Goal: Task Accomplishment & Management: Manage account settings

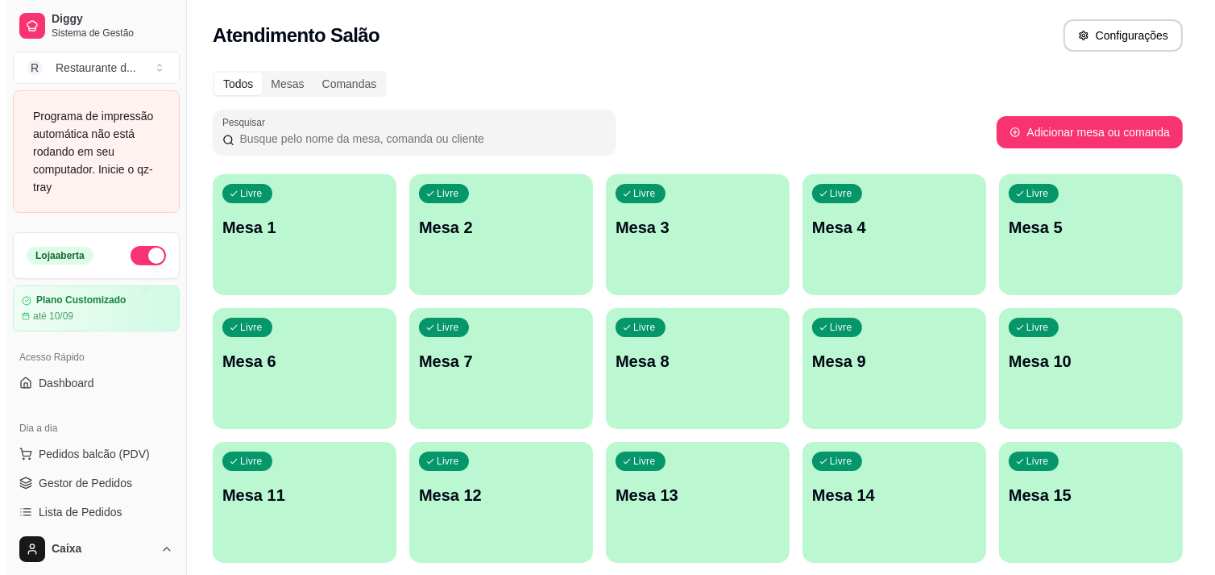
scroll to position [179, 0]
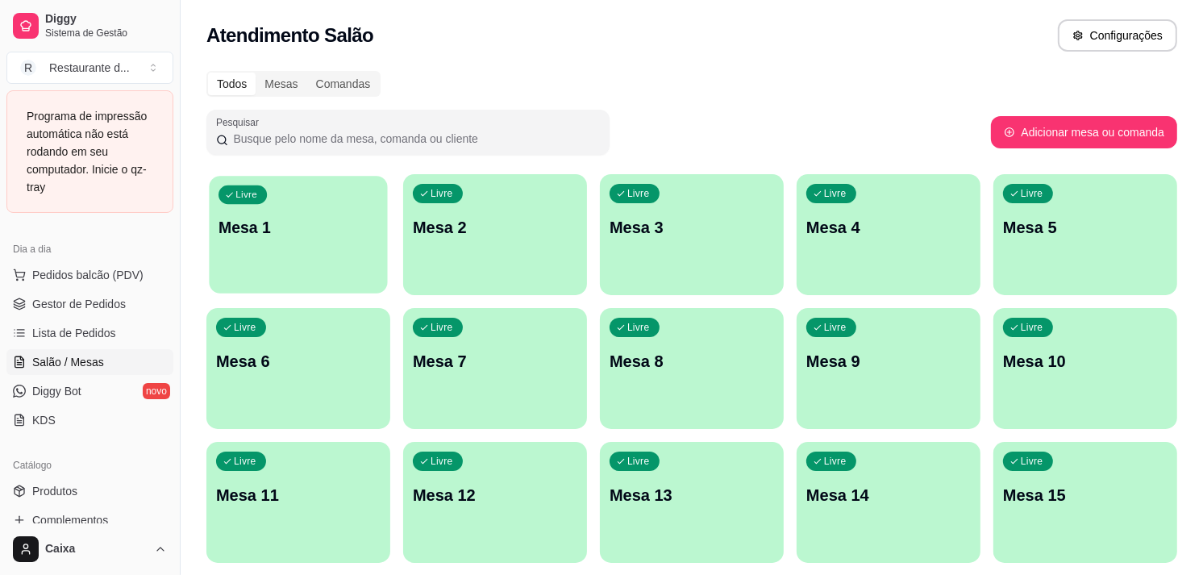
click at [260, 246] on div "Livre Mesa 1" at bounding box center [298, 225] width 178 height 98
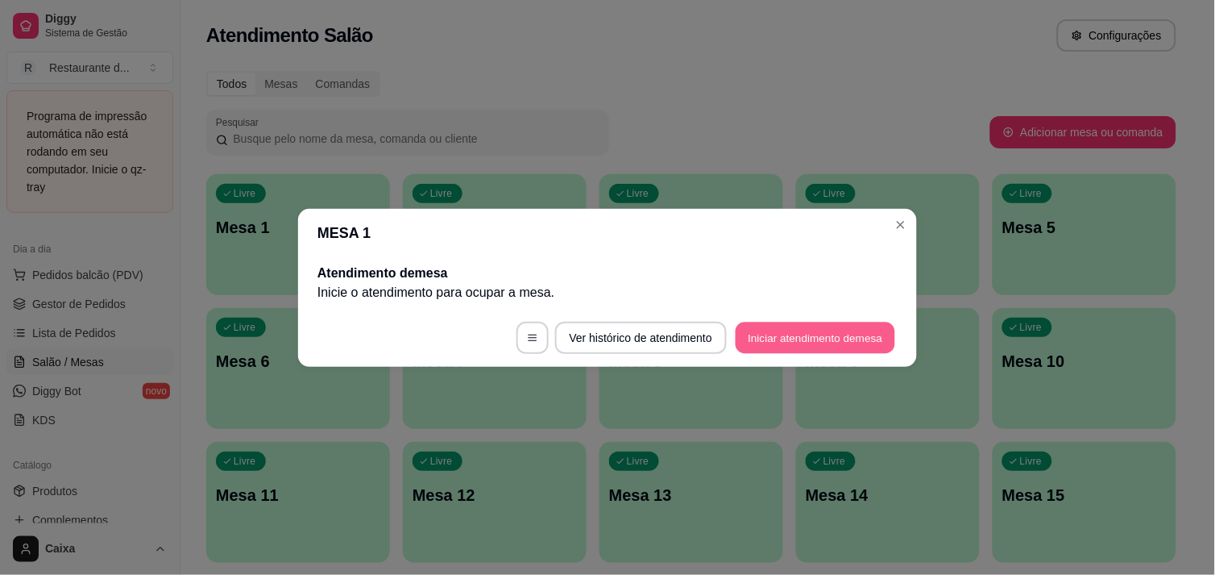
click at [879, 329] on button "Iniciar atendimento de mesa" at bounding box center [816, 337] width 160 height 31
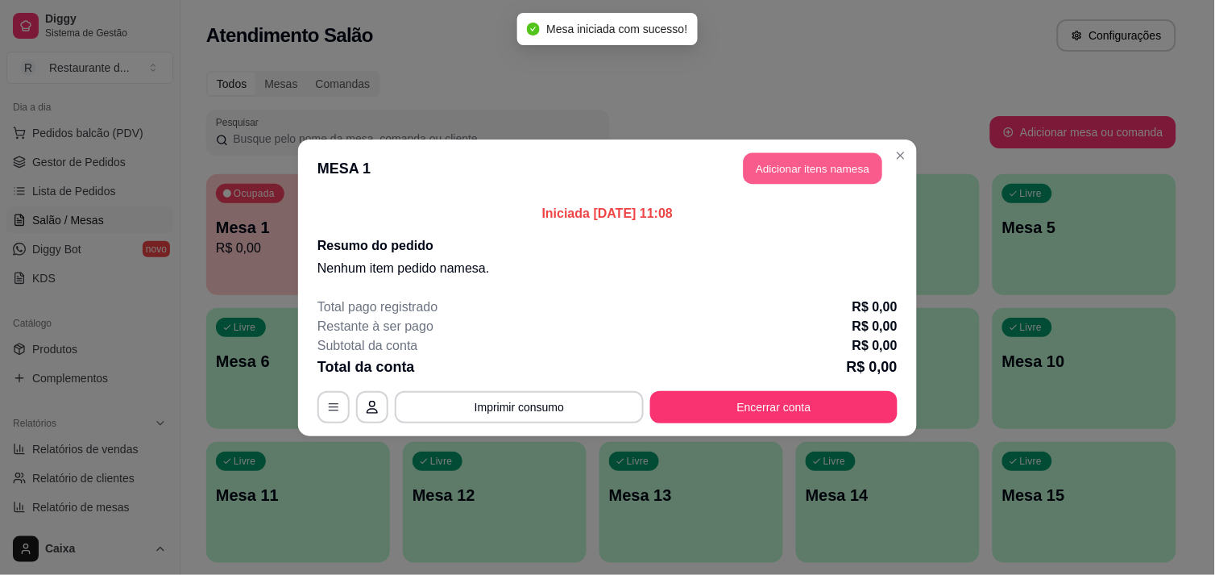
click at [825, 172] on button "Adicionar itens na mesa" at bounding box center [813, 167] width 139 height 31
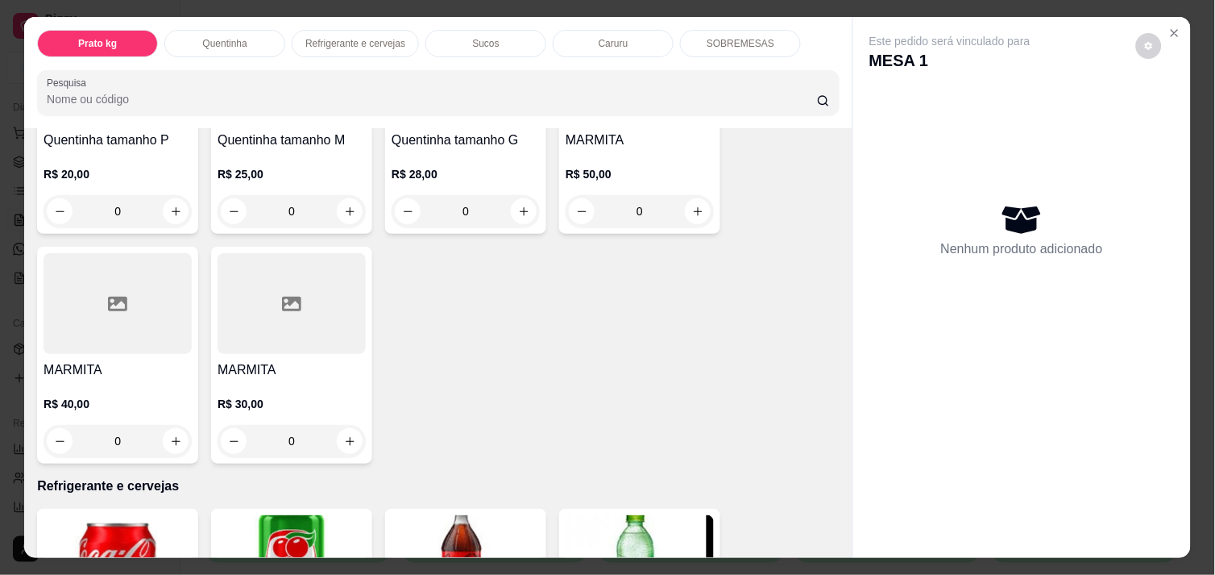
scroll to position [465, 0]
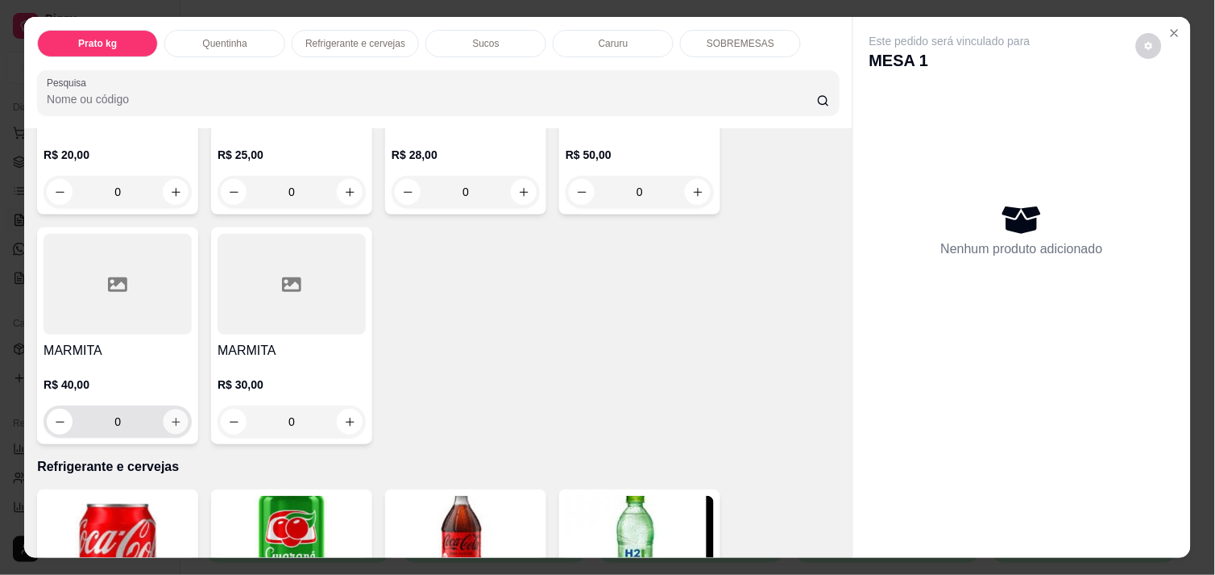
click at [170, 416] on icon "increase-product-quantity" at bounding box center [176, 422] width 12 height 12
type input "1"
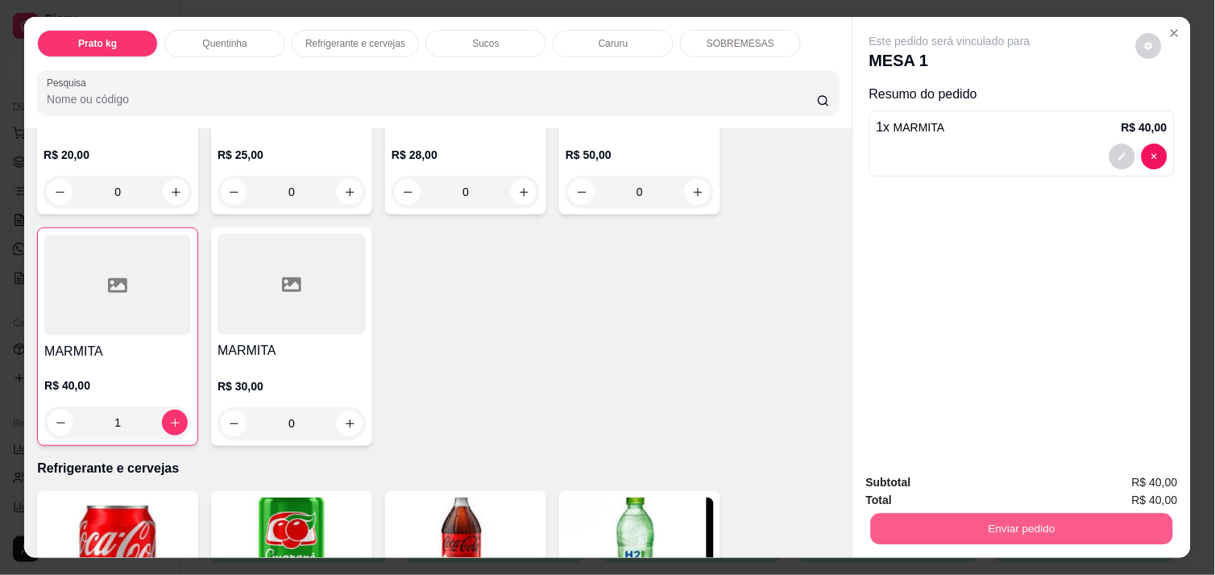
click at [1067, 513] on button "Enviar pedido" at bounding box center [1022, 528] width 302 height 31
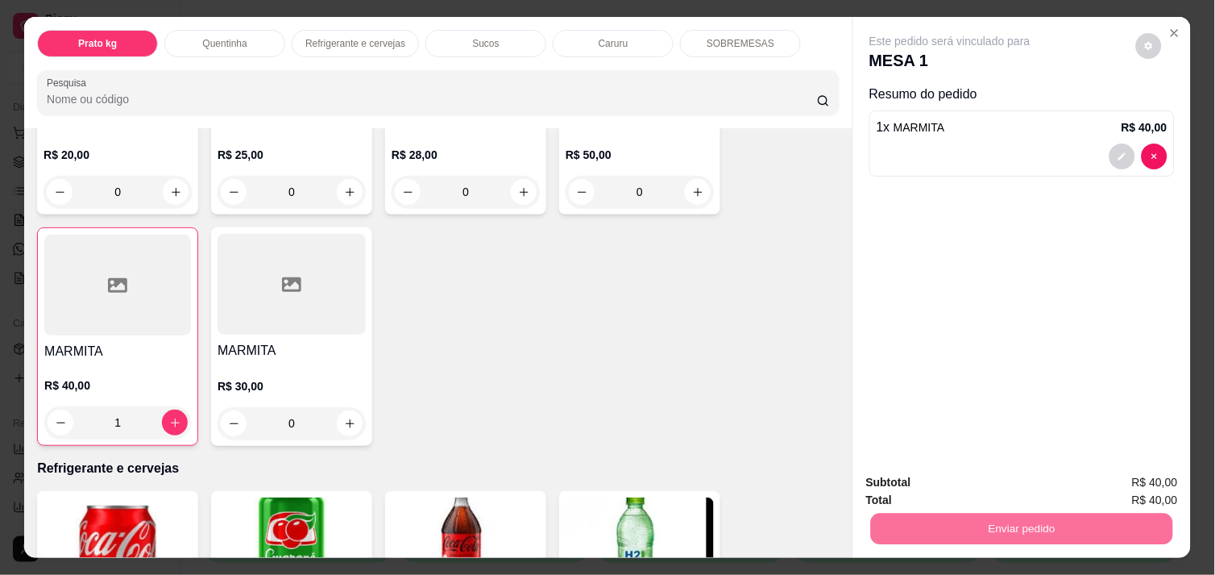
click at [987, 482] on button "Não registrar e enviar pedido" at bounding box center [968, 482] width 163 height 30
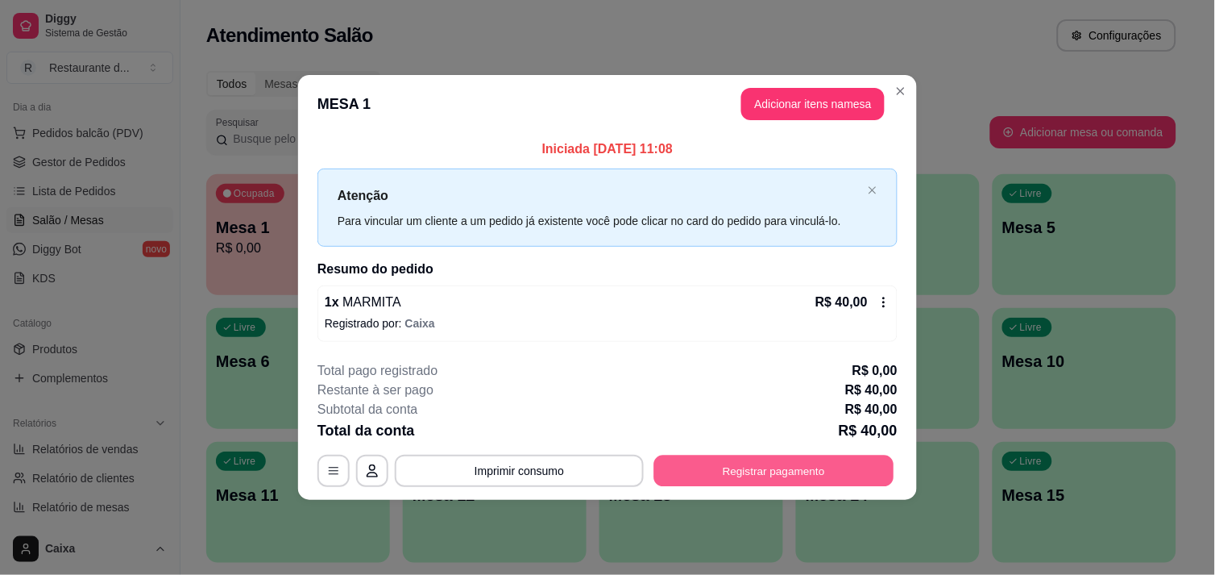
click at [776, 476] on button "Registrar pagamento" at bounding box center [774, 470] width 240 height 31
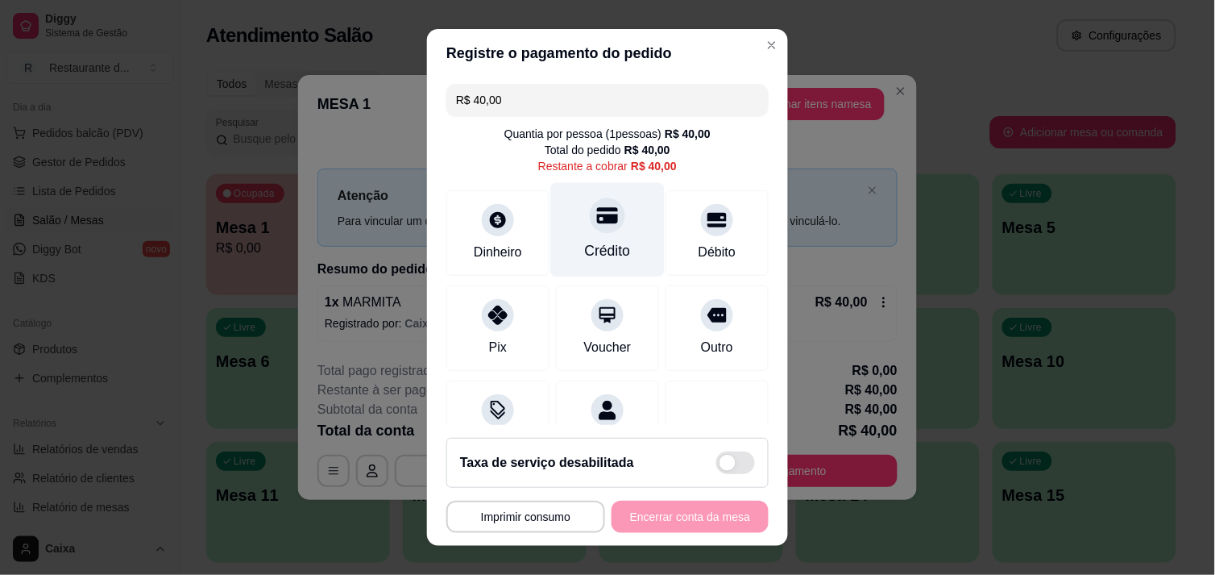
click at [590, 206] on div at bounding box center [607, 214] width 35 height 35
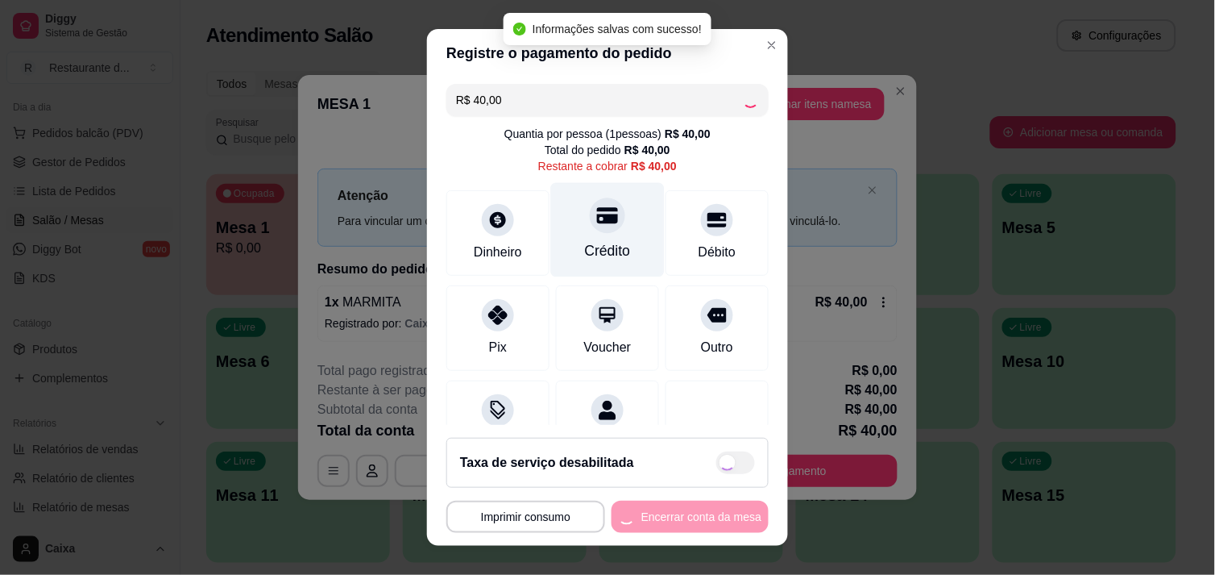
type input "R$ 0,00"
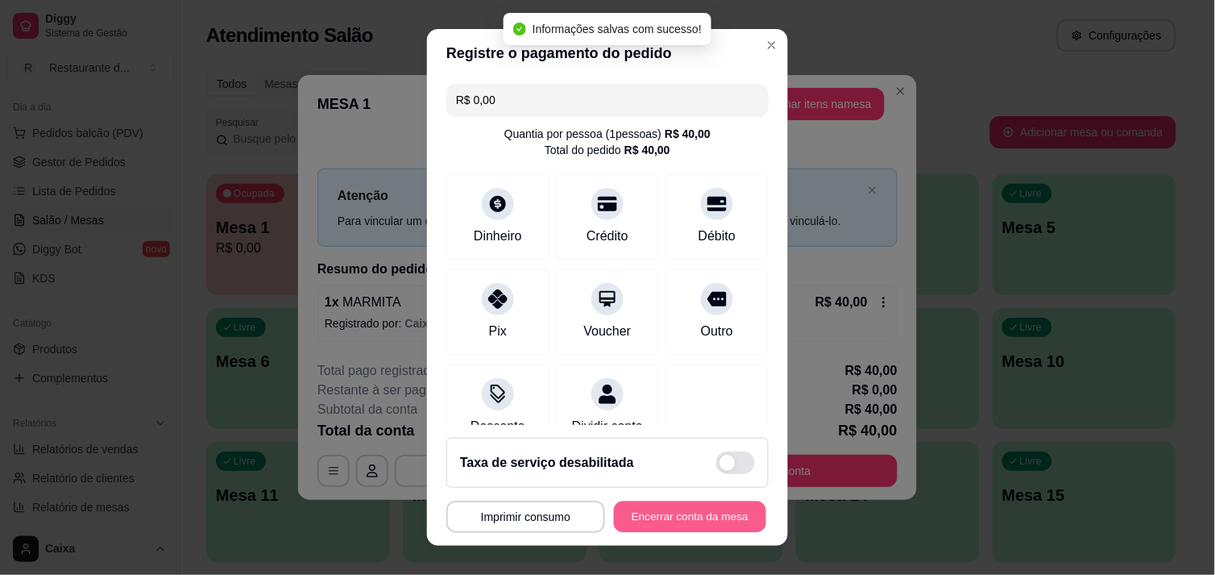
click at [667, 524] on button "Encerrar conta da mesa" at bounding box center [690, 516] width 152 height 31
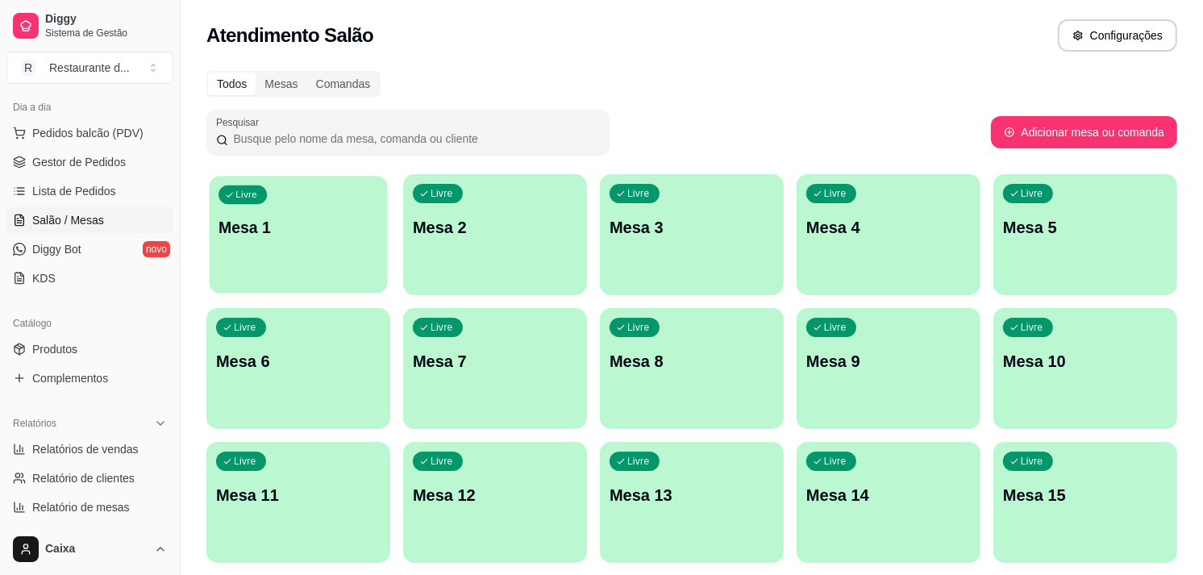
click at [303, 246] on div "Livre Mesa 1" at bounding box center [298, 225] width 178 height 98
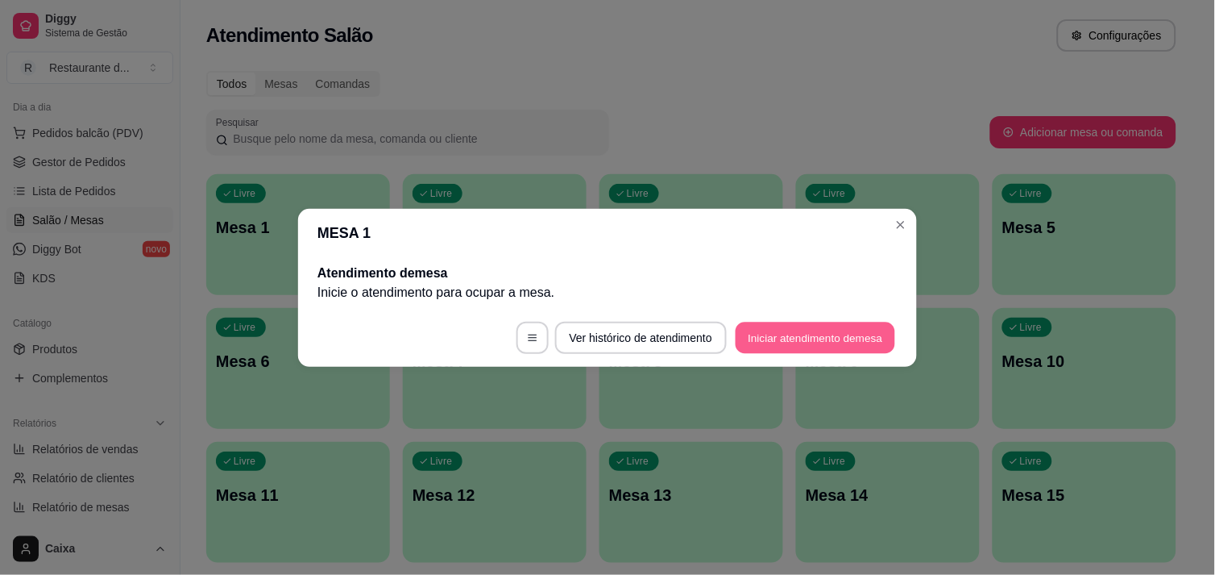
click at [791, 343] on button "Iniciar atendimento de mesa" at bounding box center [816, 337] width 160 height 31
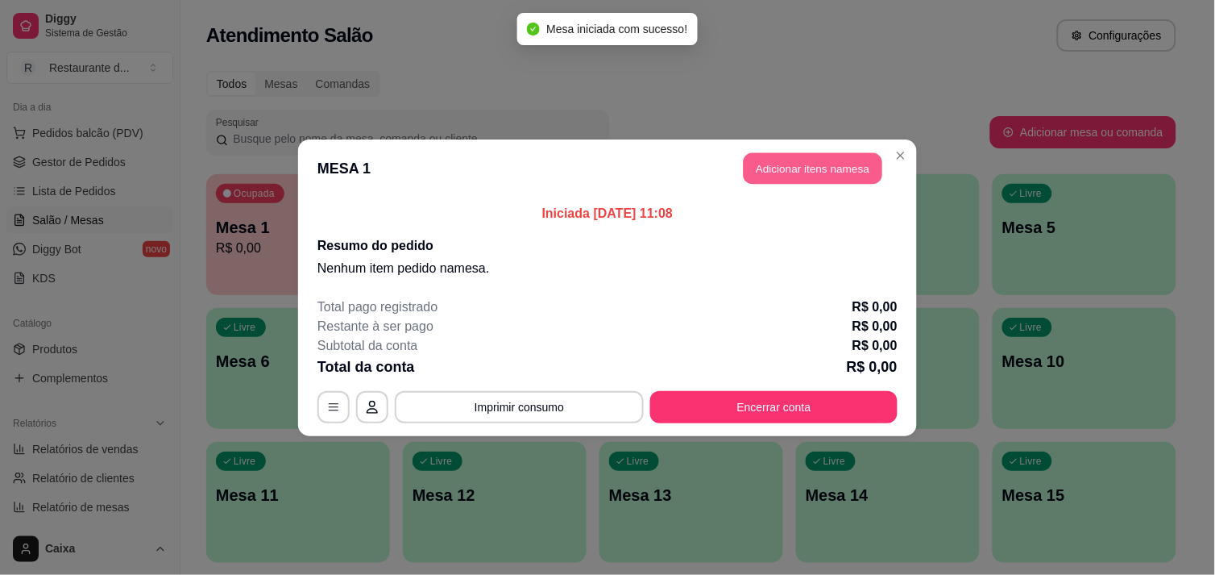
click at [807, 165] on button "Adicionar itens na mesa" at bounding box center [813, 167] width 139 height 31
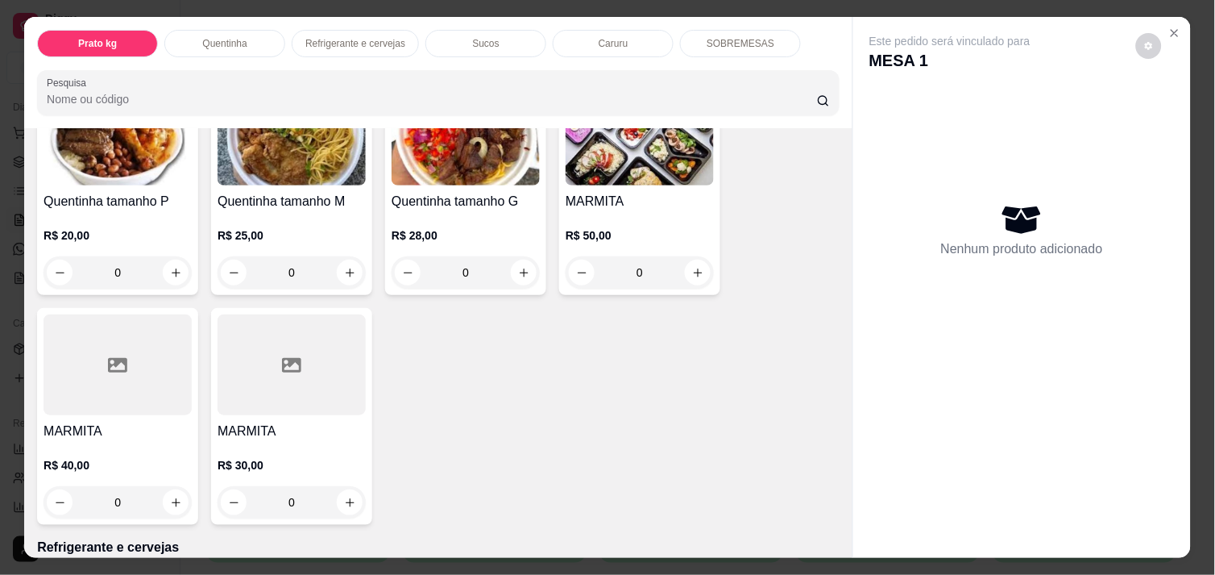
scroll to position [393, 0]
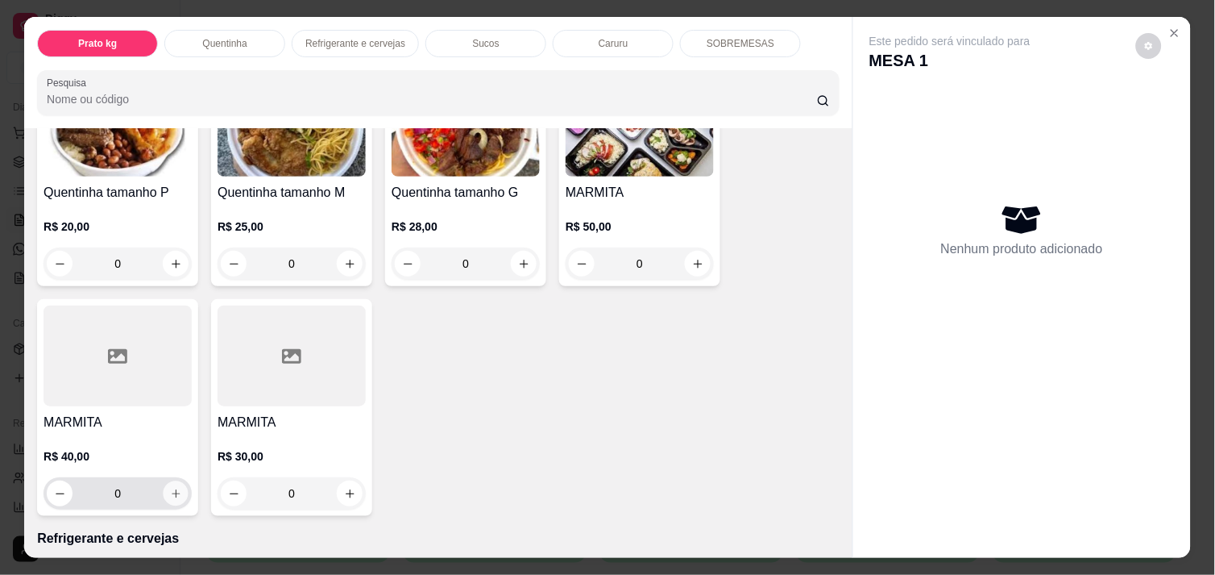
click at [170, 488] on icon "increase-product-quantity" at bounding box center [176, 494] width 12 height 12
type input "1"
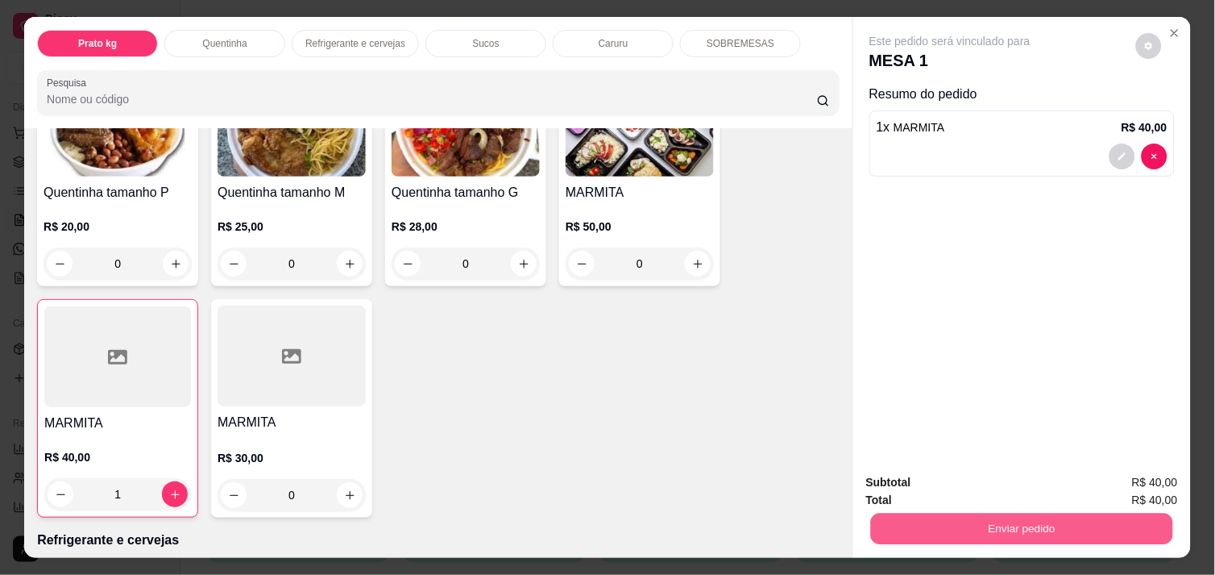
click at [981, 513] on button "Enviar pedido" at bounding box center [1022, 528] width 302 height 31
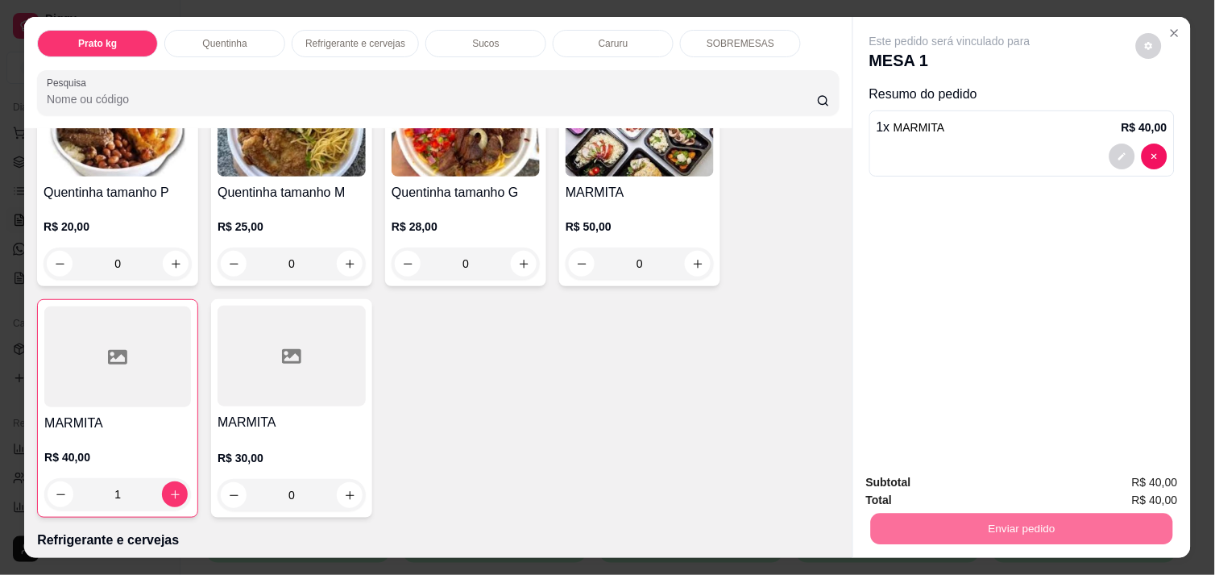
click at [963, 480] on button "Não registrar e enviar pedido" at bounding box center [968, 482] width 163 height 30
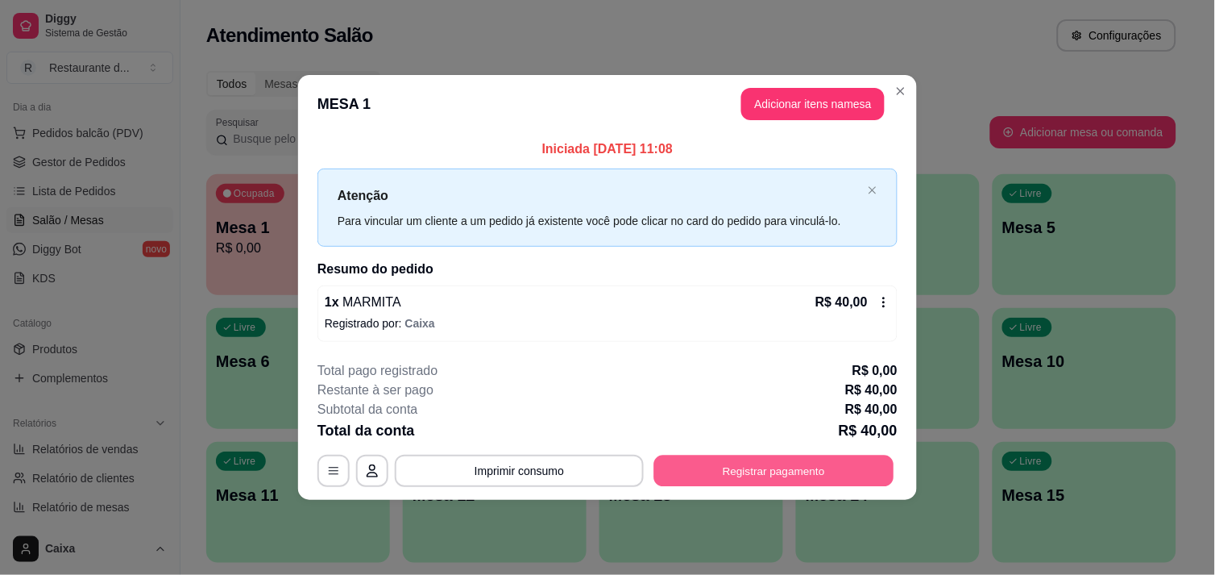
click at [824, 480] on button "Registrar pagamento" at bounding box center [774, 470] width 240 height 31
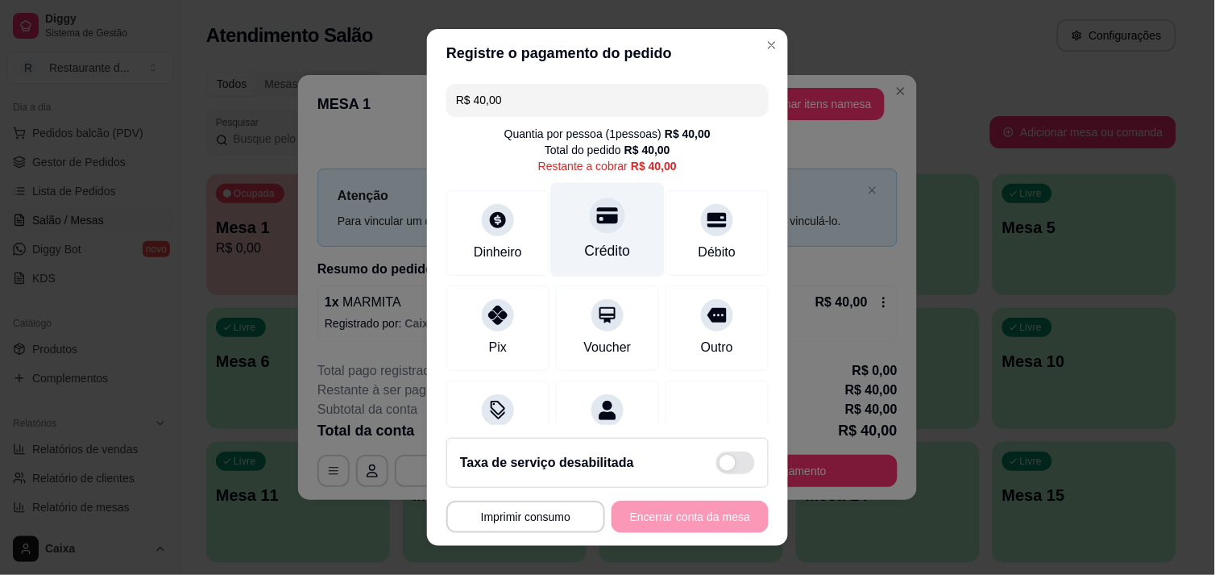
click at [597, 214] on icon at bounding box center [607, 215] width 21 height 16
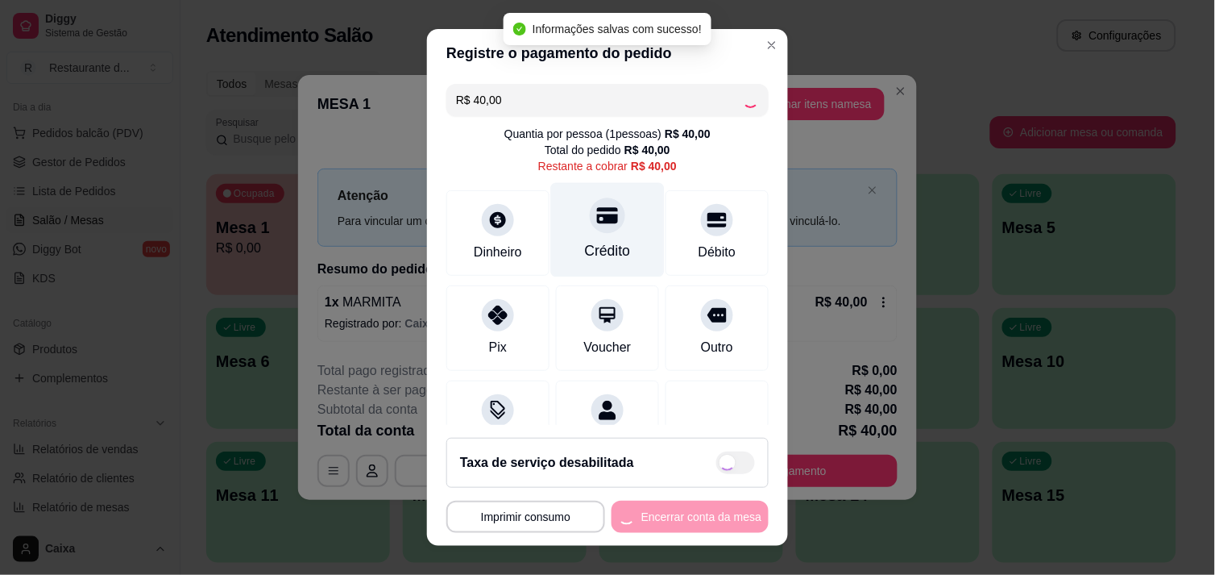
type input "R$ 0,00"
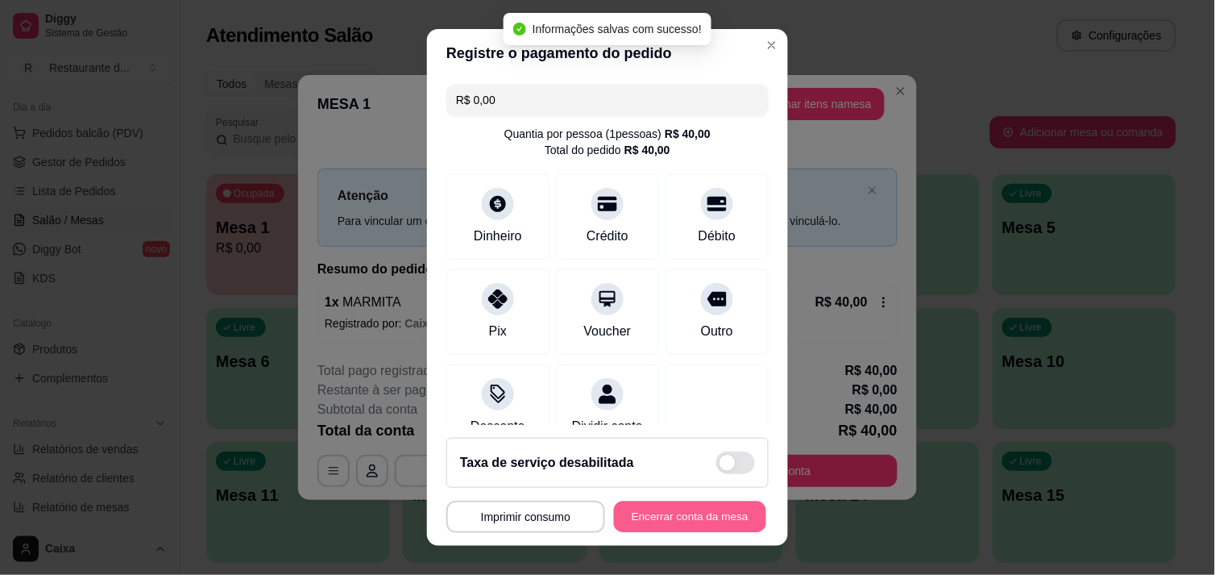
click at [688, 504] on button "Encerrar conta da mesa" at bounding box center [690, 516] width 152 height 31
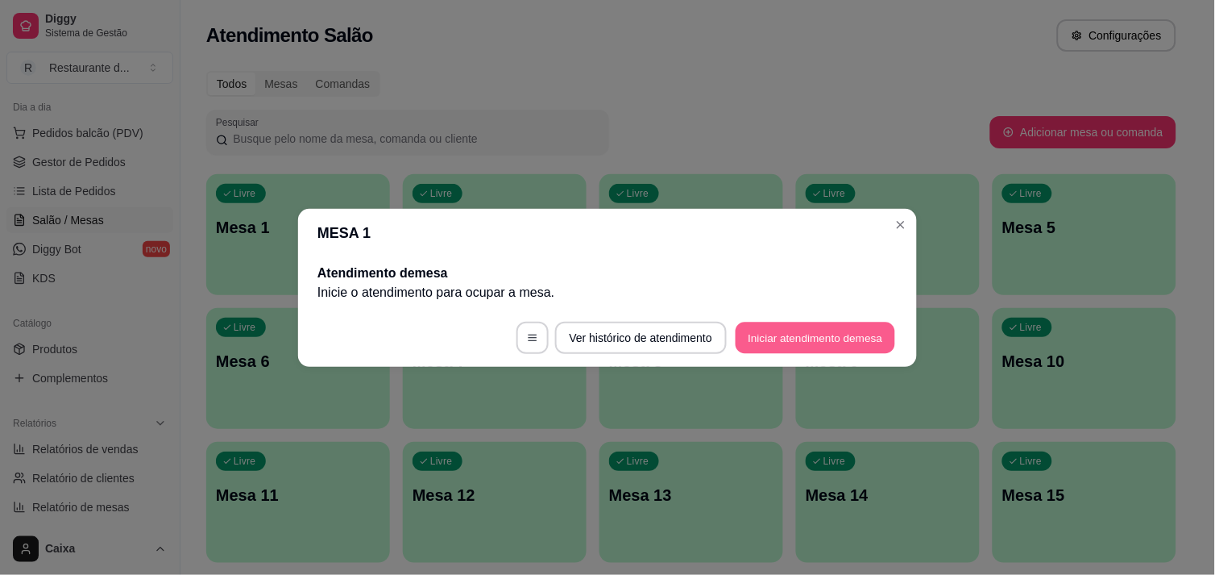
click at [796, 343] on button "Iniciar atendimento de mesa" at bounding box center [816, 337] width 160 height 31
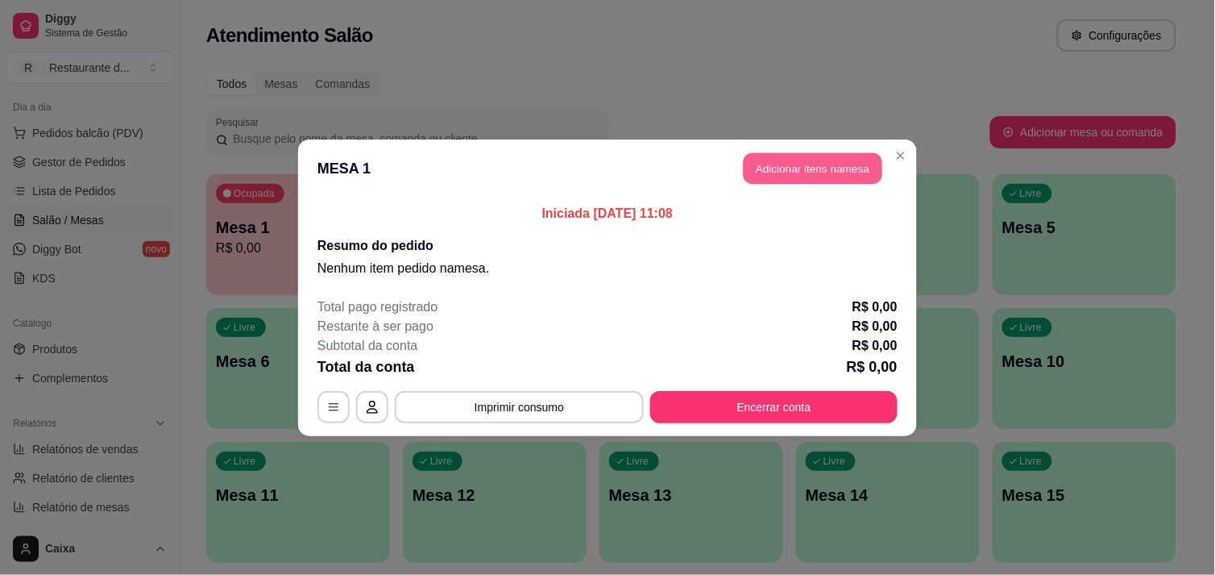
click at [806, 168] on button "Adicionar itens na mesa" at bounding box center [813, 167] width 139 height 31
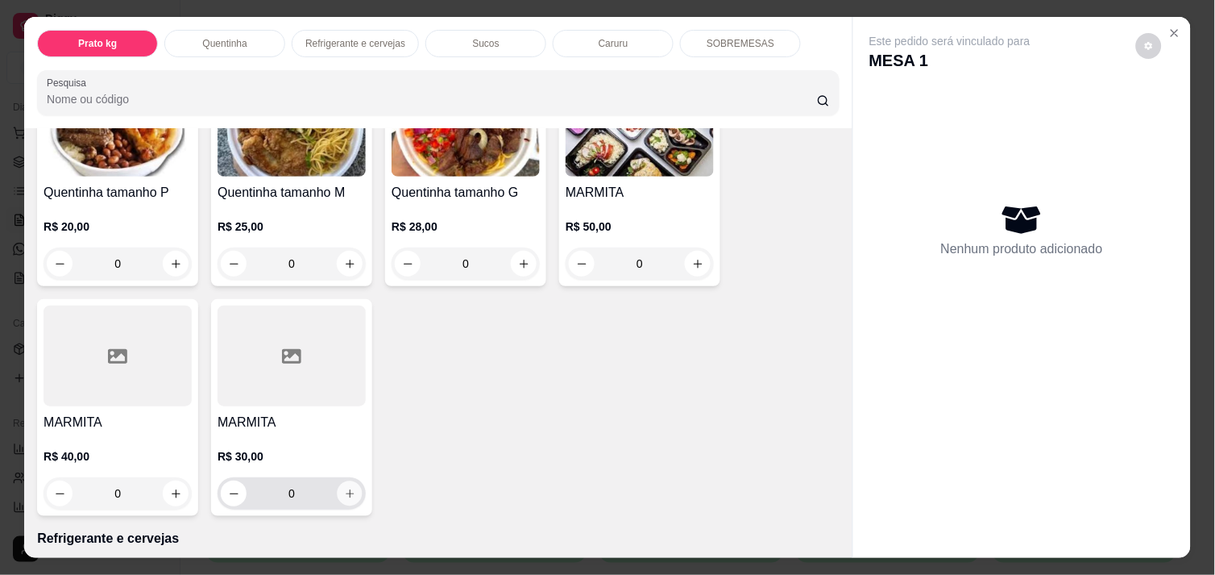
click at [347, 488] on icon "increase-product-quantity" at bounding box center [350, 494] width 12 height 12
type input "1"
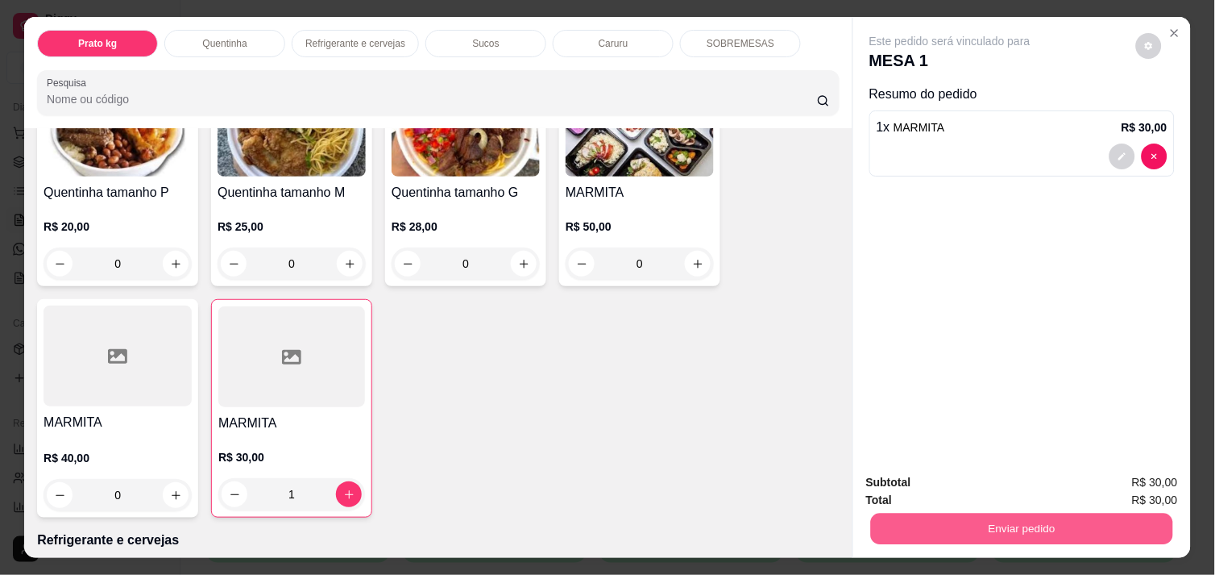
click at [992, 514] on button "Enviar pedido" at bounding box center [1022, 528] width 302 height 31
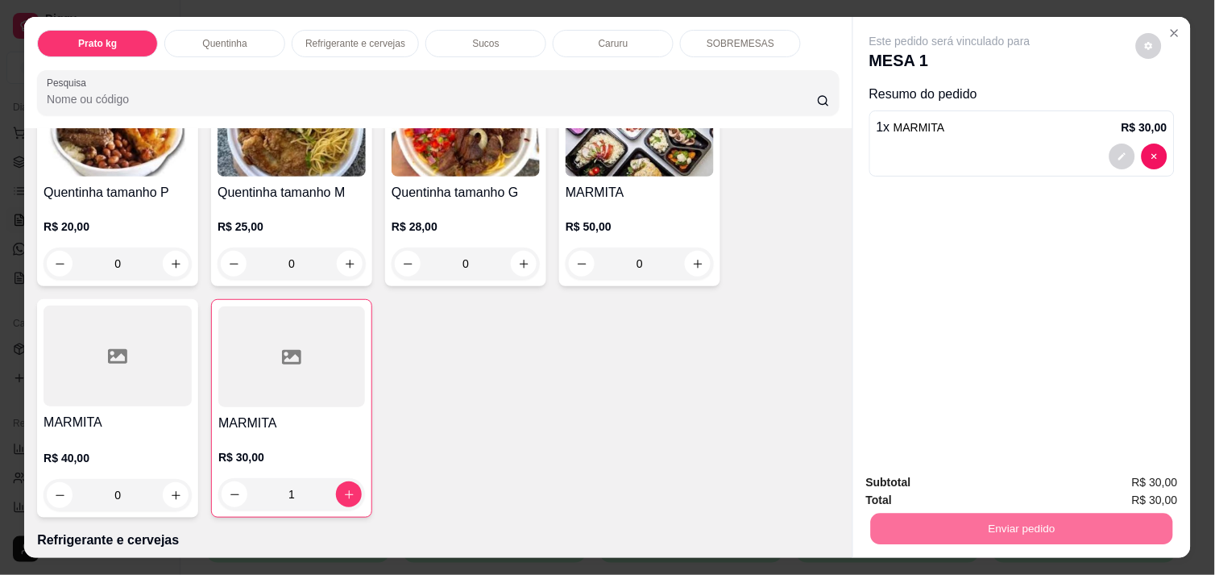
click at [973, 479] on button "Não registrar e enviar pedido" at bounding box center [968, 482] width 163 height 30
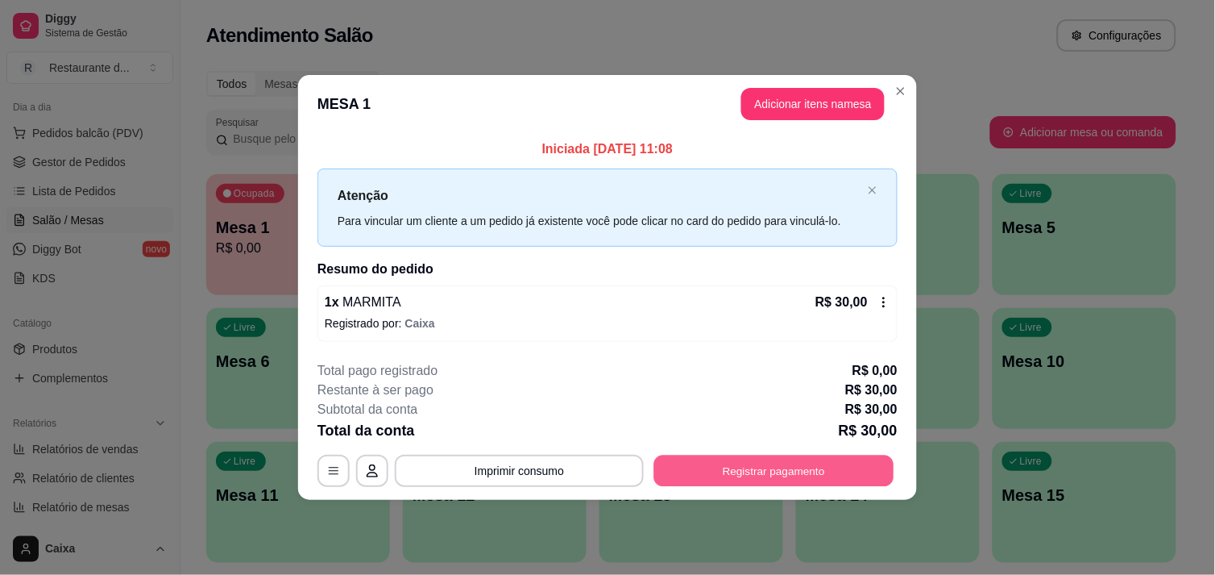
click at [747, 471] on button "Registrar pagamento" at bounding box center [774, 470] width 240 height 31
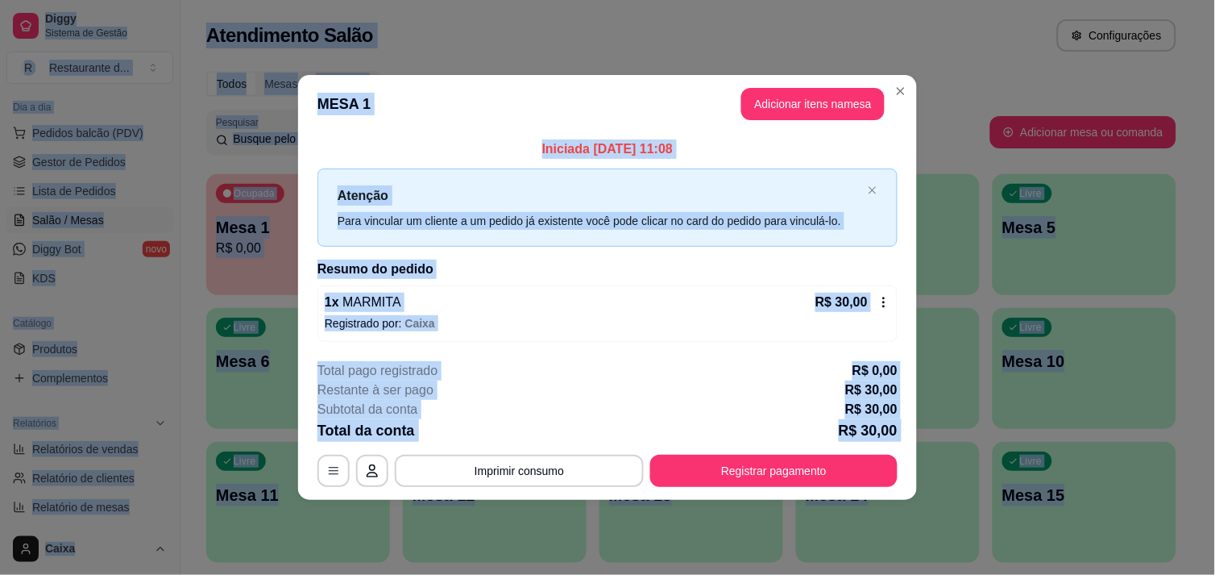
click at [747, 471] on div "Taxa de serviço desabilitada" at bounding box center [607, 464] width 325 height 51
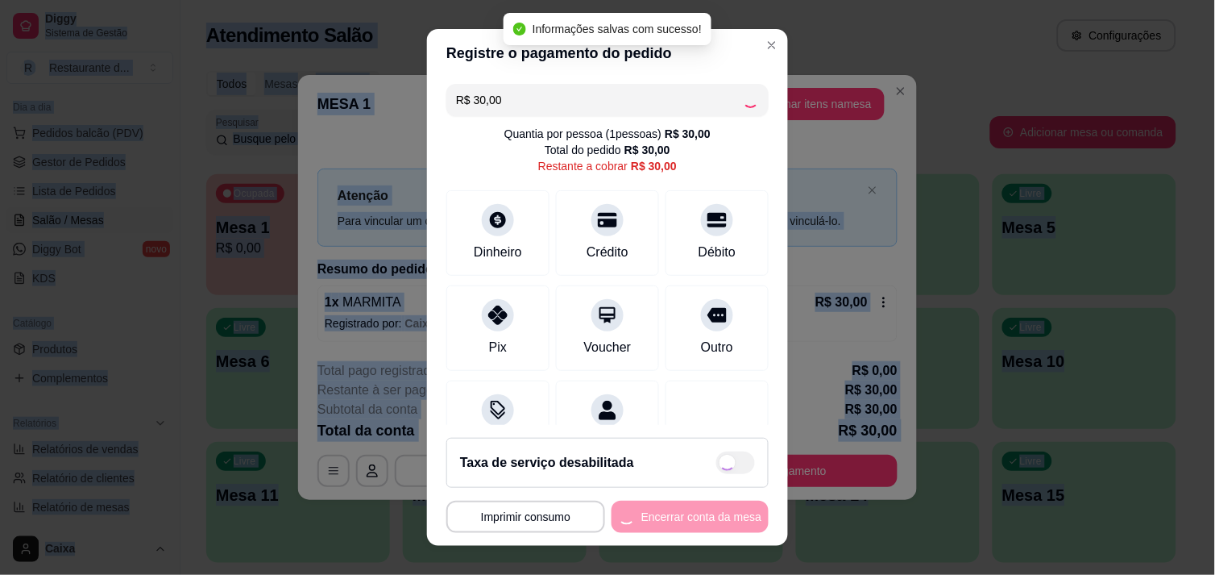
checkbox input "true"
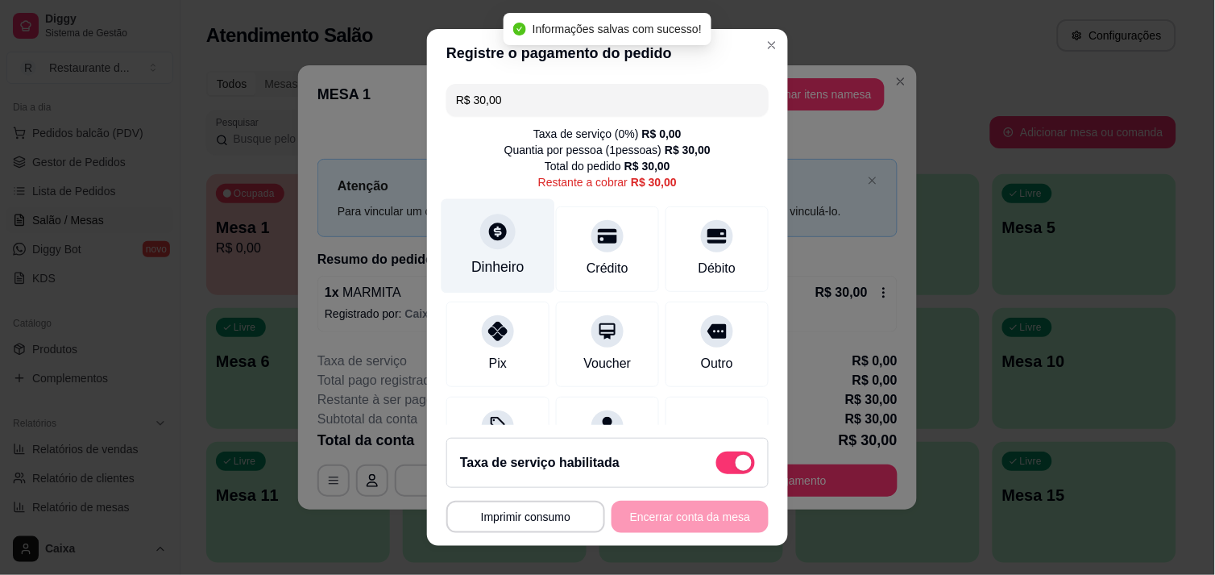
click at [494, 251] on div "Dinheiro" at bounding box center [499, 245] width 114 height 94
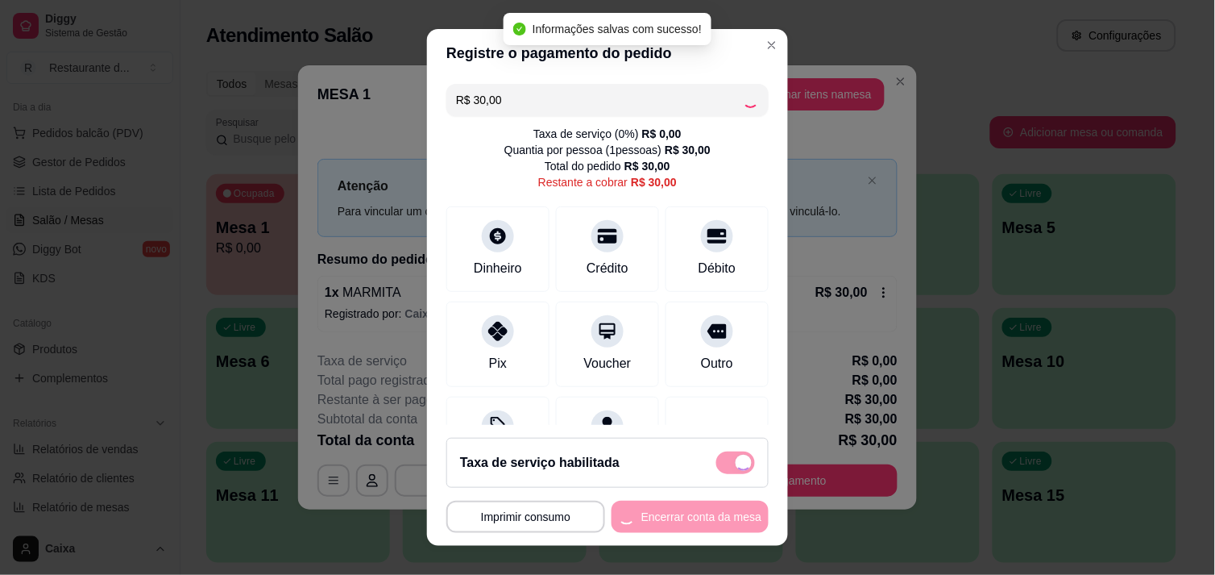
type input "R$ 0,00"
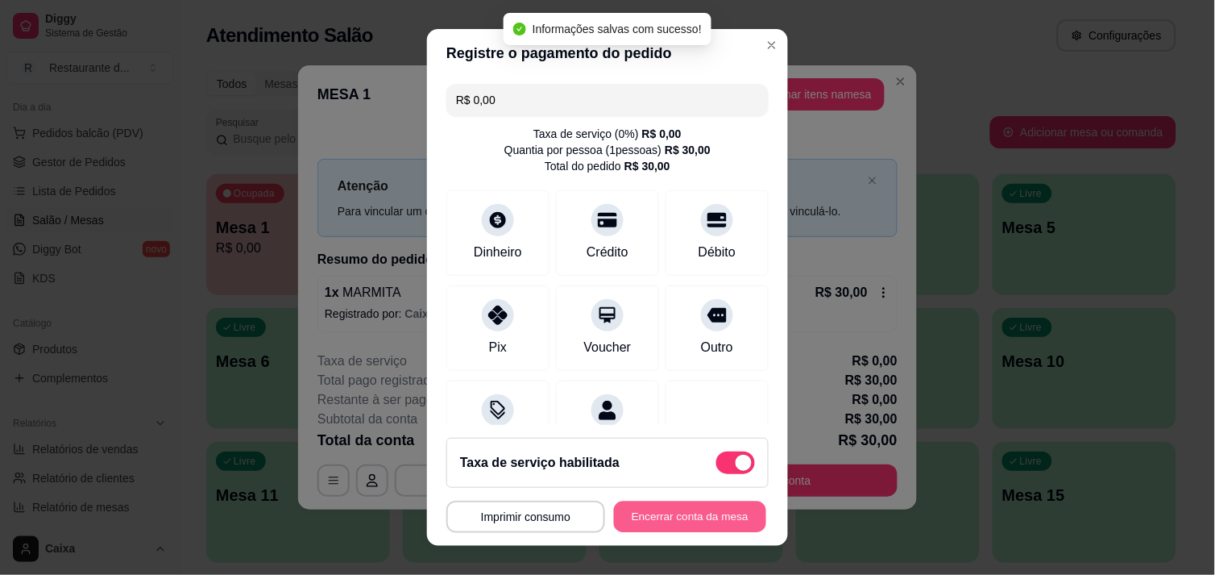
click at [697, 518] on button "Encerrar conta da mesa" at bounding box center [690, 516] width 152 height 31
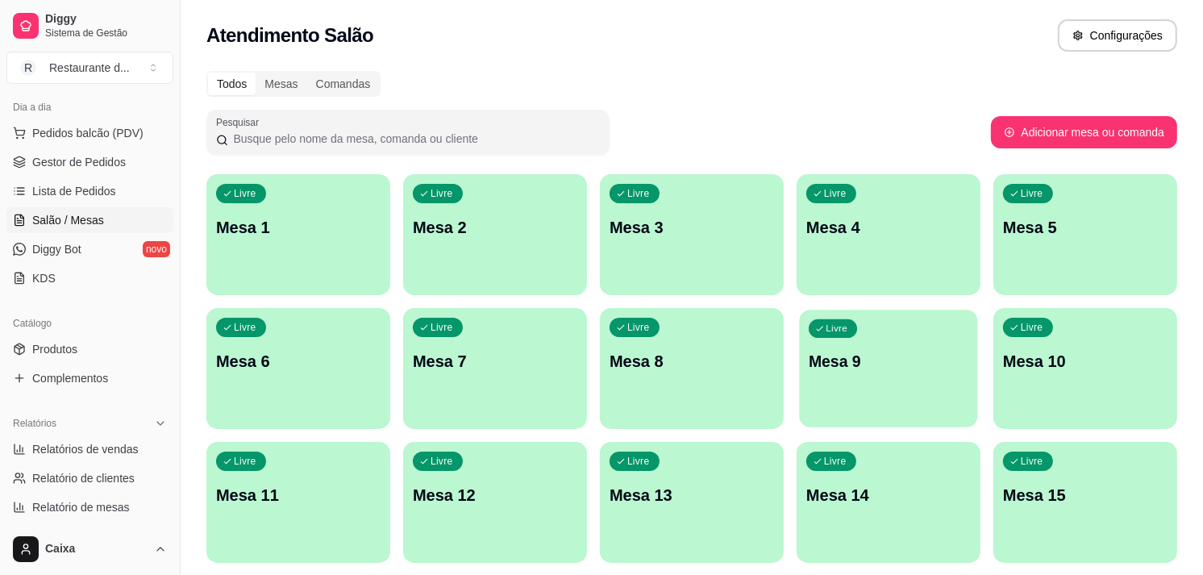
click at [849, 384] on div "Livre Mesa 9" at bounding box center [888, 358] width 178 height 98
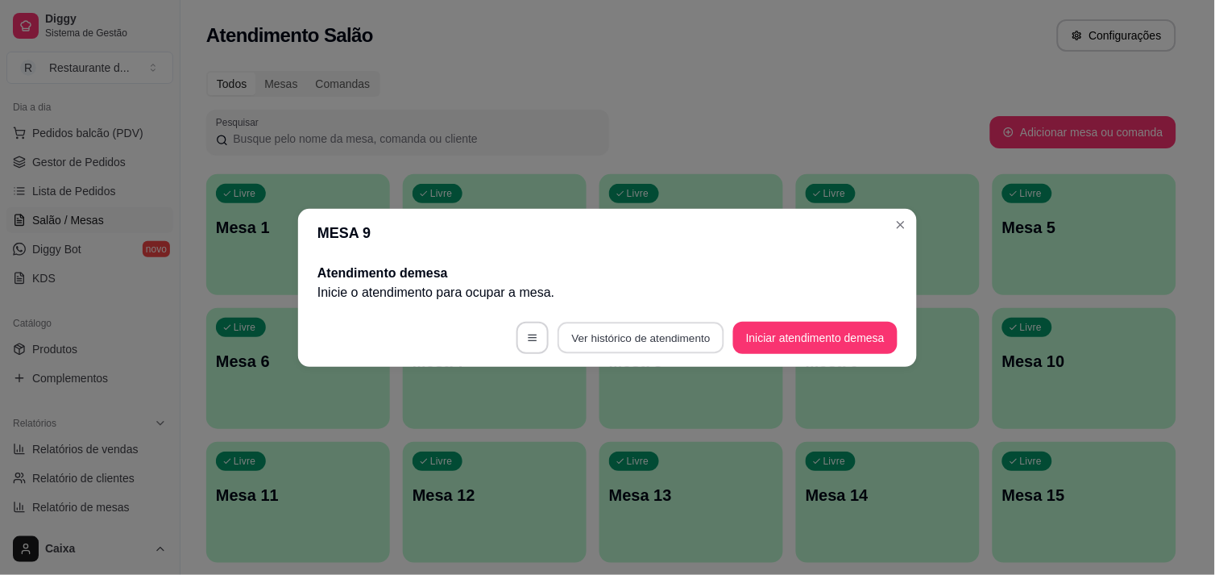
click at [648, 339] on button "Ver histórico de atendimento" at bounding box center [641, 337] width 167 height 31
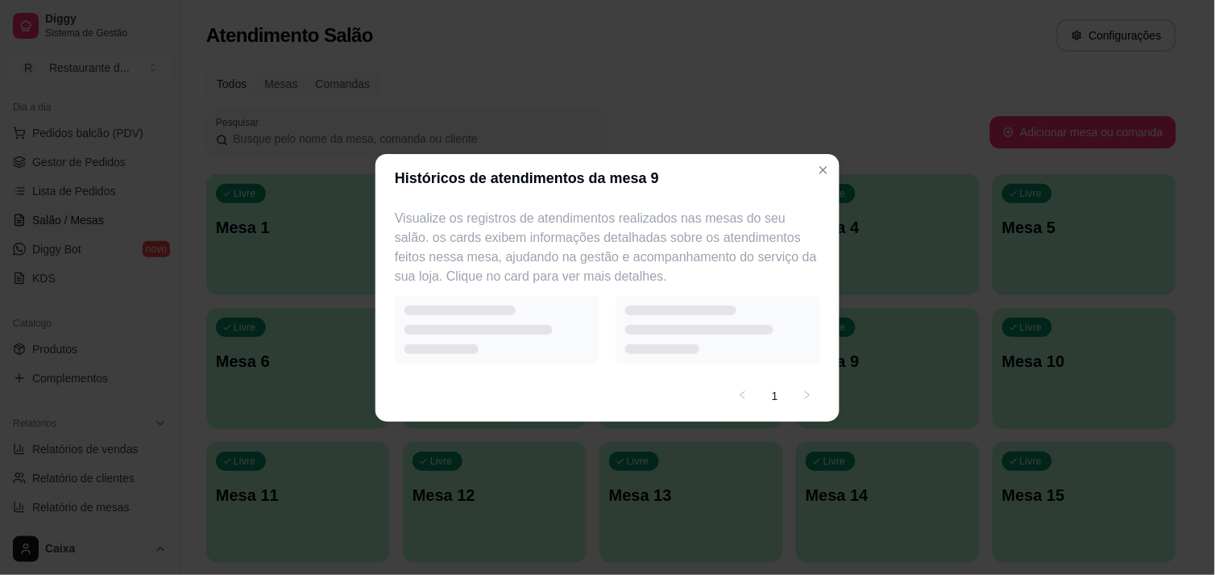
select select "7"
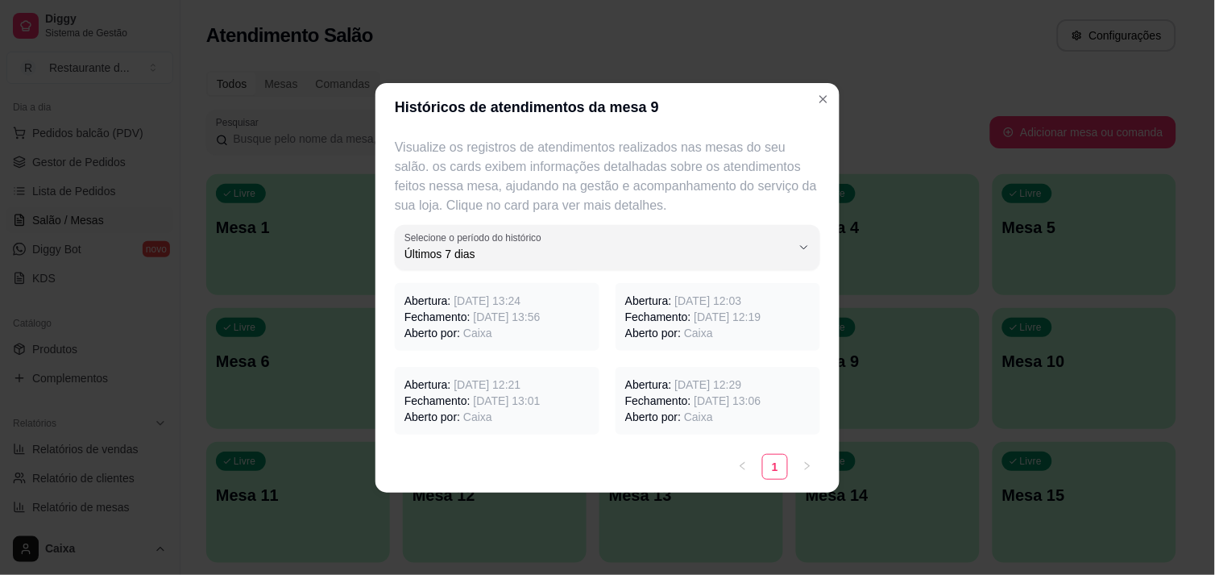
click at [825, 161] on div "Visualize os registros de atendimentos realizados nas mesas do seu salão. os ca…" at bounding box center [608, 285] width 464 height 309
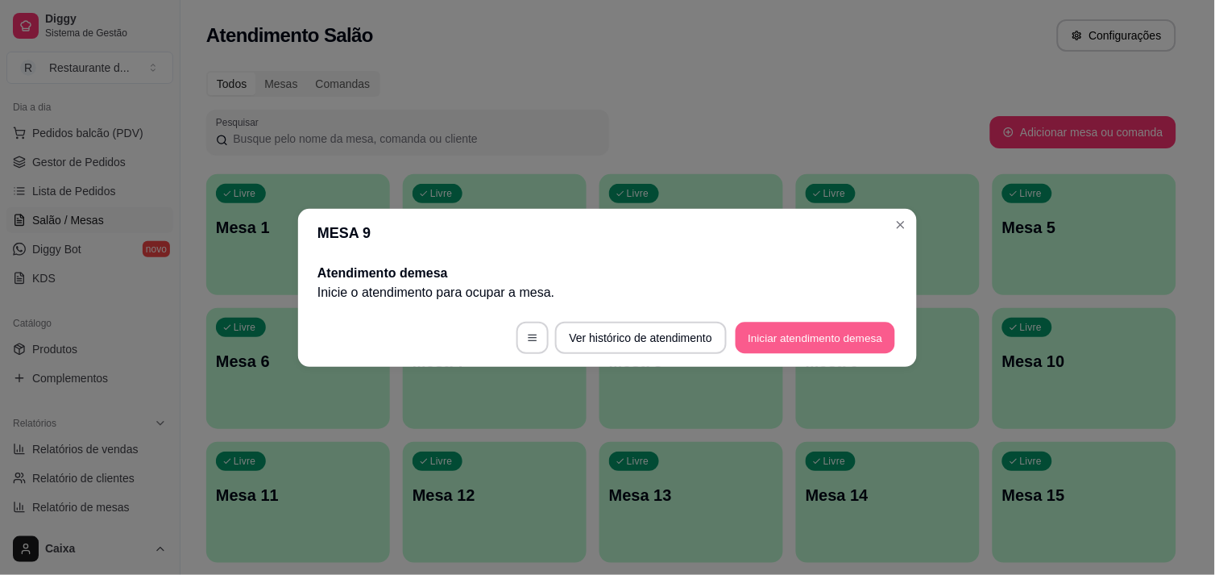
click at [830, 328] on button "Iniciar atendimento de mesa" at bounding box center [816, 337] width 160 height 31
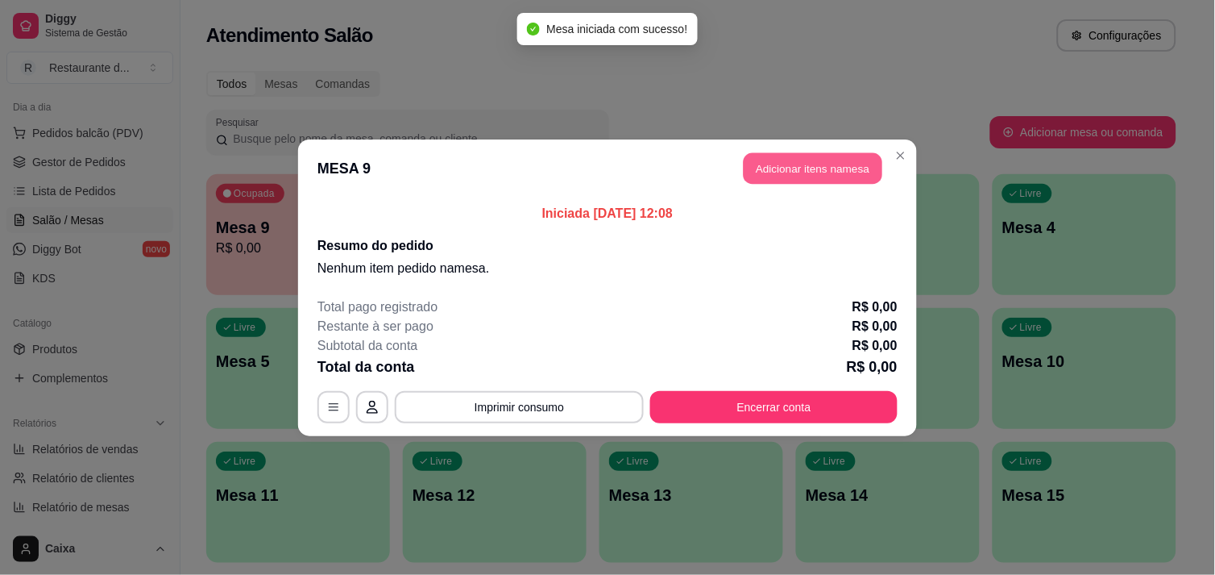
click at [825, 169] on button "Adicionar itens na mesa" at bounding box center [813, 167] width 139 height 31
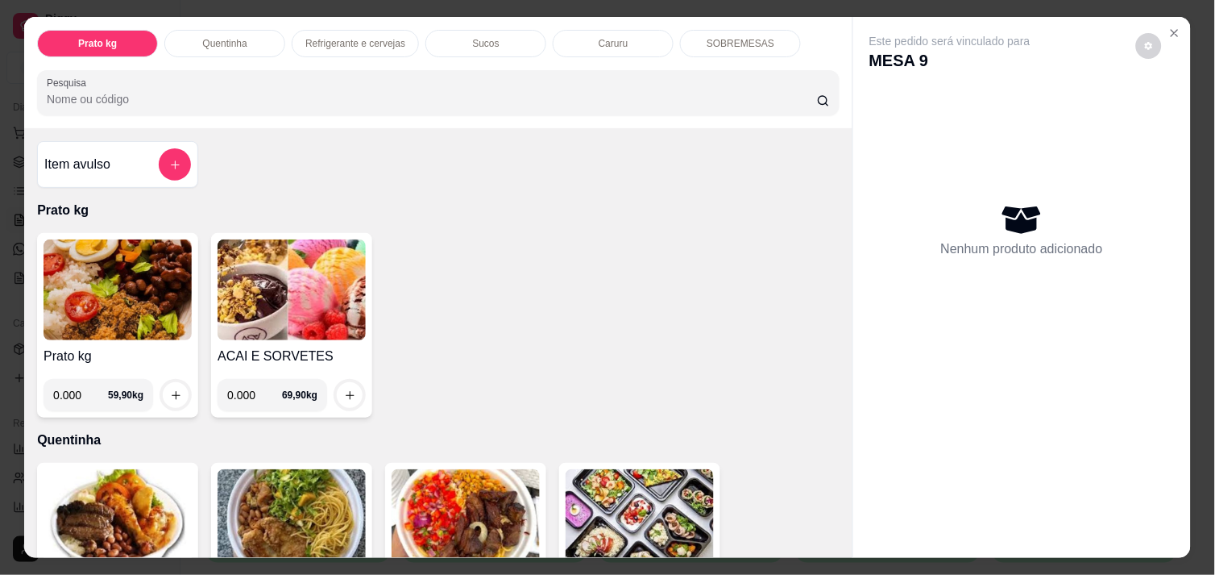
click at [83, 384] on input "0.000" at bounding box center [80, 395] width 55 height 32
type input "0.410"
click at [164, 387] on button "increase-product-quantity" at bounding box center [176, 395] width 25 height 25
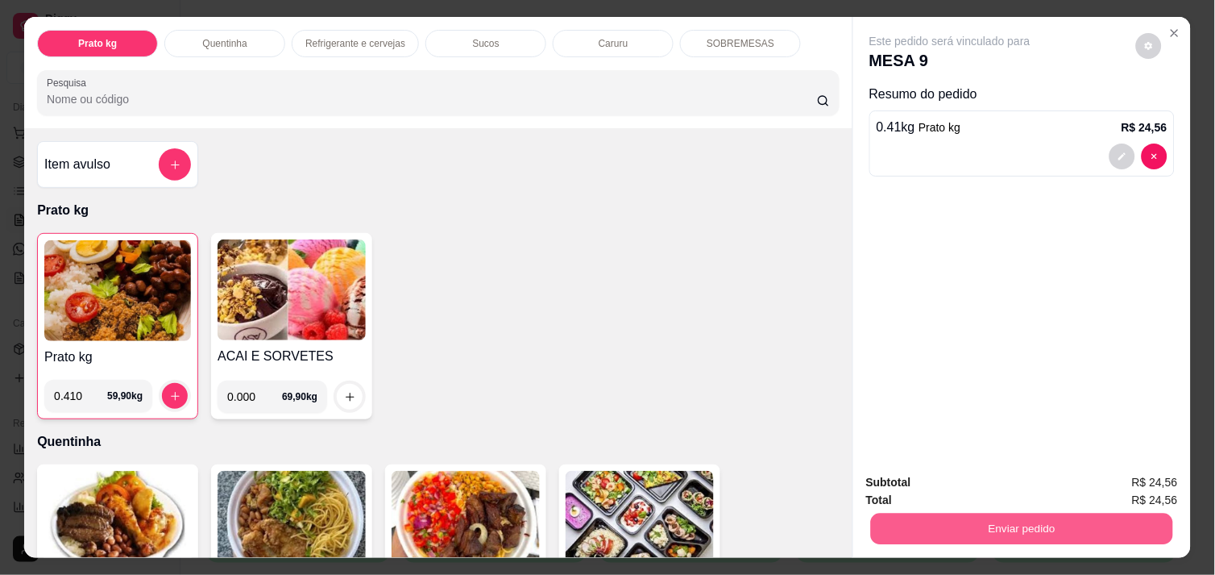
click at [1091, 516] on button "Enviar pedido" at bounding box center [1022, 528] width 302 height 31
click at [1088, 513] on button "Enviar pedido" at bounding box center [1022, 528] width 302 height 31
click at [1083, 513] on button "Enviar pedido" at bounding box center [1022, 528] width 302 height 31
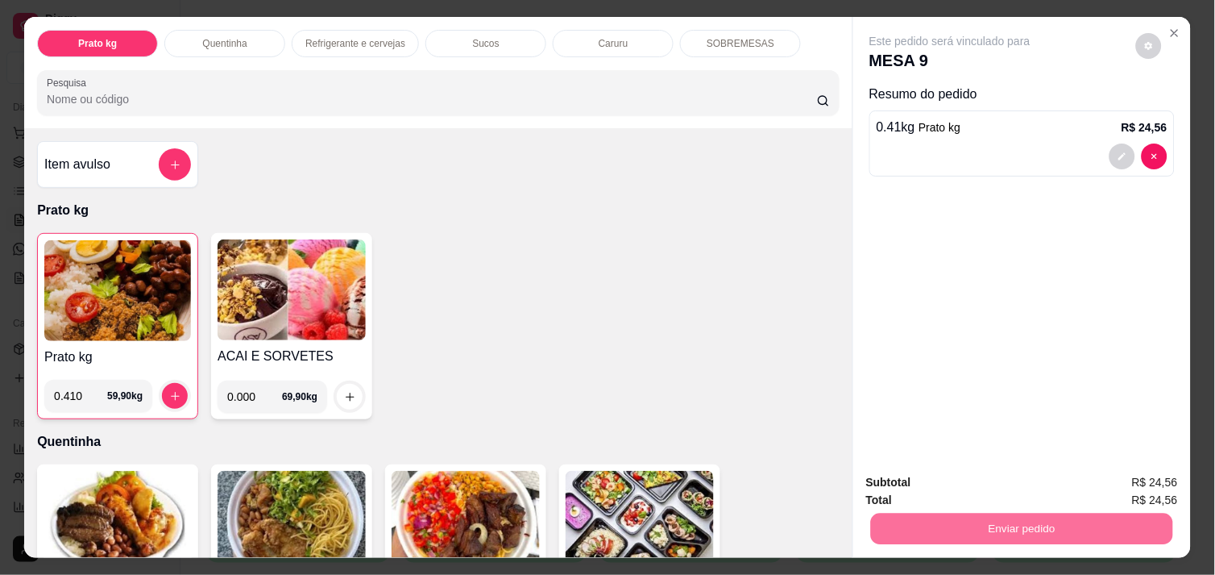
click at [1033, 480] on button "Não registrar e enviar pedido" at bounding box center [968, 482] width 163 height 30
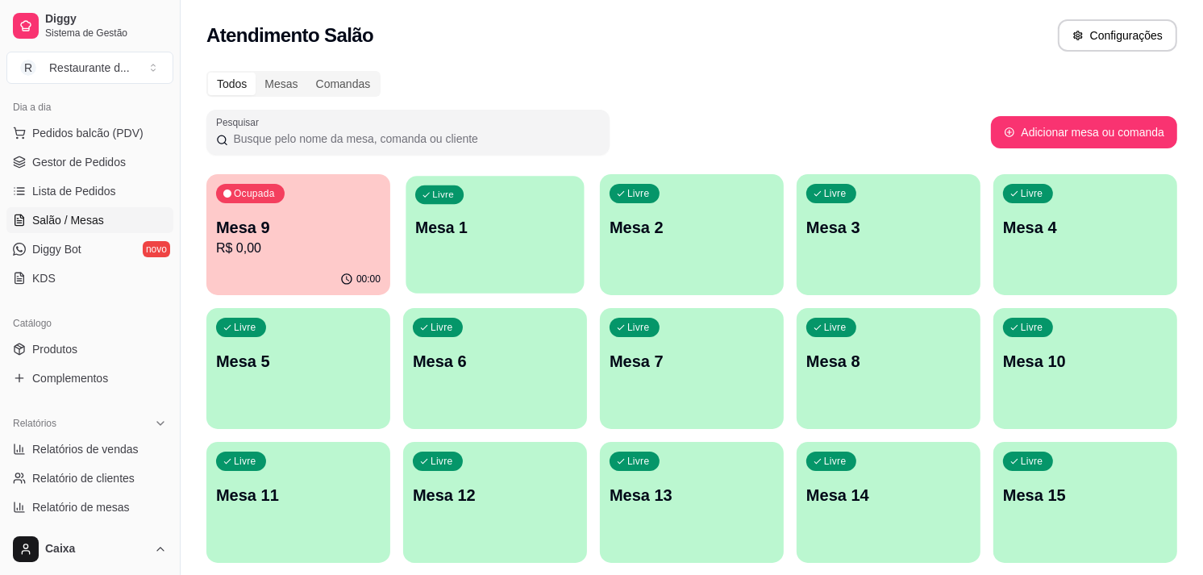
click at [506, 194] on div "Livre Mesa 1" at bounding box center [494, 225] width 178 height 98
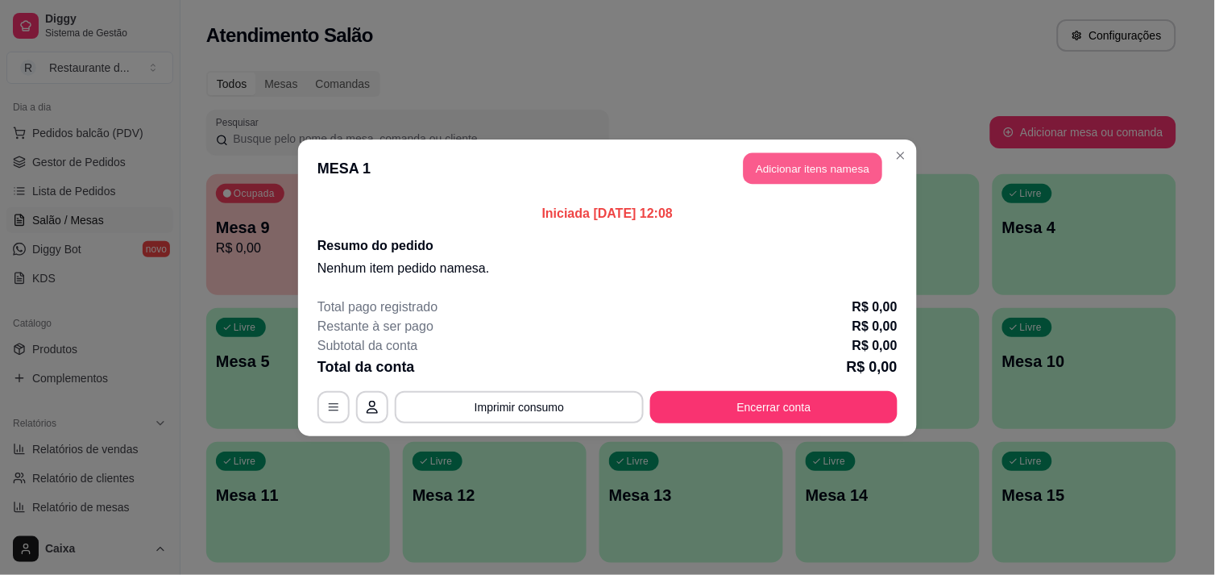
click at [759, 162] on button "Adicionar itens na mesa" at bounding box center [813, 167] width 139 height 31
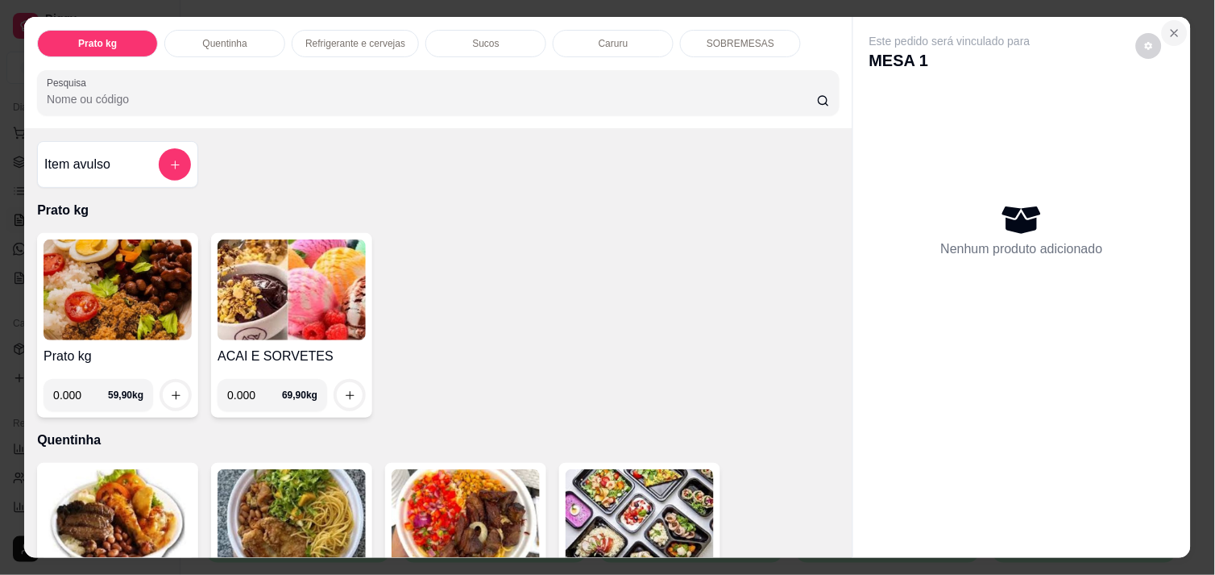
click at [1169, 29] on icon "Close" at bounding box center [1175, 33] width 13 height 13
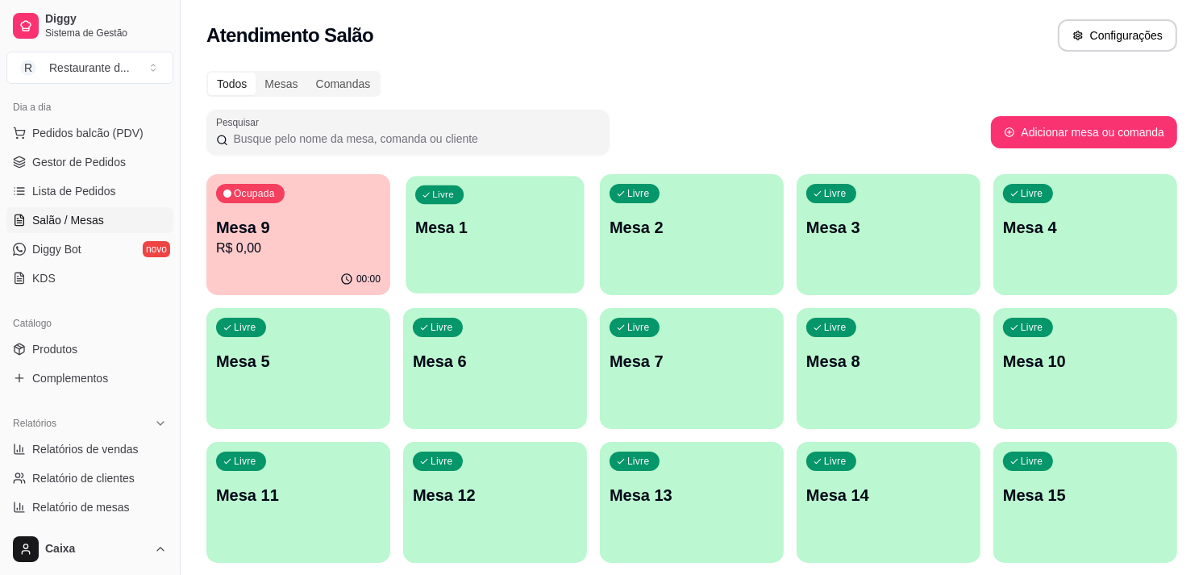
click at [485, 229] on p "Mesa 1" at bounding box center [495, 228] width 160 height 22
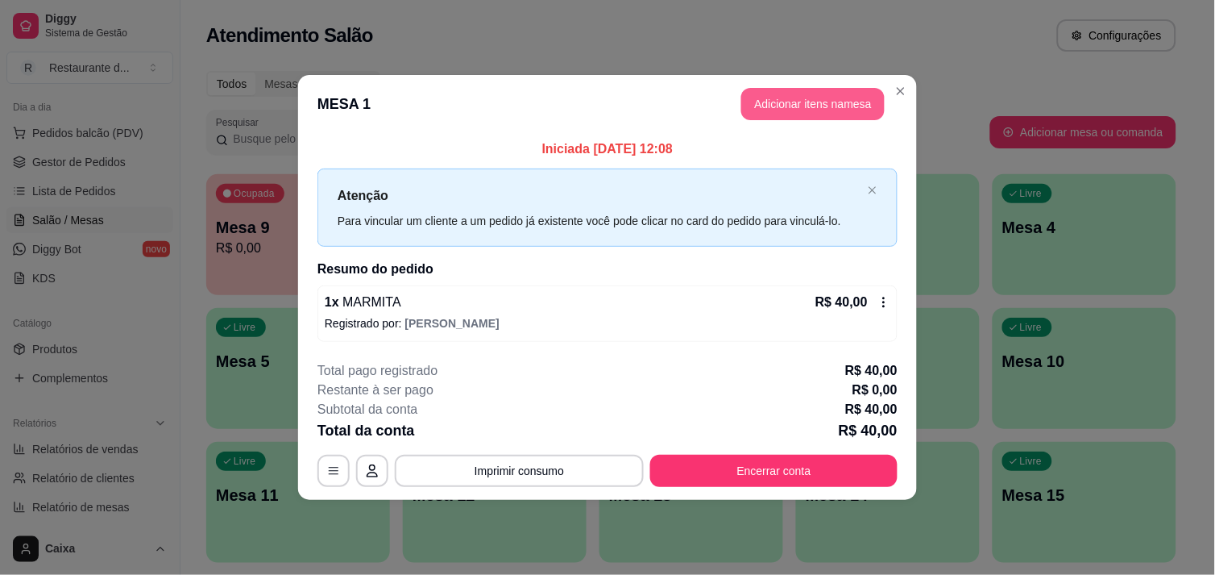
click at [792, 99] on button "Adicionar itens na mesa" at bounding box center [812, 104] width 143 height 32
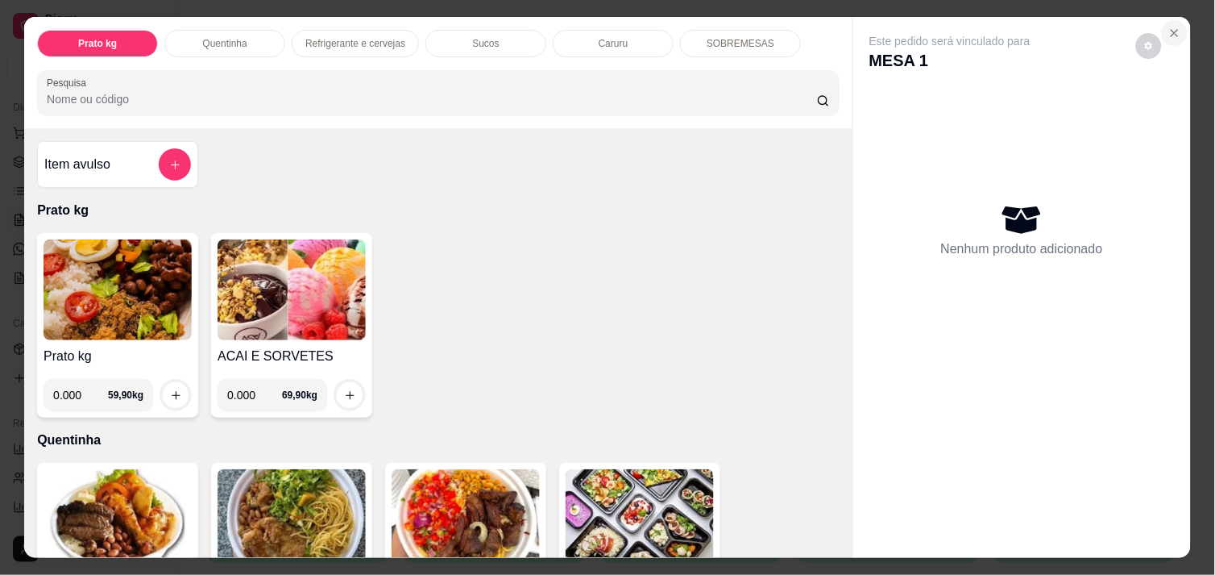
click at [1173, 20] on button "Close" at bounding box center [1175, 33] width 26 height 26
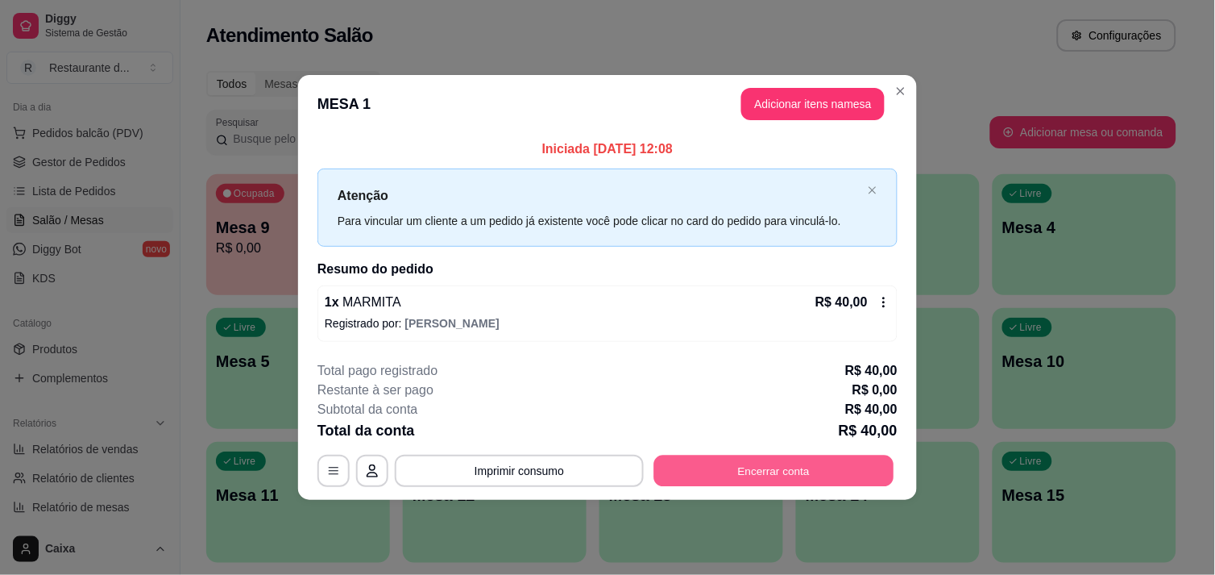
click at [800, 471] on button "Encerrar conta" at bounding box center [774, 470] width 240 height 31
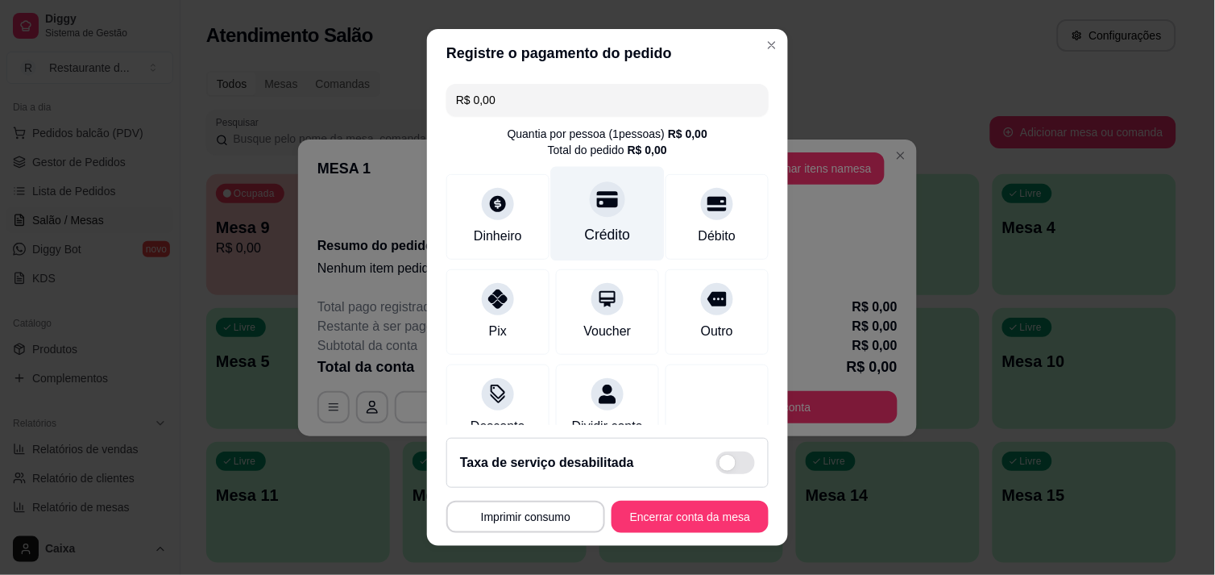
click at [574, 211] on div "Crédito" at bounding box center [608, 213] width 114 height 94
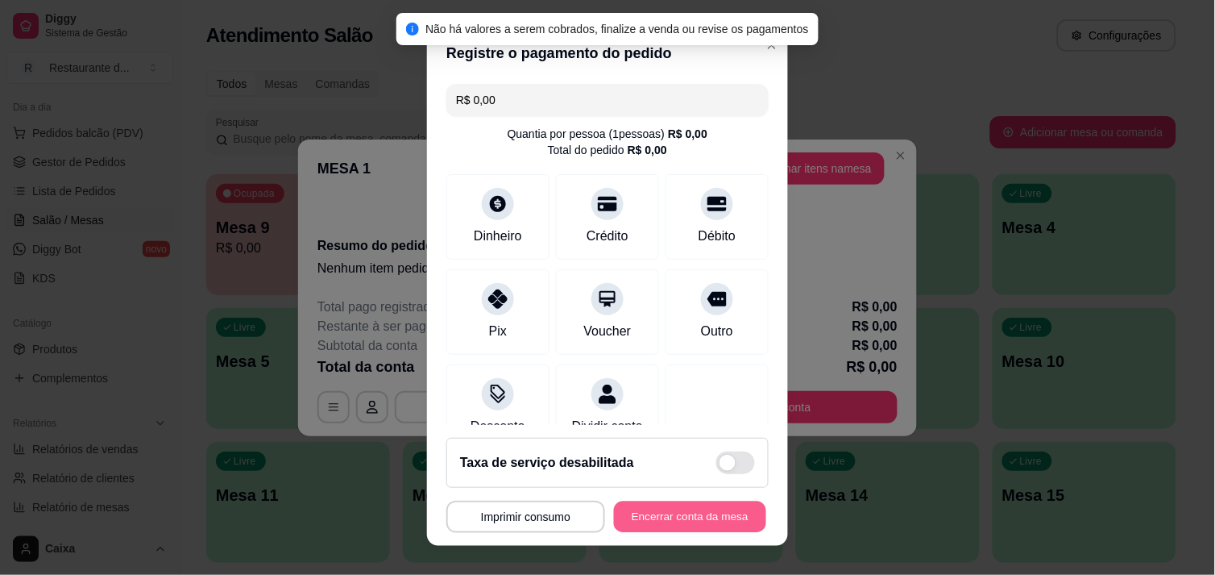
click at [683, 505] on button "Encerrar conta da mesa" at bounding box center [690, 516] width 152 height 31
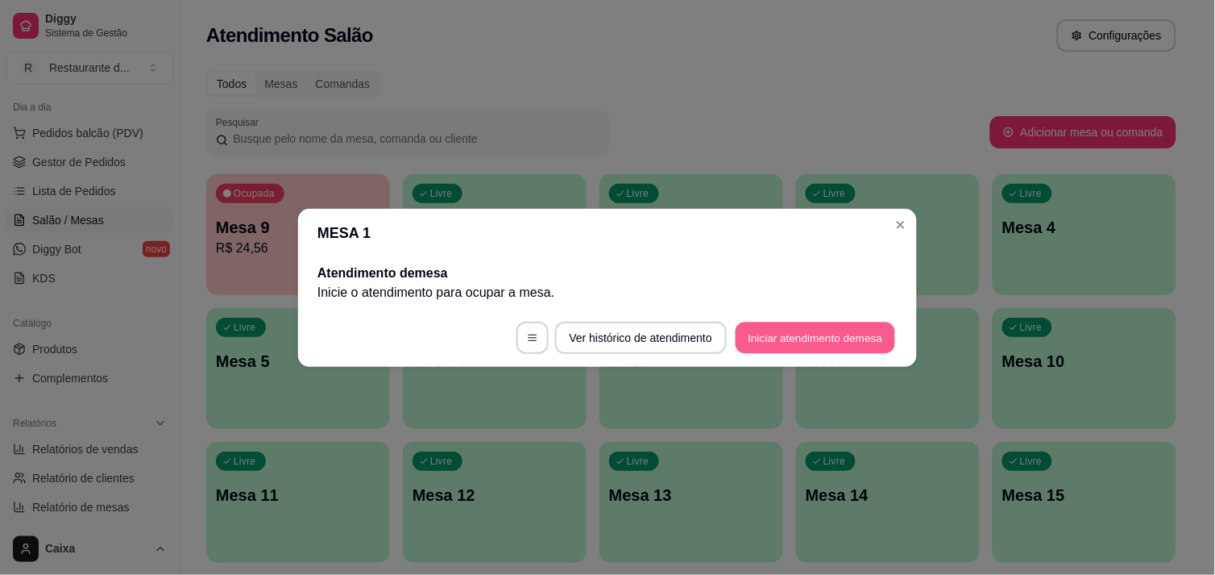
click at [754, 336] on button "Iniciar atendimento de mesa" at bounding box center [816, 337] width 160 height 31
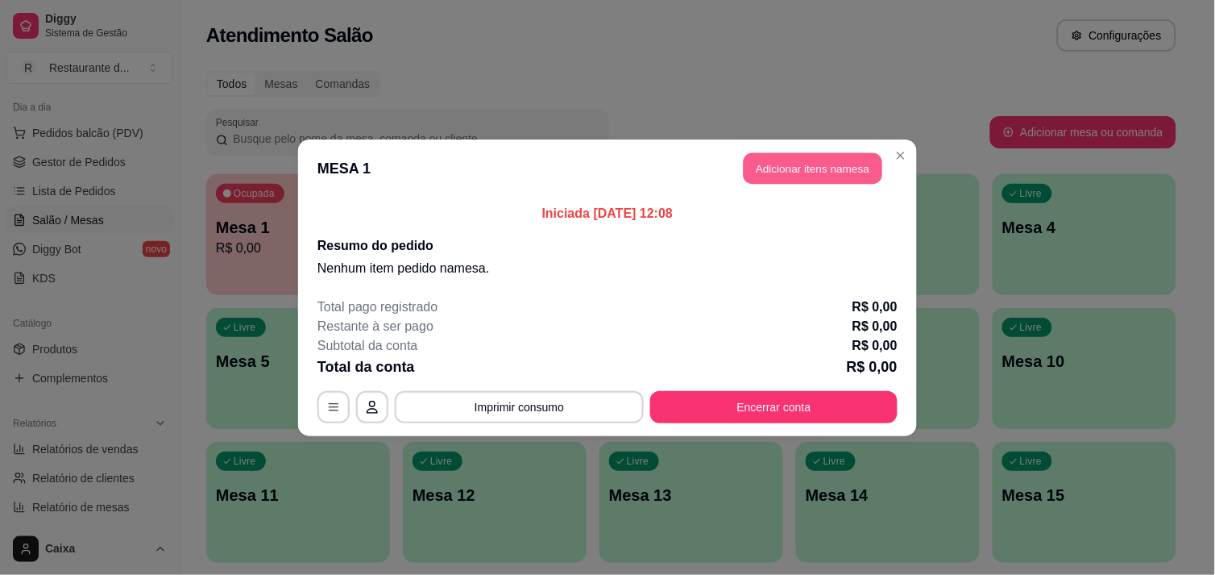
click at [816, 154] on button "Adicionar itens na mesa" at bounding box center [813, 167] width 139 height 31
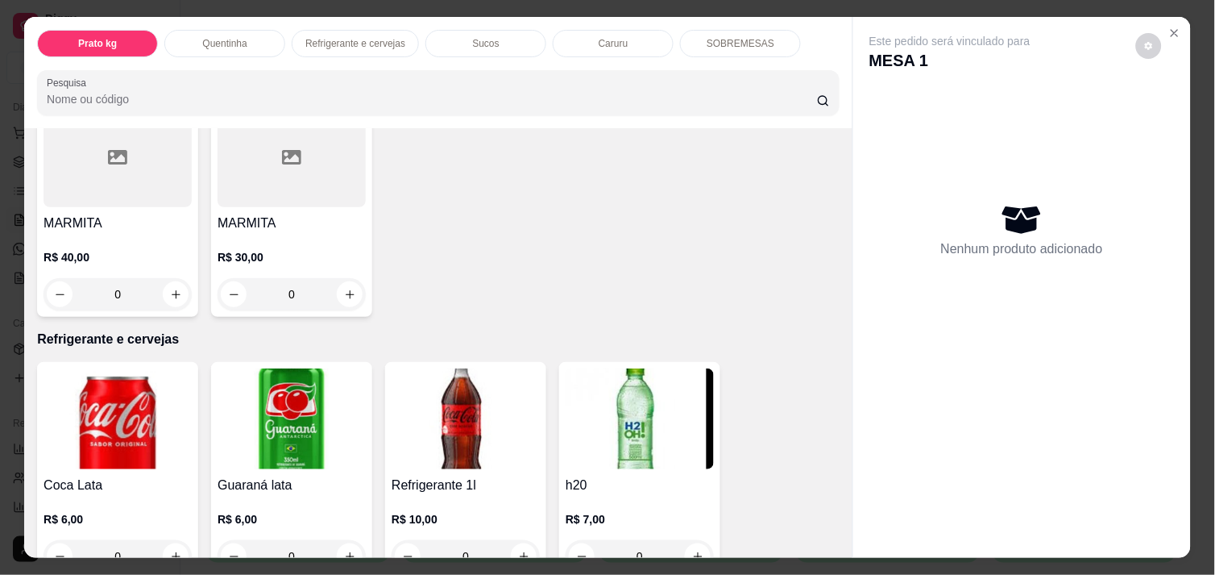
scroll to position [609, 0]
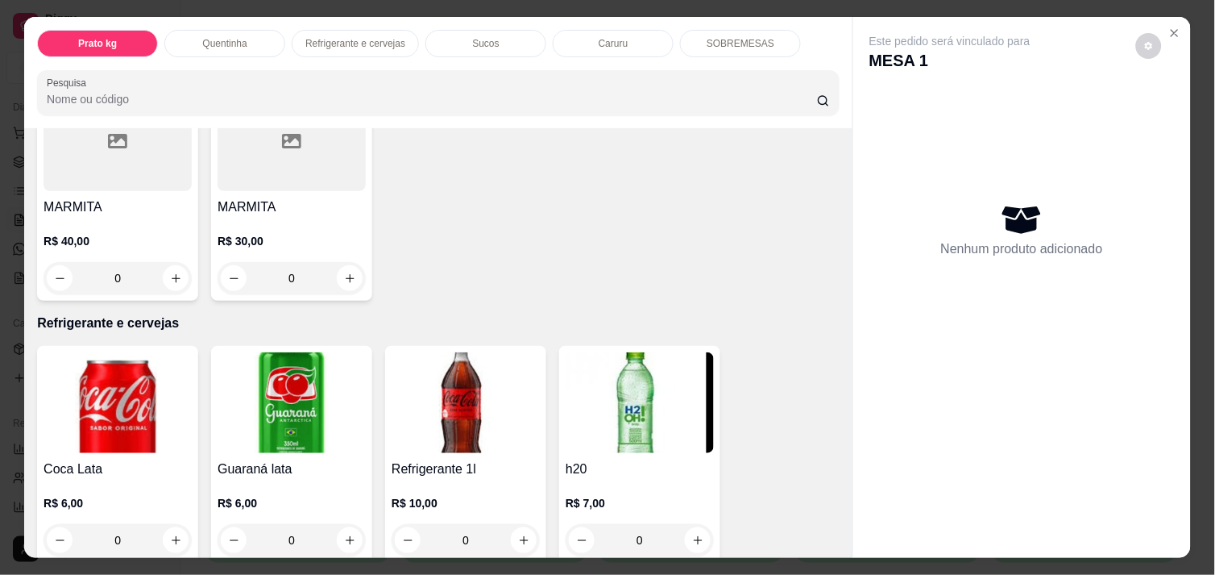
drag, startPoint x: 847, startPoint y: 330, endPoint x: 827, endPoint y: 206, distance: 125.7
click at [827, 206] on div "Prato kg Quentinha Refrigerante e cervejas Sucos Caruru SOBREMESAS Pesquisa Ite…" at bounding box center [607, 287] width 1167 height 540
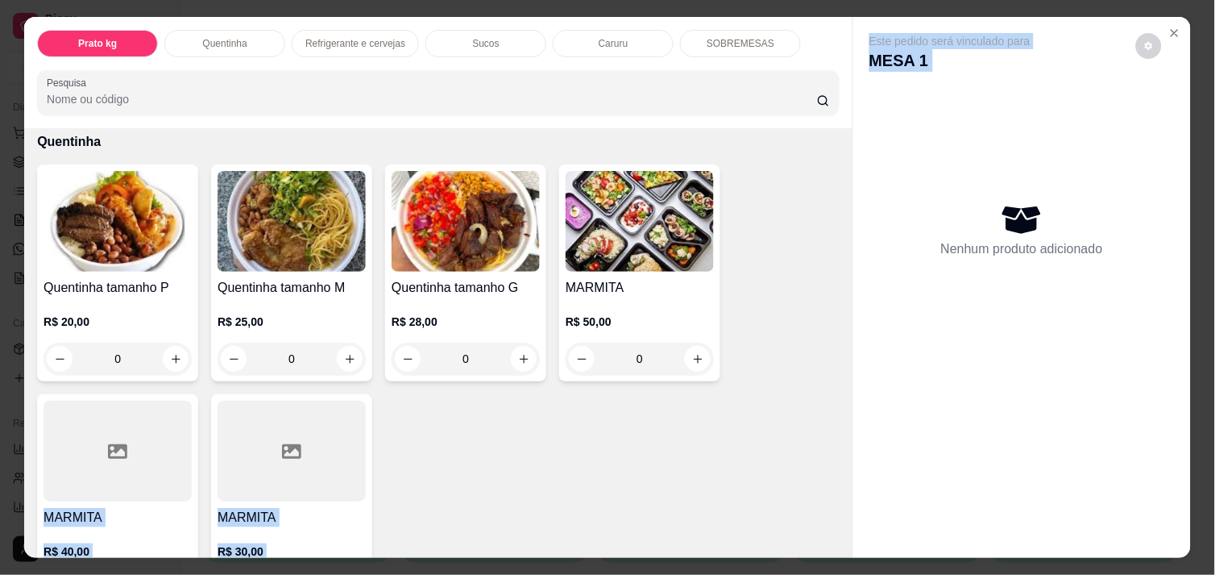
scroll to position [286, 0]
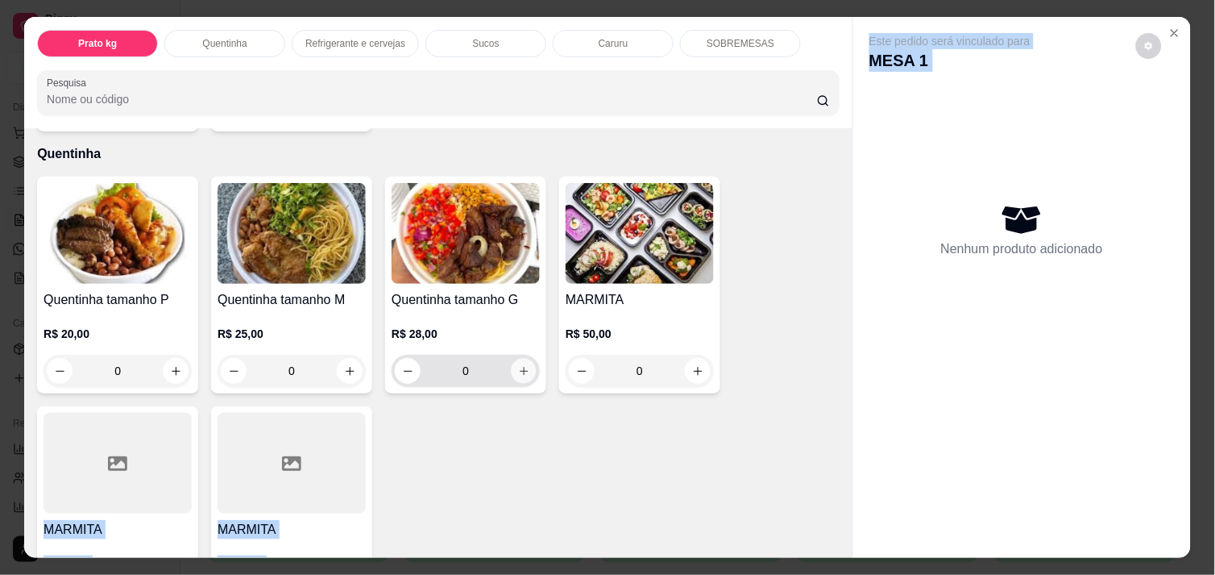
click at [518, 365] on icon "increase-product-quantity" at bounding box center [524, 371] width 12 height 12
type input "1"
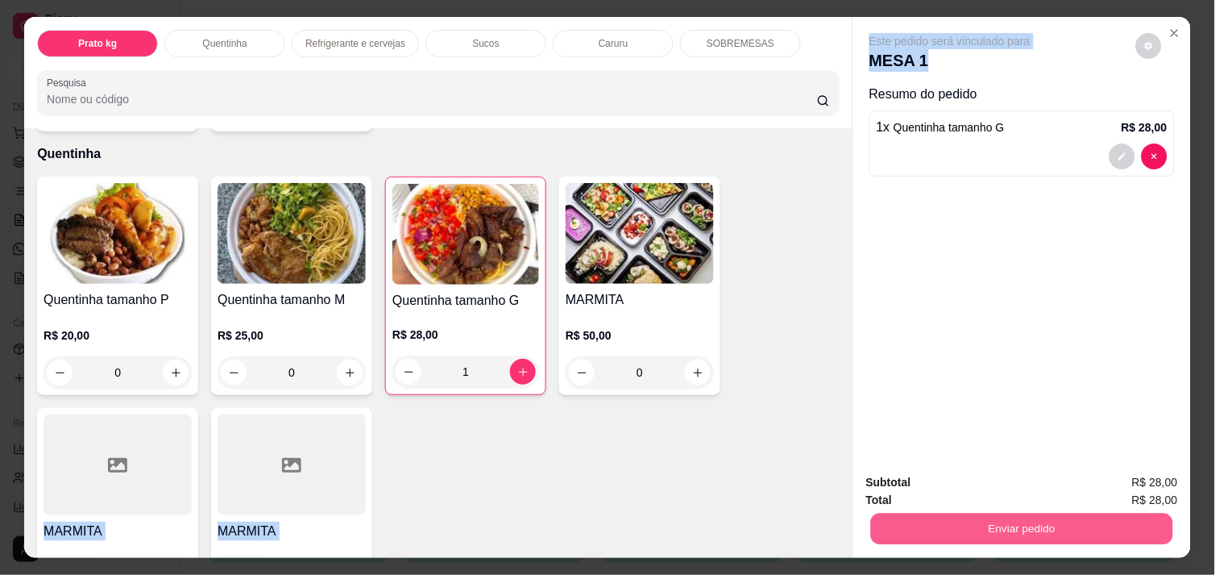
click at [1016, 519] on button "Enviar pedido" at bounding box center [1022, 528] width 302 height 31
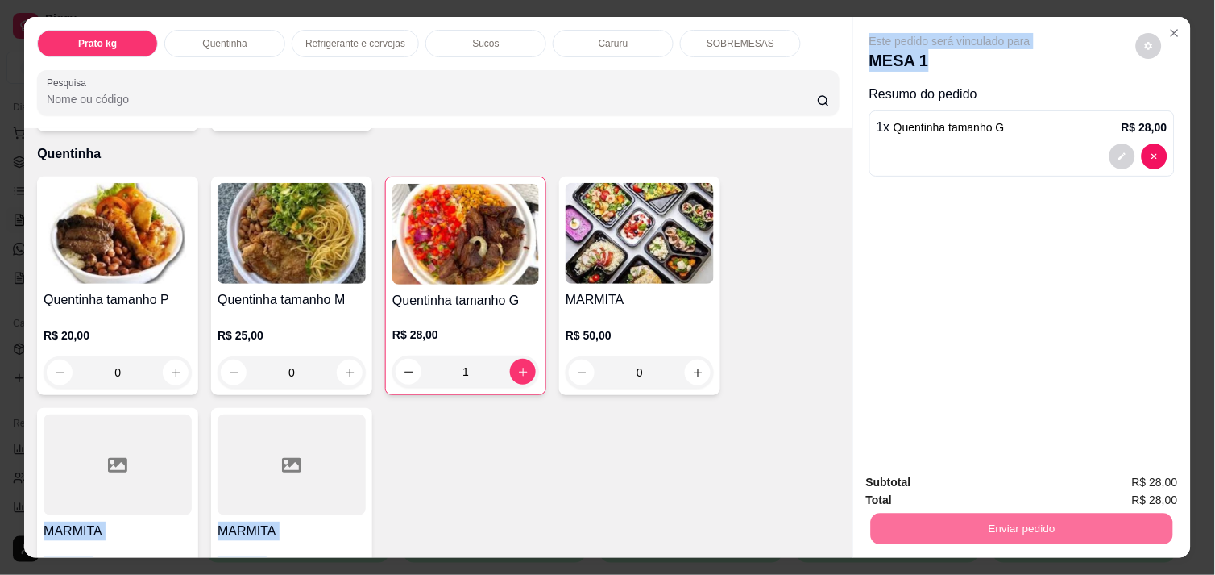
click at [988, 480] on button "Não registrar e enviar pedido" at bounding box center [968, 482] width 163 height 30
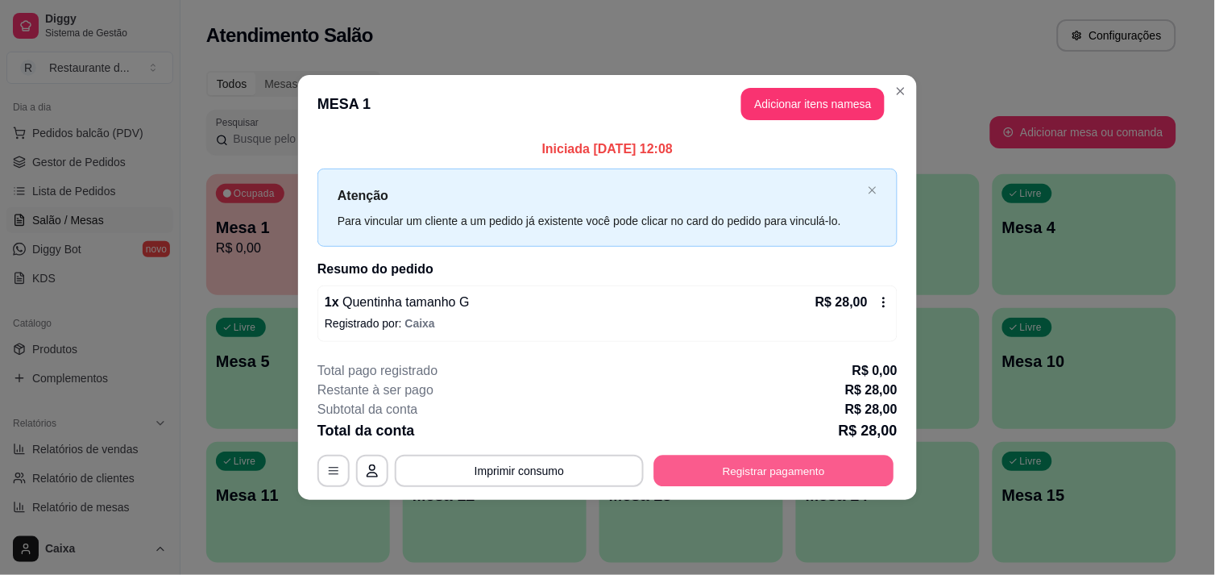
click at [812, 458] on button "Registrar pagamento" at bounding box center [774, 470] width 240 height 31
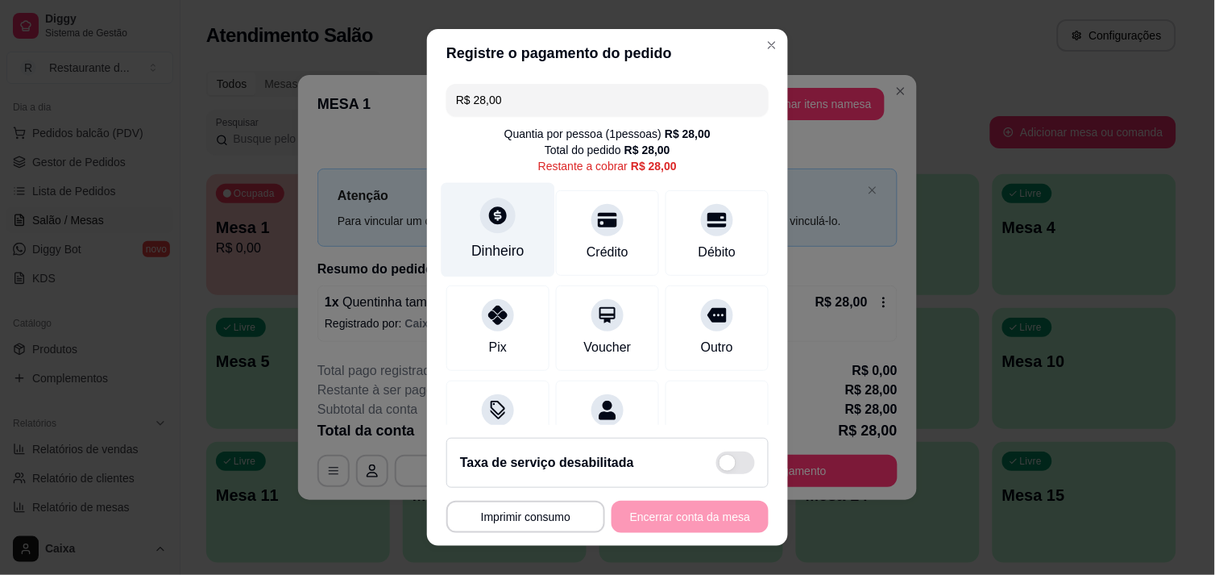
click at [490, 214] on icon at bounding box center [498, 215] width 21 height 21
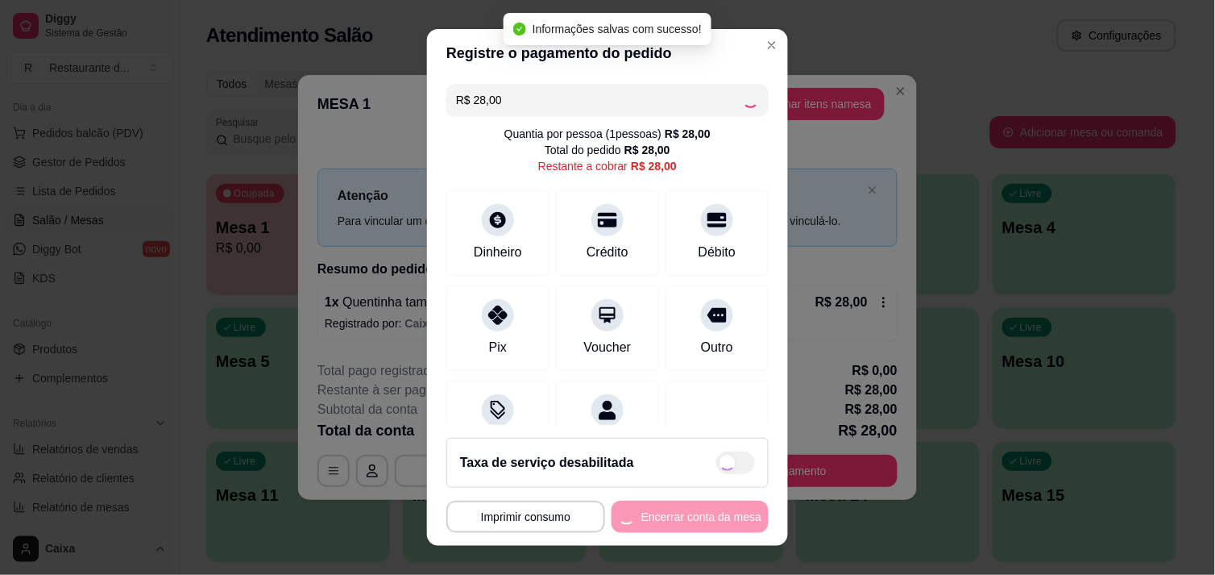
type input "R$ 0,00"
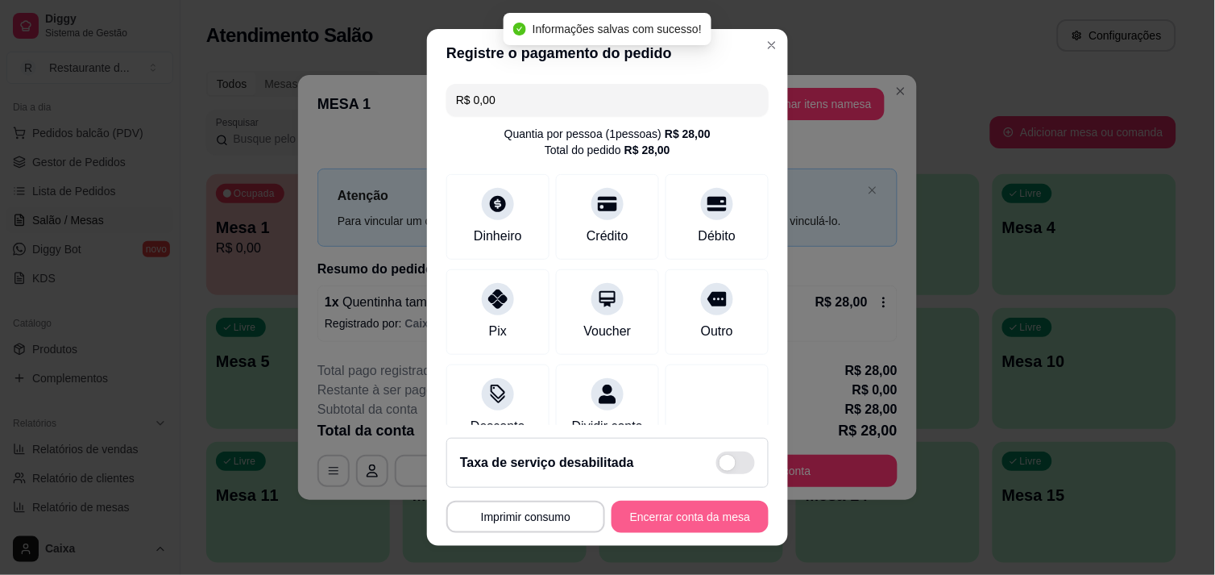
click at [633, 506] on button "Encerrar conta da mesa" at bounding box center [690, 517] width 157 height 32
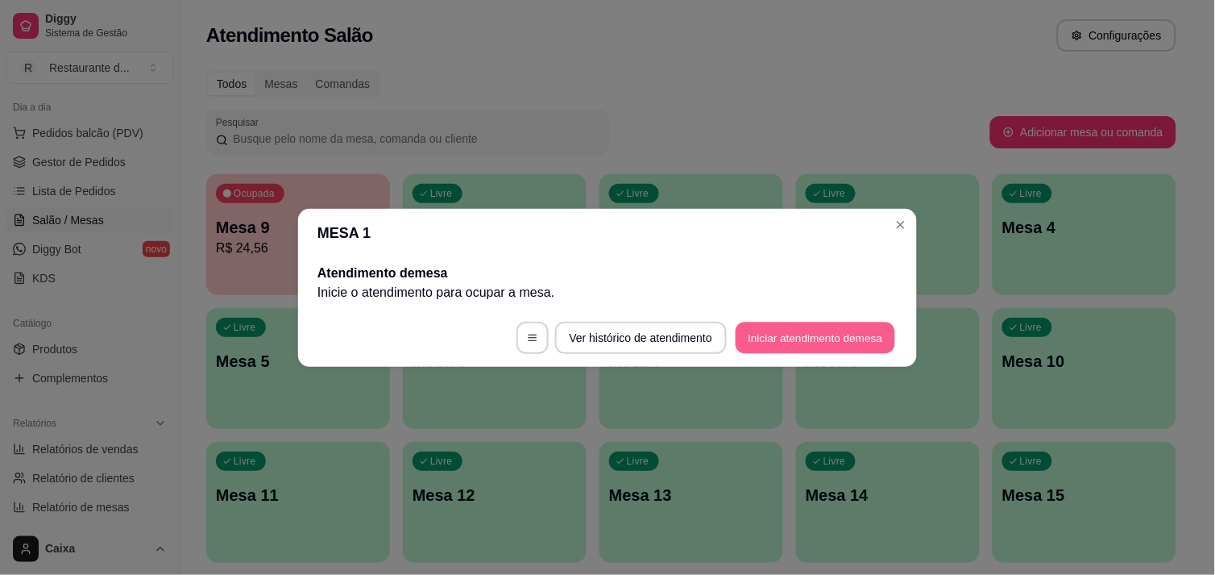
click at [827, 333] on button "Iniciar atendimento de mesa" at bounding box center [816, 337] width 160 height 31
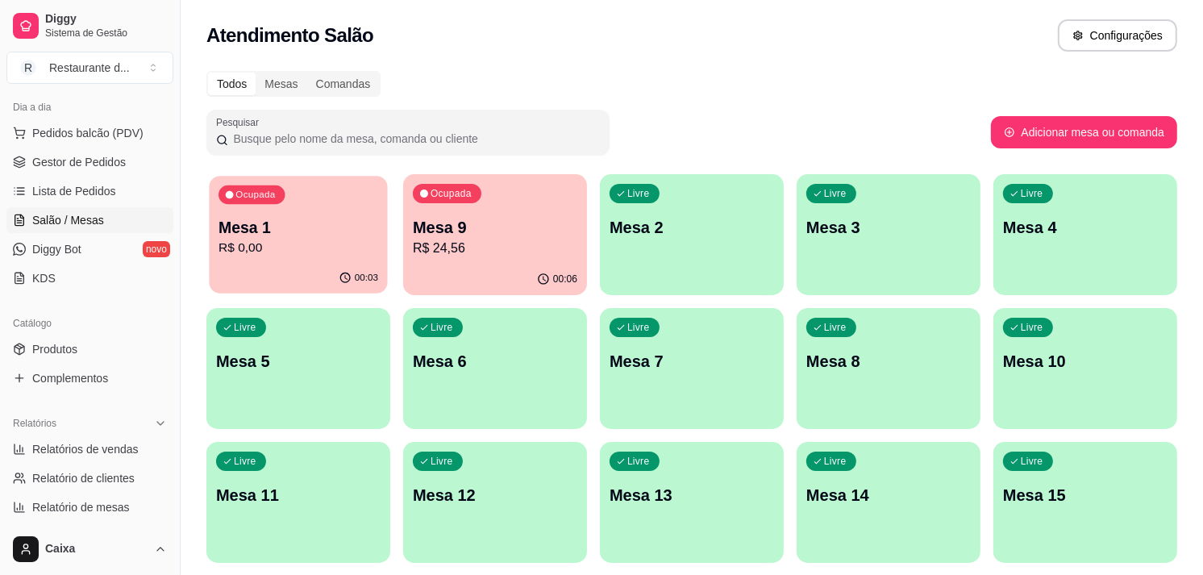
click at [312, 258] on div "Ocupada Mesa 1 R$ 0,00" at bounding box center [298, 219] width 178 height 87
click at [334, 226] on p "Mesa 1" at bounding box center [298, 228] width 160 height 22
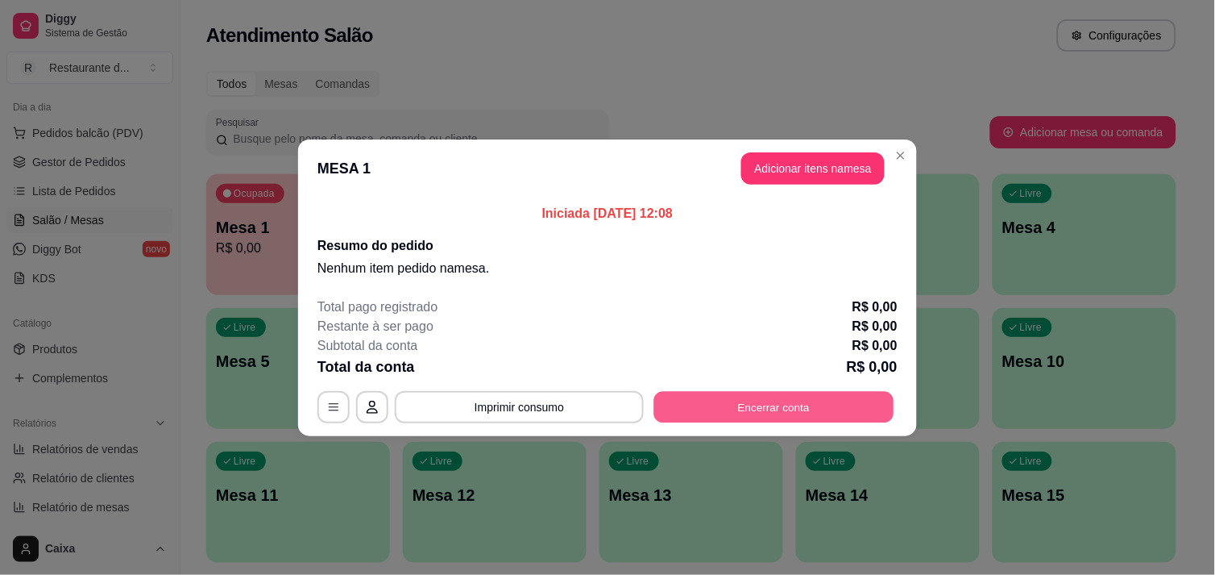
click at [753, 406] on button "Encerrar conta" at bounding box center [774, 406] width 240 height 31
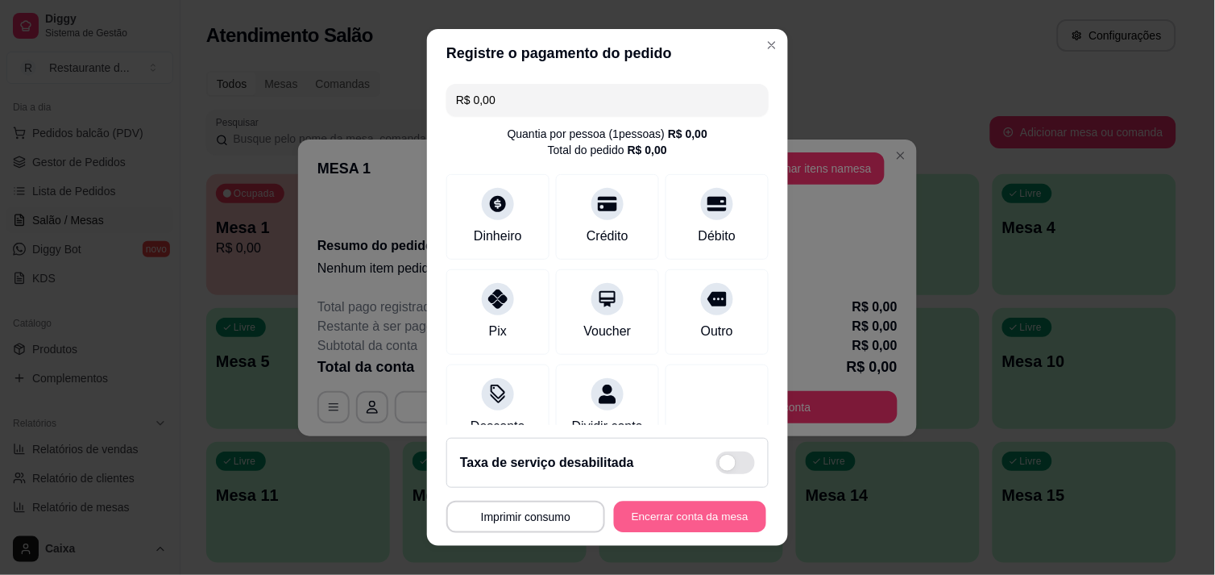
click at [654, 520] on button "Encerrar conta da mesa" at bounding box center [690, 516] width 152 height 31
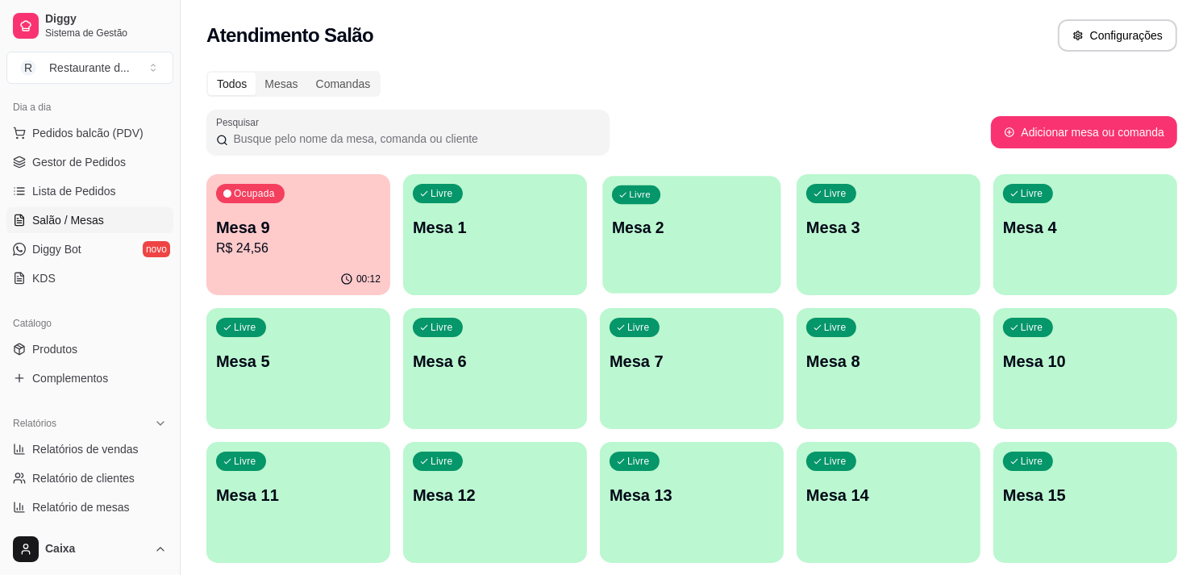
click at [691, 259] on div "Livre Mesa 2" at bounding box center [691, 225] width 178 height 98
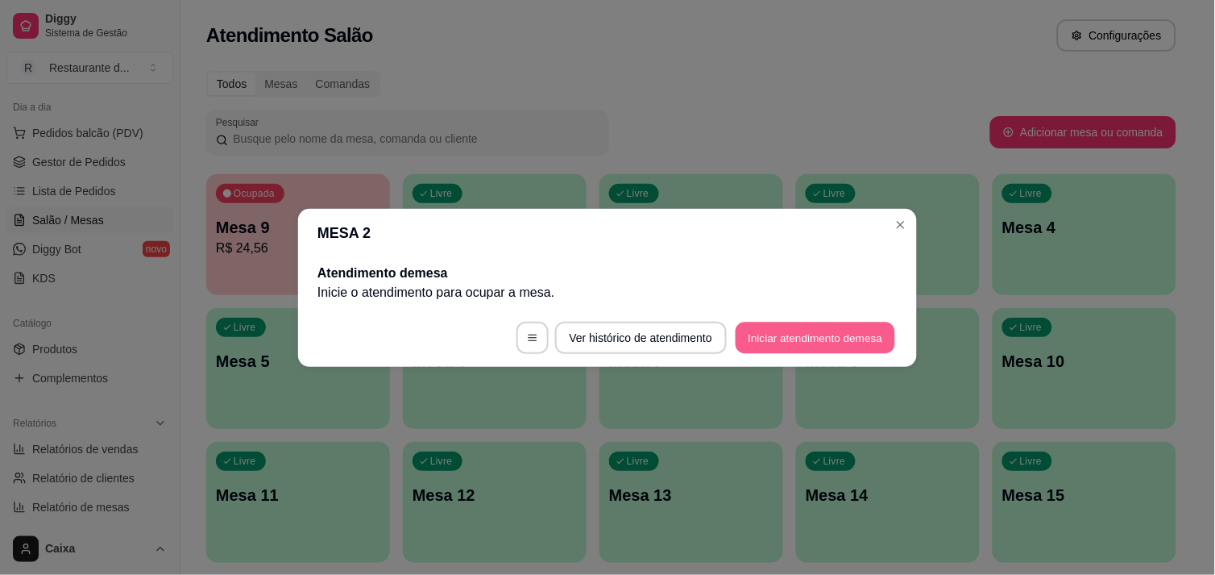
click at [829, 330] on button "Iniciar atendimento de mesa" at bounding box center [816, 337] width 160 height 31
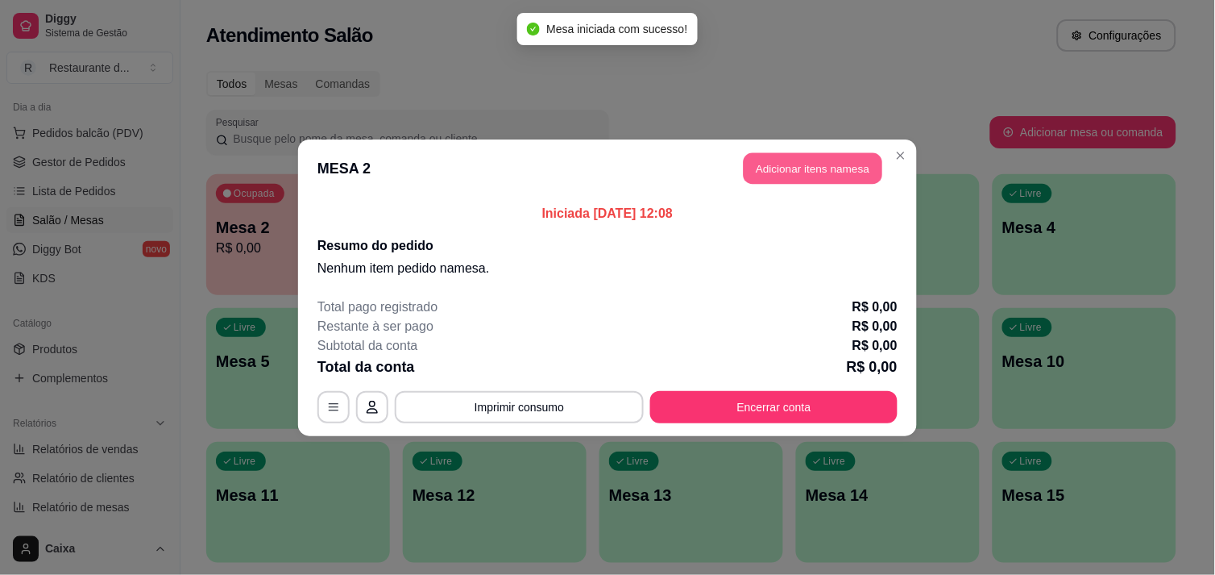
click at [830, 168] on button "Adicionar itens na mesa" at bounding box center [813, 167] width 139 height 31
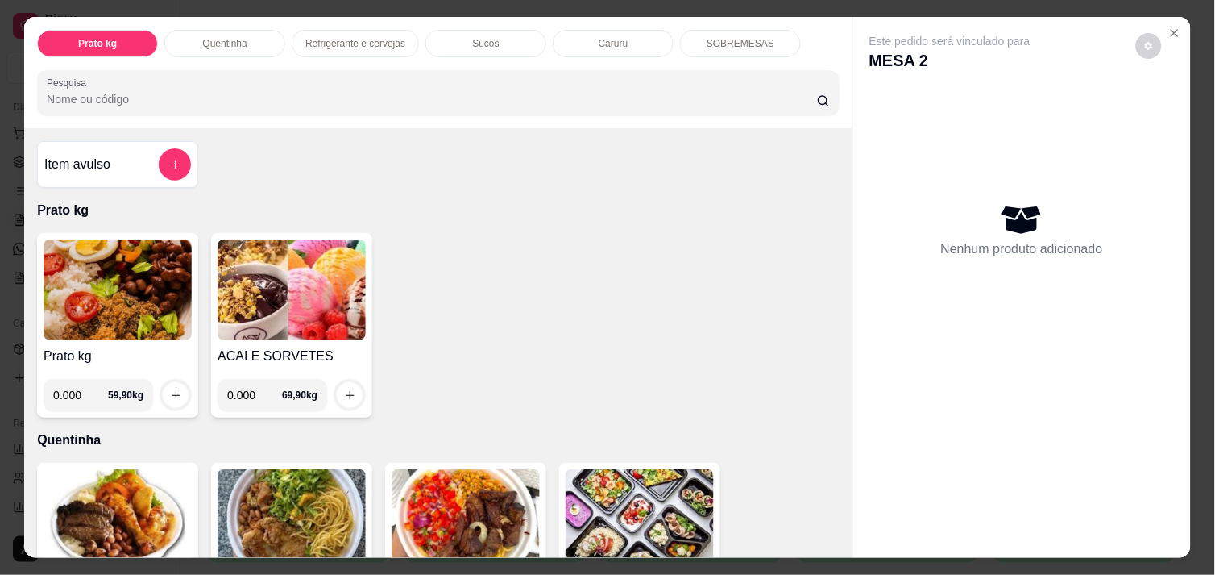
click at [75, 390] on input "0.000" at bounding box center [80, 395] width 55 height 32
type input "0.324"
click at [164, 385] on button "increase-product-quantity" at bounding box center [176, 395] width 25 height 25
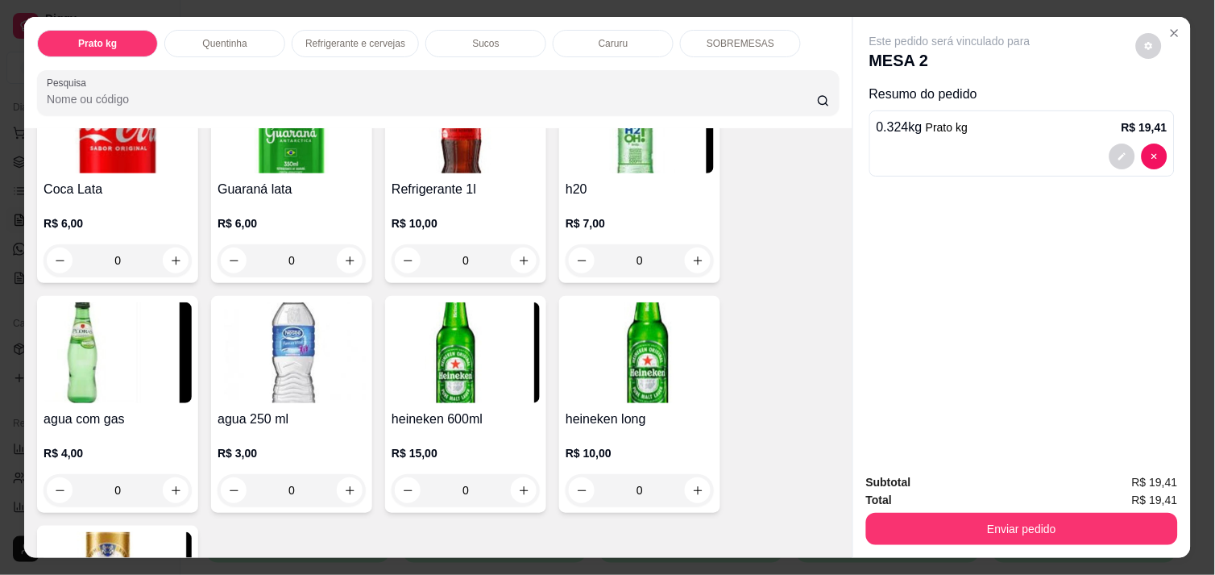
scroll to position [895, 0]
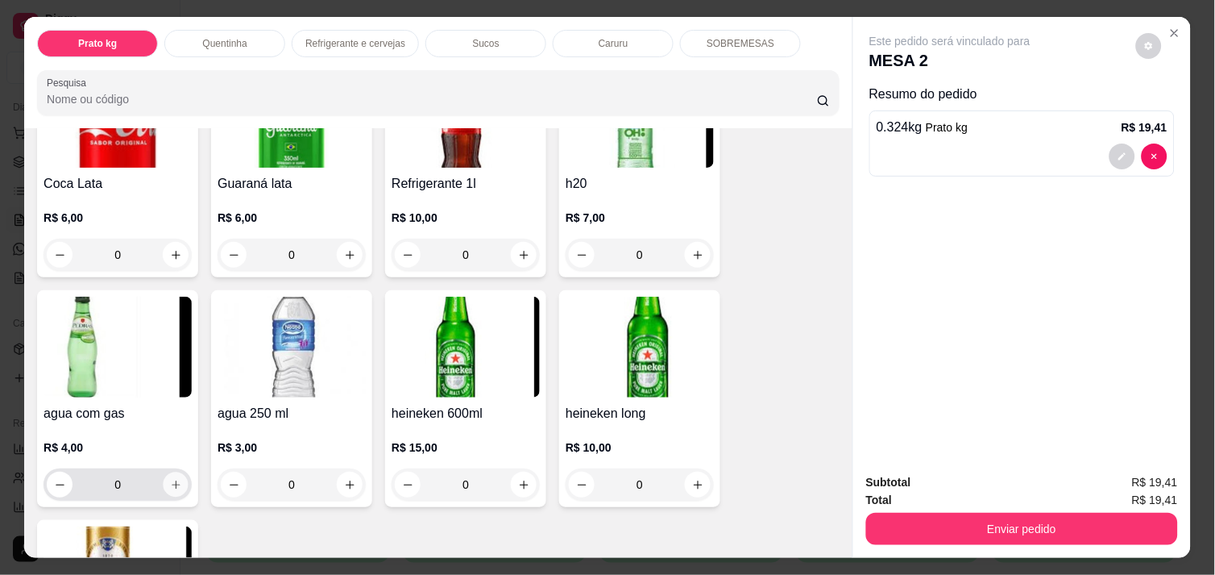
click at [176, 472] on button "increase-product-quantity" at bounding box center [176, 484] width 25 height 25
type input "1"
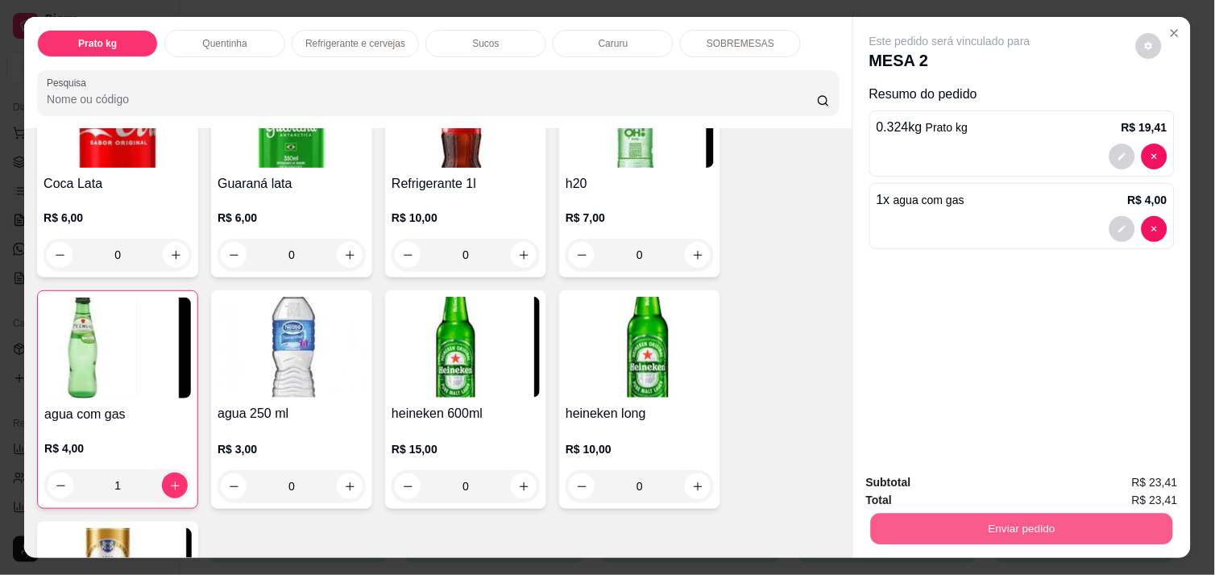
click at [1003, 528] on button "Enviar pedido" at bounding box center [1022, 528] width 302 height 31
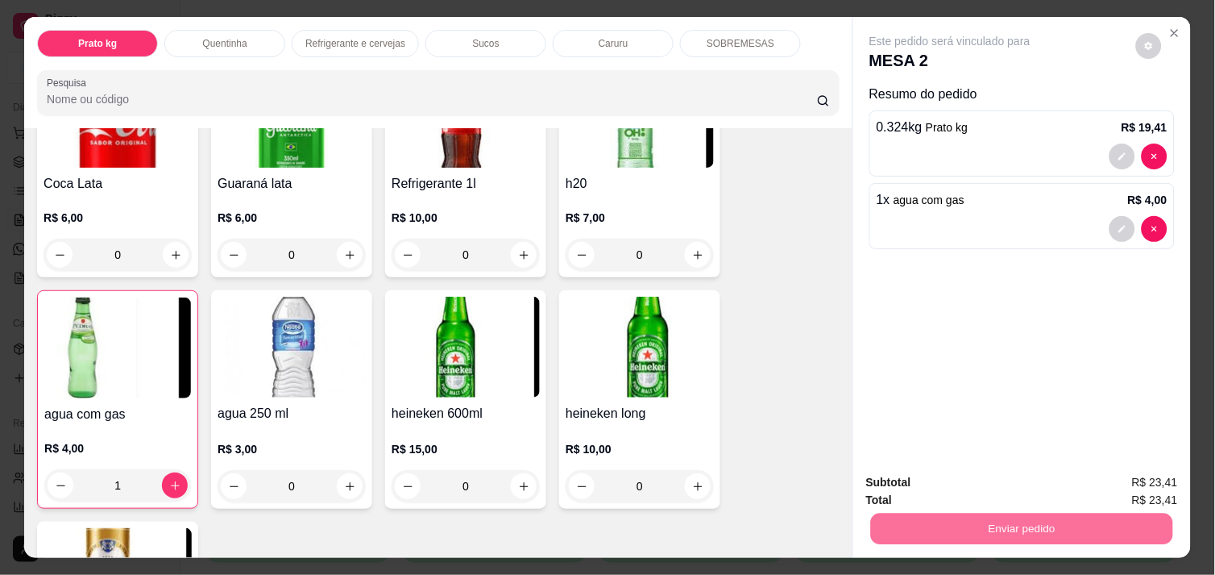
click at [938, 486] on button "Não registrar e enviar pedido" at bounding box center [968, 482] width 163 height 30
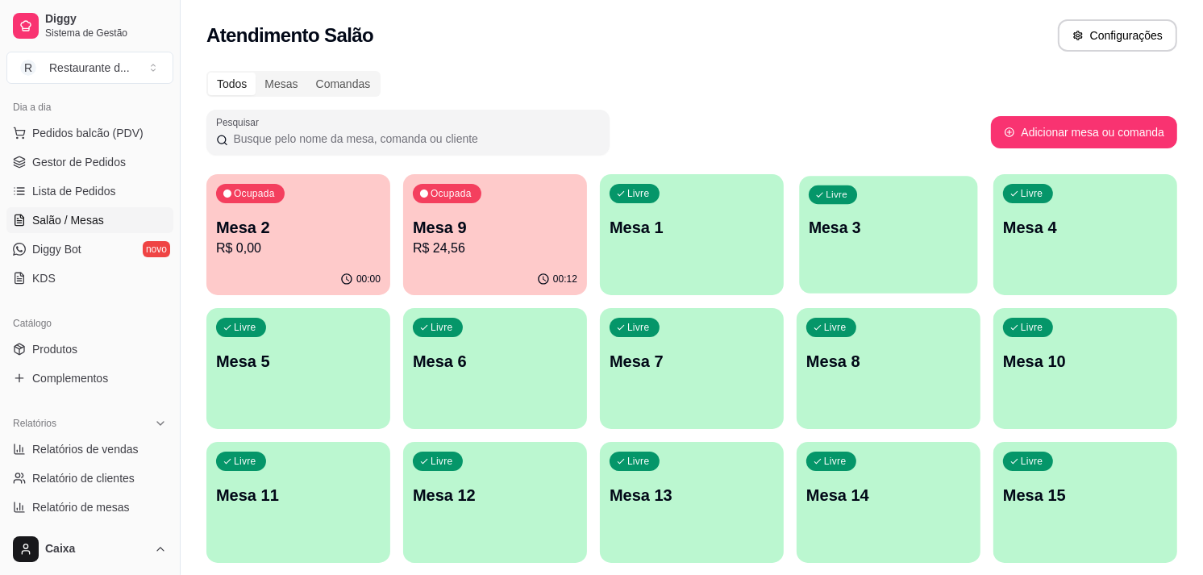
click at [900, 235] on p "Mesa 3" at bounding box center [888, 228] width 160 height 22
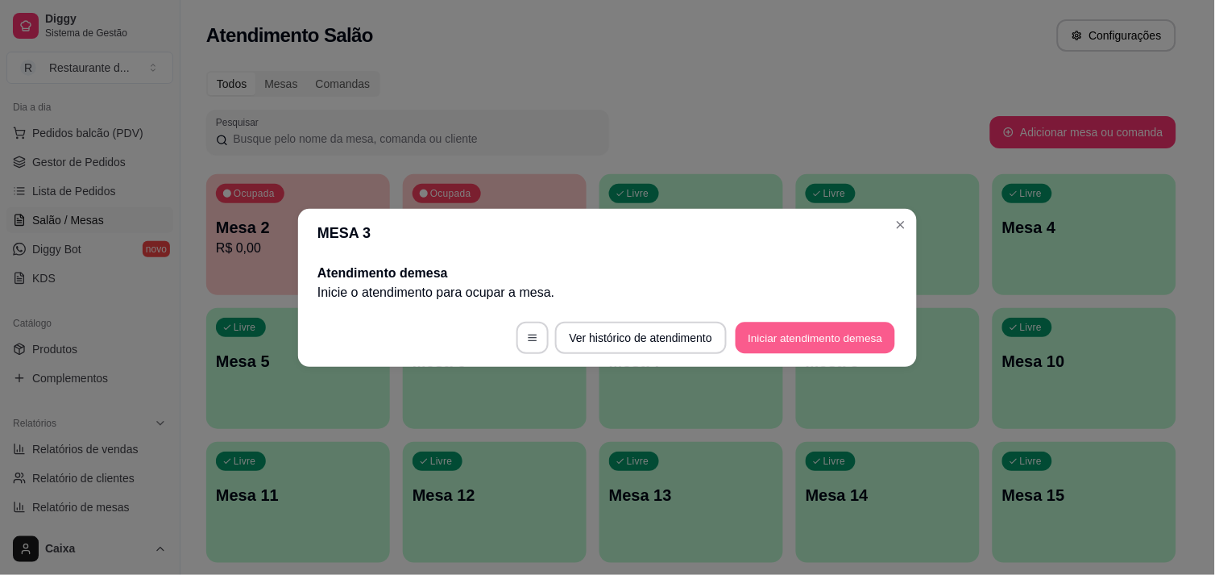
click at [787, 329] on button "Iniciar atendimento de mesa" at bounding box center [816, 337] width 160 height 31
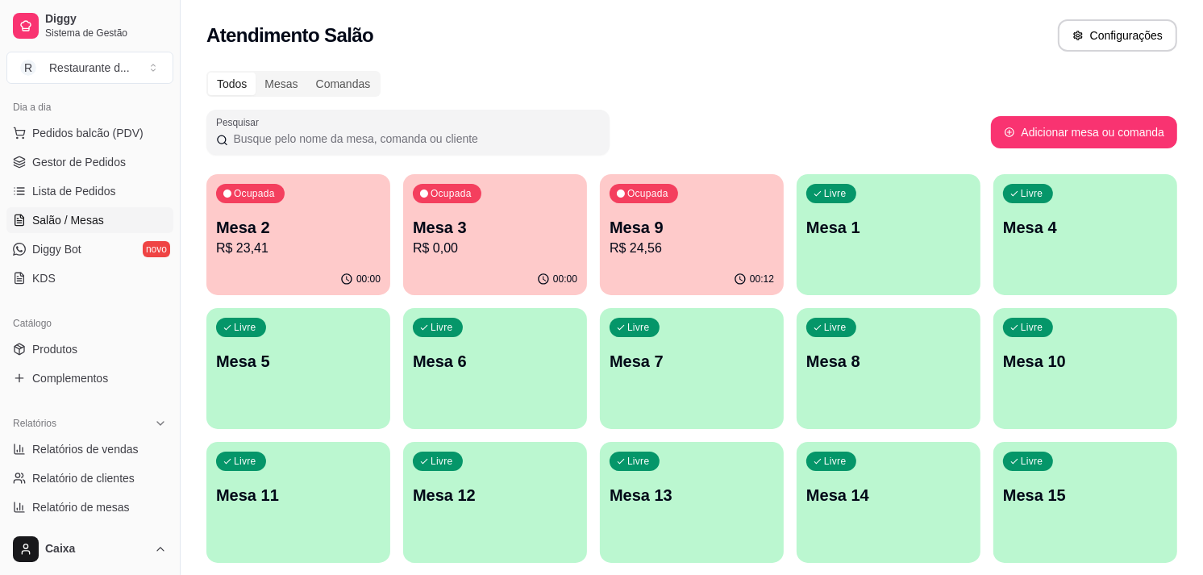
click at [235, 231] on p "Mesa 2" at bounding box center [298, 227] width 164 height 23
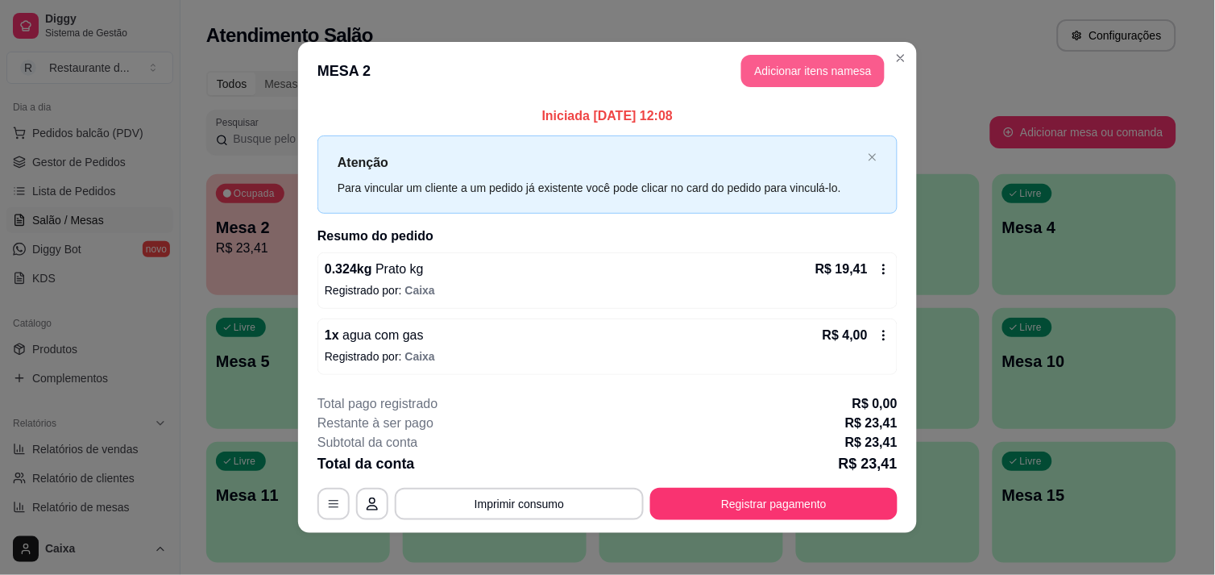
click at [762, 63] on button "Adicionar itens na mesa" at bounding box center [812, 71] width 143 height 32
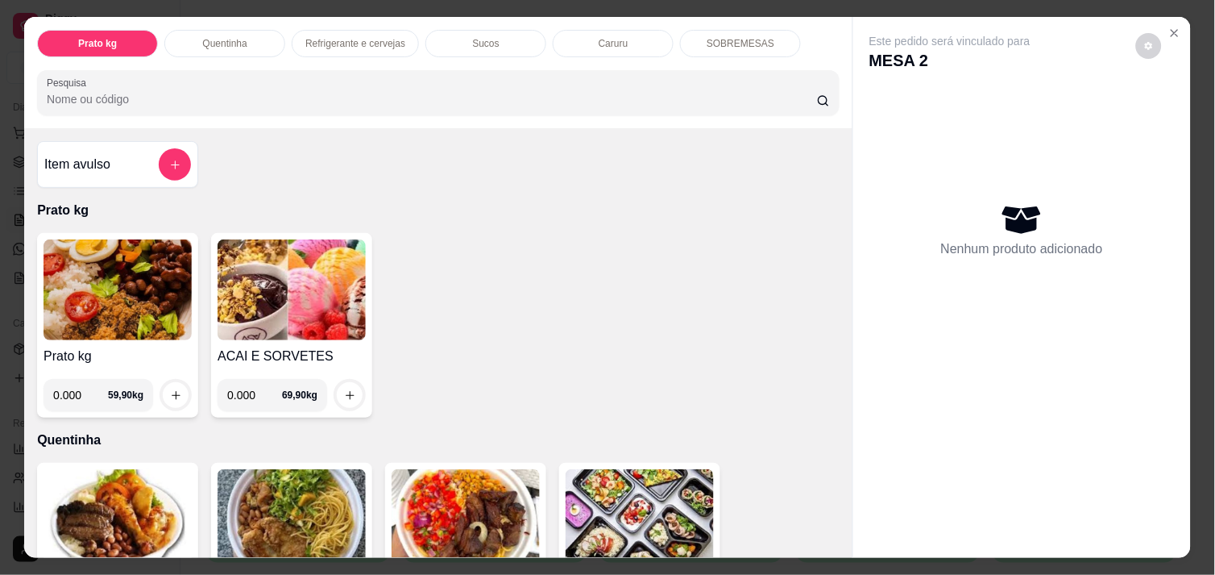
click at [77, 389] on input "0.000" at bounding box center [80, 395] width 55 height 32
type input "0.388"
click at [178, 392] on button "increase-product-quantity" at bounding box center [176, 395] width 25 height 25
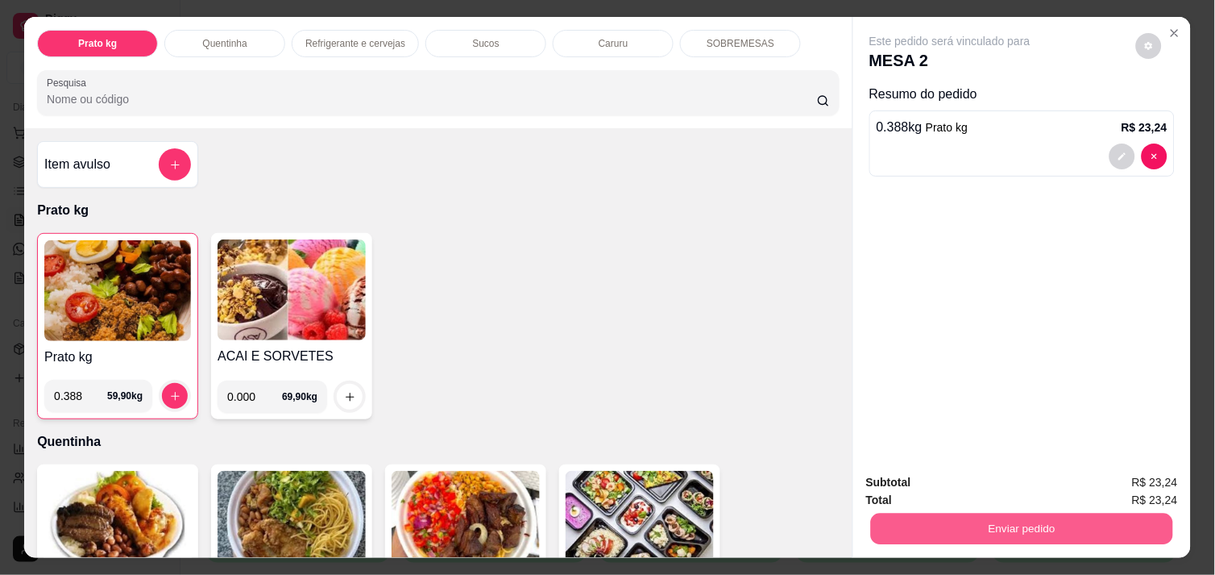
click at [1121, 530] on button "Enviar pedido" at bounding box center [1022, 528] width 302 height 31
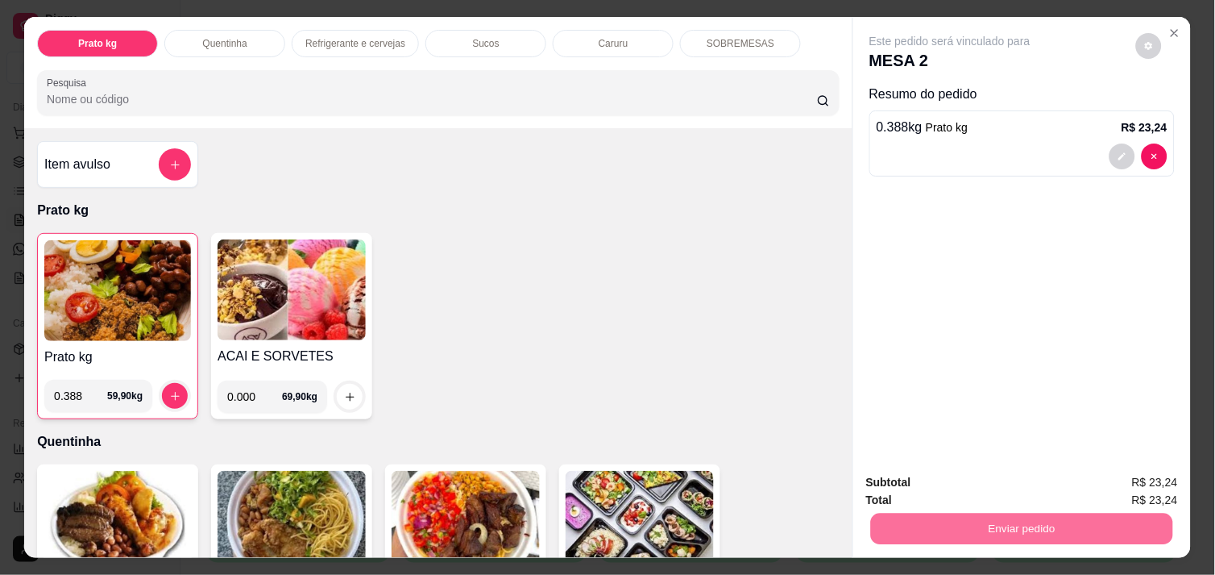
click at [1018, 480] on button "Não registrar e enviar pedido" at bounding box center [968, 482] width 163 height 30
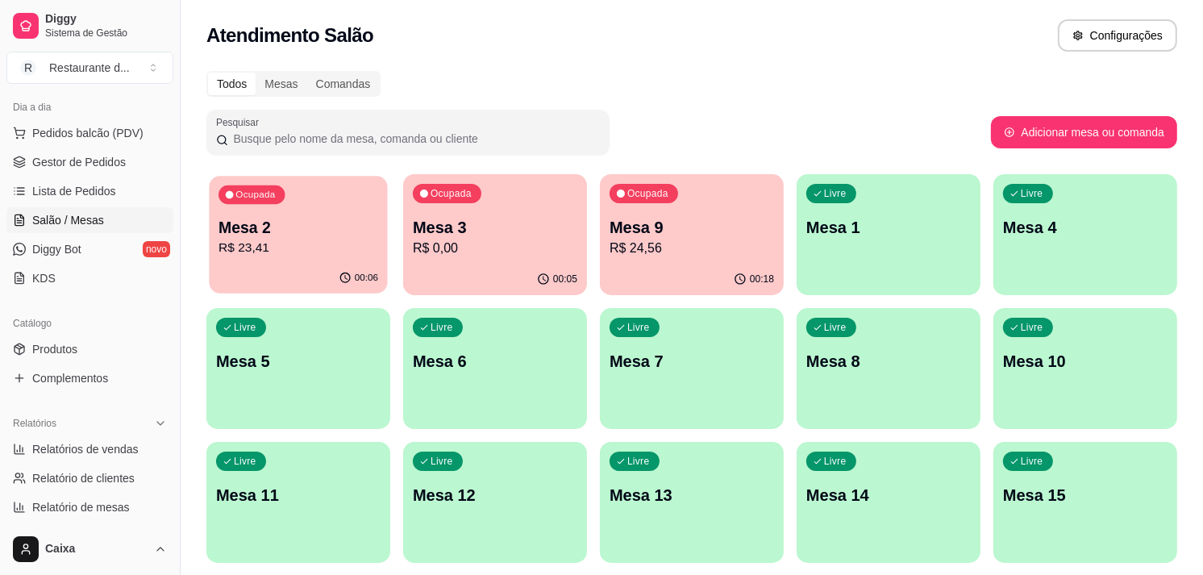
click at [332, 223] on p "Mesa 2" at bounding box center [298, 228] width 160 height 22
click at [323, 244] on p "R$ 23,41" at bounding box center [298, 248] width 160 height 19
click at [687, 252] on p "R$ 24,56" at bounding box center [692, 248] width 160 height 19
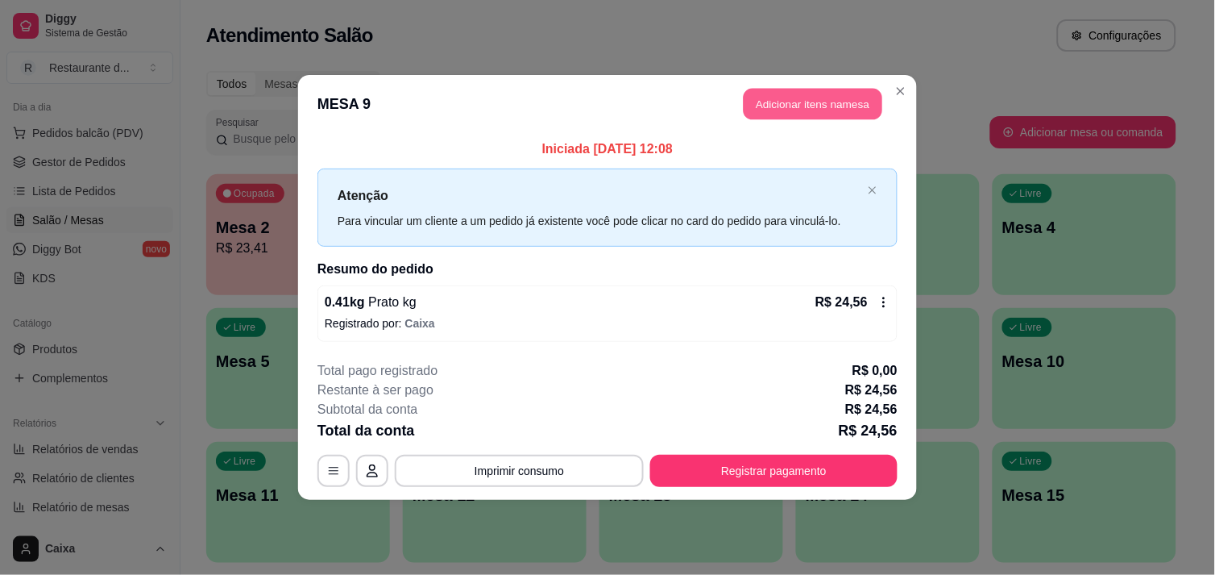
click at [808, 93] on button "Adicionar itens na mesa" at bounding box center [813, 104] width 139 height 31
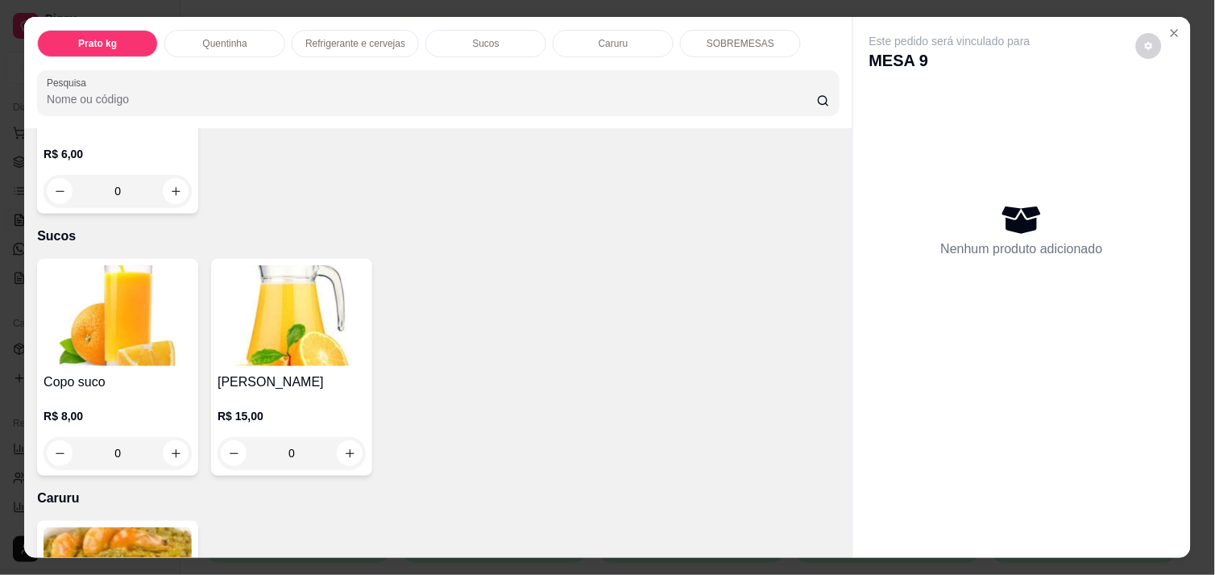
scroll to position [1420, 0]
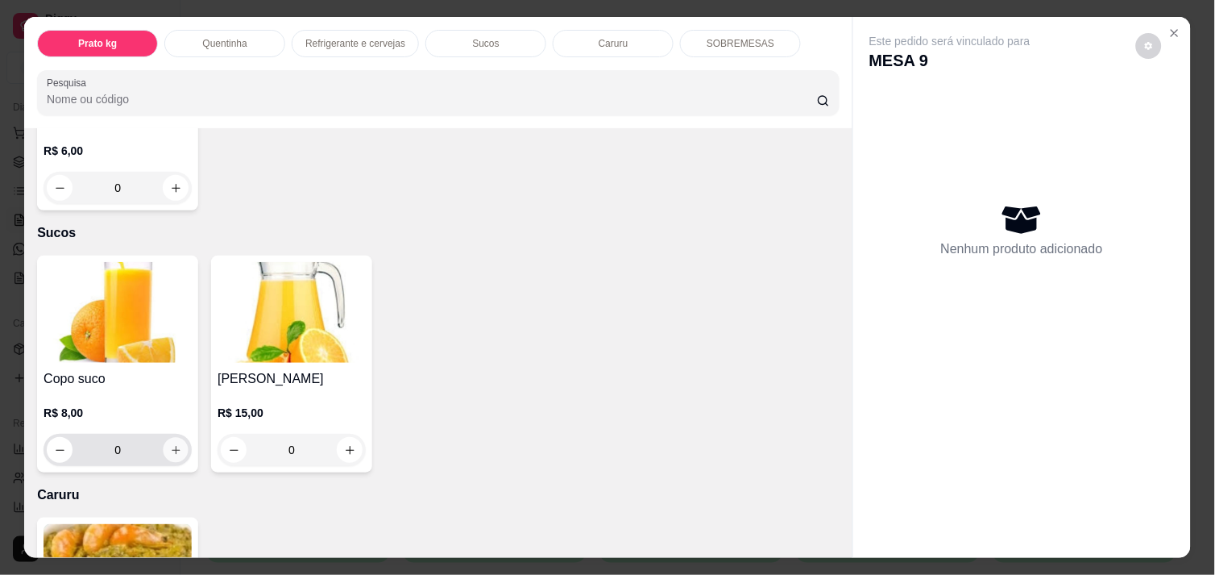
click at [170, 444] on icon "increase-product-quantity" at bounding box center [176, 450] width 12 height 12
type input "1"
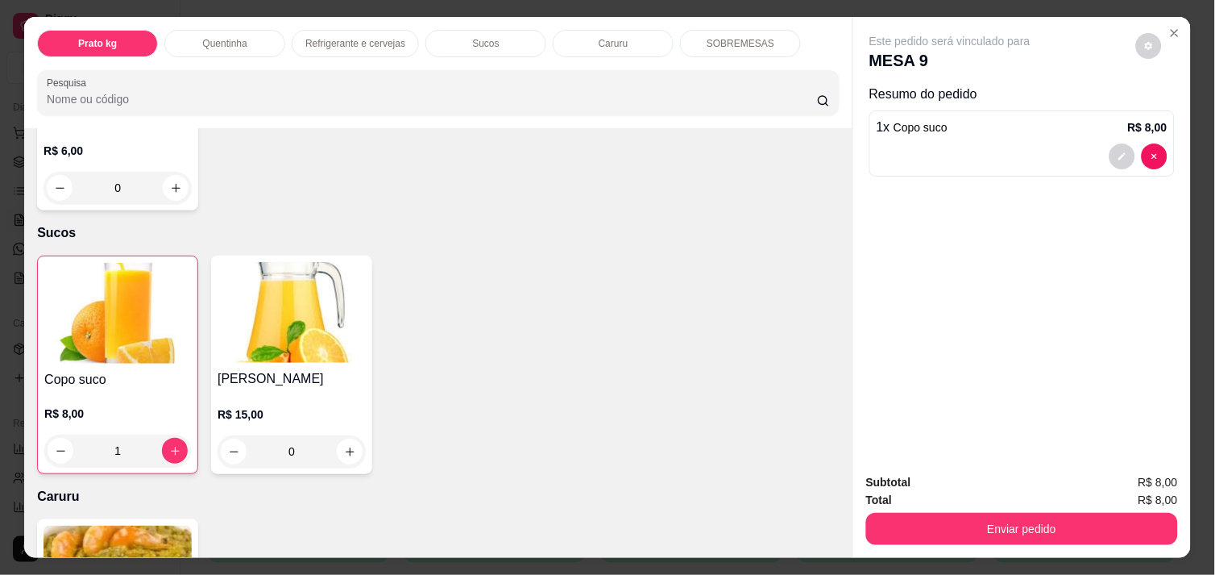
click at [629, 453] on div "Copo suco R$ 8,00 1 Jarra suco R$ 15,00 0" at bounding box center [438, 364] width 803 height 218
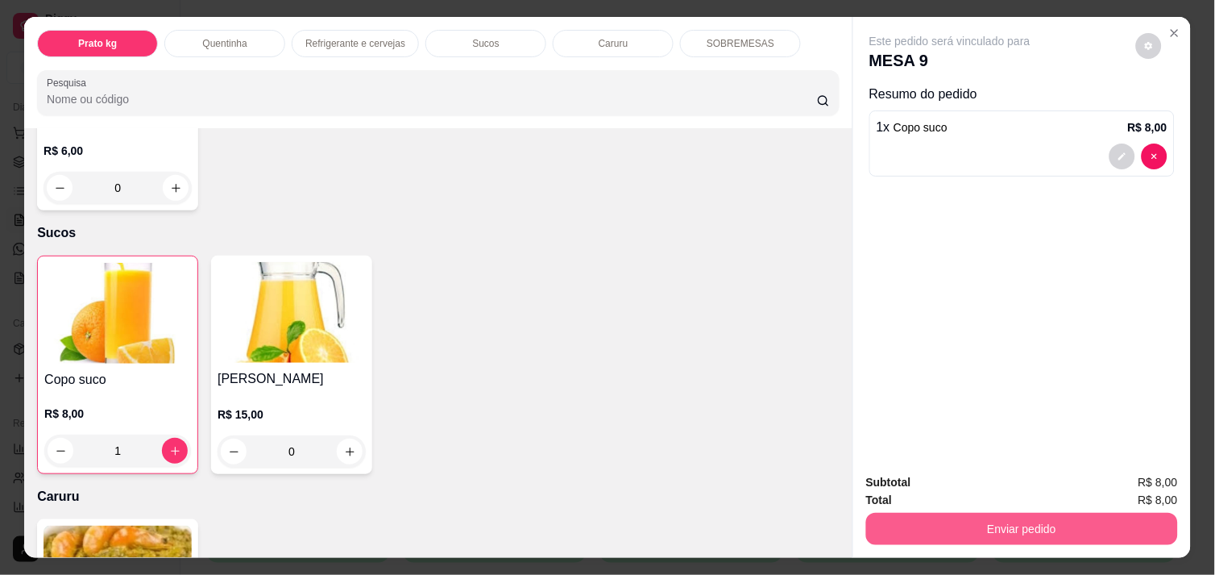
click at [937, 513] on button "Enviar pedido" at bounding box center [1022, 529] width 312 height 32
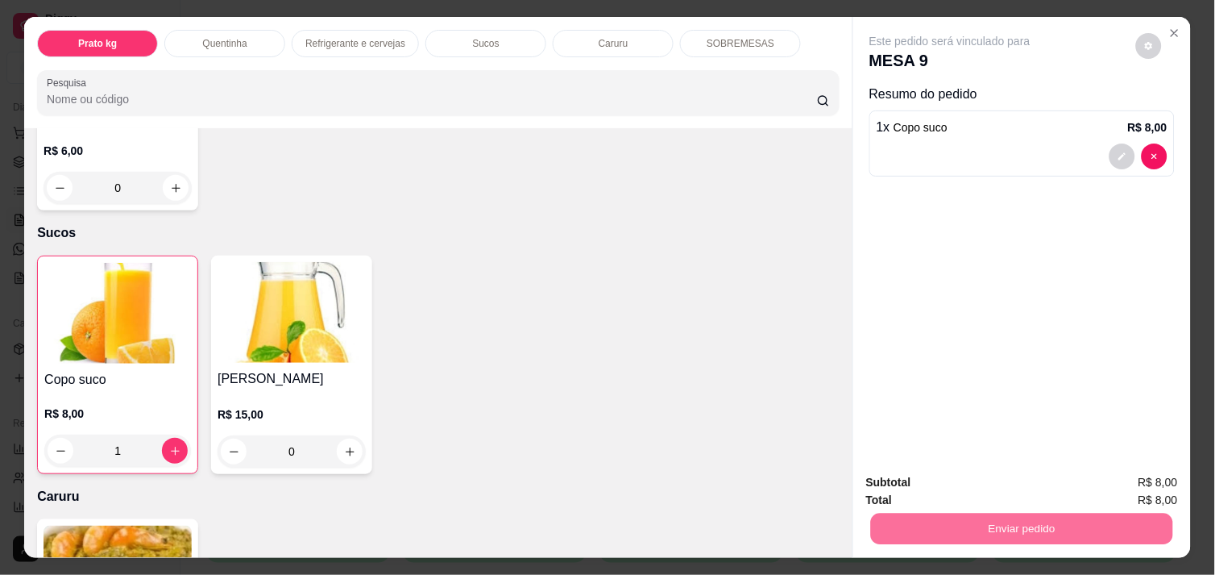
click at [944, 488] on button "Não registrar e enviar pedido" at bounding box center [968, 482] width 163 height 30
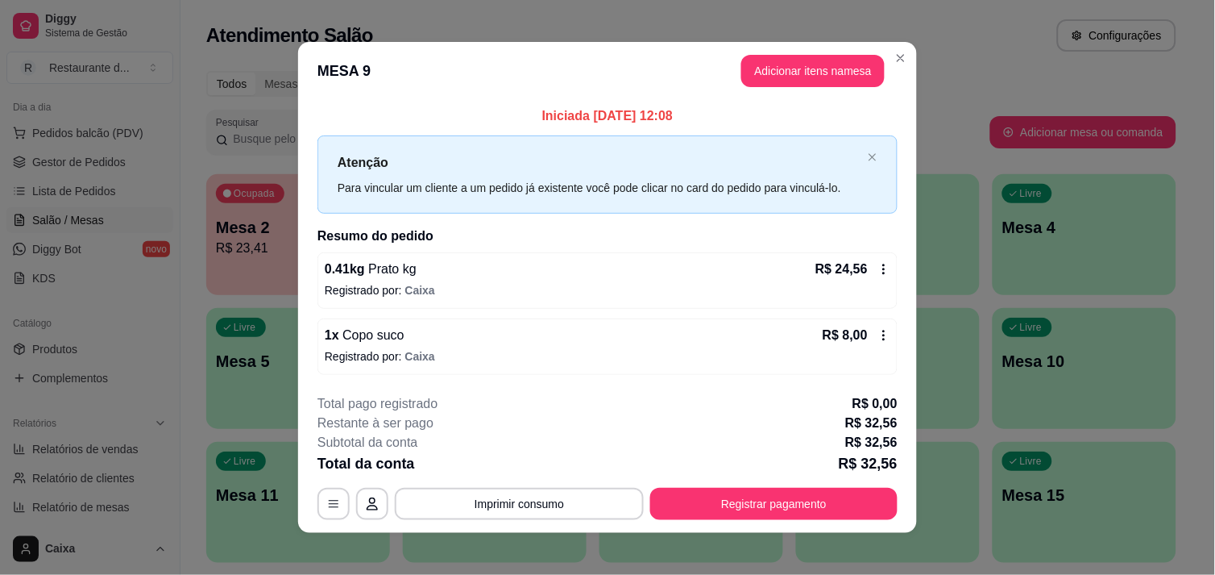
click at [900, 98] on header "MESA 9 Adicionar itens na mesa" at bounding box center [607, 71] width 619 height 58
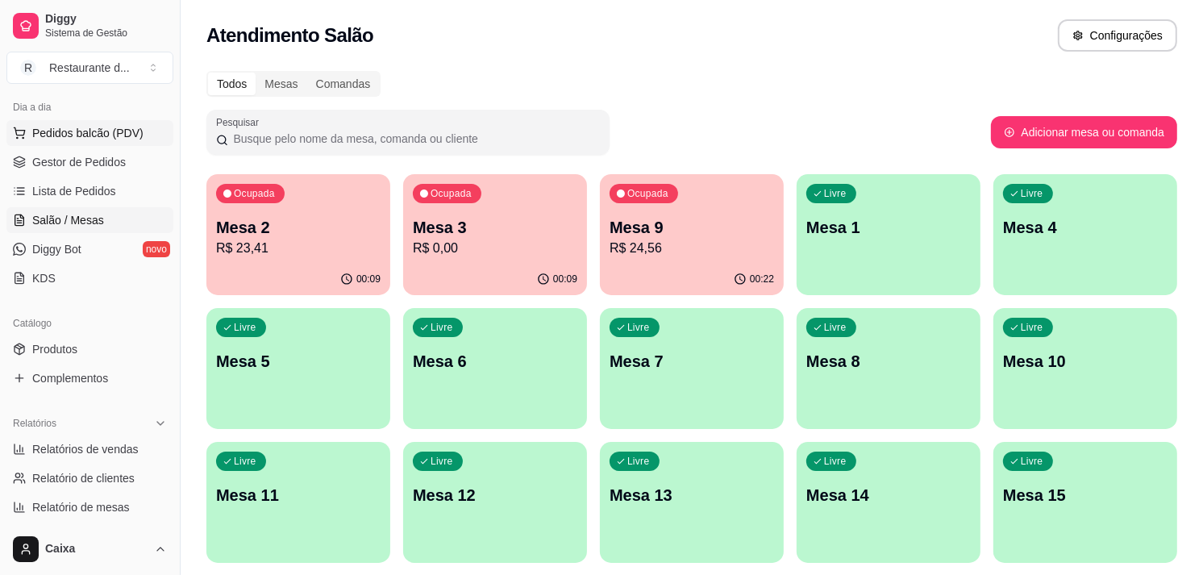
click at [85, 126] on span "Pedidos balcão (PDV)" at bounding box center [87, 133] width 111 height 16
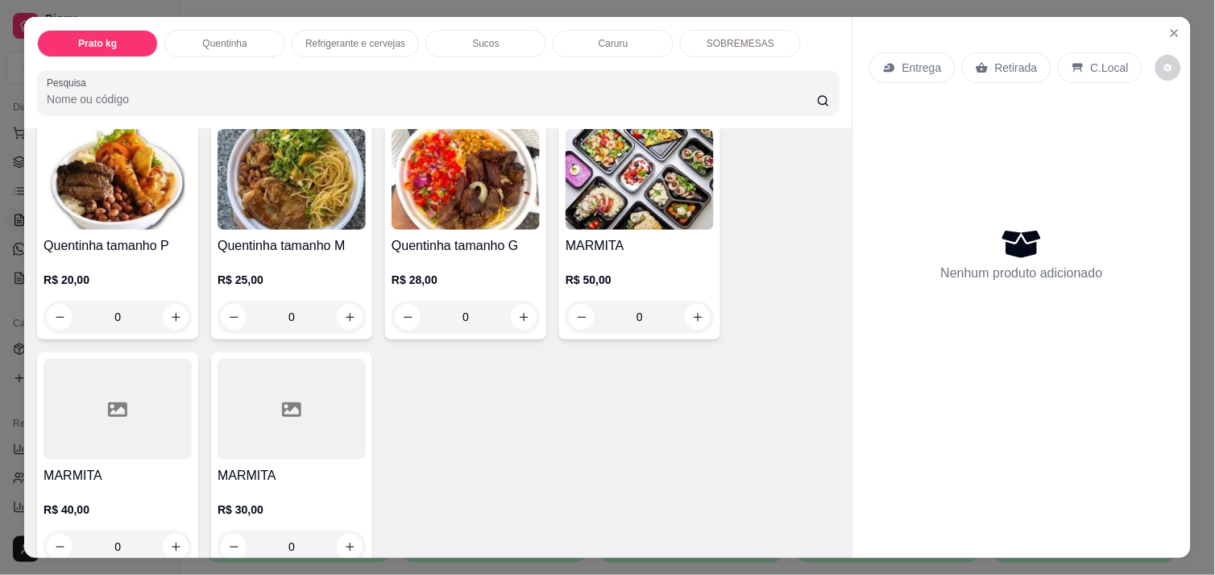
scroll to position [342, 0]
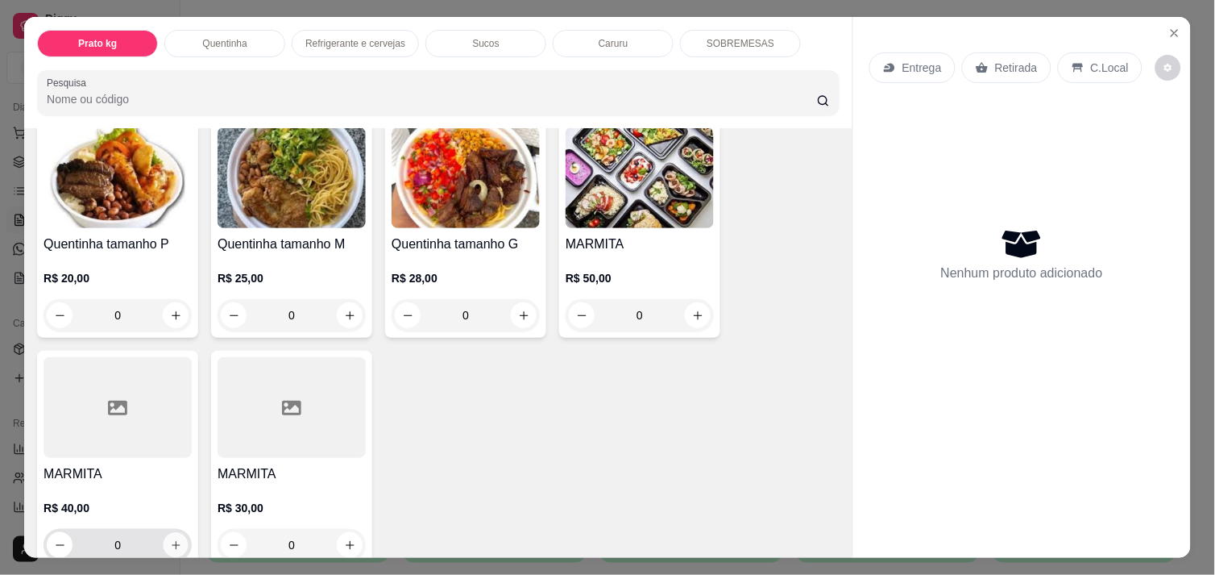
click at [170, 539] on icon "increase-product-quantity" at bounding box center [176, 545] width 12 height 12
type input "1"
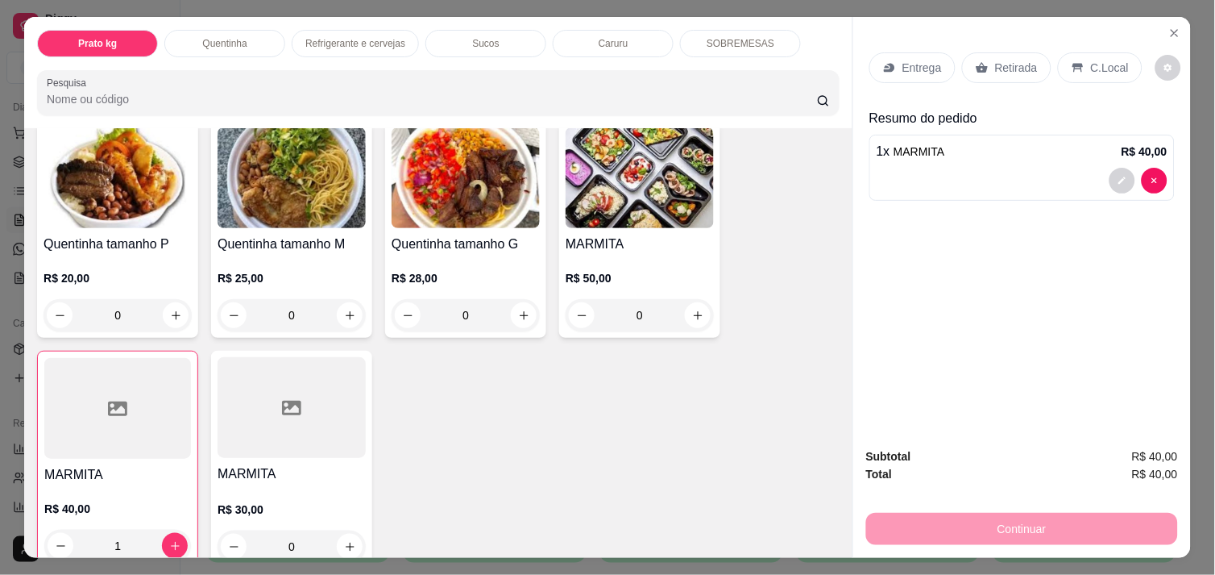
click at [1111, 62] on p "C.Local" at bounding box center [1110, 68] width 38 height 16
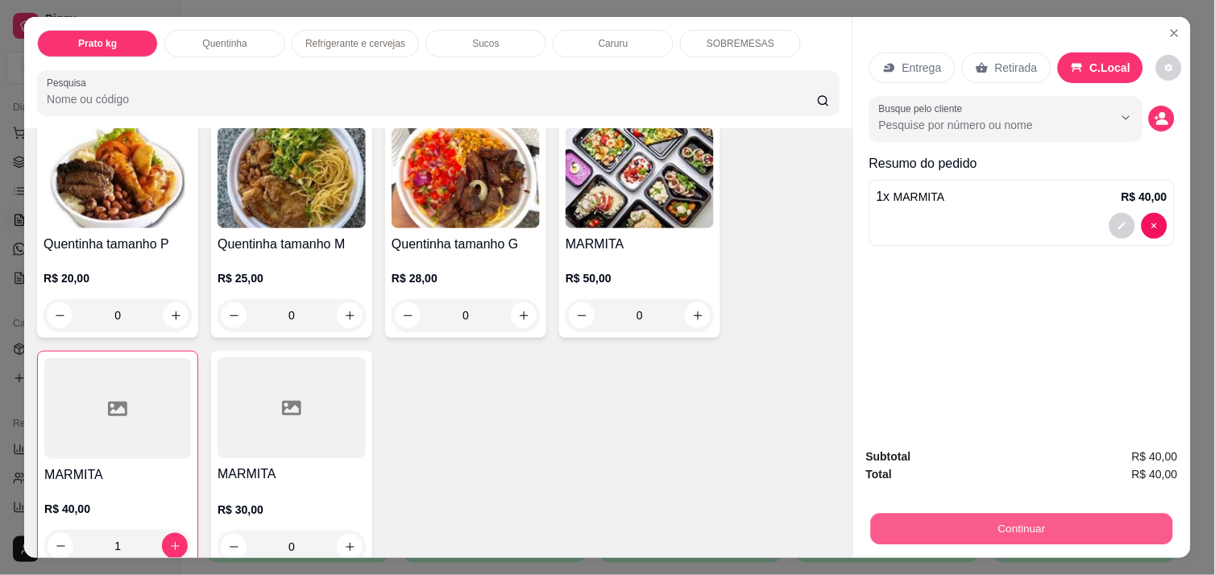
click at [1052, 522] on button "Continuar" at bounding box center [1022, 528] width 302 height 31
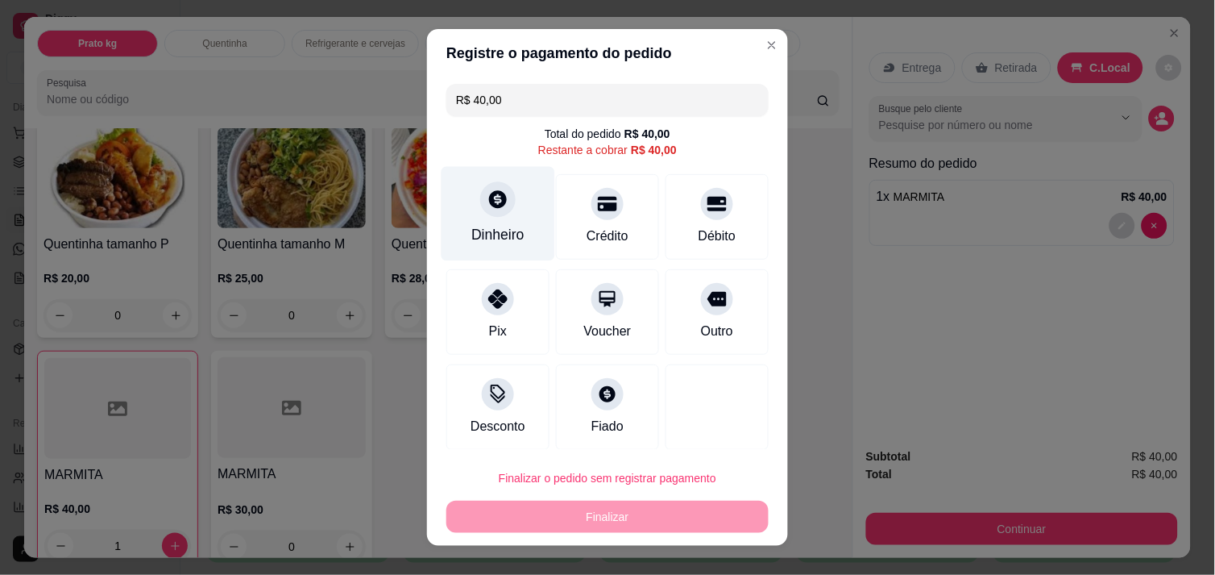
click at [496, 227] on div "Dinheiro" at bounding box center [497, 234] width 53 height 21
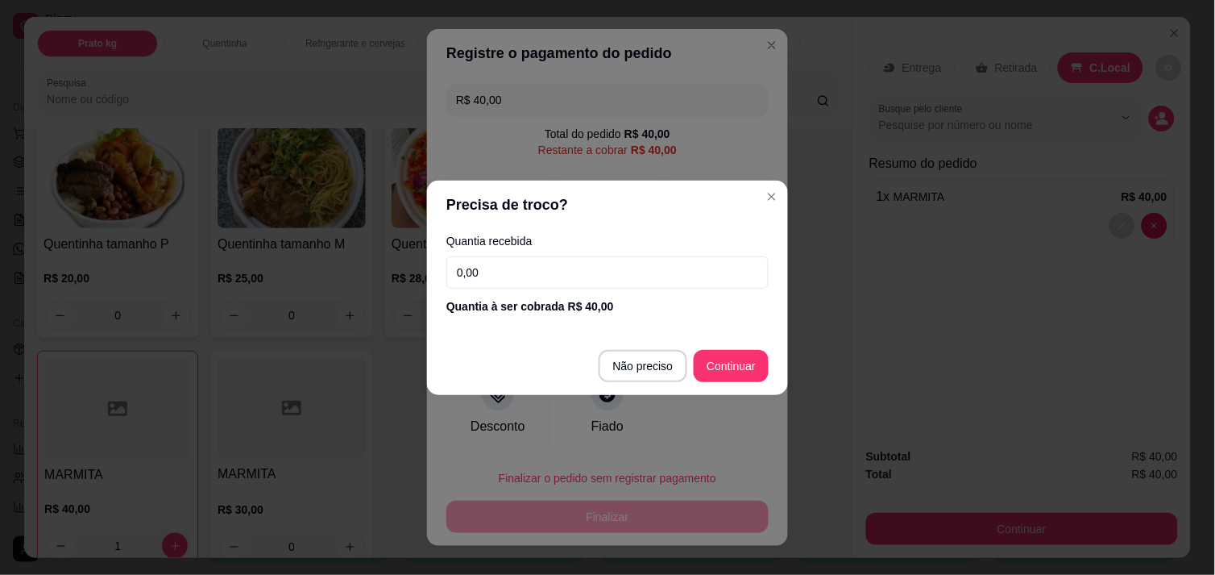
click at [594, 276] on input "0,00" at bounding box center [608, 272] width 322 height 32
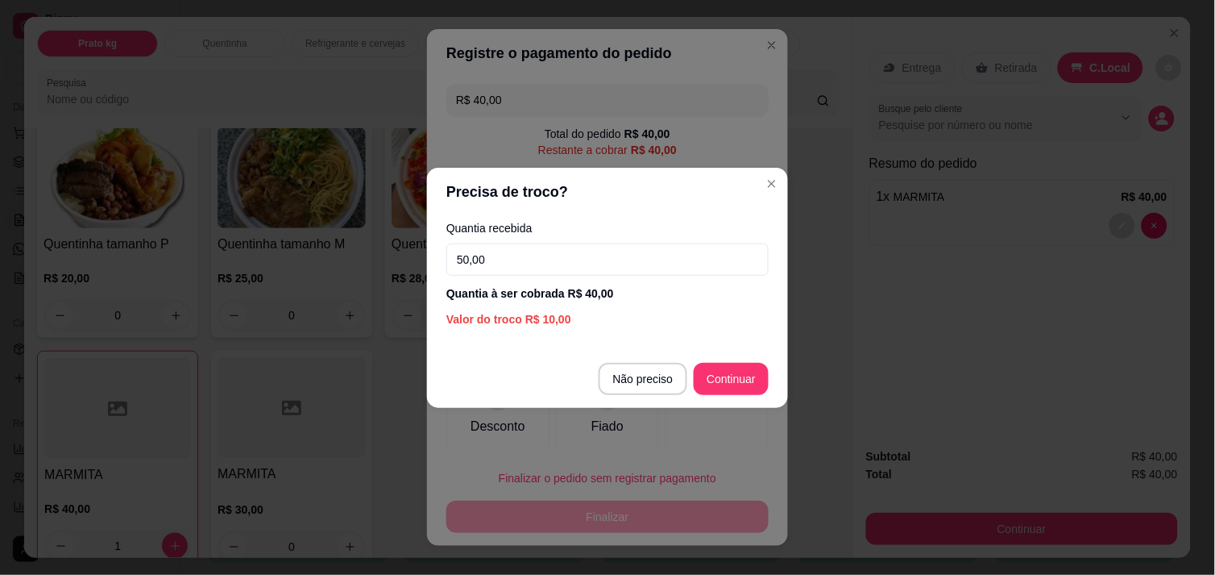
type input "50,00"
type input "R$ 0,00"
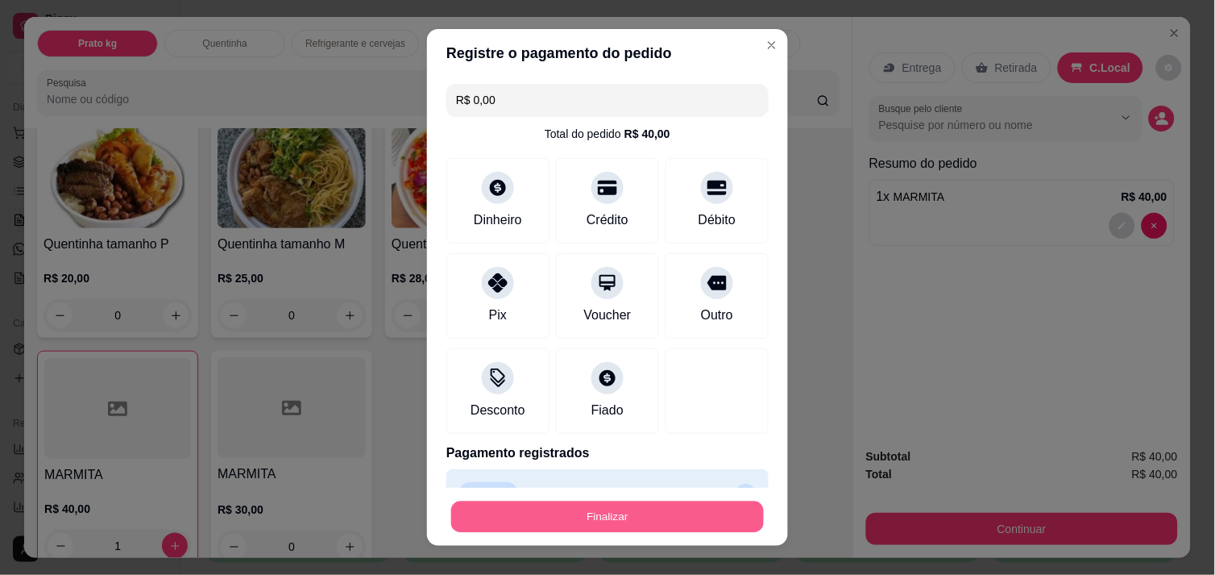
click at [649, 510] on button "Finalizar" at bounding box center [607, 516] width 313 height 31
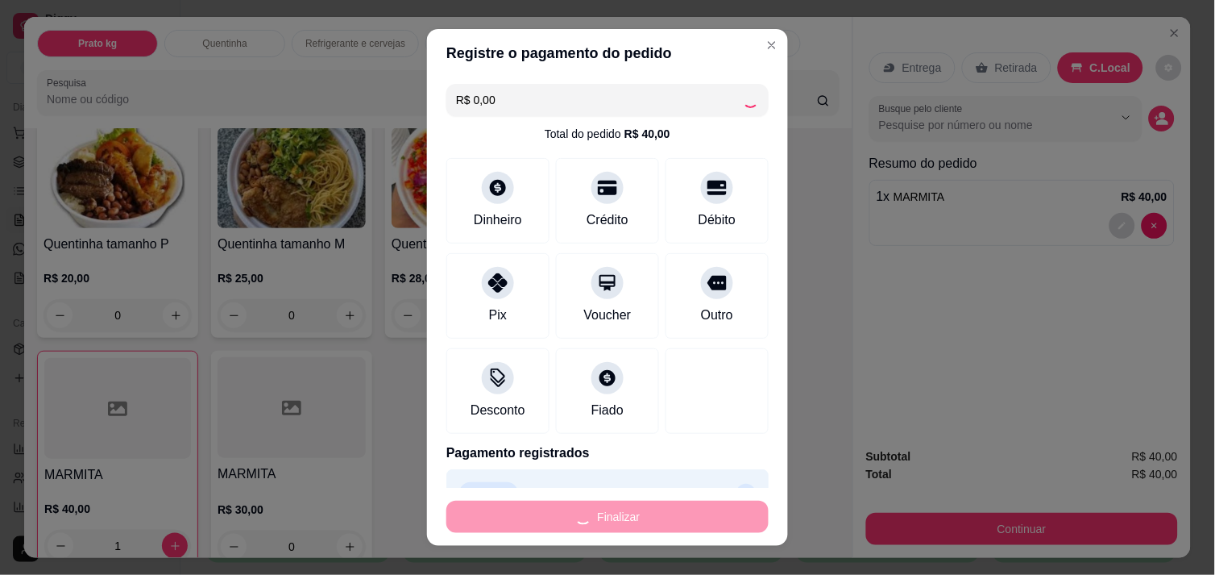
type input "0"
type input "-R$ 40,00"
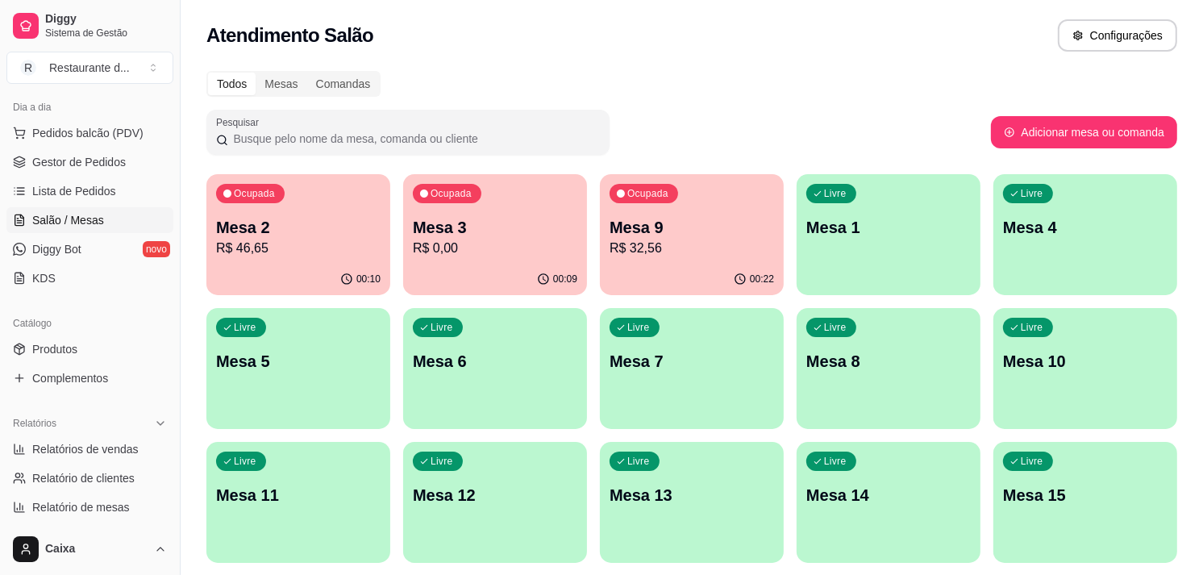
click at [613, 81] on div "Todos Mesas Comandas" at bounding box center [691, 84] width 970 height 26
click at [508, 255] on p "R$ 0,00" at bounding box center [495, 248] width 160 height 19
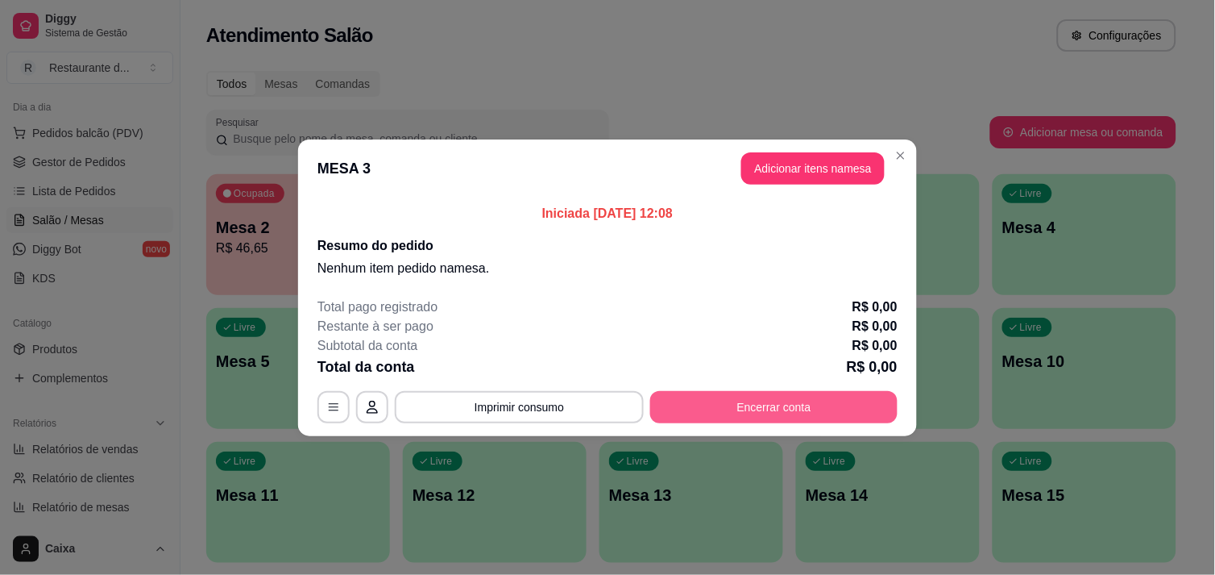
click at [754, 400] on button "Encerrar conta" at bounding box center [773, 407] width 247 height 32
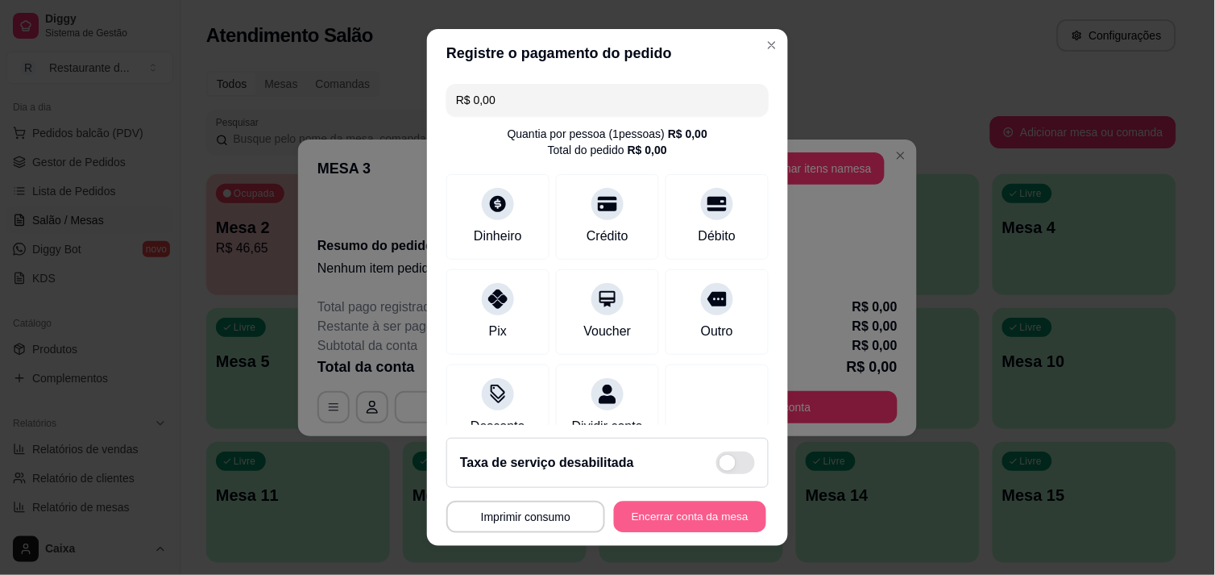
click at [645, 508] on button "Encerrar conta da mesa" at bounding box center [690, 516] width 152 height 31
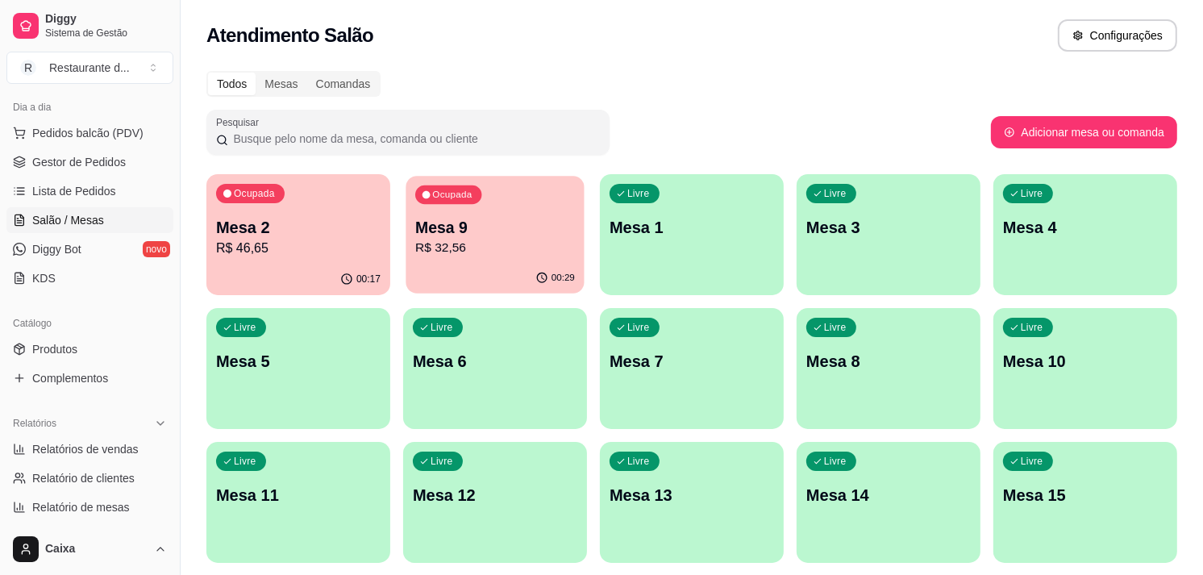
click at [497, 244] on p "R$ 32,56" at bounding box center [495, 248] width 160 height 19
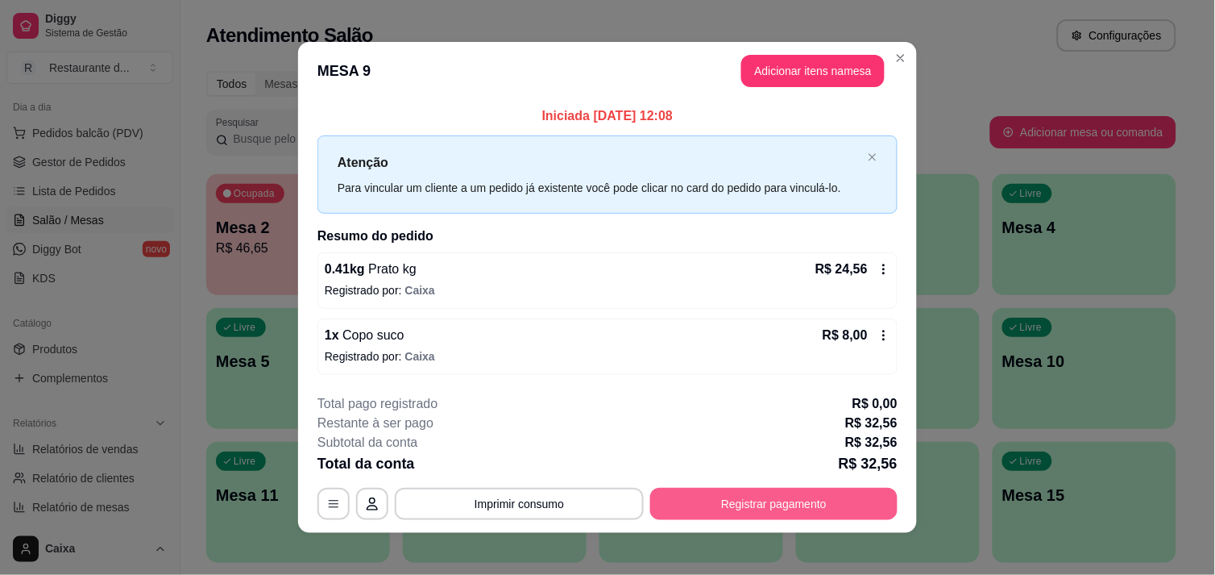
click at [750, 496] on button "Registrar pagamento" at bounding box center [773, 504] width 247 height 32
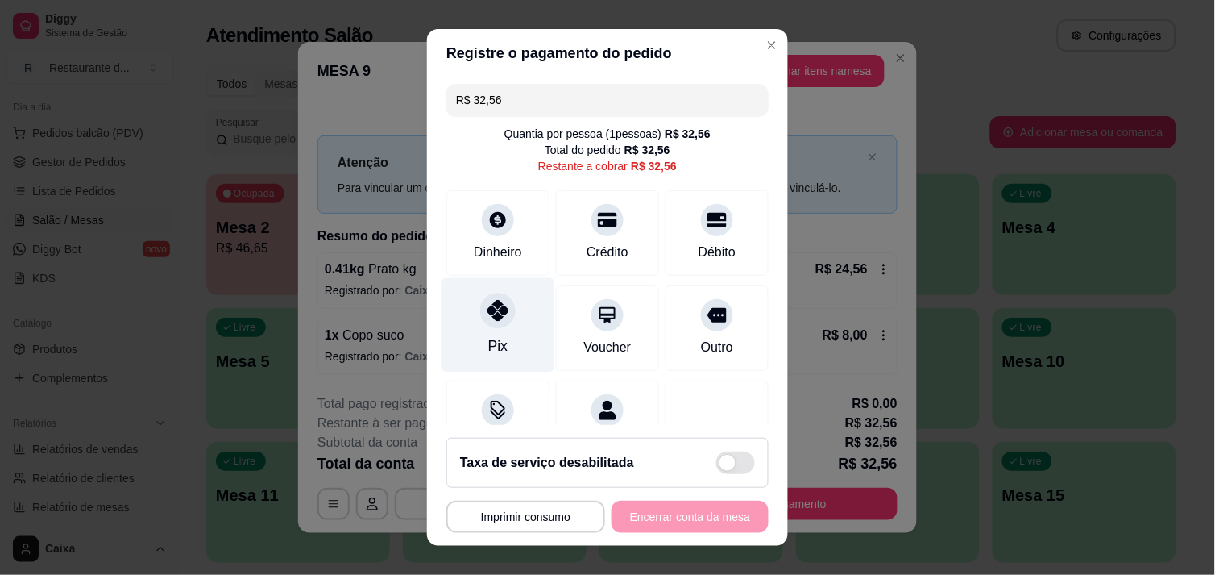
click at [488, 318] on icon at bounding box center [498, 310] width 21 height 21
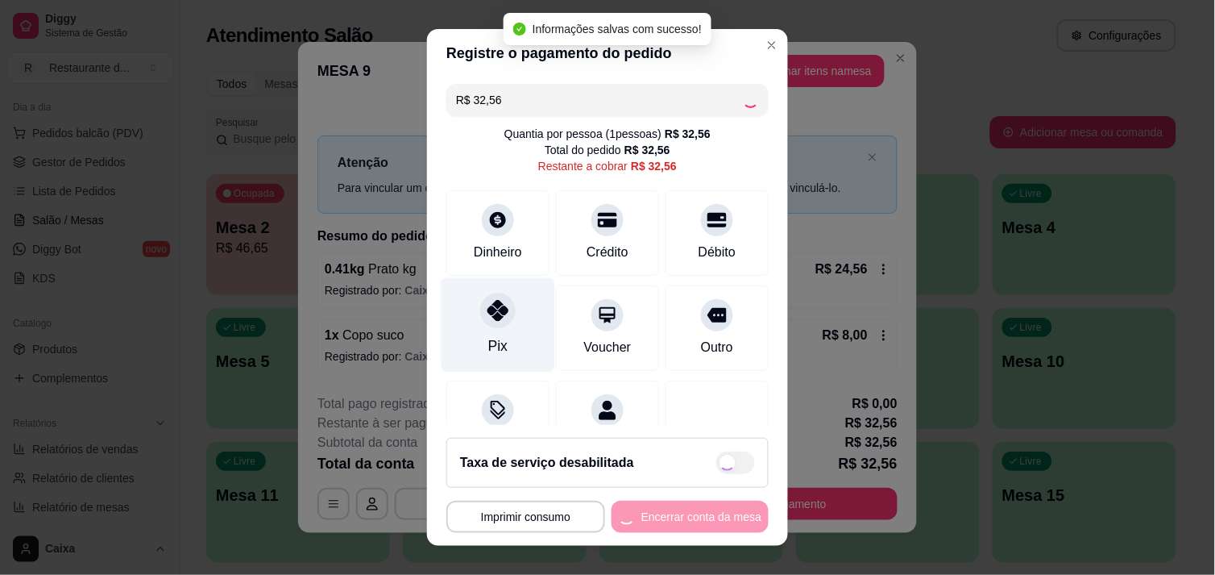
type input "R$ 0,00"
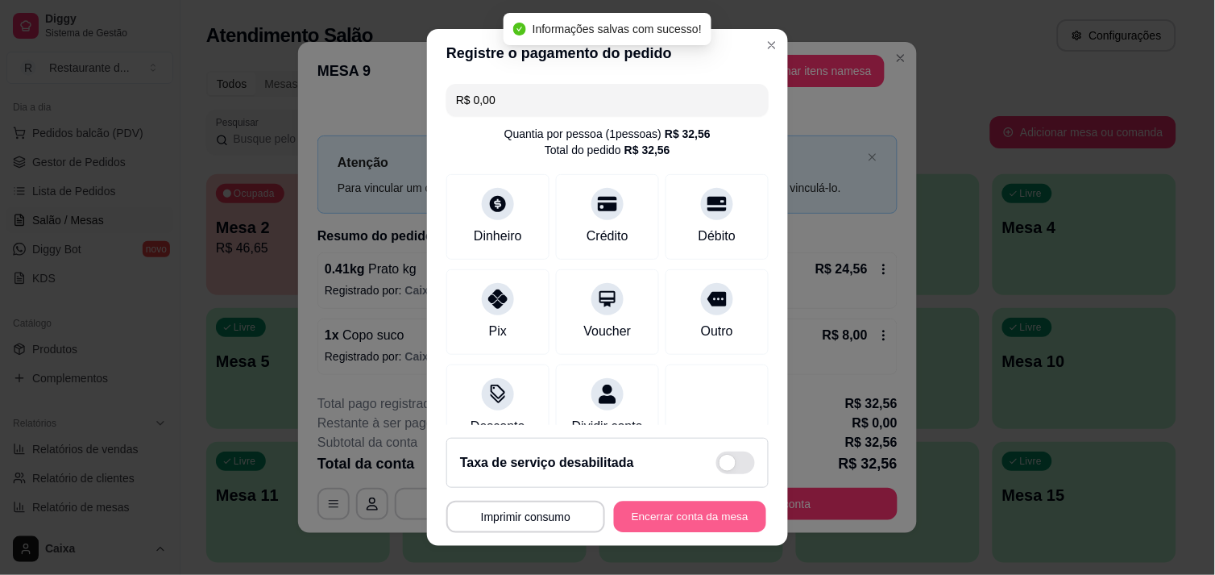
click at [662, 513] on button "Encerrar conta da mesa" at bounding box center [690, 516] width 152 height 31
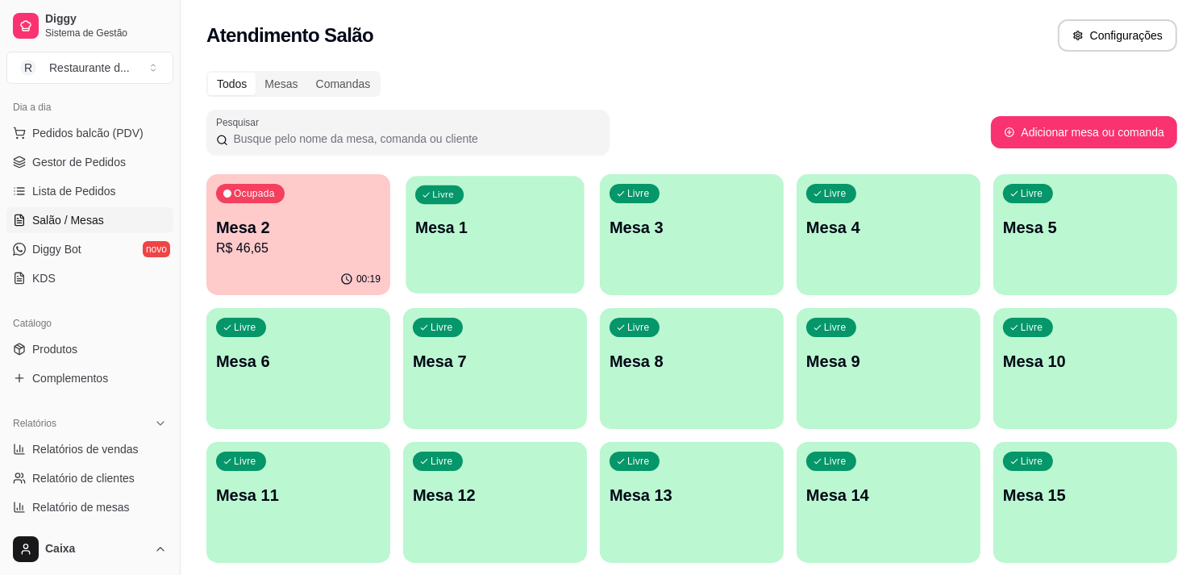
click at [505, 264] on div "Livre Mesa 1" at bounding box center [494, 225] width 178 height 98
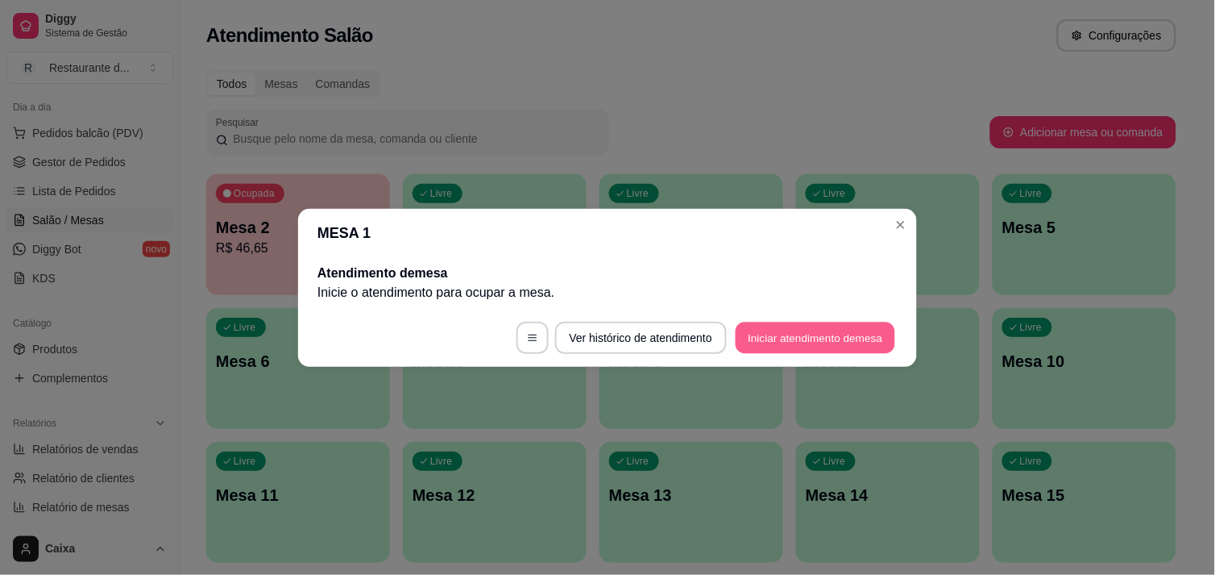
click at [809, 334] on button "Iniciar atendimento de mesa" at bounding box center [816, 337] width 160 height 31
click at [809, 334] on footer "Ver histórico de atendimento Iniciar atendimento de mesa" at bounding box center [607, 338] width 619 height 58
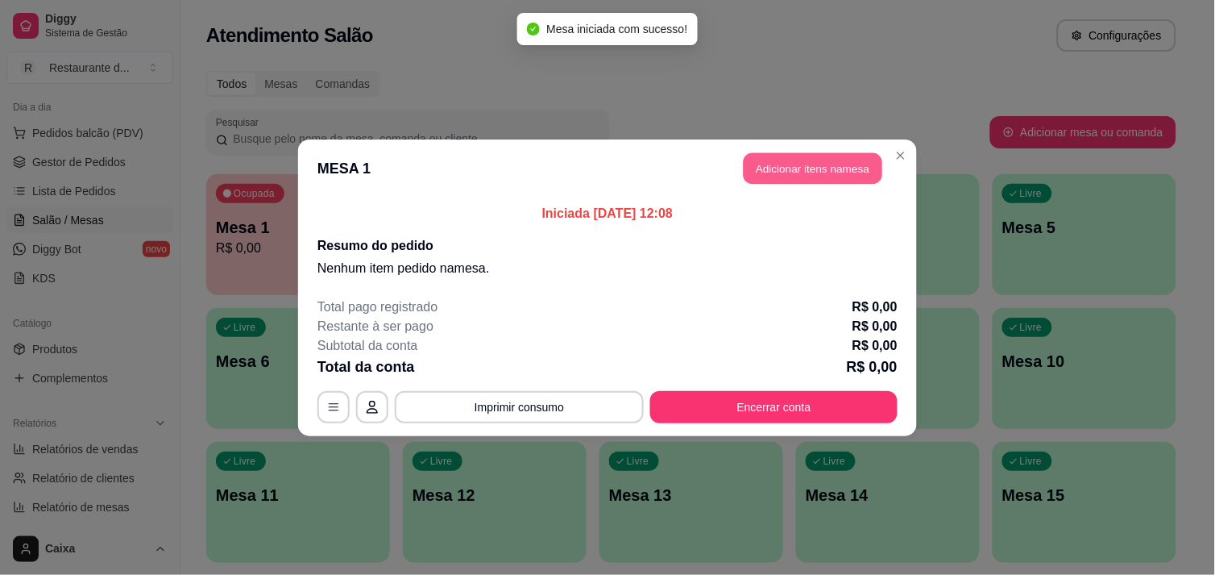
click at [826, 163] on button "Adicionar itens na mesa" at bounding box center [813, 167] width 139 height 31
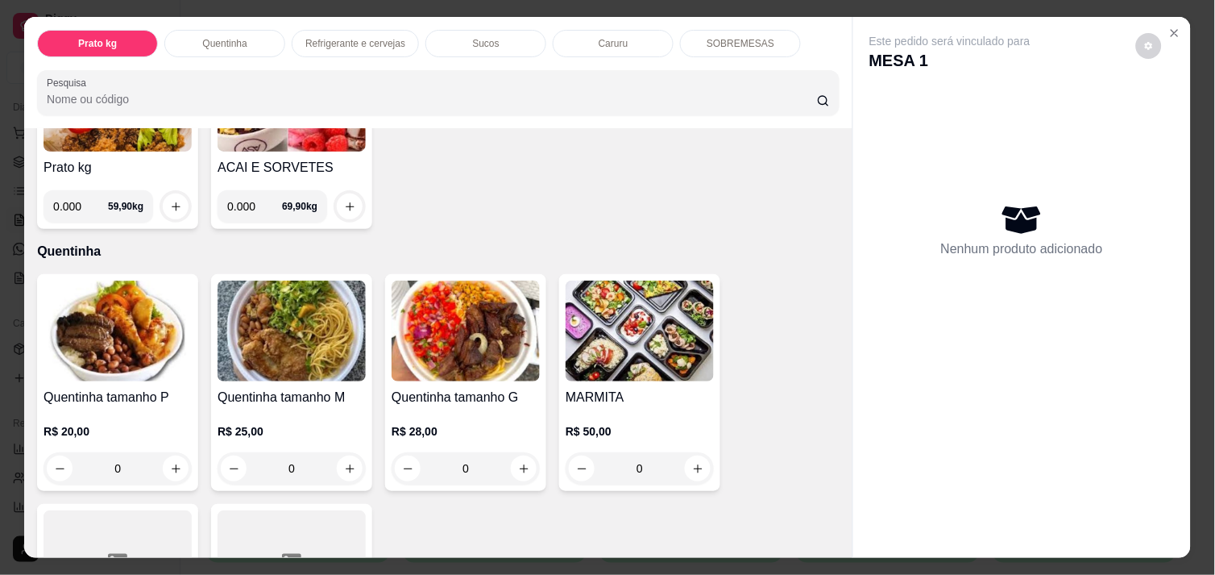
scroll to position [214, 0]
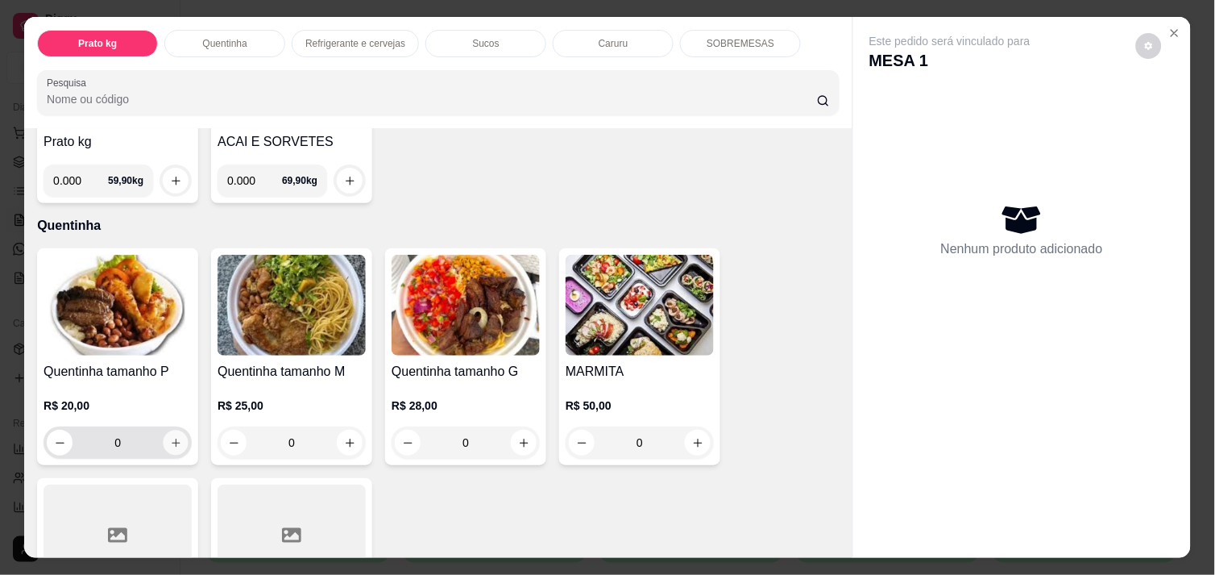
click at [164, 430] on button "increase-product-quantity" at bounding box center [176, 442] width 25 height 25
type input "1"
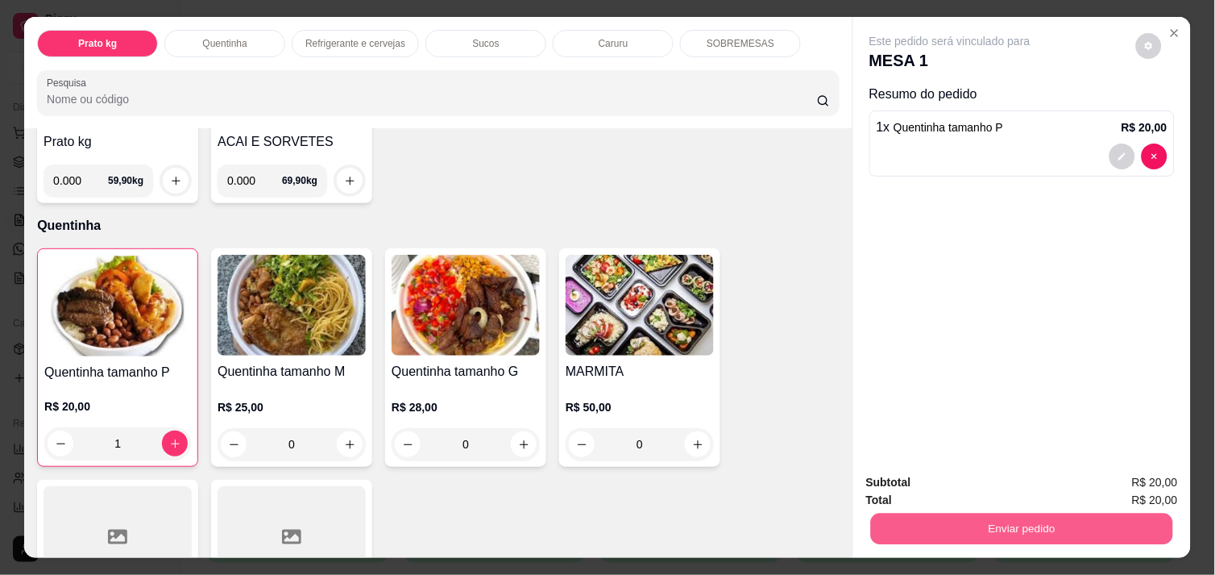
click at [1064, 534] on button "Enviar pedido" at bounding box center [1022, 528] width 302 height 31
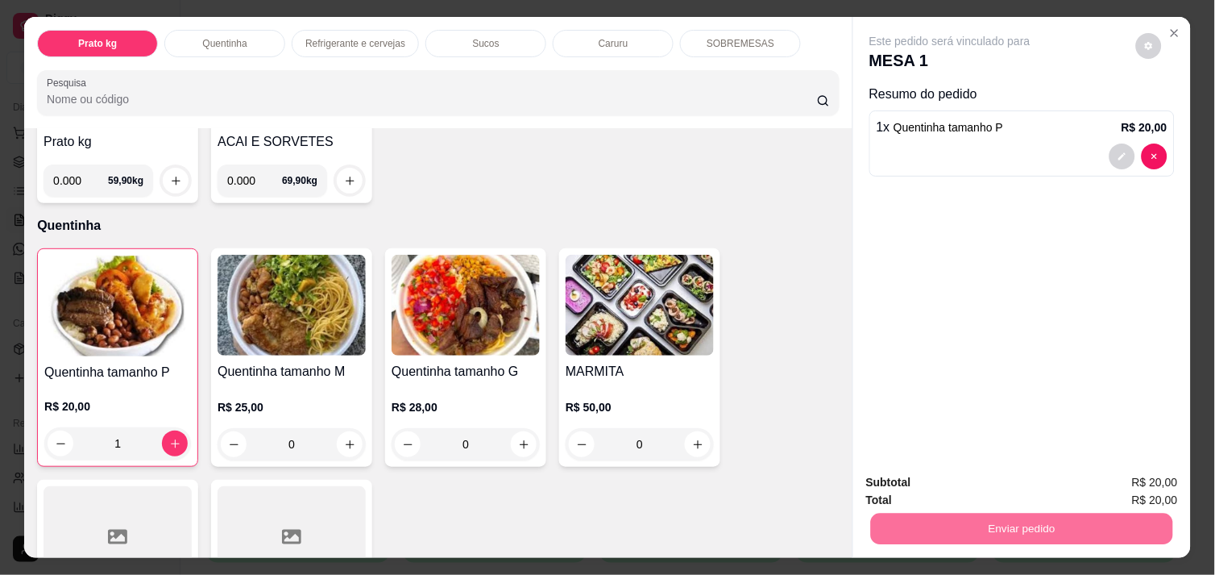
click at [993, 484] on button "Não registrar e enviar pedido" at bounding box center [968, 482] width 163 height 30
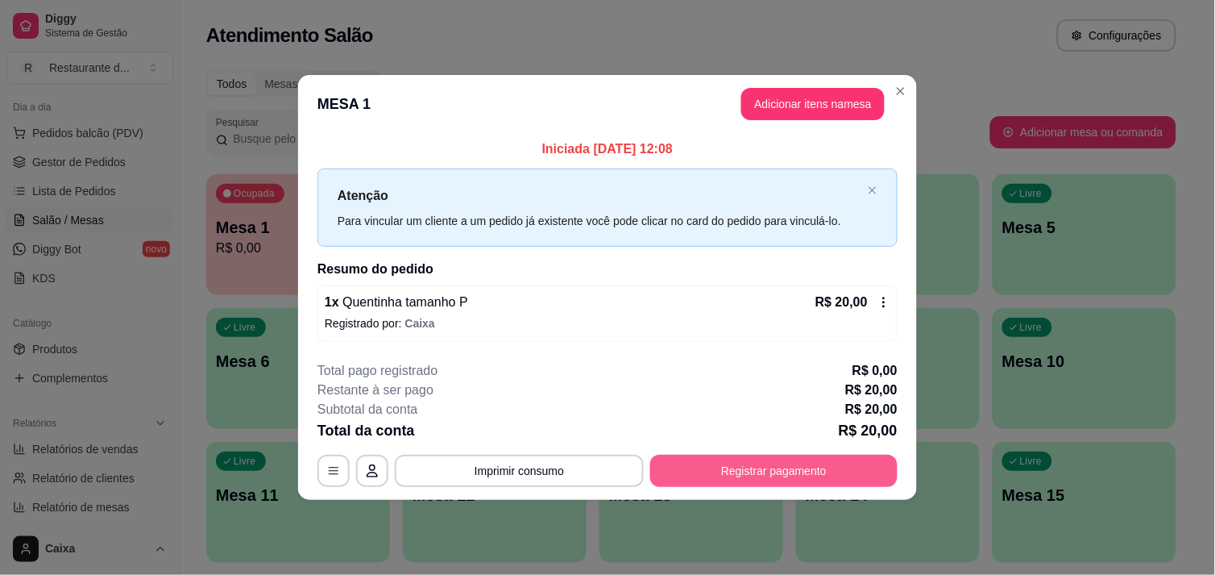
click at [751, 477] on button "Registrar pagamento" at bounding box center [773, 471] width 247 height 32
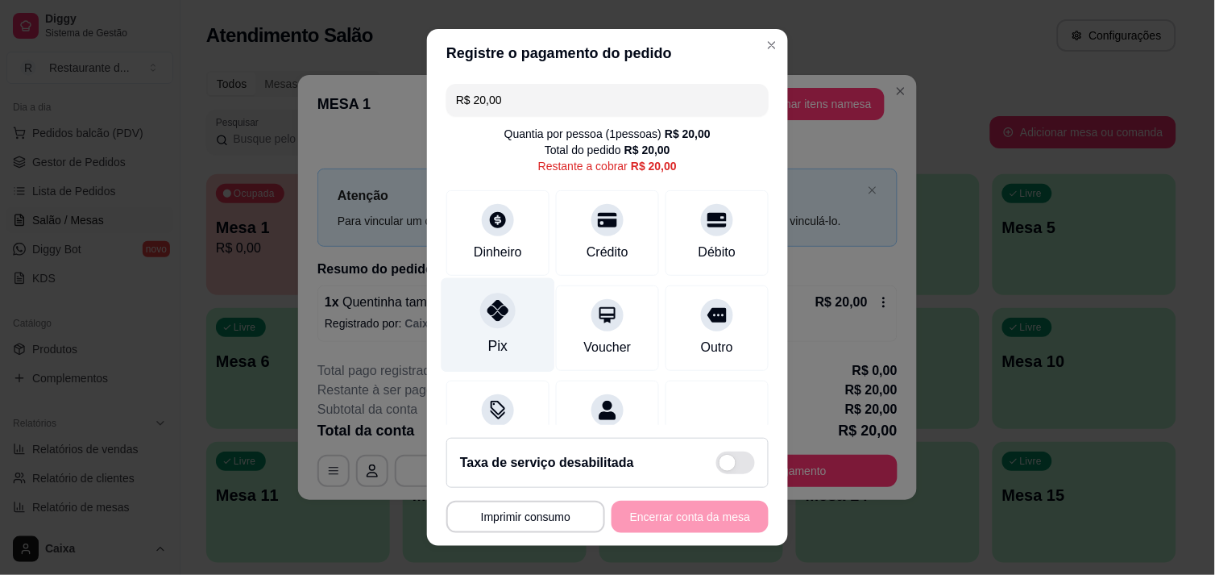
click at [488, 335] on div "Pix" at bounding box center [497, 345] width 19 height 21
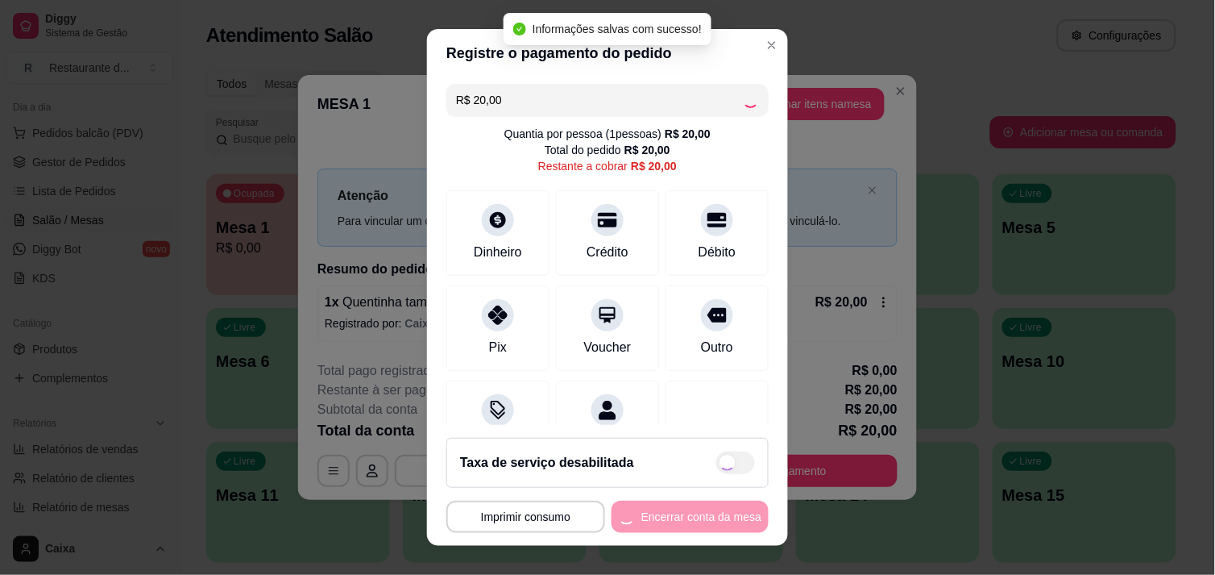
type input "R$ 0,00"
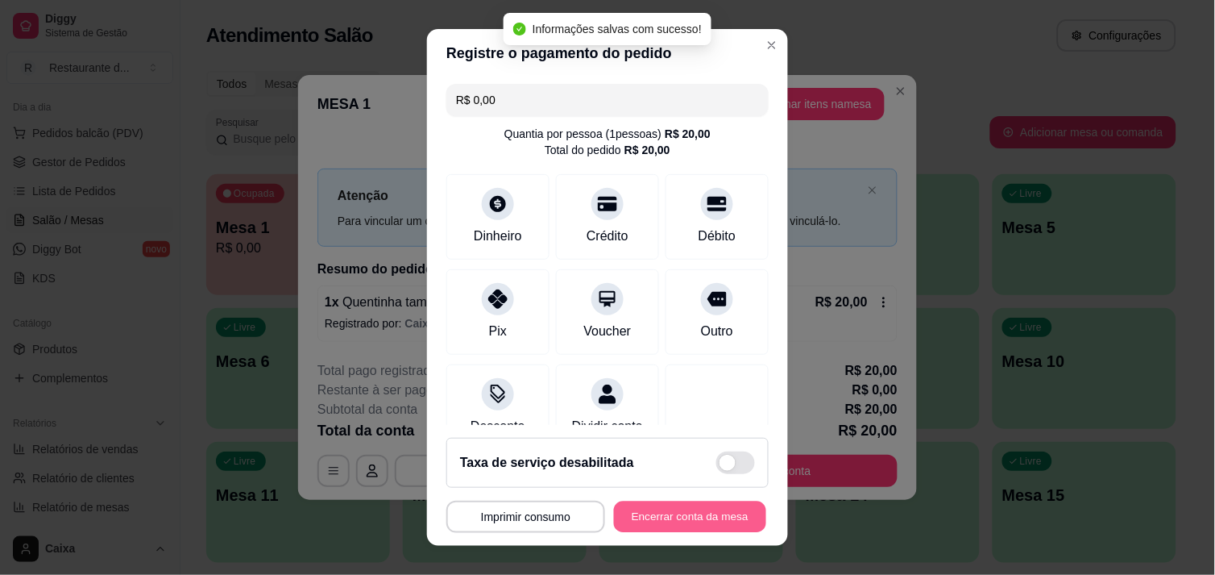
click at [614, 513] on button "Encerrar conta da mesa" at bounding box center [690, 516] width 152 height 31
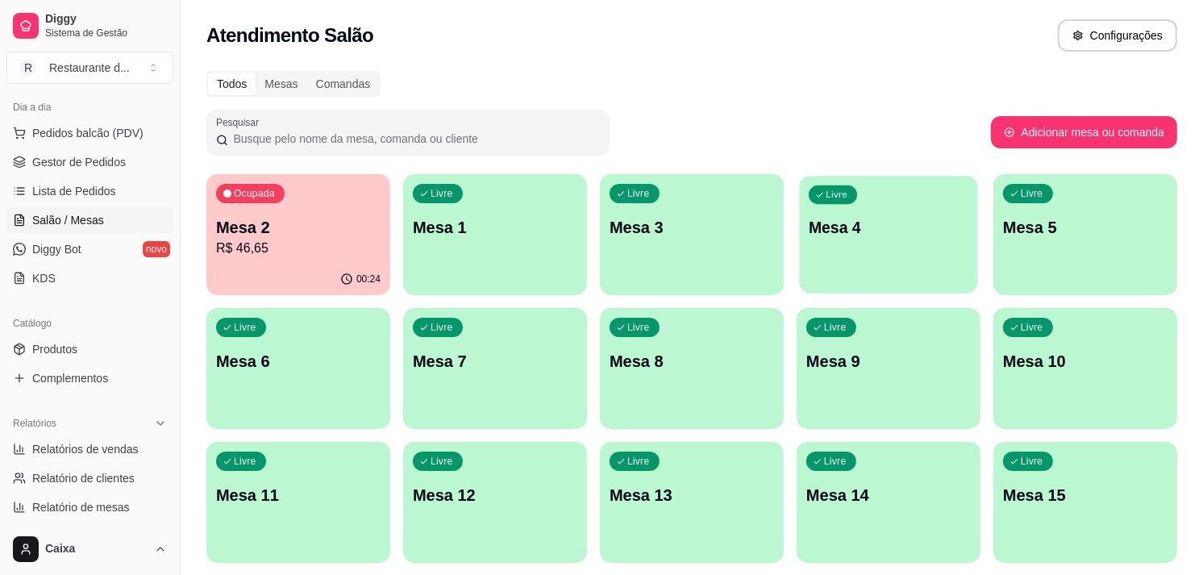
click at [856, 234] on p "Mesa 4" at bounding box center [888, 228] width 160 height 22
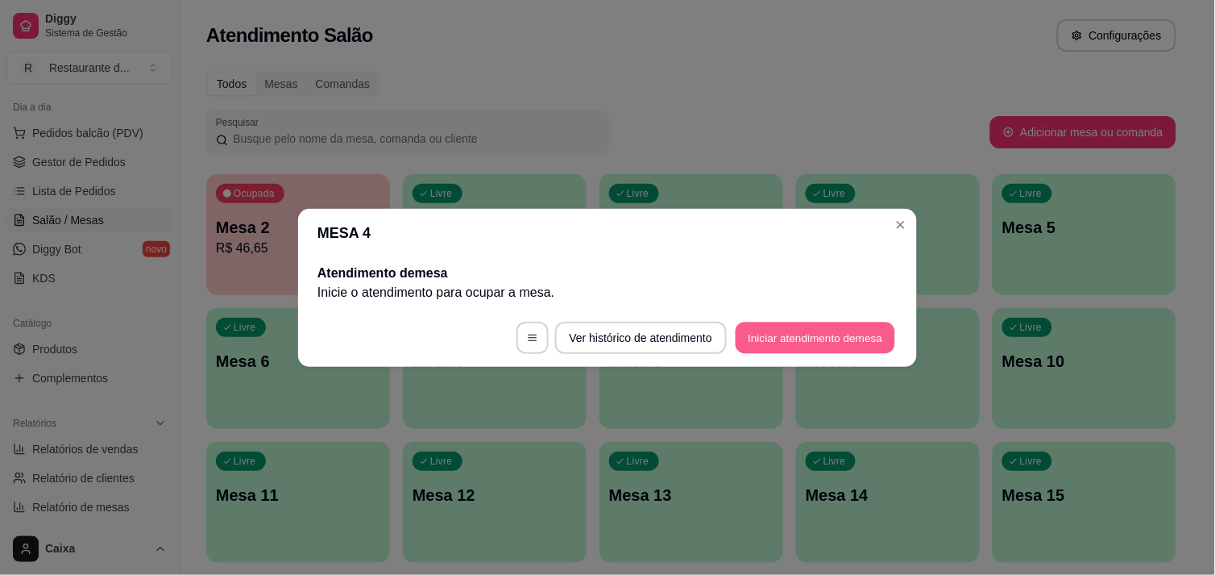
click at [820, 343] on button "Iniciar atendimento de mesa" at bounding box center [816, 337] width 160 height 31
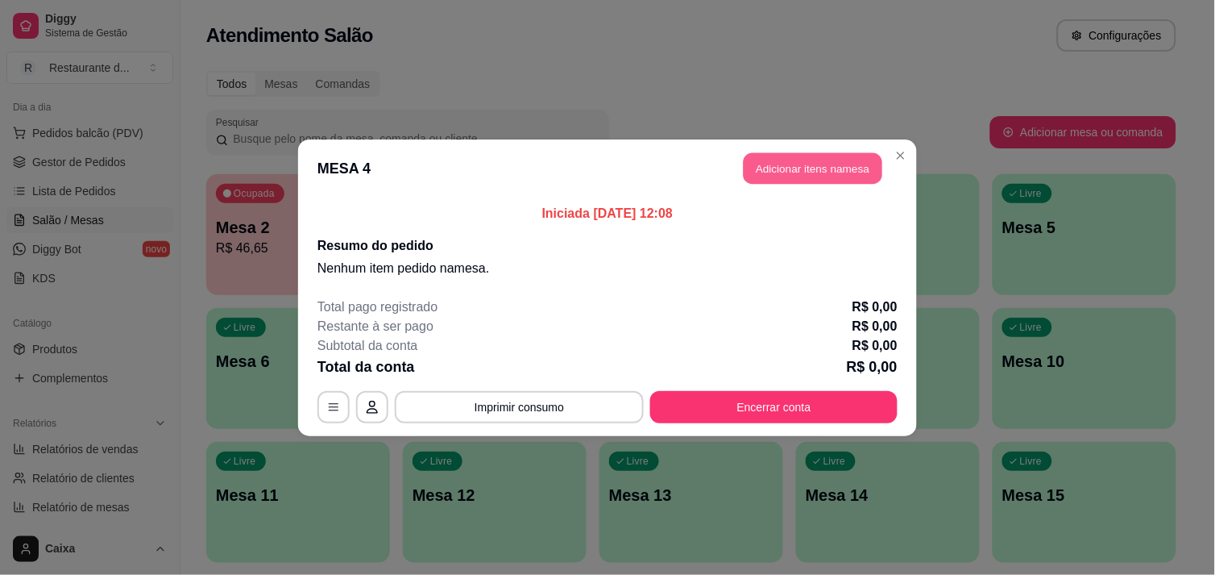
click at [793, 174] on button "Adicionar itens na mesa" at bounding box center [813, 167] width 139 height 31
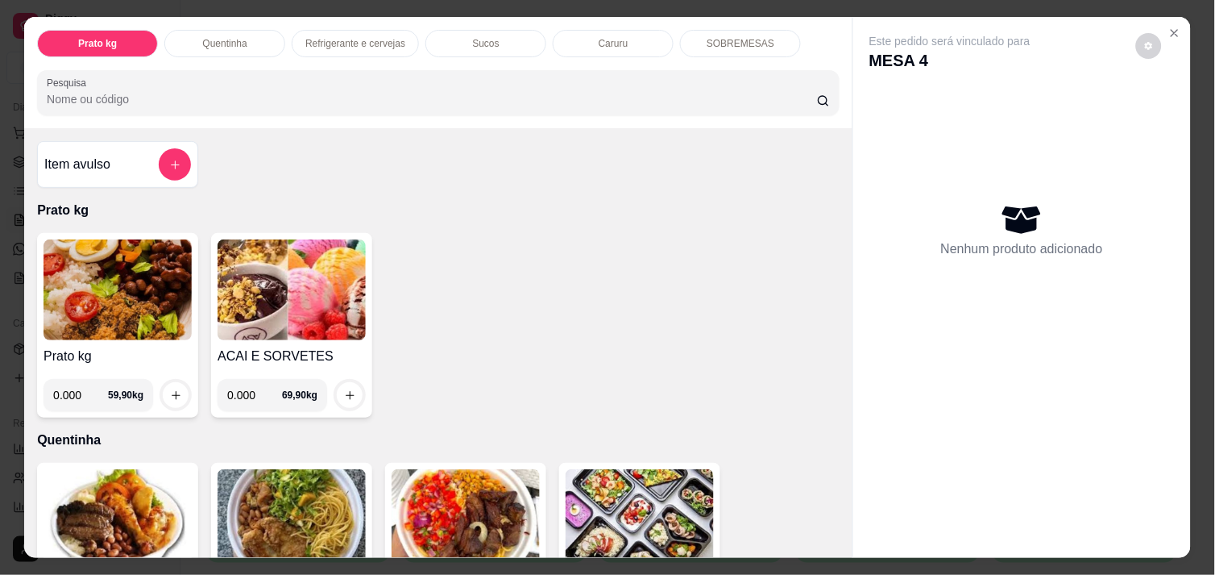
click at [77, 393] on input "0.000" at bounding box center [80, 395] width 55 height 32
type input "0.582"
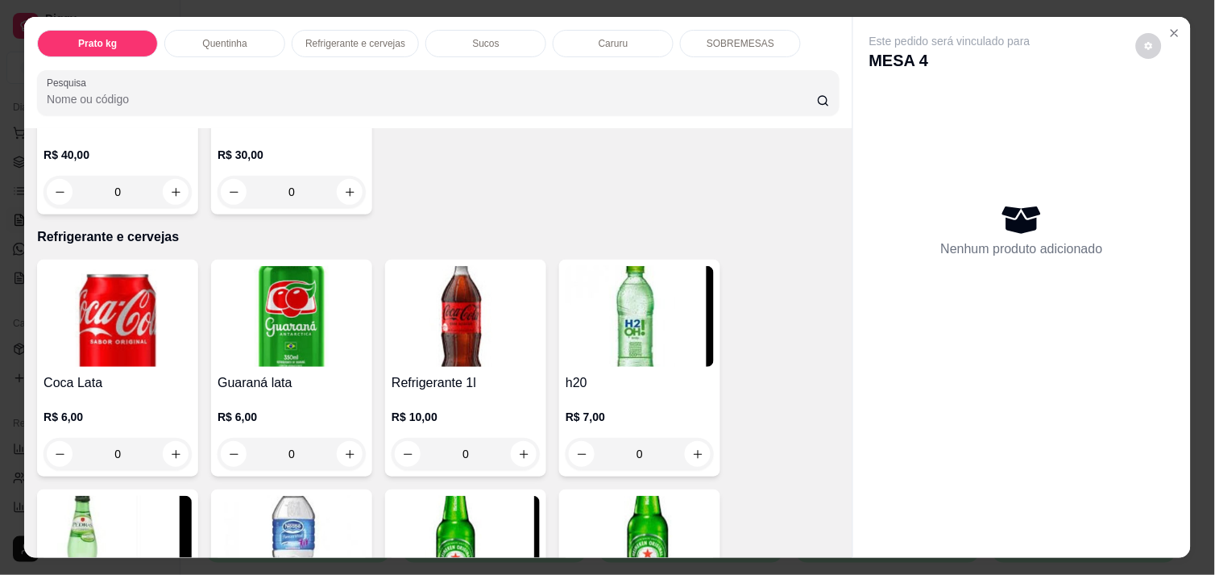
scroll to position [716, 0]
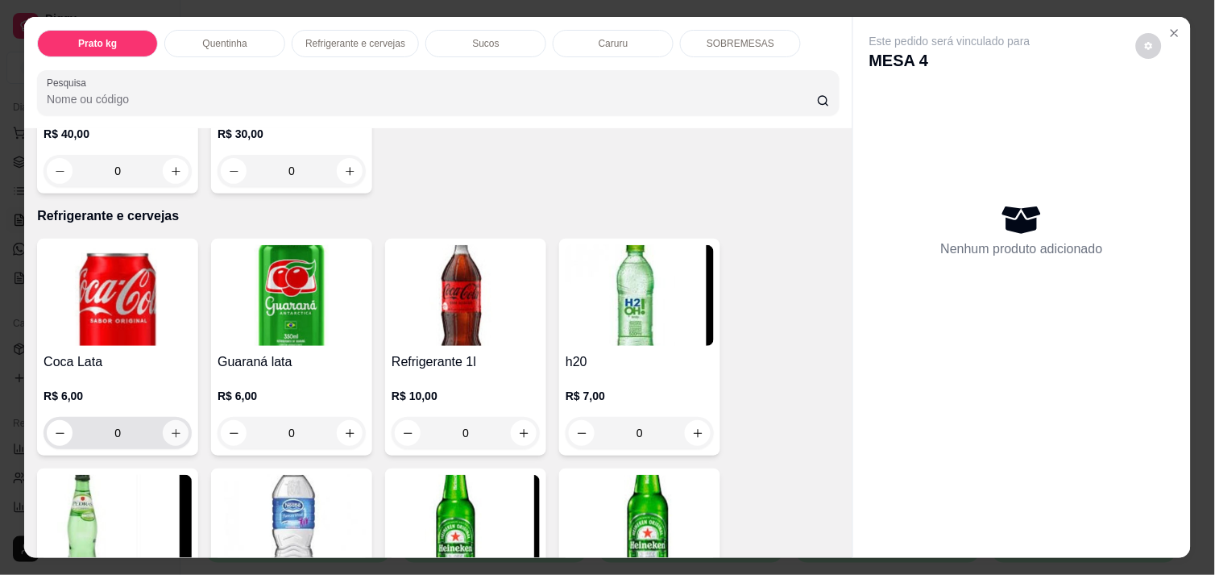
click at [170, 427] on icon "increase-product-quantity" at bounding box center [176, 433] width 12 height 12
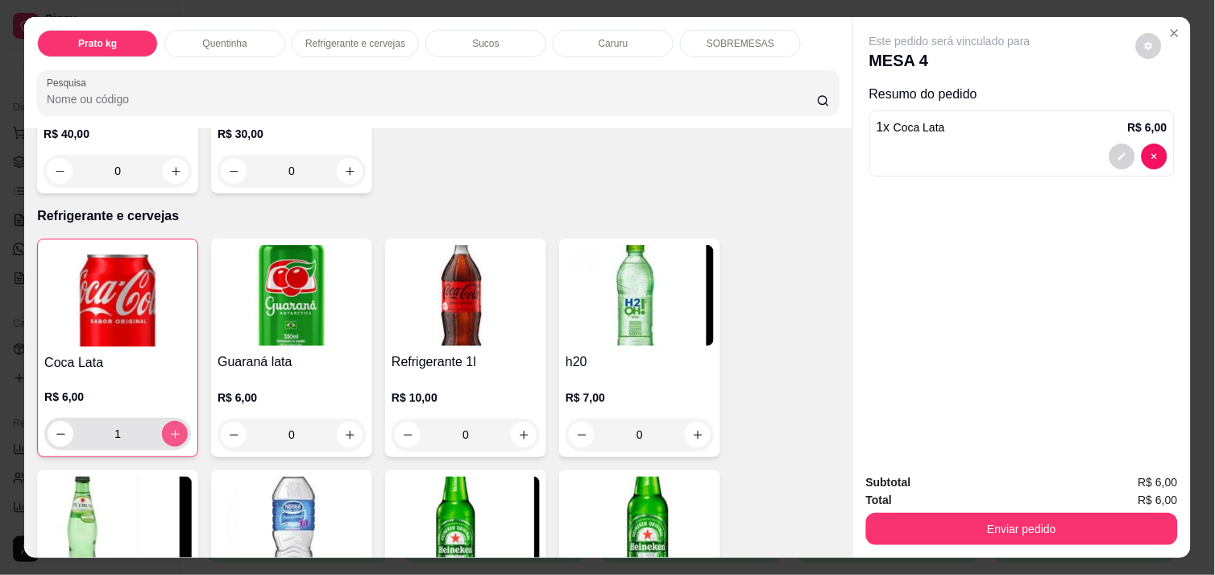
type input "1"
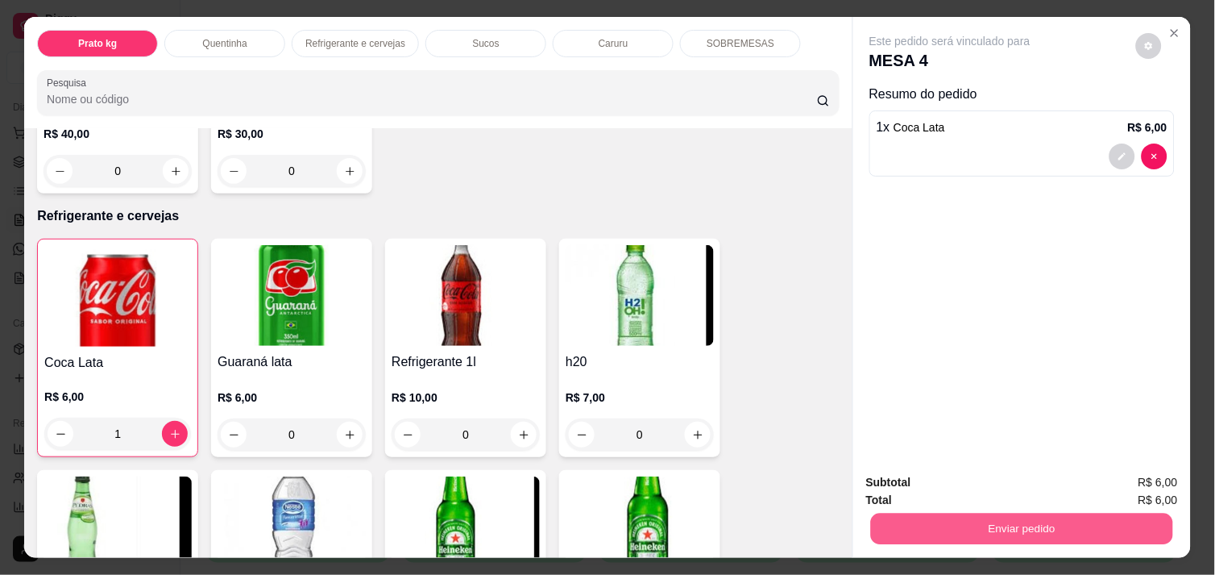
click at [917, 520] on button "Enviar pedido" at bounding box center [1022, 528] width 302 height 31
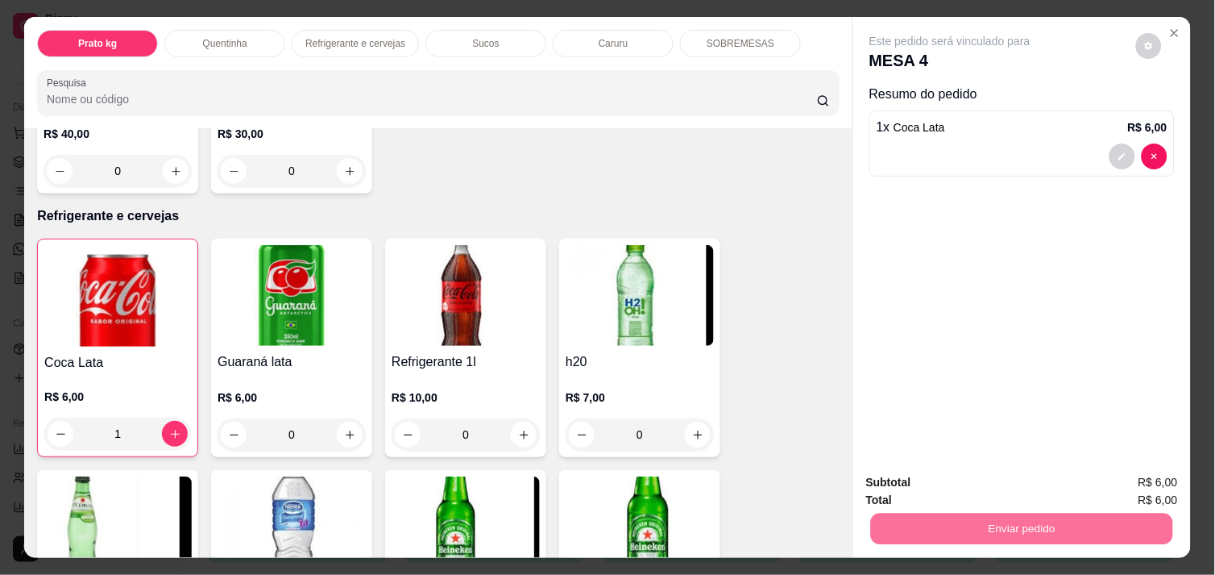
click at [954, 484] on button "Não registrar e enviar pedido" at bounding box center [968, 482] width 163 height 30
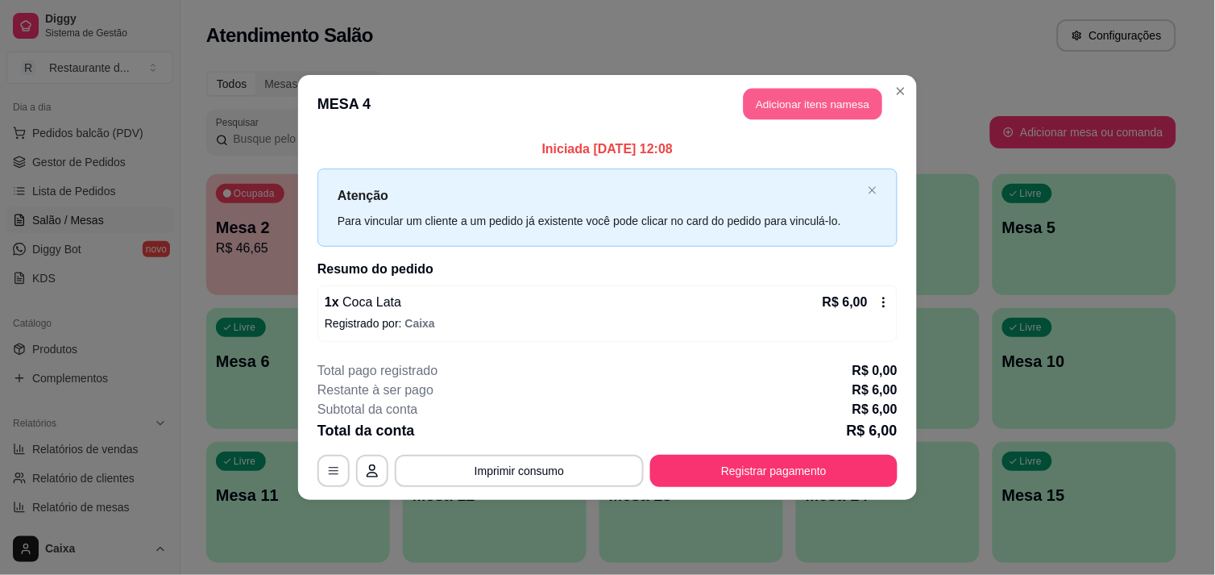
click at [818, 106] on button "Adicionar itens na mesa" at bounding box center [813, 104] width 139 height 31
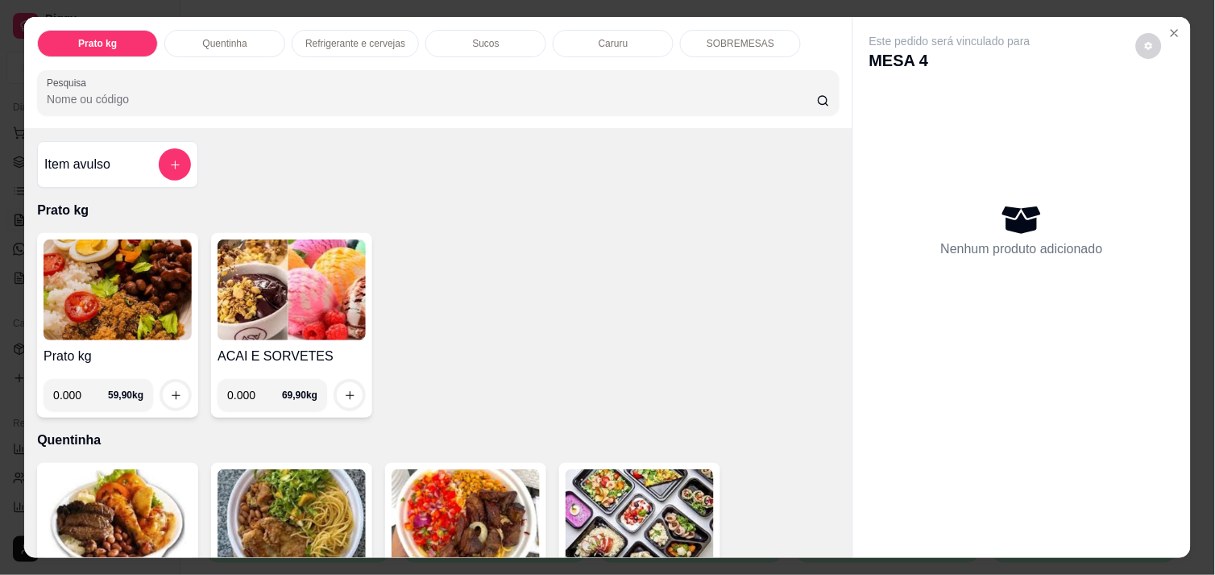
click at [77, 391] on input "0.000" at bounding box center [80, 395] width 55 height 32
type input "0.582"
click at [170, 391] on icon "increase-product-quantity" at bounding box center [176, 395] width 12 height 12
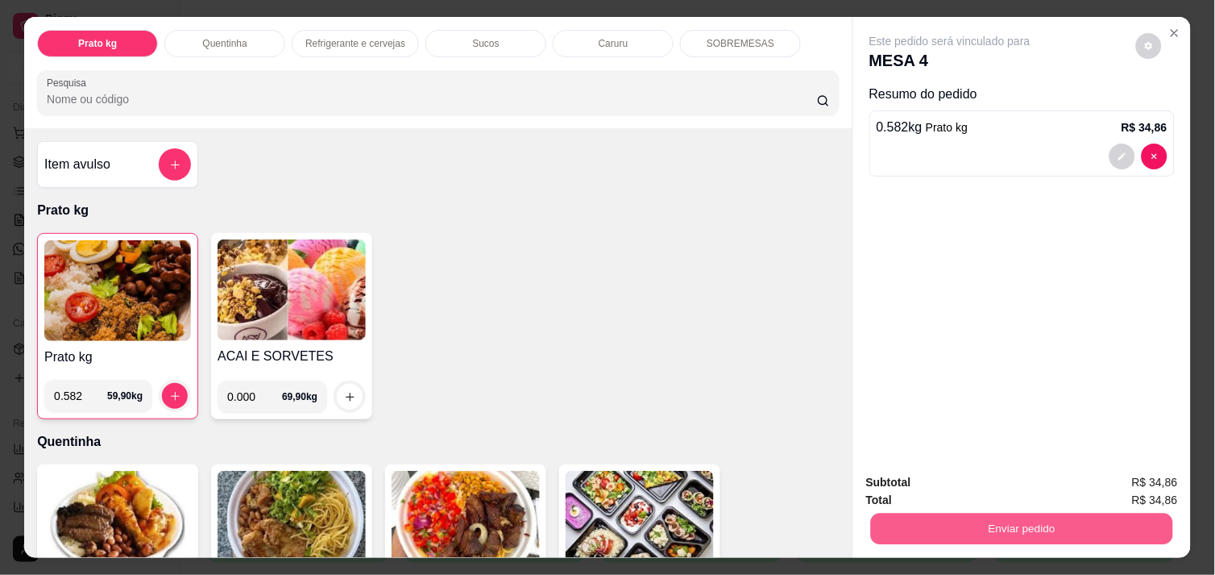
click at [968, 513] on button "Enviar pedido" at bounding box center [1022, 528] width 302 height 31
click at [953, 513] on button "Enviar pedido" at bounding box center [1022, 528] width 302 height 31
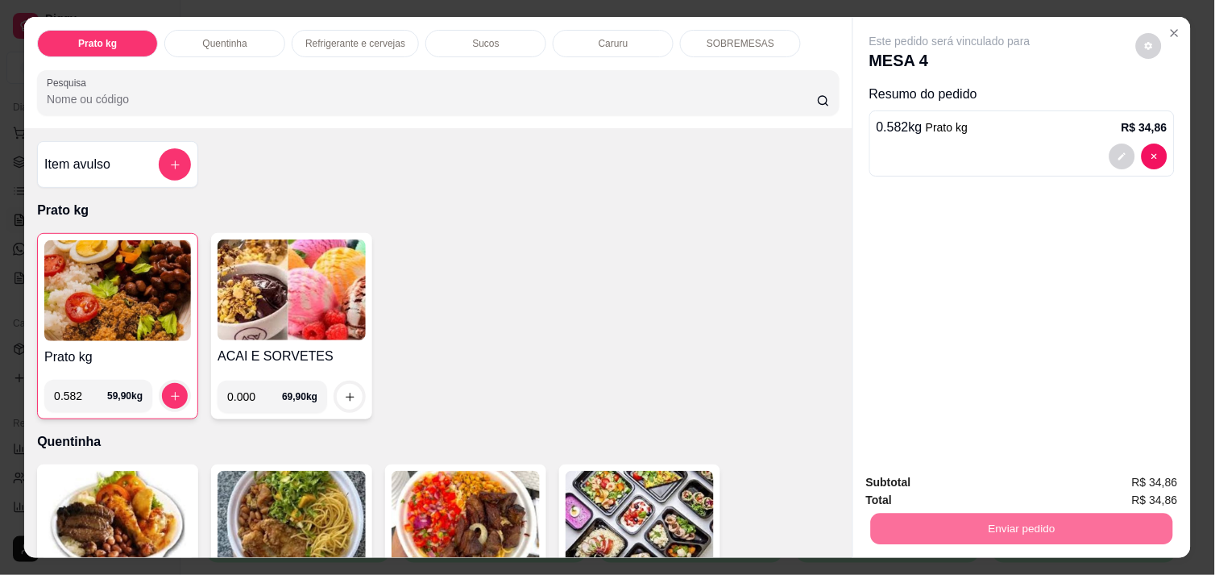
click at [946, 485] on button "Não registrar e enviar pedido" at bounding box center [968, 482] width 163 height 30
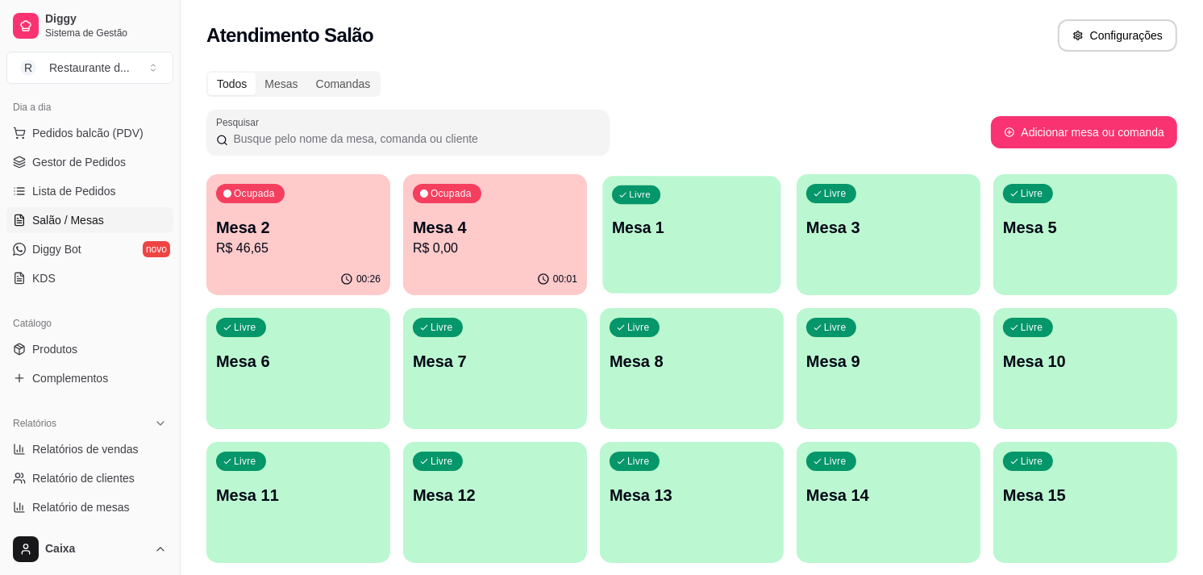
click at [651, 271] on div "Livre Mesa 1" at bounding box center [691, 225] width 178 height 98
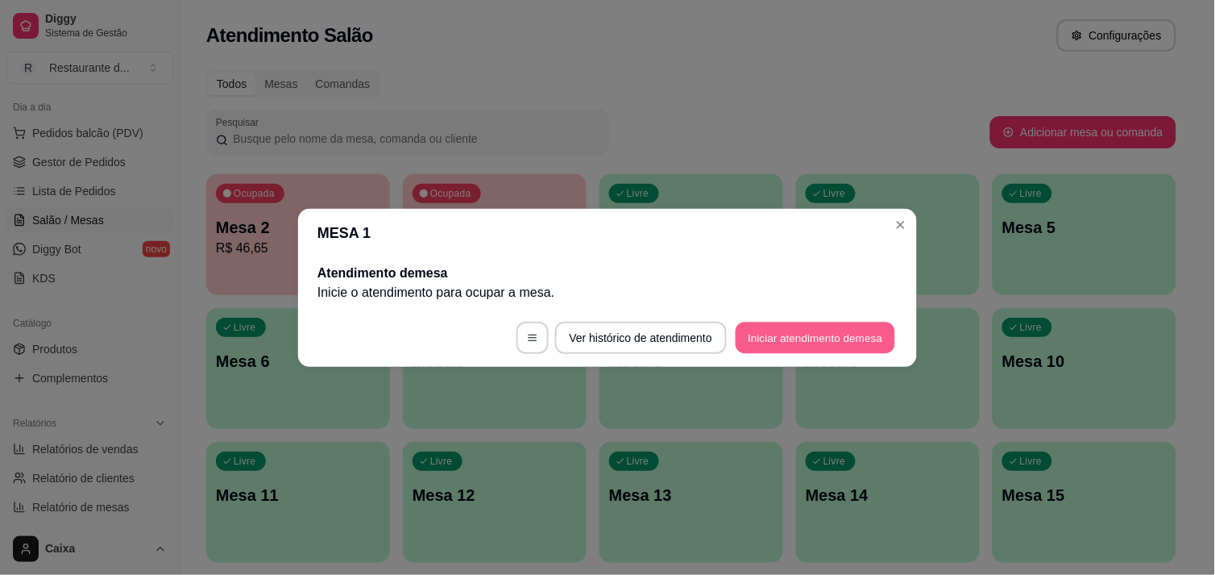
click at [839, 331] on button "Iniciar atendimento de mesa" at bounding box center [816, 337] width 160 height 31
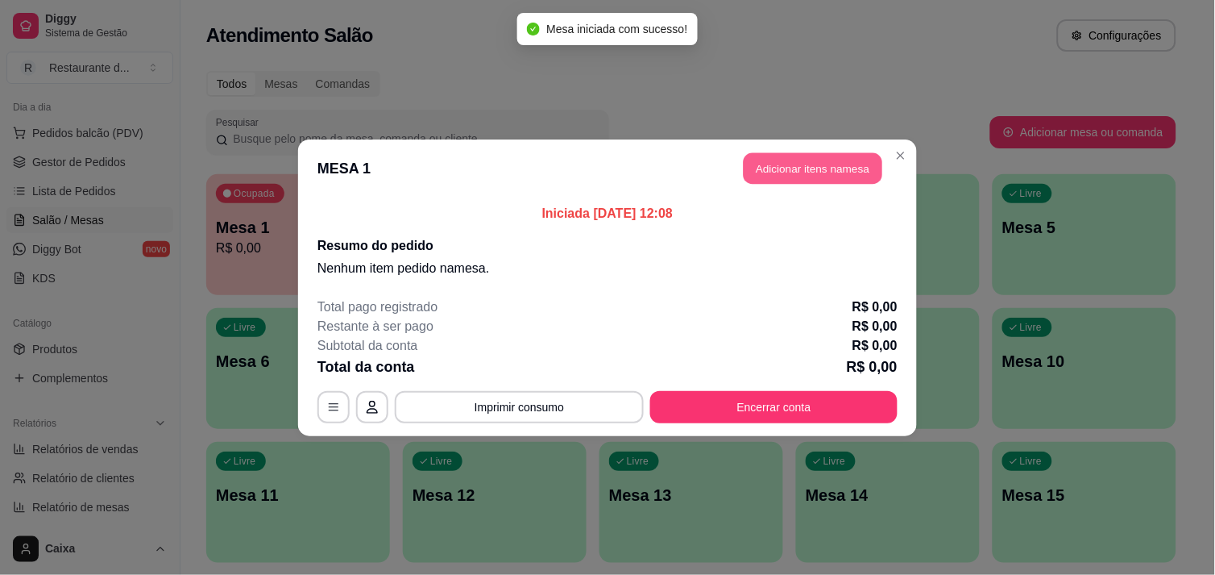
click at [825, 161] on button "Adicionar itens na mesa" at bounding box center [813, 167] width 139 height 31
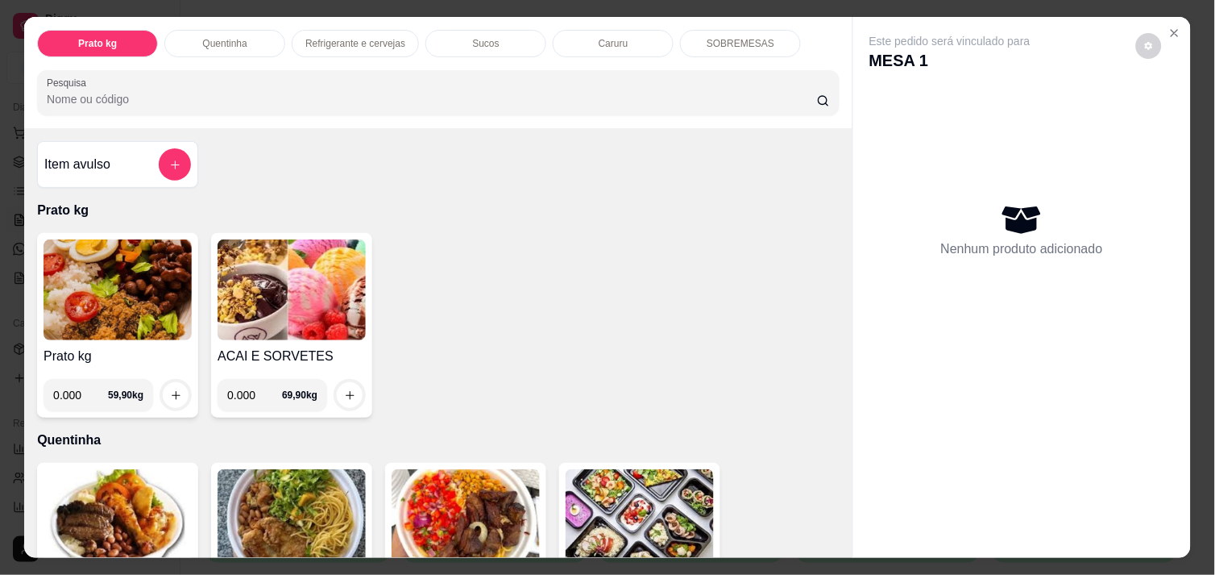
click at [831, 543] on div "Item avulso Prato kg Prato kg 0.000 59,90 kg ACAI E SORVETES 0.000 69,90 kg Que…" at bounding box center [438, 342] width 829 height 429
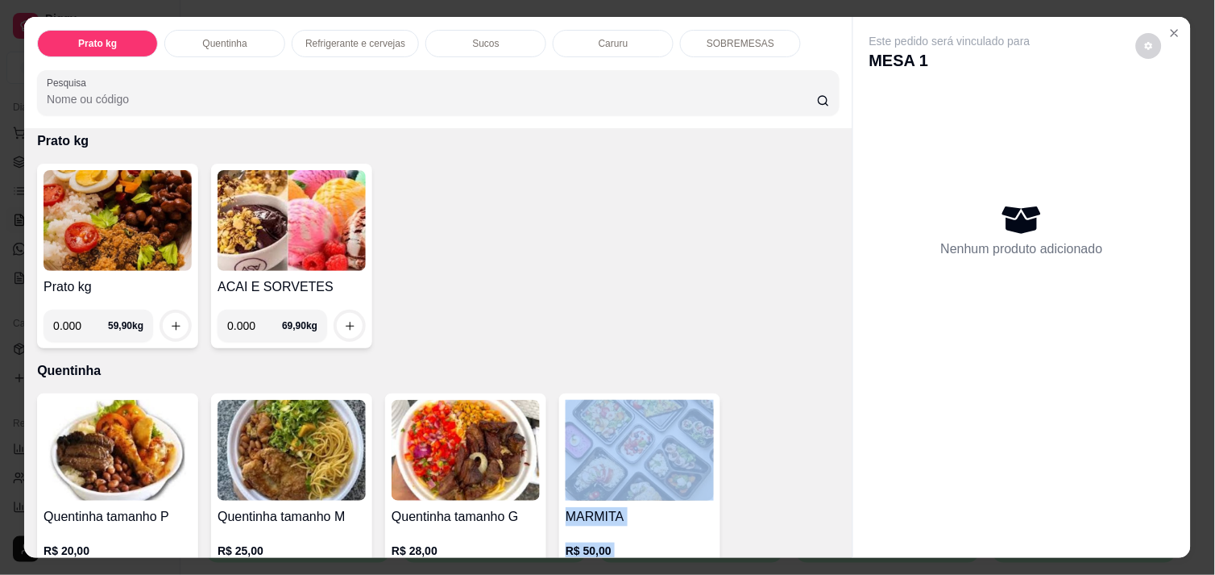
scroll to position [139, 0]
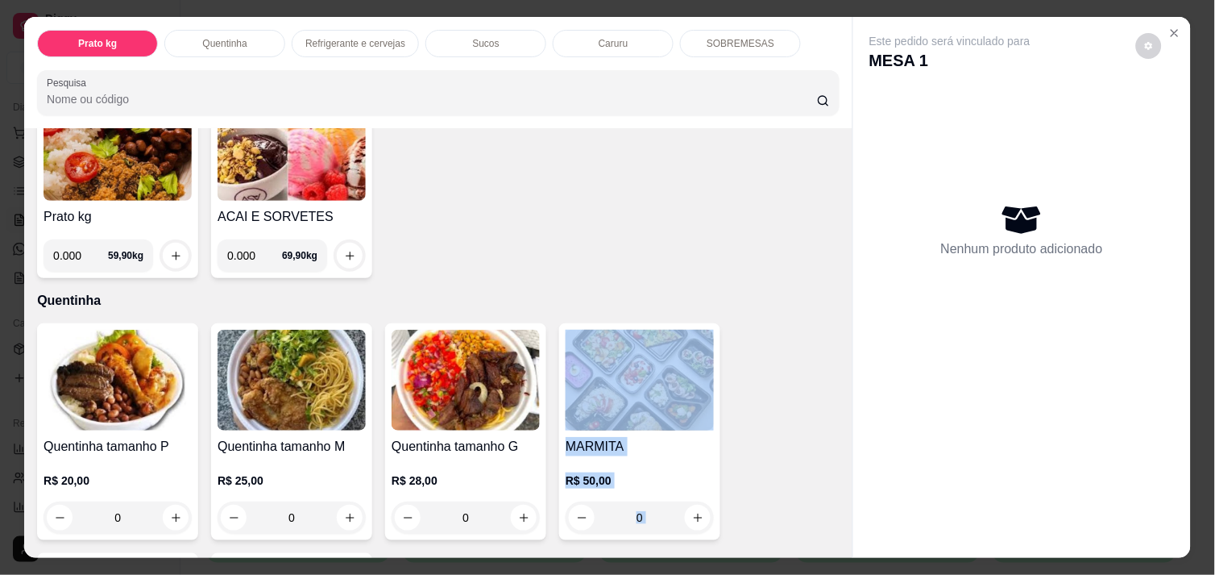
click at [831, 543] on div "Item avulso Prato kg Prato kg 0.000 59,90 kg ACAI E SORVETES 0.000 69,90 kg Que…" at bounding box center [438, 342] width 829 height 429
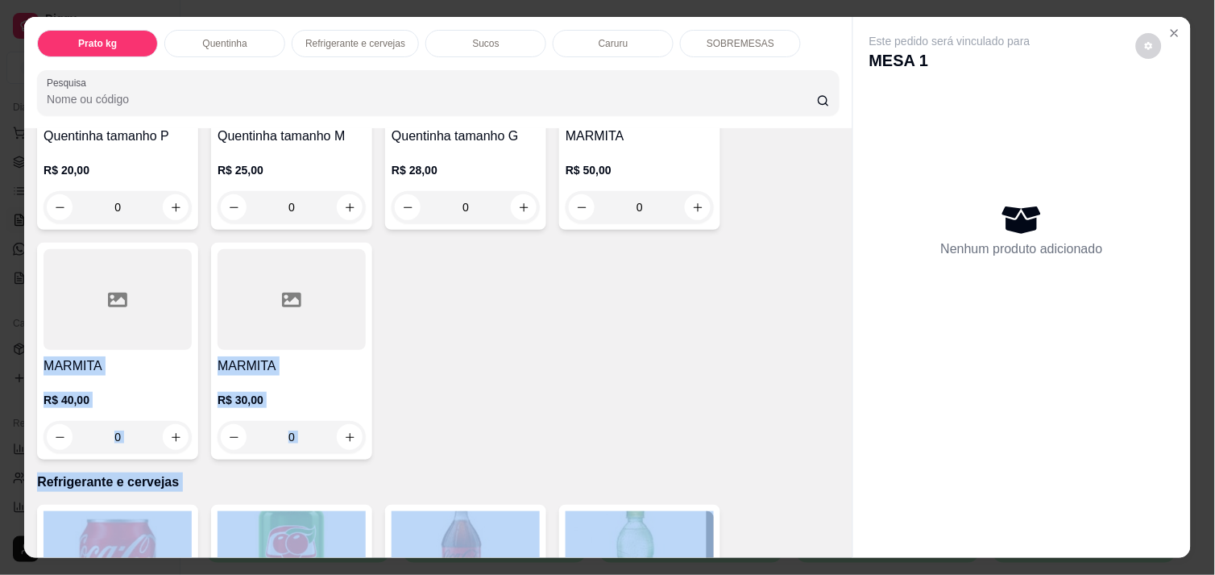
click at [833, 545] on div "Item avulso Prato kg Prato kg 0.000 59,90 kg ACAI E SORVETES 0.000 69,90 kg Que…" at bounding box center [438, 342] width 829 height 429
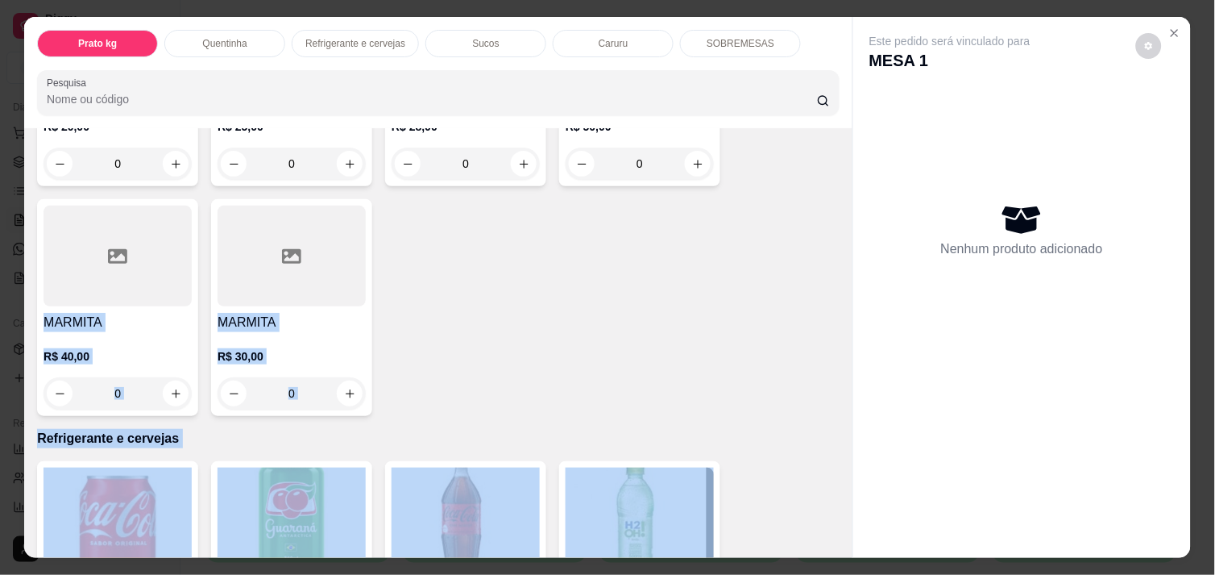
drag, startPoint x: 833, startPoint y: 545, endPoint x: 776, endPoint y: 537, distance: 57.0
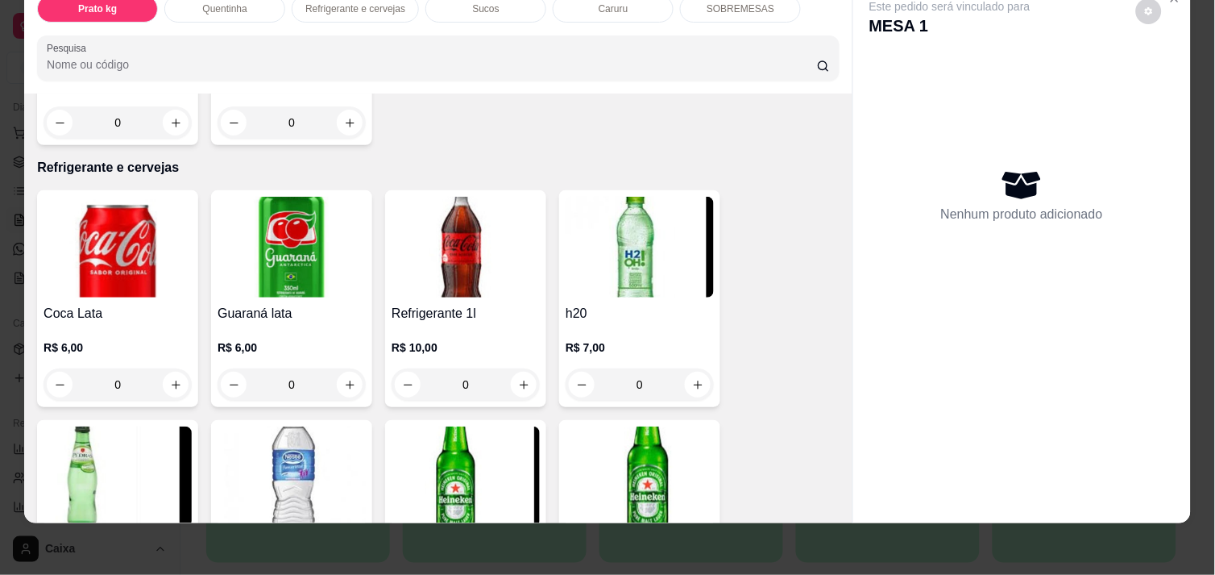
scroll to position [744, 0]
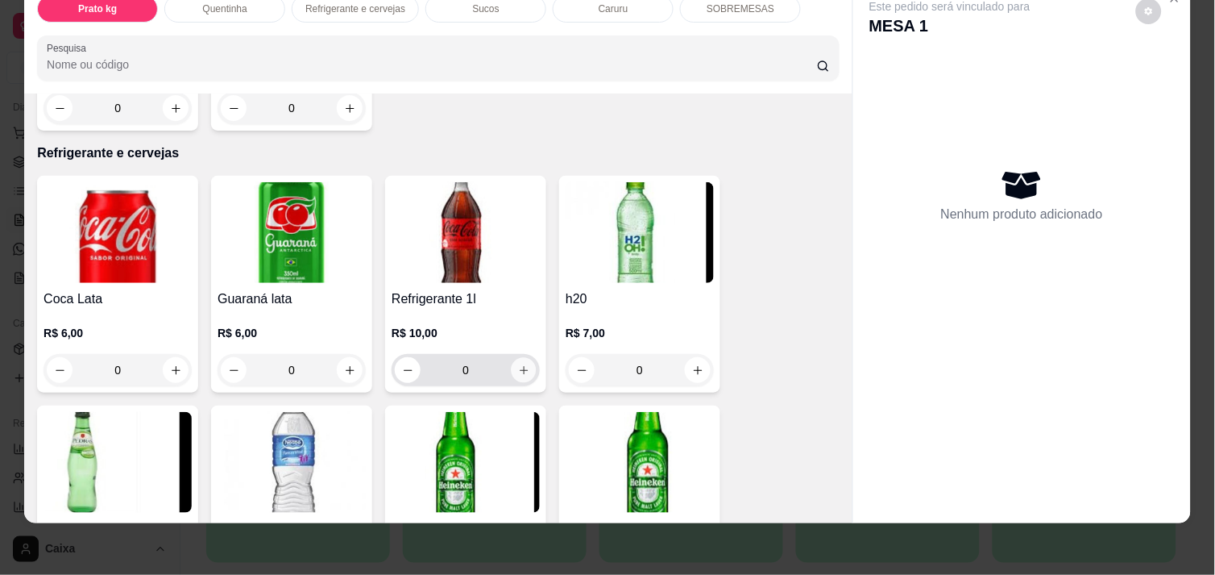
click at [517, 365] on button "increase-product-quantity" at bounding box center [524, 370] width 25 height 25
type input "1"
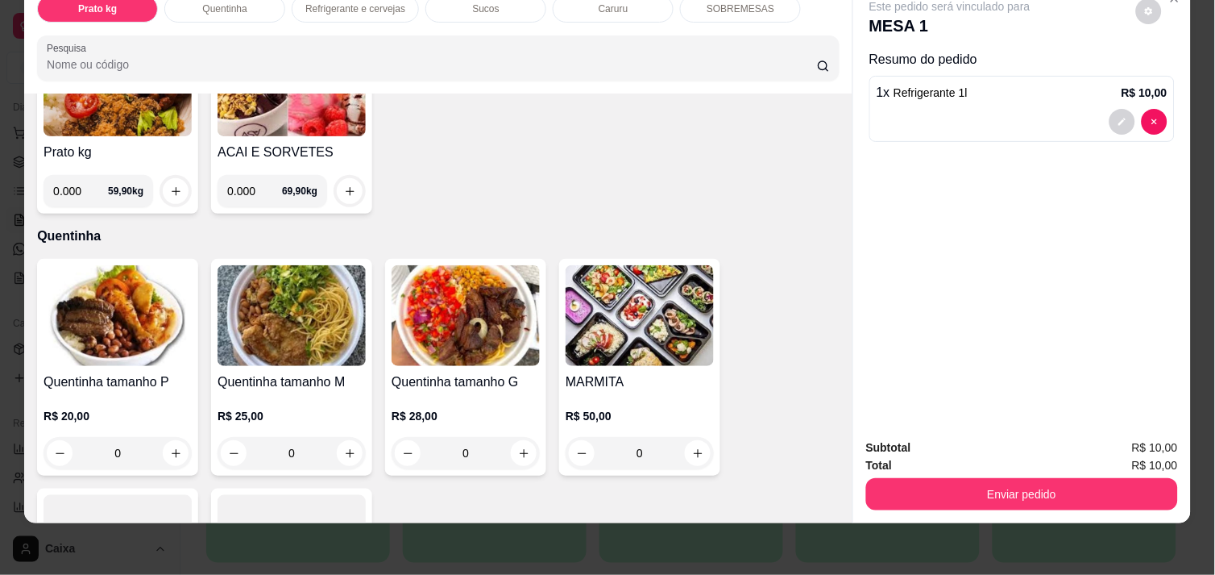
scroll to position [99, 0]
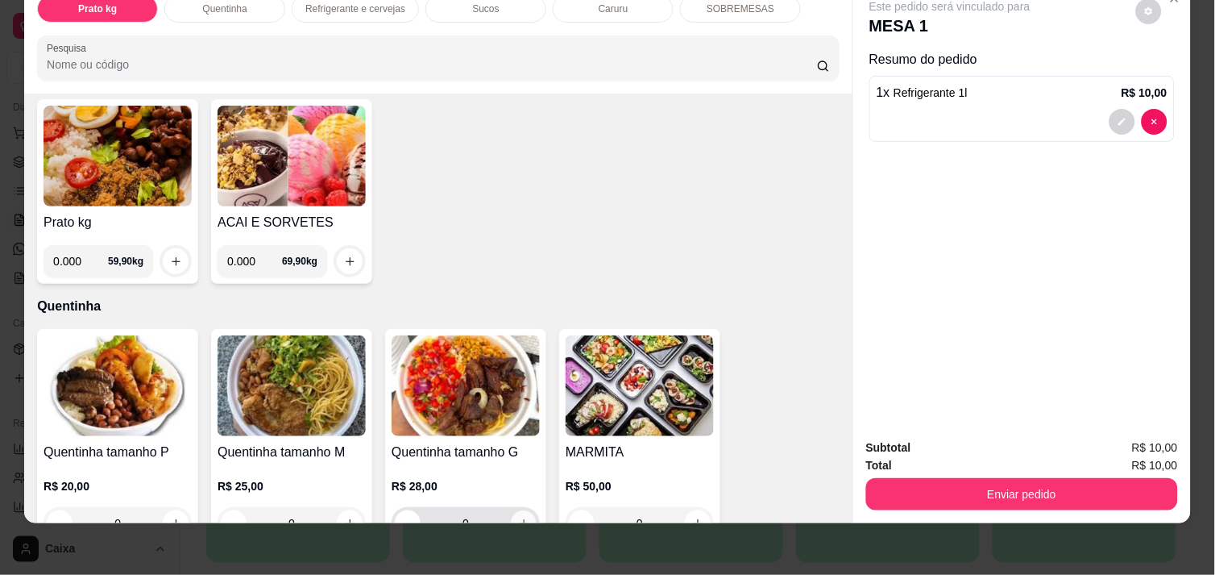
click at [518, 517] on icon "increase-product-quantity" at bounding box center [524, 523] width 12 height 12
type input "1"
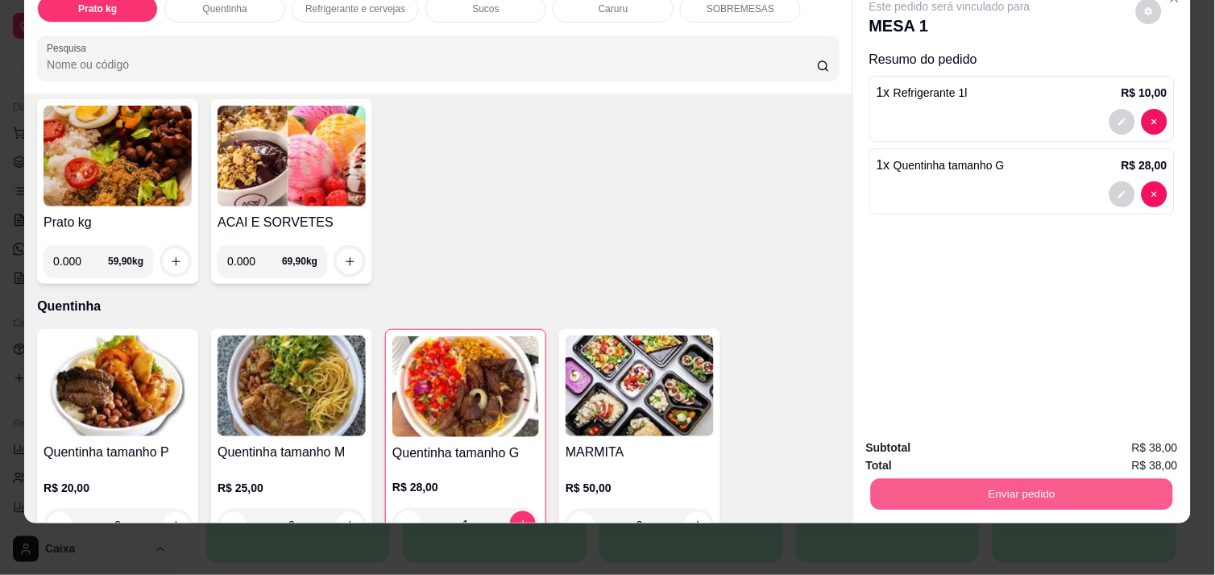
click at [908, 478] on button "Enviar pedido" at bounding box center [1022, 493] width 302 height 31
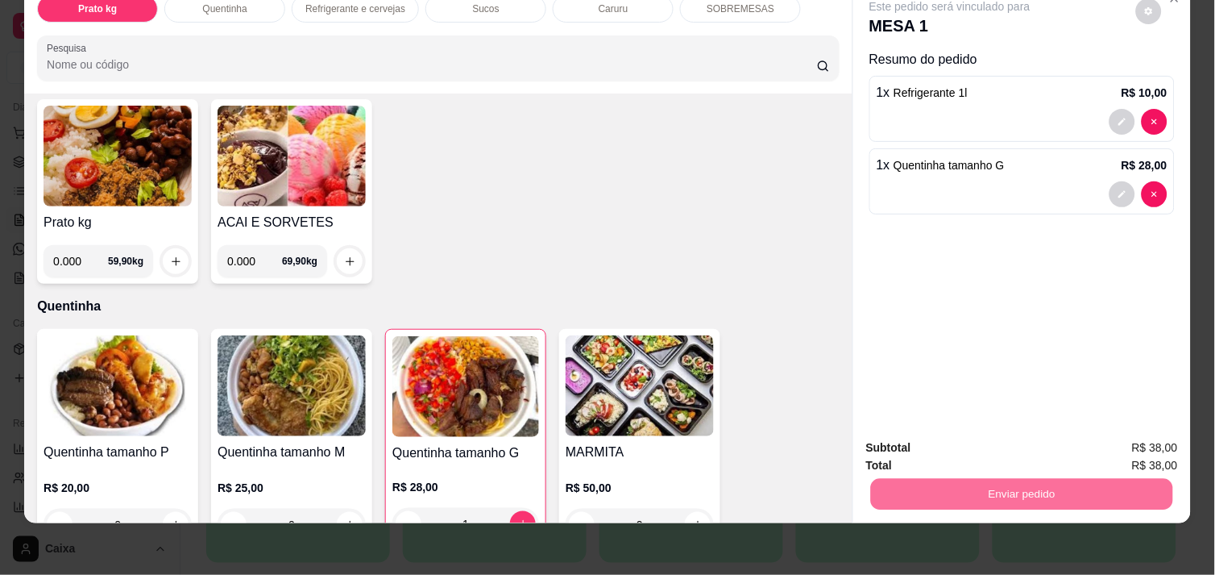
click at [935, 438] on button "Não registrar e enviar pedido" at bounding box center [968, 441] width 163 height 30
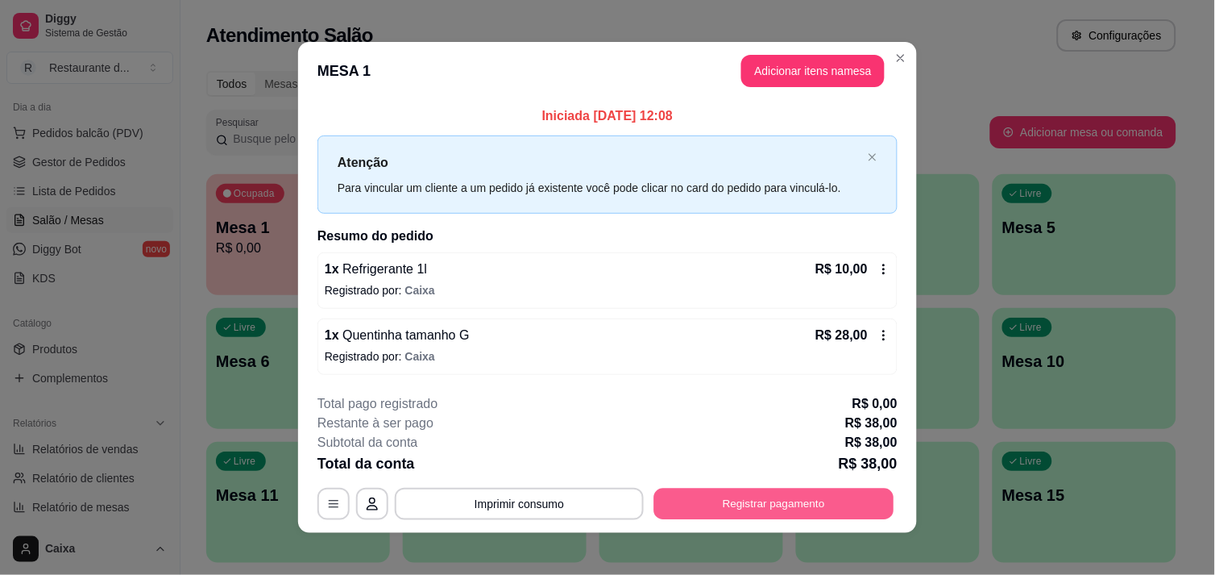
click at [783, 500] on button "Registrar pagamento" at bounding box center [774, 503] width 240 height 31
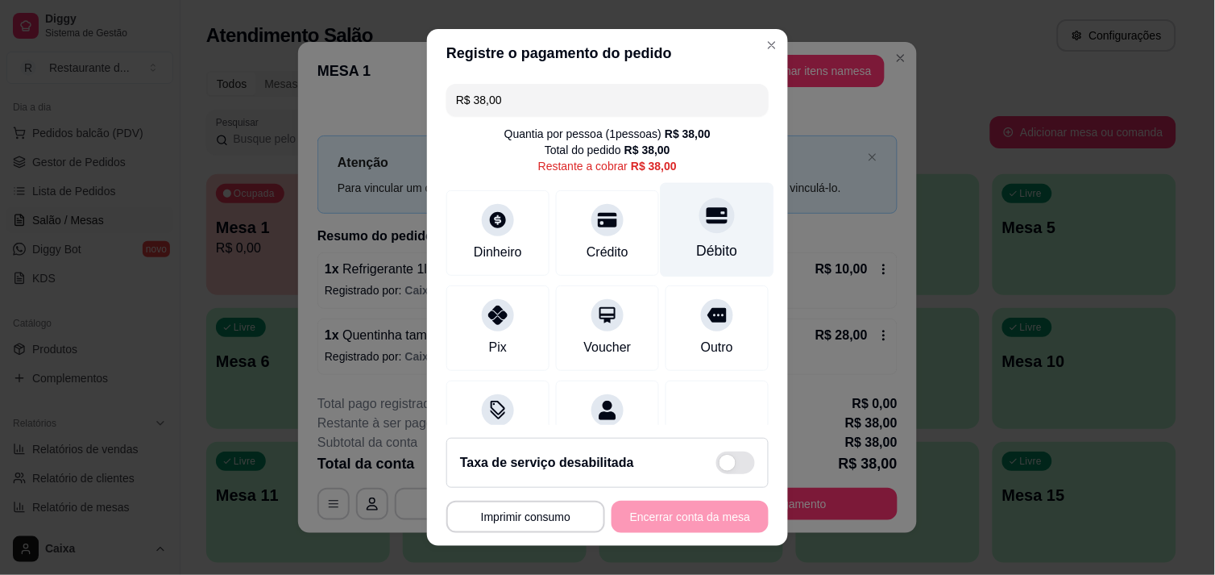
click at [697, 240] on div "Débito" at bounding box center [717, 250] width 41 height 21
type input "R$ 0,00"
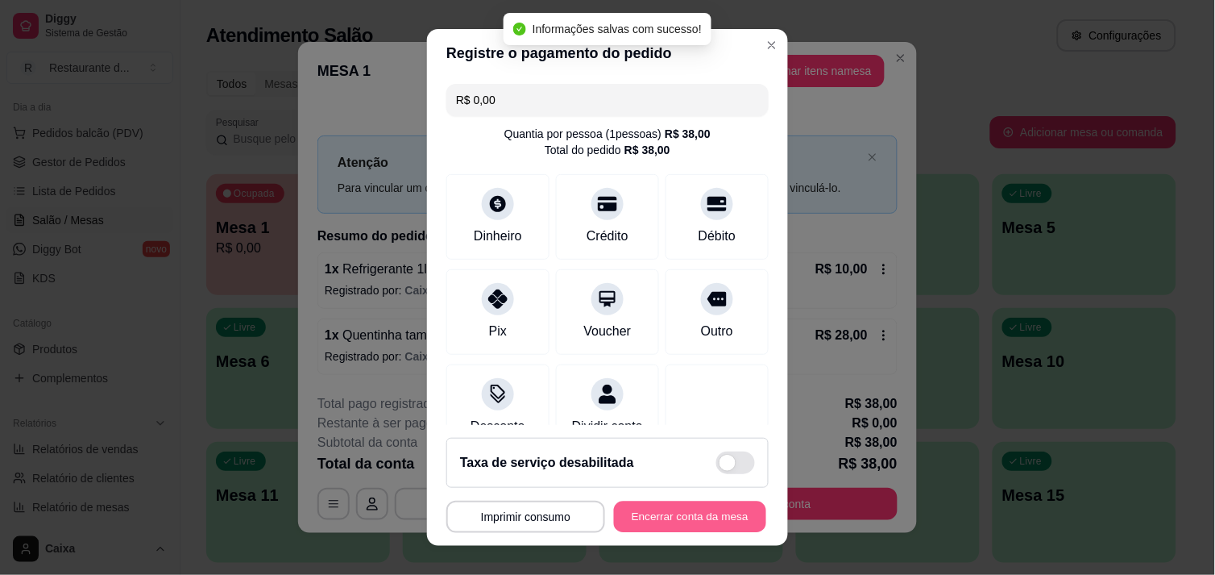
click at [635, 513] on button "Encerrar conta da mesa" at bounding box center [690, 516] width 152 height 31
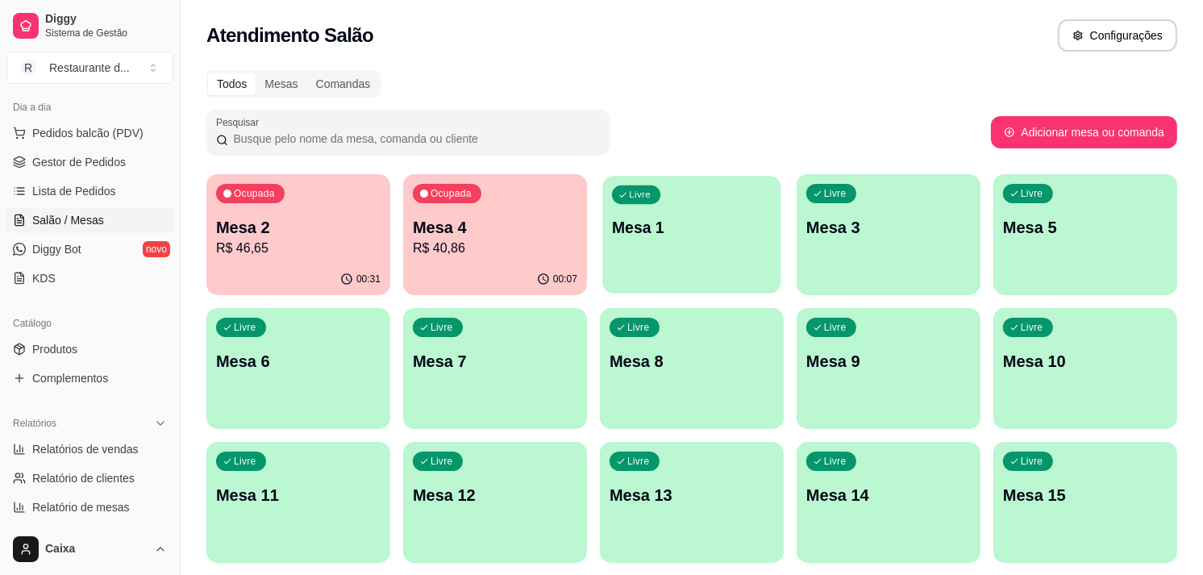
click at [683, 255] on div "Livre Mesa 1" at bounding box center [691, 225] width 178 height 98
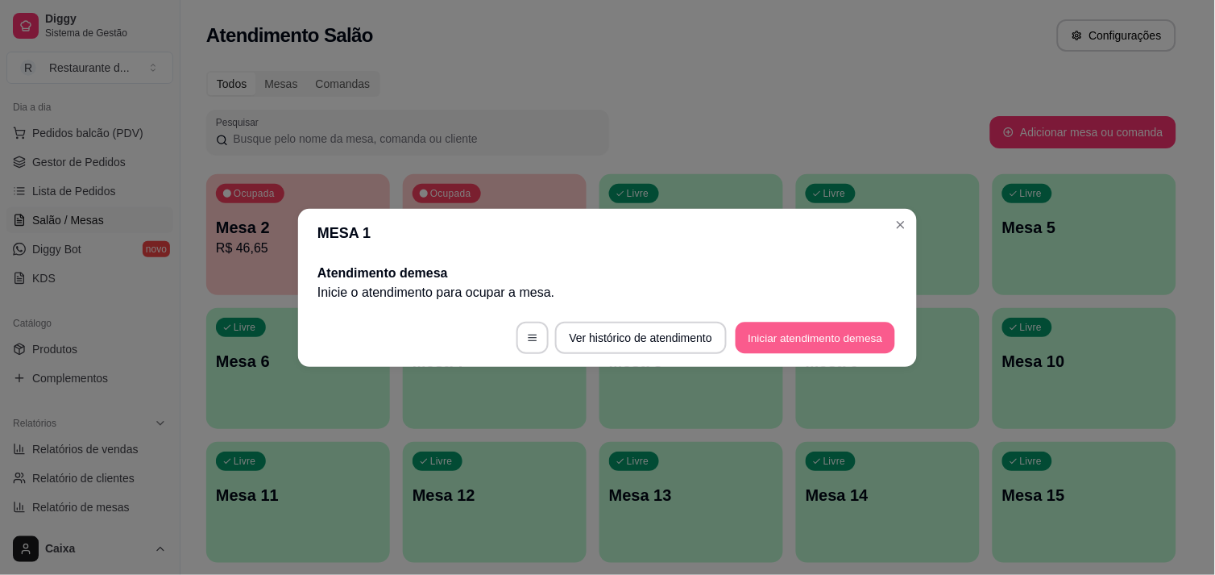
click at [784, 332] on button "Iniciar atendimento de mesa" at bounding box center [816, 337] width 160 height 31
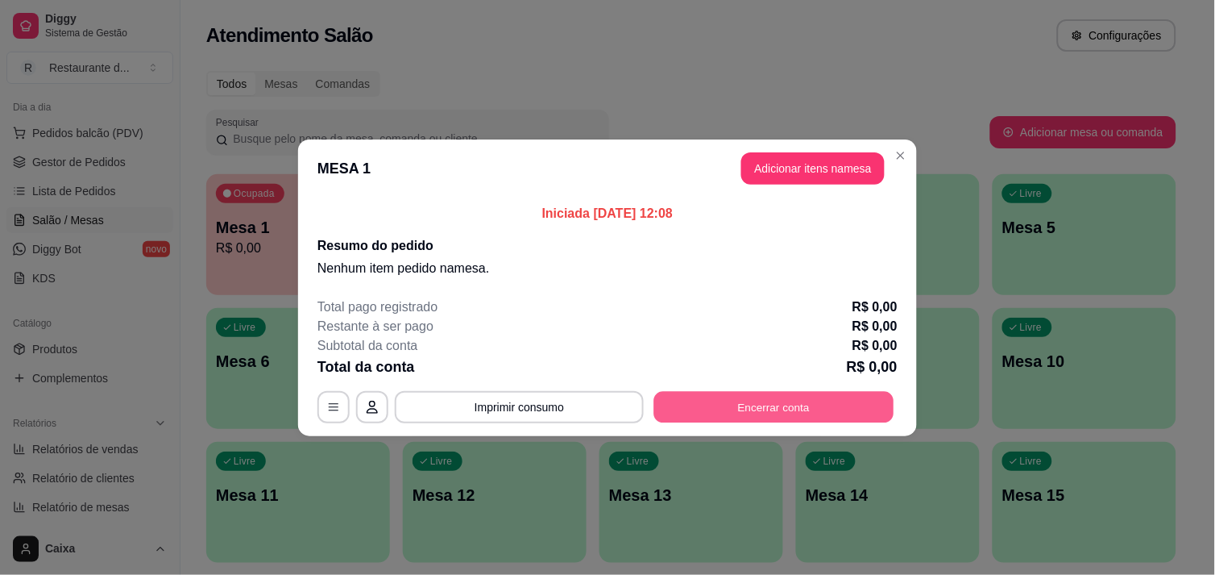
click at [790, 400] on button "Encerrar conta" at bounding box center [774, 406] width 240 height 31
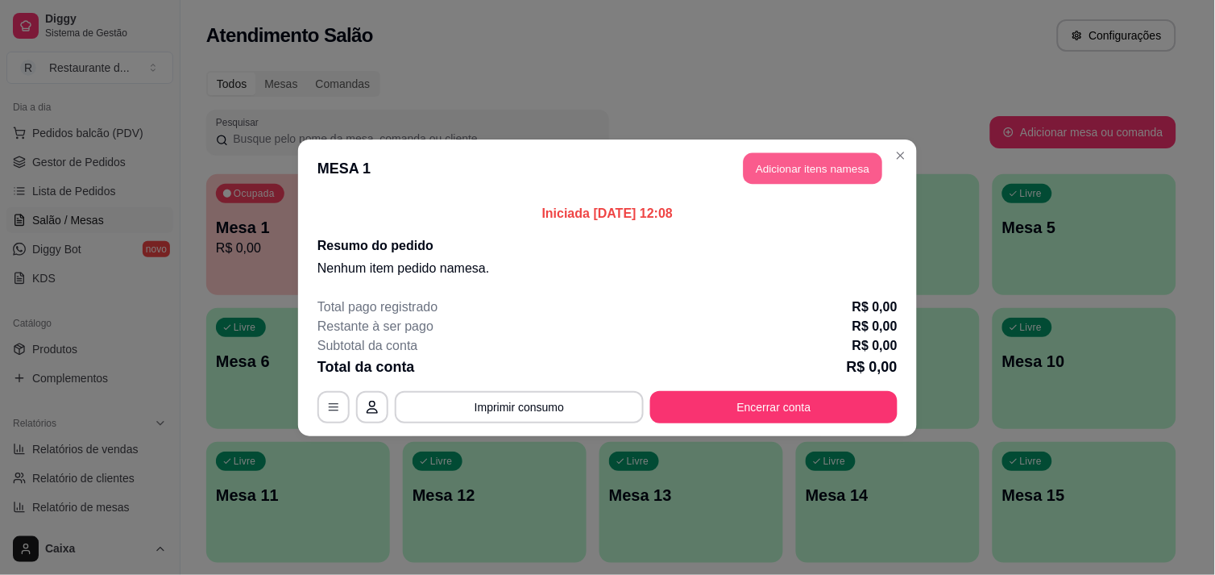
click at [840, 169] on button "Adicionar itens na mesa" at bounding box center [813, 167] width 139 height 31
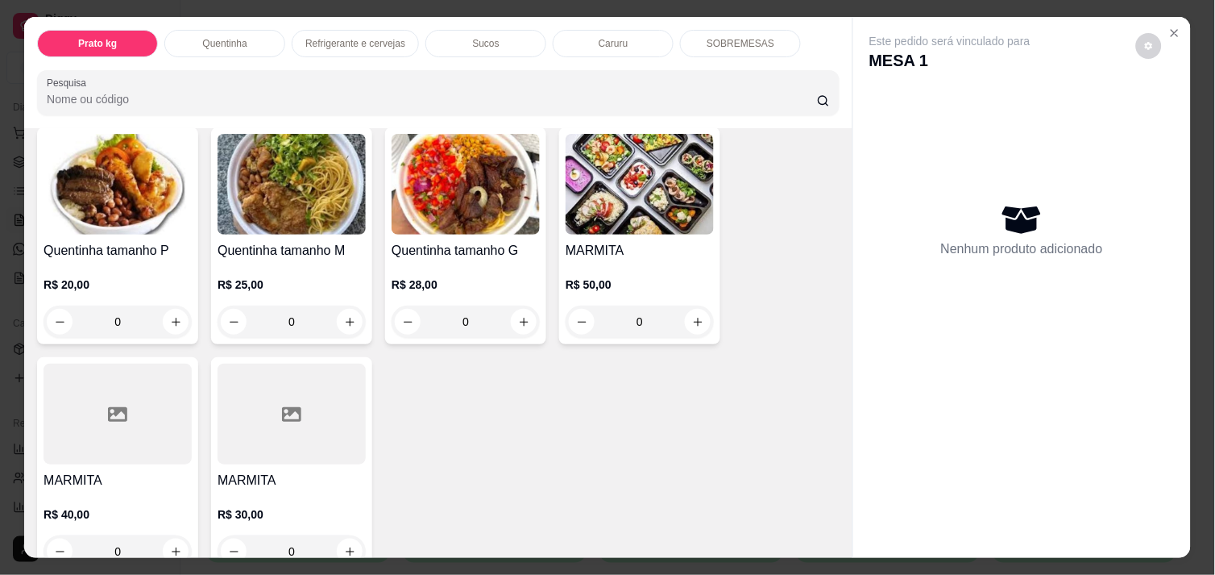
scroll to position [393, 0]
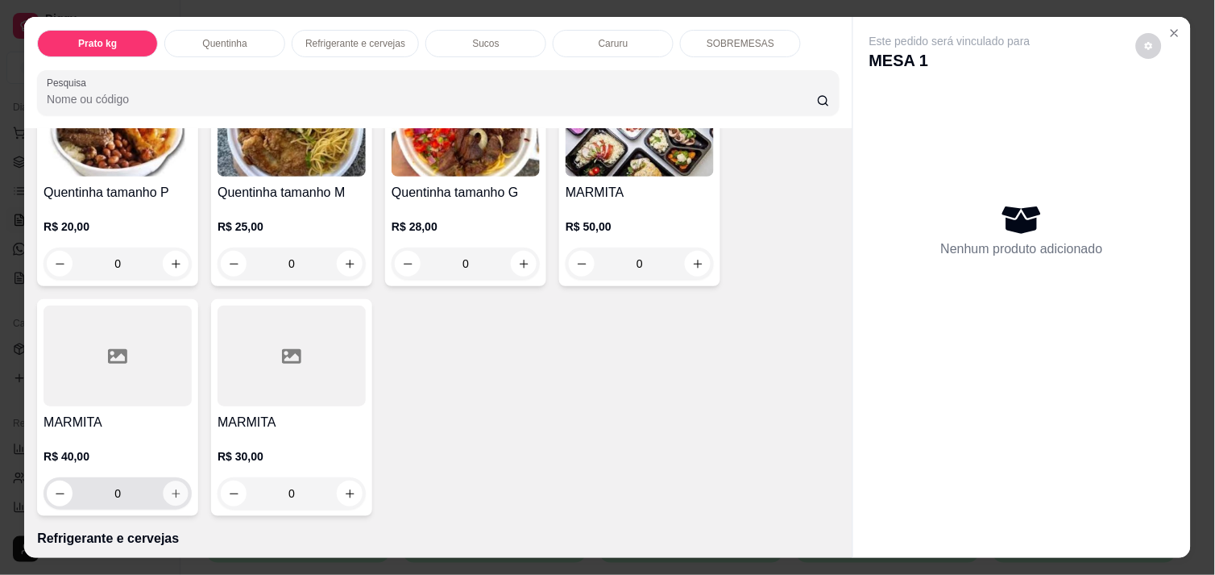
click at [166, 494] on button "increase-product-quantity" at bounding box center [176, 493] width 25 height 25
type input "1"
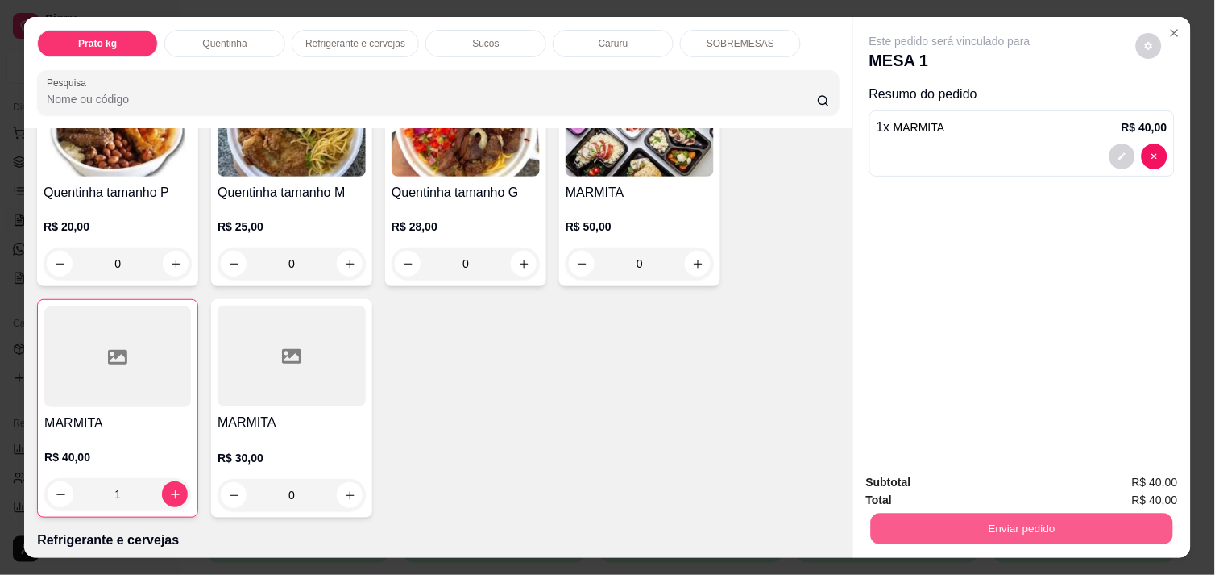
click at [1067, 513] on button "Enviar pedido" at bounding box center [1022, 528] width 302 height 31
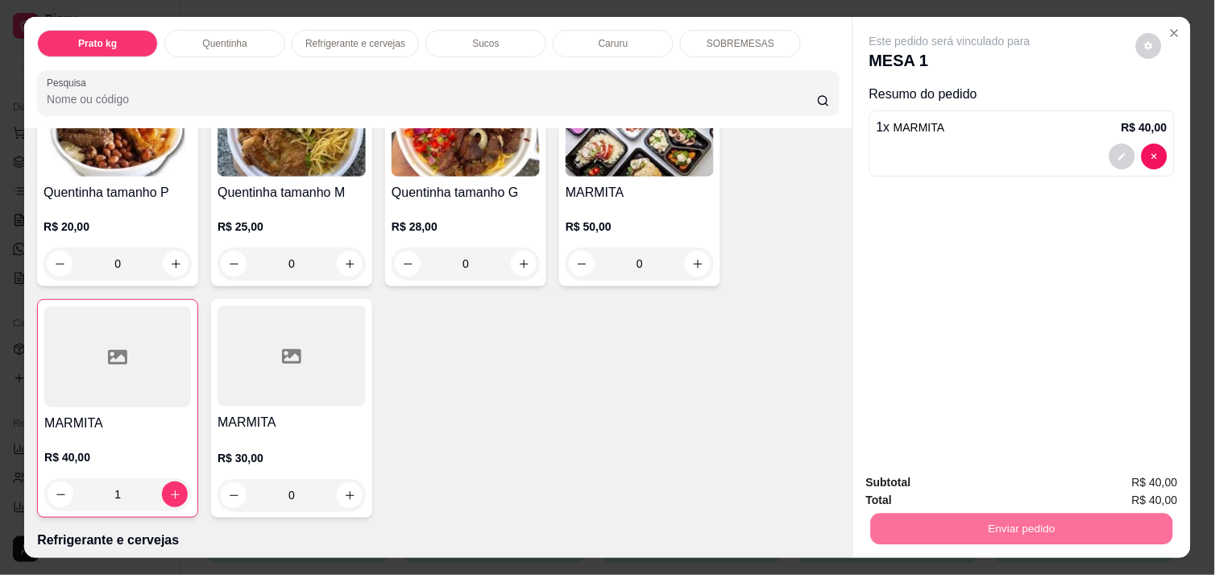
click at [1014, 486] on button "Não registrar e enviar pedido" at bounding box center [968, 482] width 163 height 30
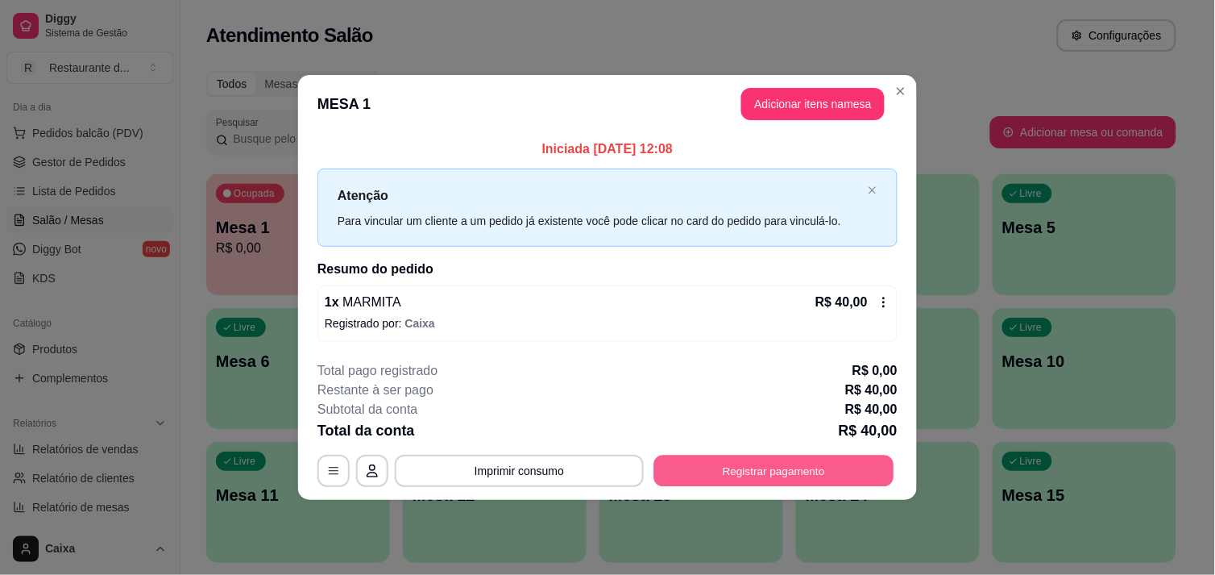
click at [787, 468] on button "Registrar pagamento" at bounding box center [774, 470] width 240 height 31
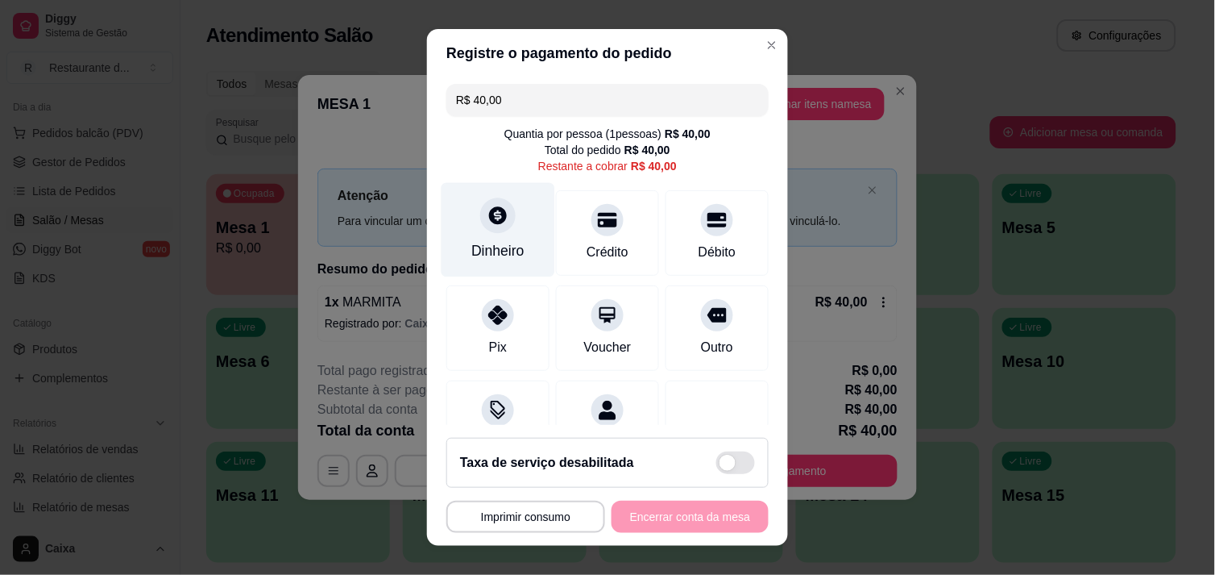
click at [489, 221] on icon at bounding box center [498, 215] width 18 height 18
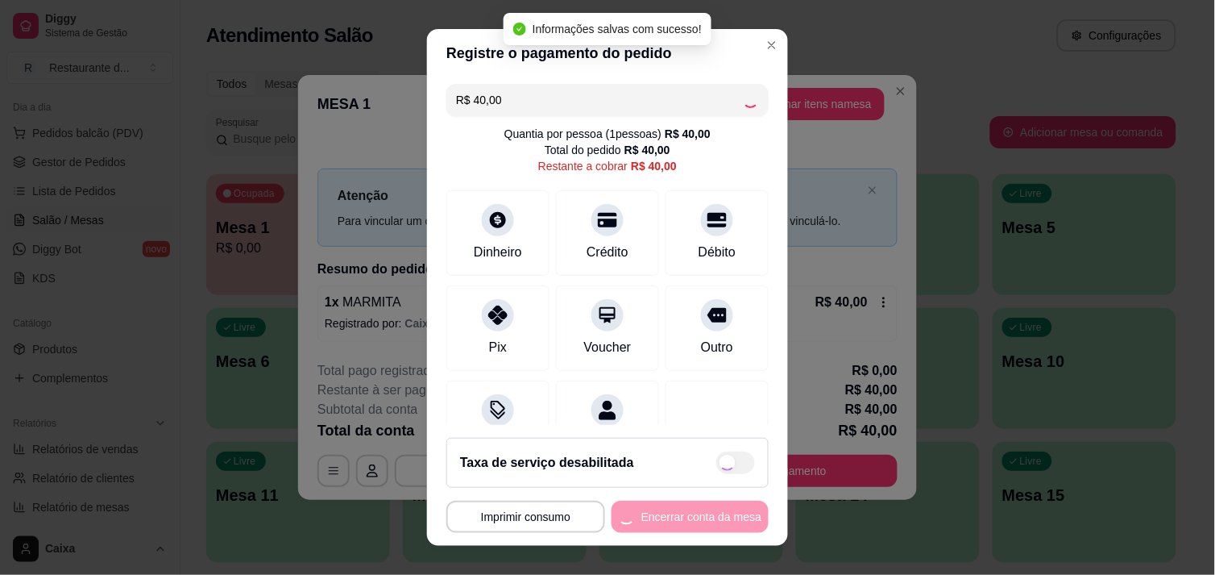
type input "R$ 0,00"
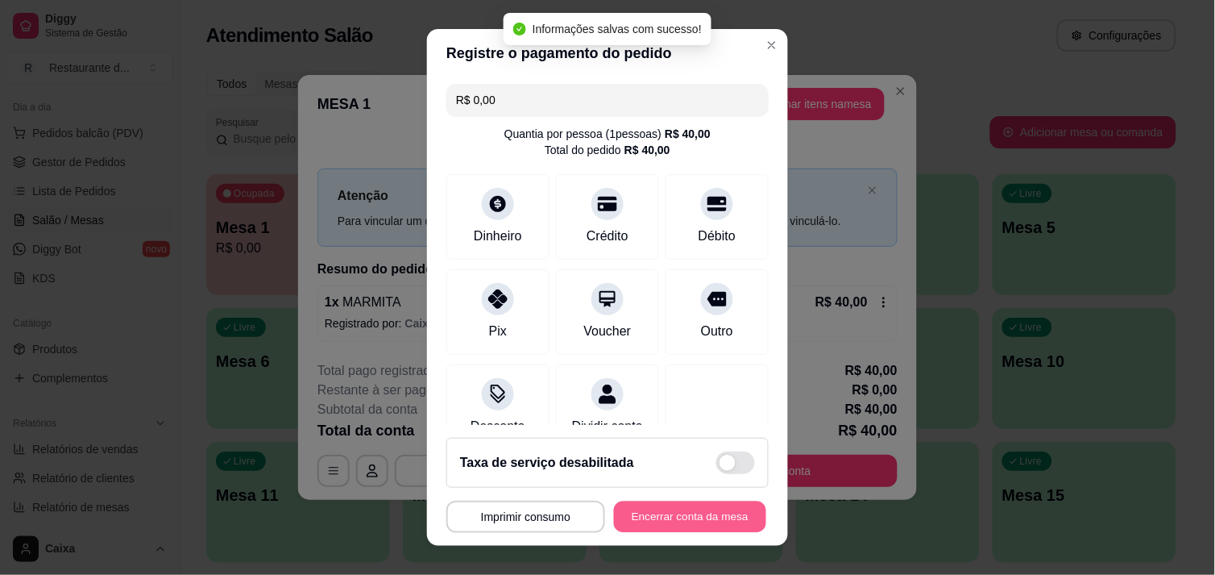
click at [658, 513] on button "Encerrar conta da mesa" at bounding box center [690, 516] width 152 height 31
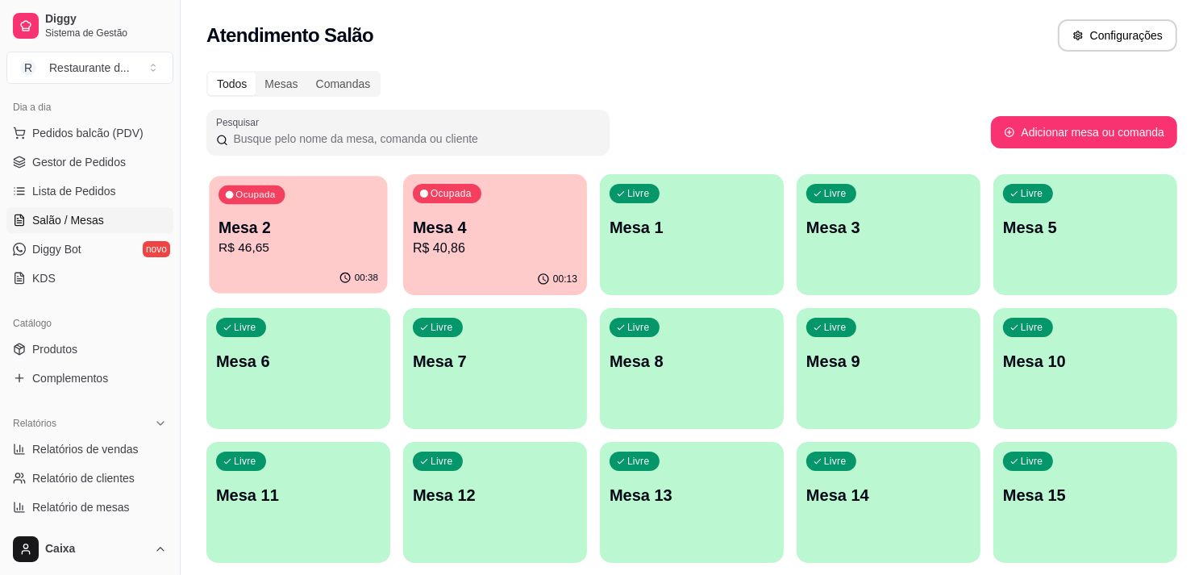
click at [261, 214] on div "Ocupada Mesa 2 R$ 46,65" at bounding box center [298, 219] width 178 height 87
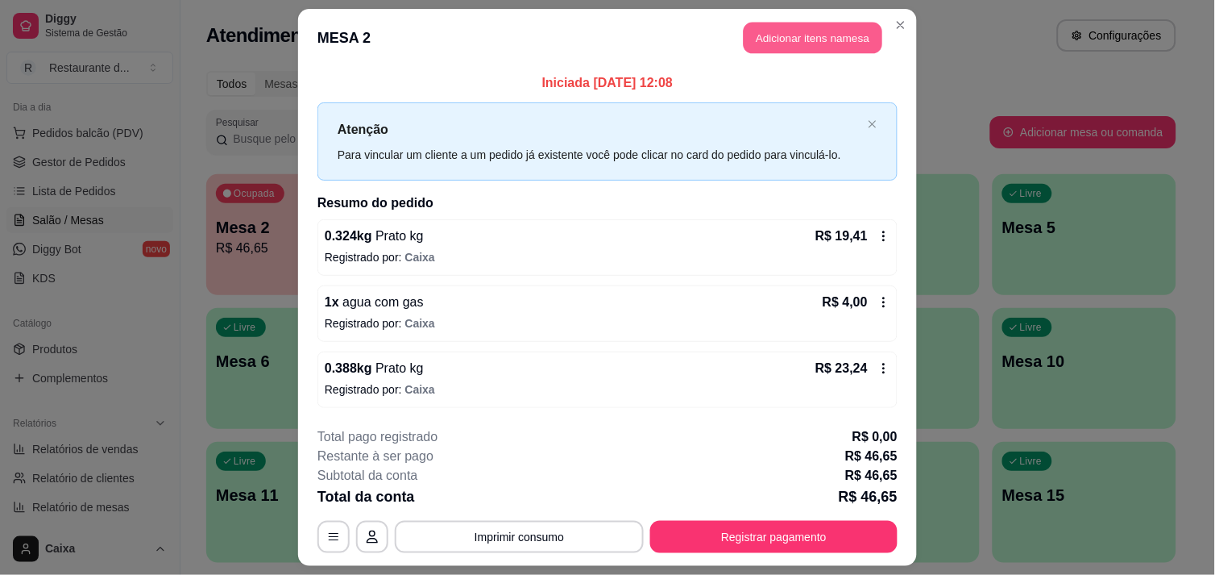
click at [818, 33] on button "Adicionar itens na mesa" at bounding box center [813, 38] width 139 height 31
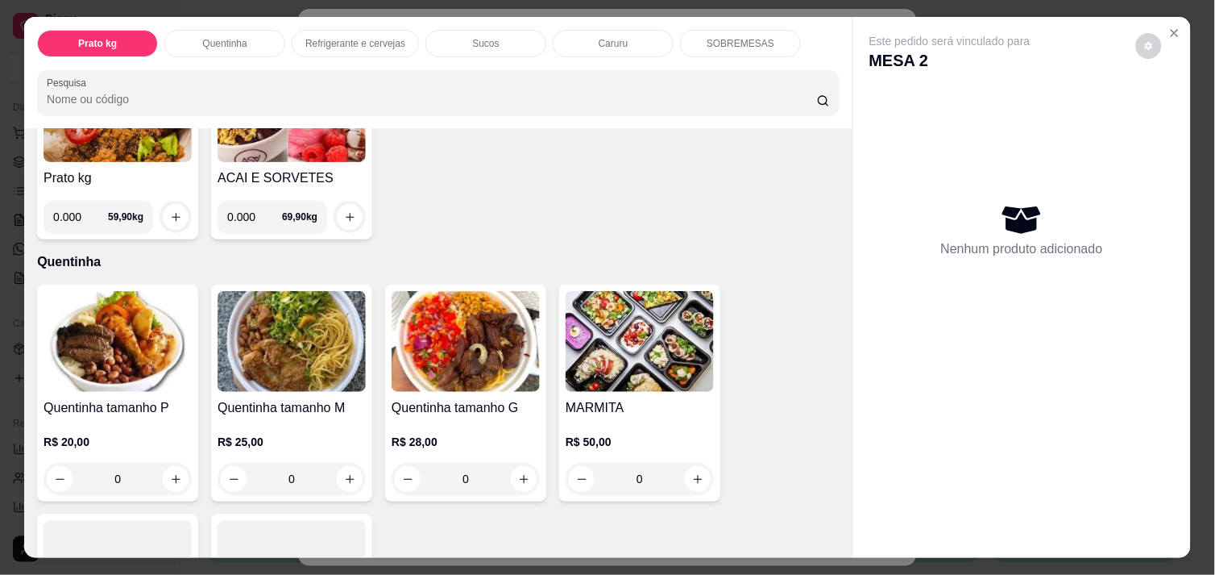
scroll to position [179, 0]
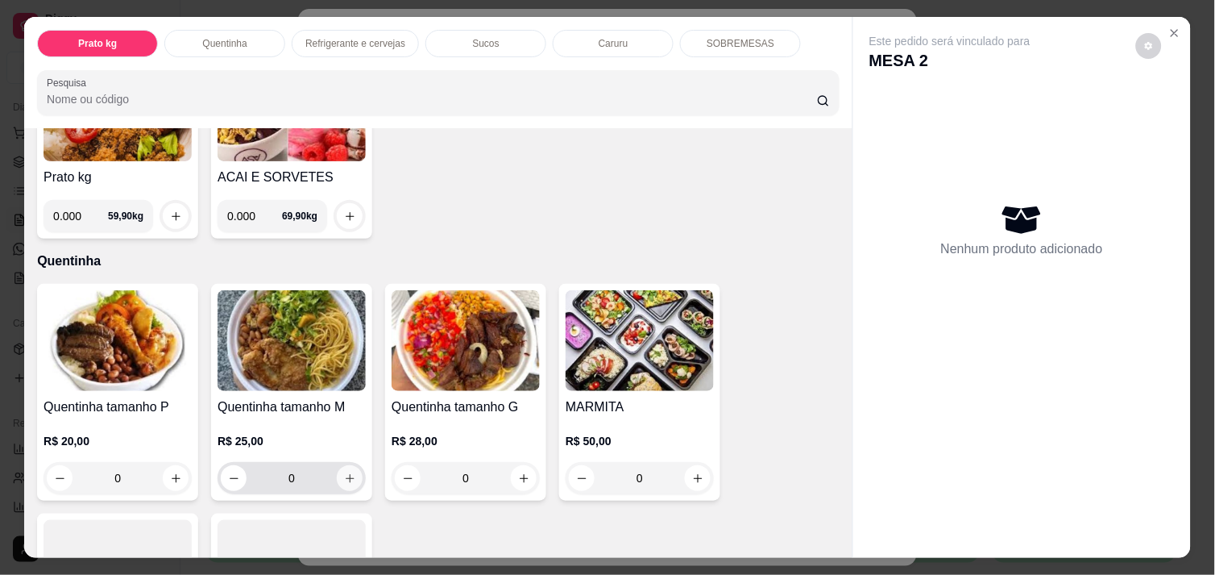
click at [344, 472] on icon "increase-product-quantity" at bounding box center [350, 478] width 12 height 12
type input "1"
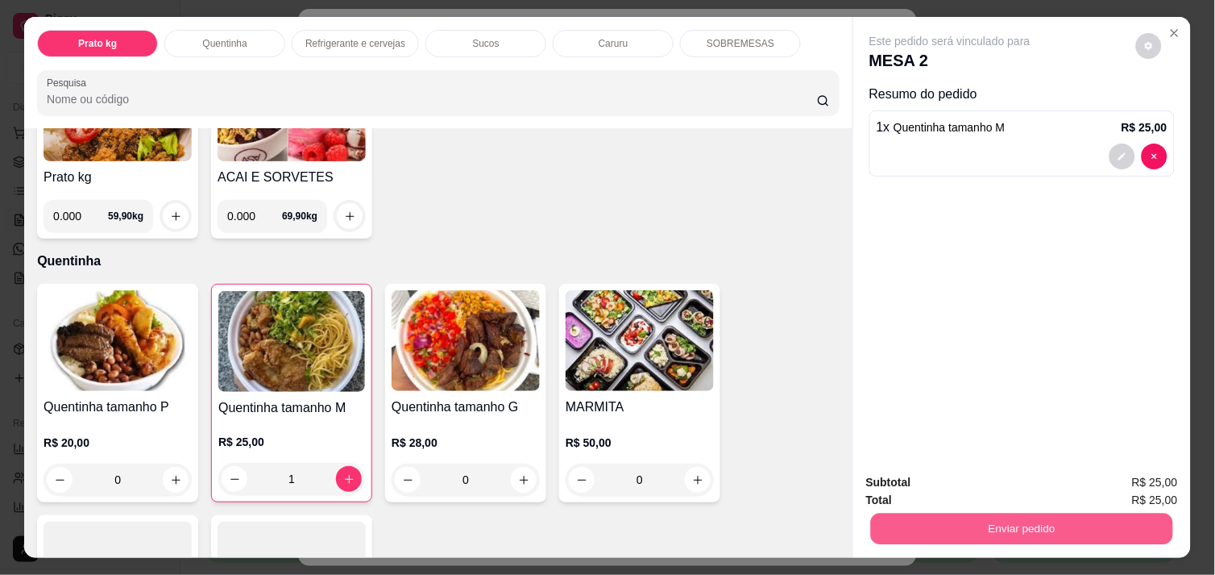
click at [968, 521] on button "Enviar pedido" at bounding box center [1022, 528] width 302 height 31
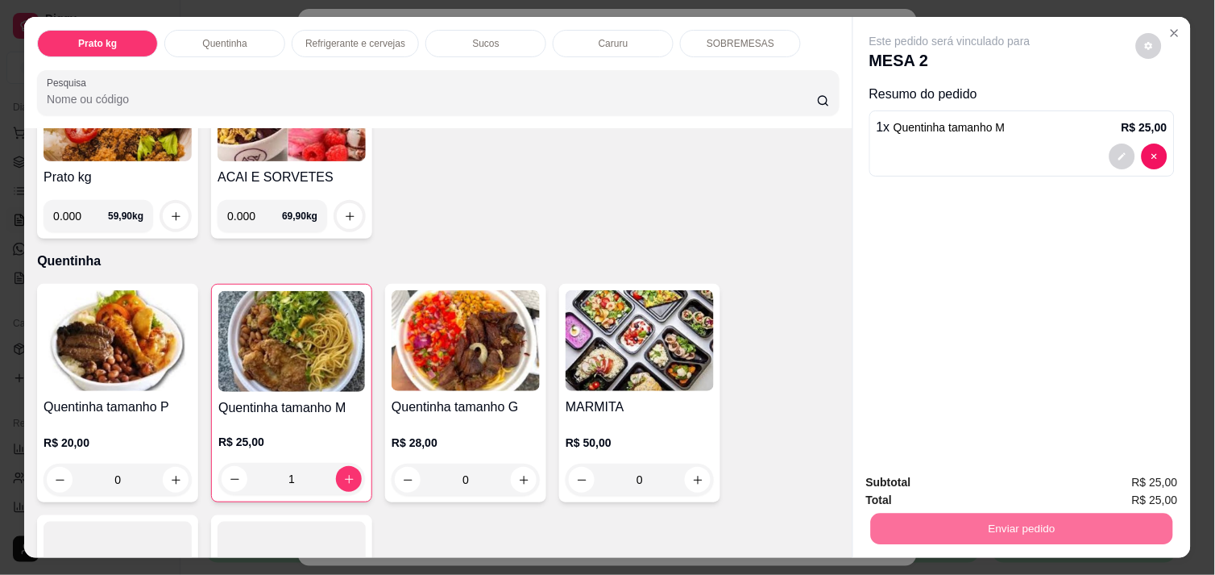
click at [929, 476] on button "Não registrar e enviar pedido" at bounding box center [968, 482] width 163 height 30
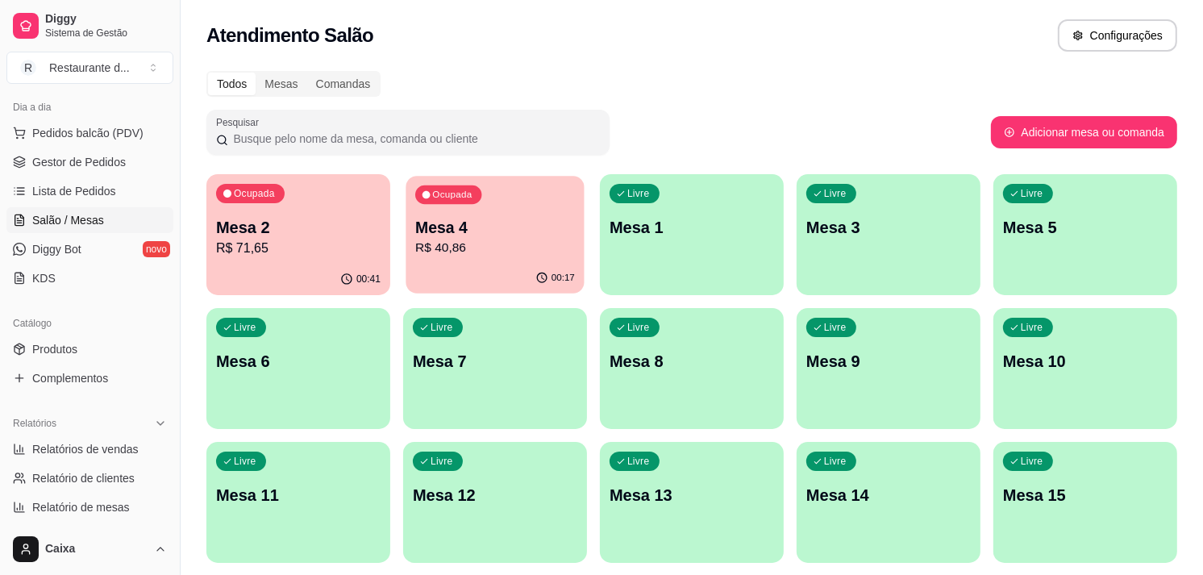
click at [542, 252] on p "R$ 40,86" at bounding box center [495, 248] width 160 height 19
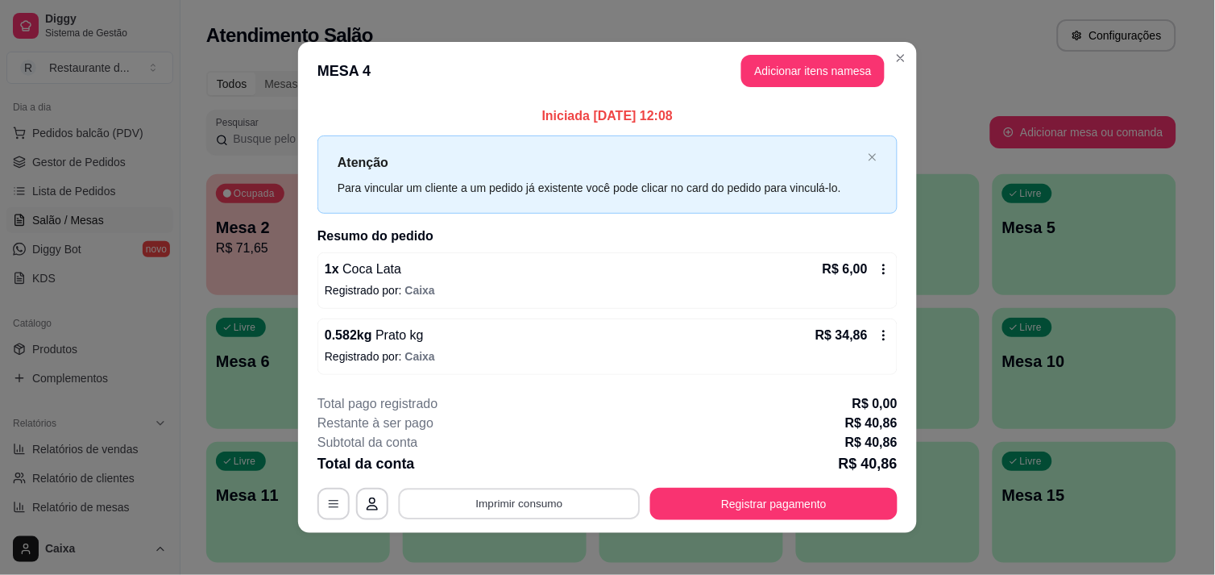
click at [597, 508] on button "Imprimir consumo" at bounding box center [520, 503] width 242 height 31
click at [525, 465] on button "IMPRESSORA" at bounding box center [518, 467] width 114 height 25
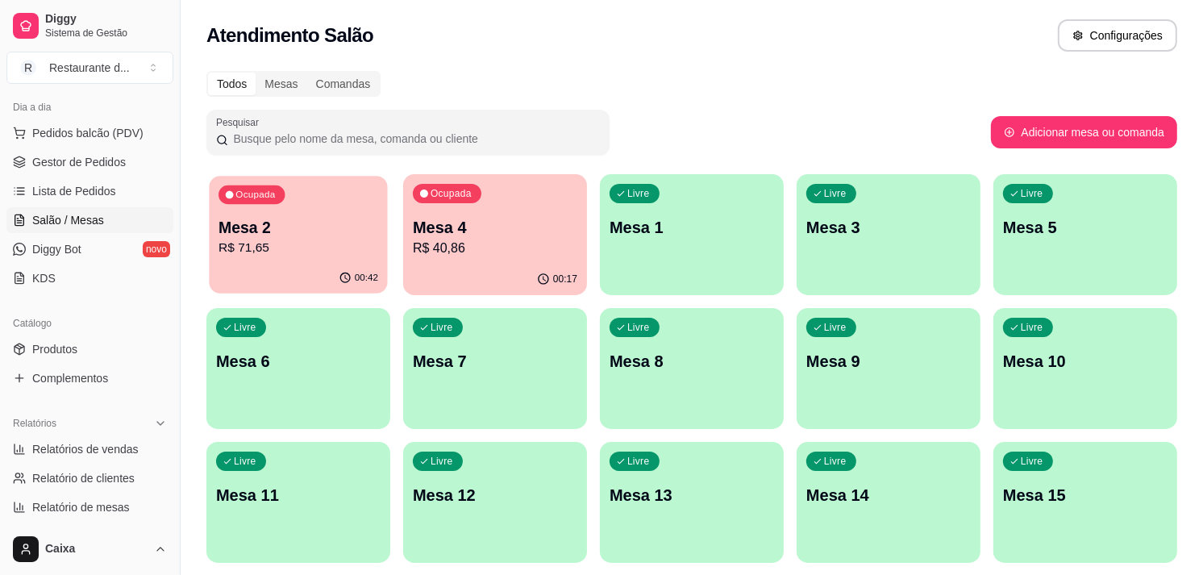
click at [268, 244] on p "R$ 71,65" at bounding box center [298, 248] width 160 height 19
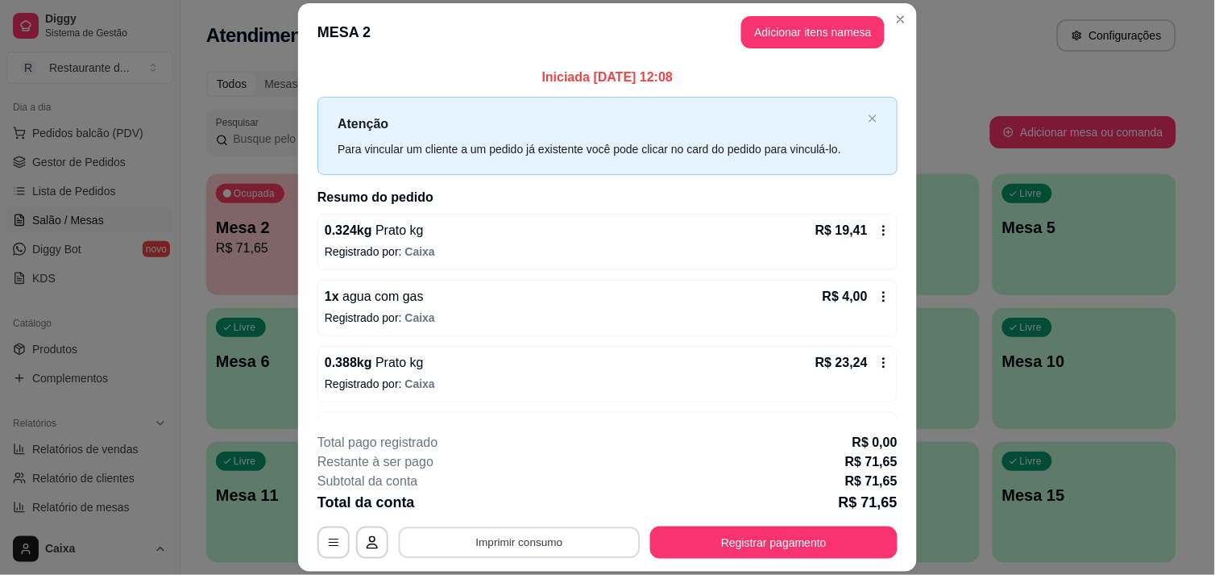
click at [546, 537] on button "Imprimir consumo" at bounding box center [520, 542] width 242 height 31
click at [528, 510] on button "IMPRESSORA" at bounding box center [518, 505] width 114 height 25
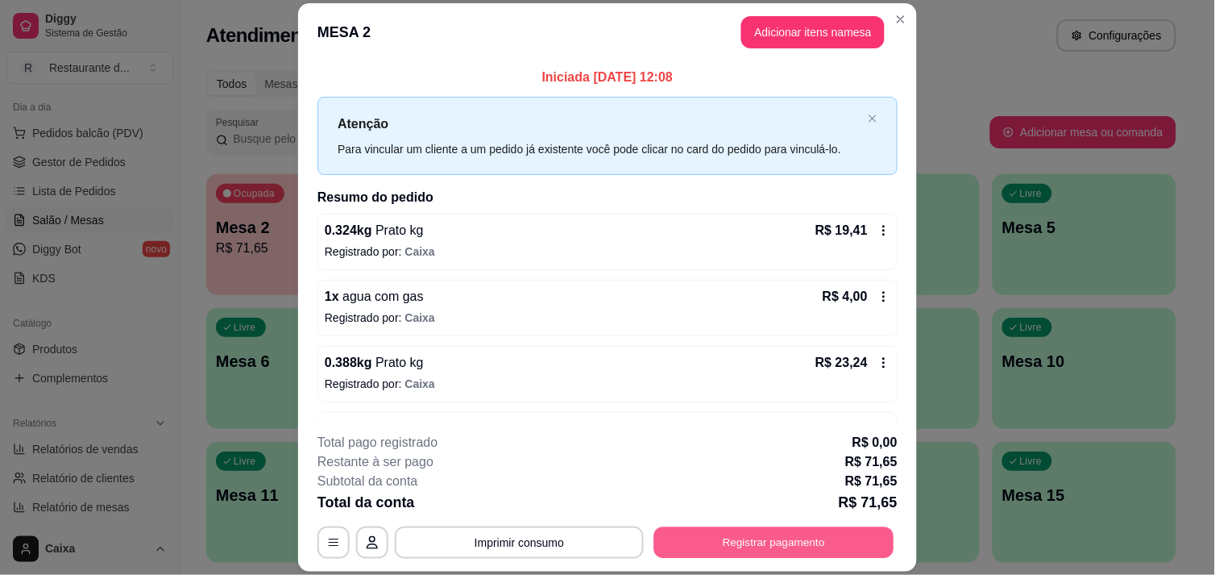
click at [787, 542] on button "Registrar pagamento" at bounding box center [774, 542] width 240 height 31
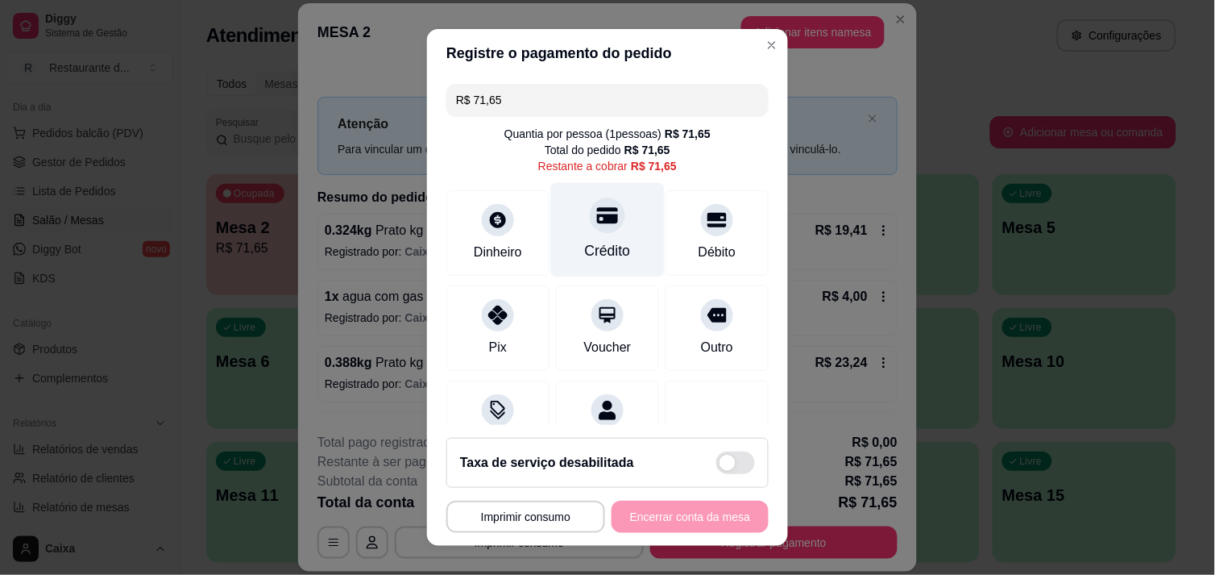
click at [589, 235] on div "Crédito" at bounding box center [608, 229] width 114 height 94
type input "R$ 0,00"
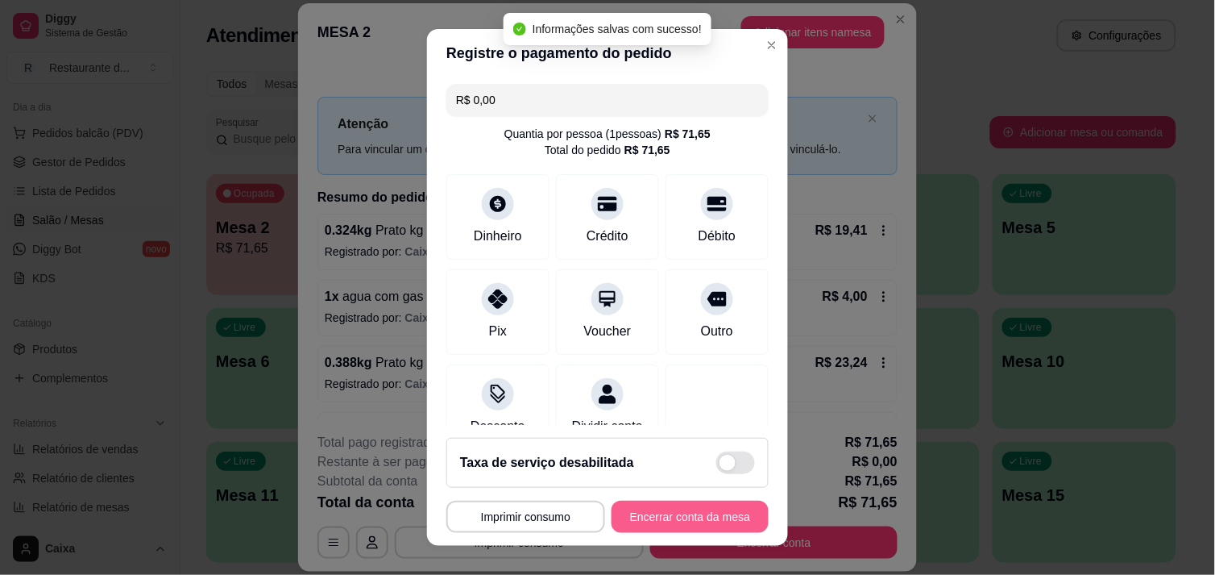
click at [672, 520] on button "Encerrar conta da mesa" at bounding box center [690, 517] width 157 height 32
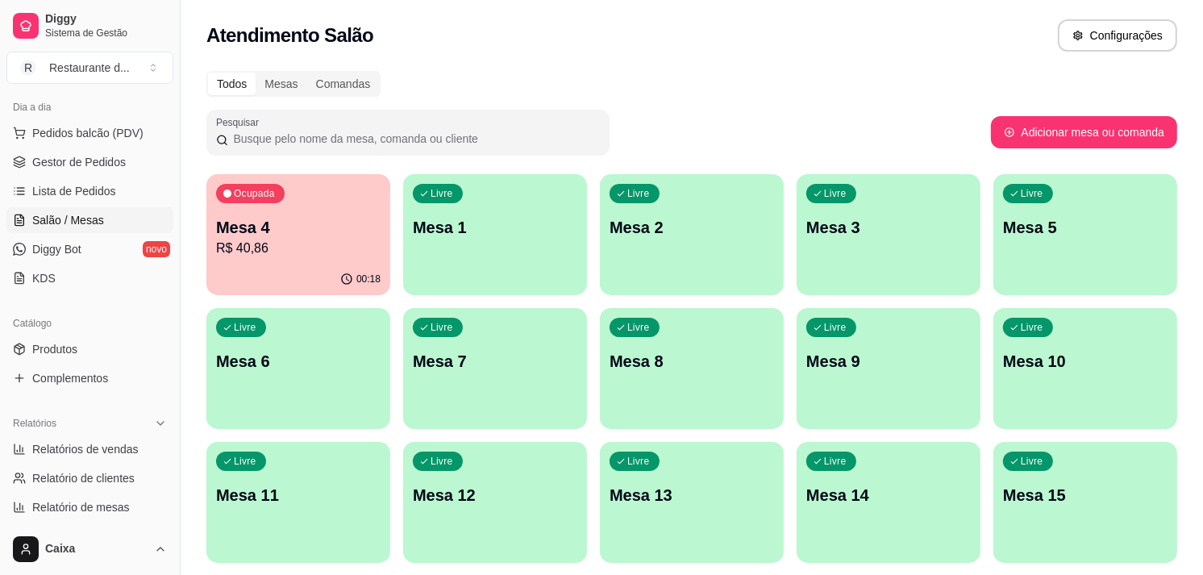
click at [343, 279] on icon "button" at bounding box center [345, 278] width 13 height 13
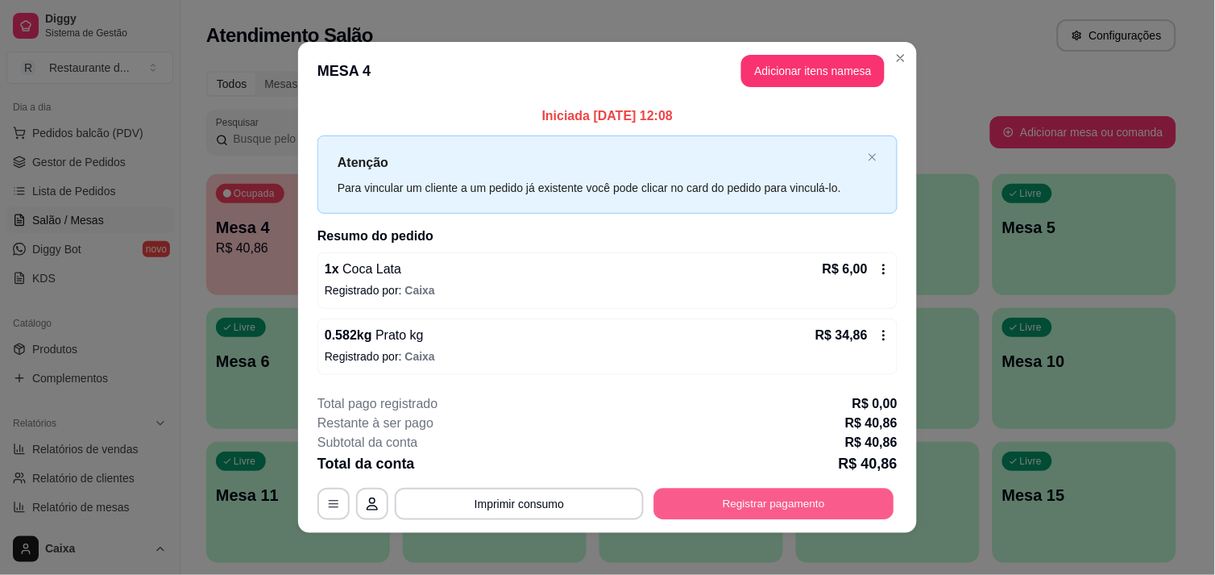
click at [743, 513] on button "Registrar pagamento" at bounding box center [774, 503] width 240 height 31
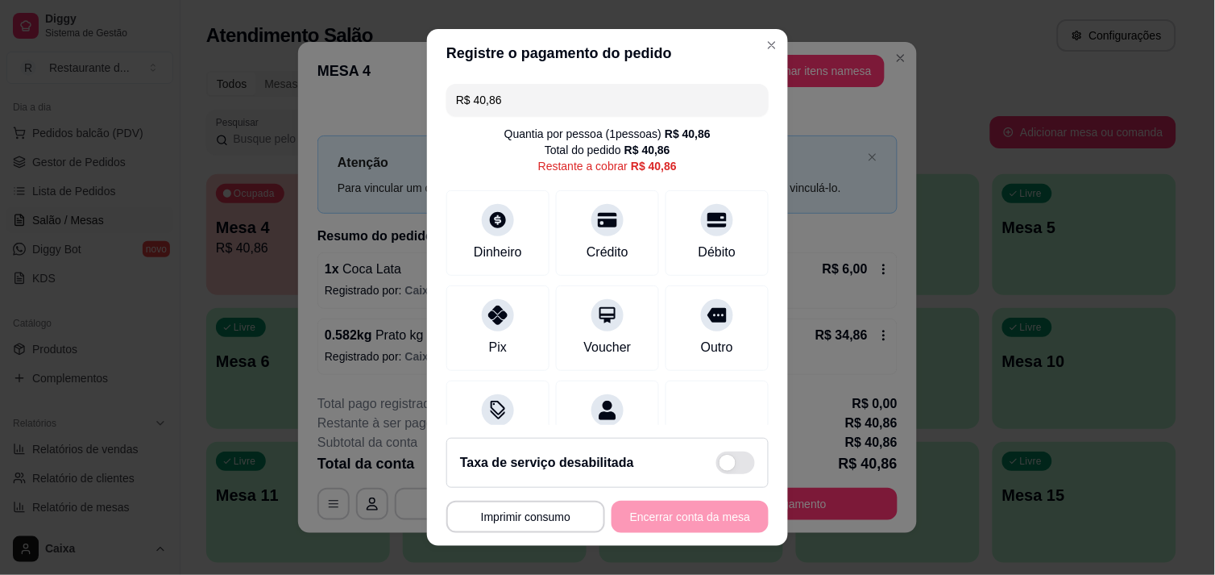
click at [743, 513] on div "**********" at bounding box center [608, 517] width 322 height 32
click at [606, 255] on div "Crédito" at bounding box center [608, 250] width 46 height 21
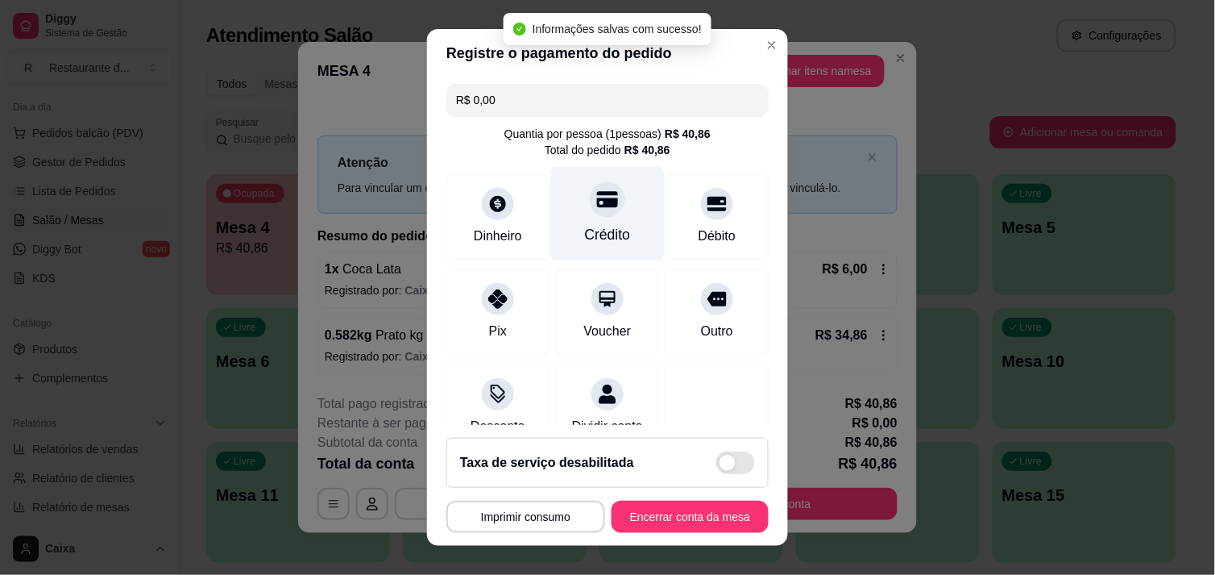
type input "R$ 0,00"
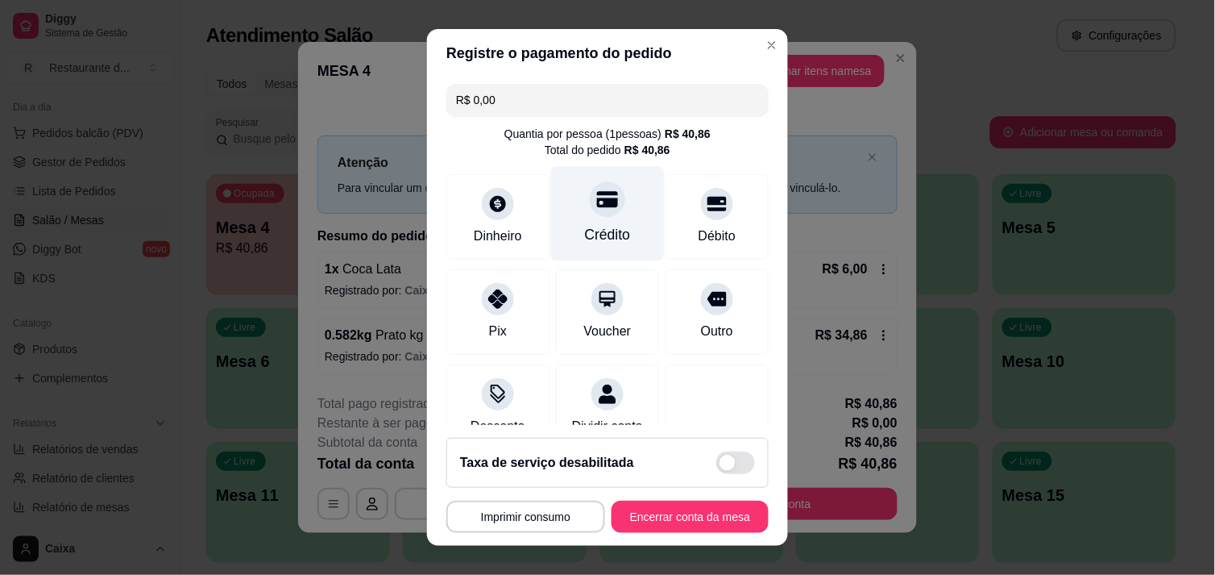
click at [606, 255] on div "Crédito" at bounding box center [608, 213] width 114 height 94
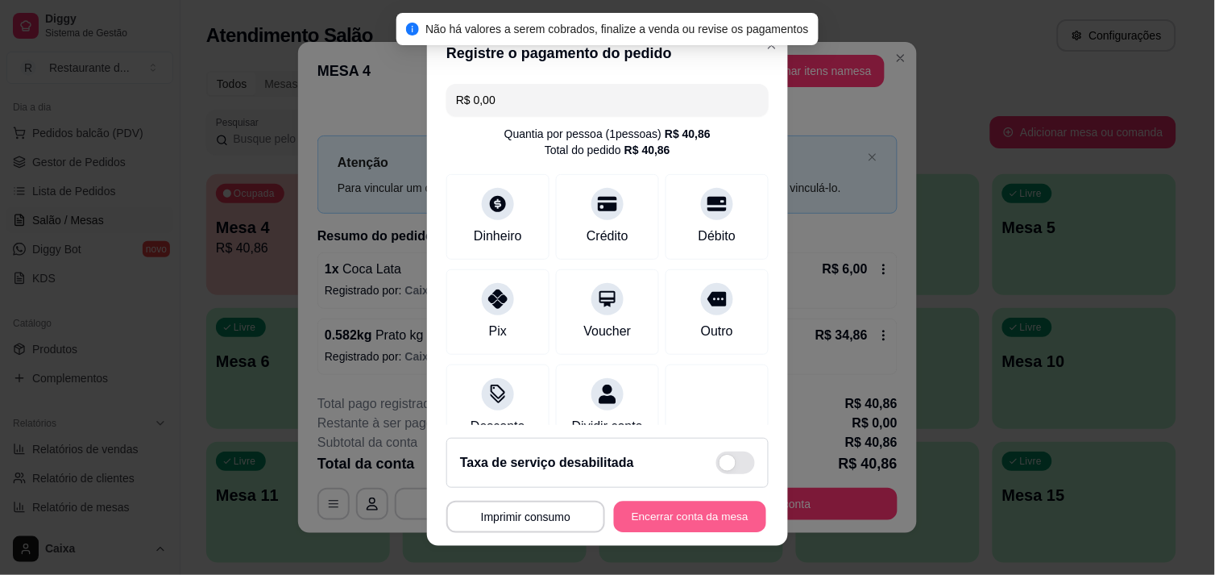
click at [699, 506] on button "Encerrar conta da mesa" at bounding box center [690, 516] width 152 height 31
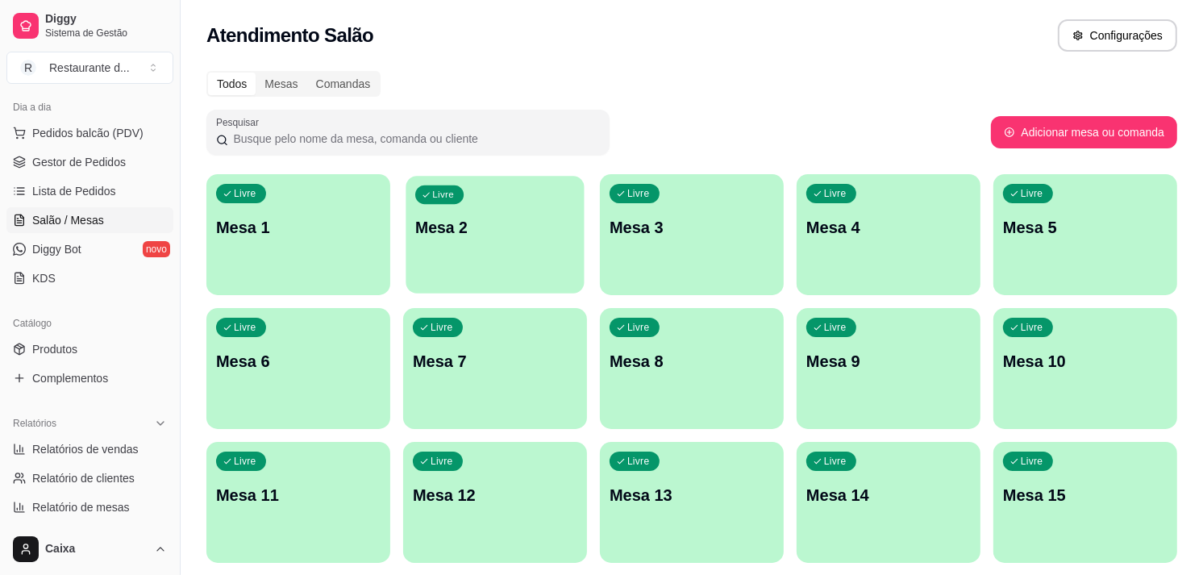
click at [490, 243] on div "Livre Mesa 2" at bounding box center [494, 225] width 178 height 98
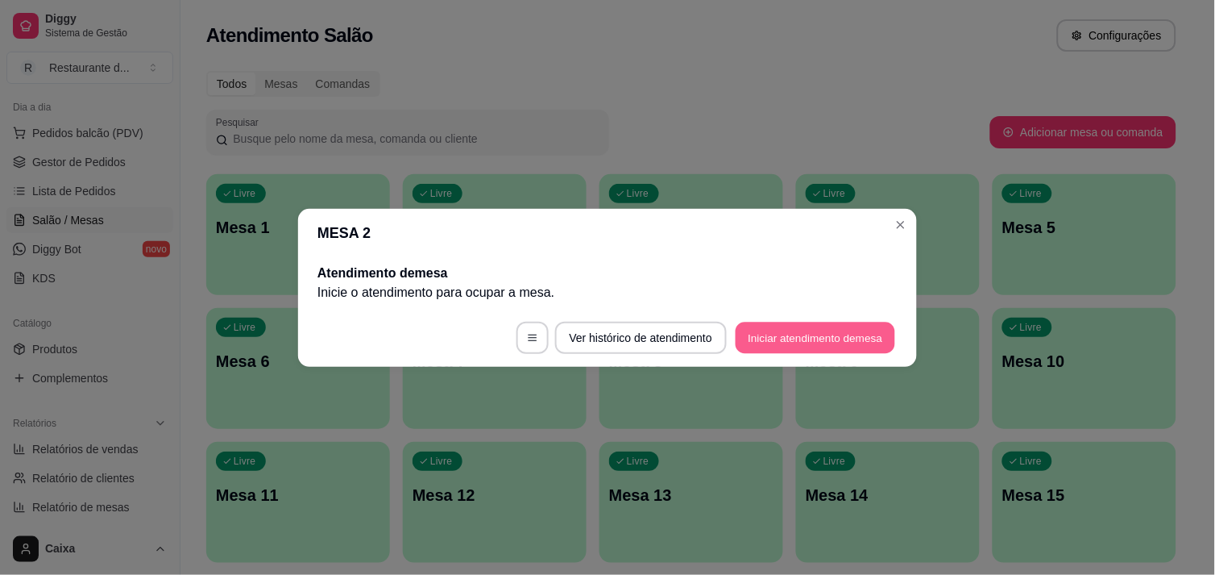
click at [806, 335] on button "Iniciar atendimento de mesa" at bounding box center [816, 337] width 160 height 31
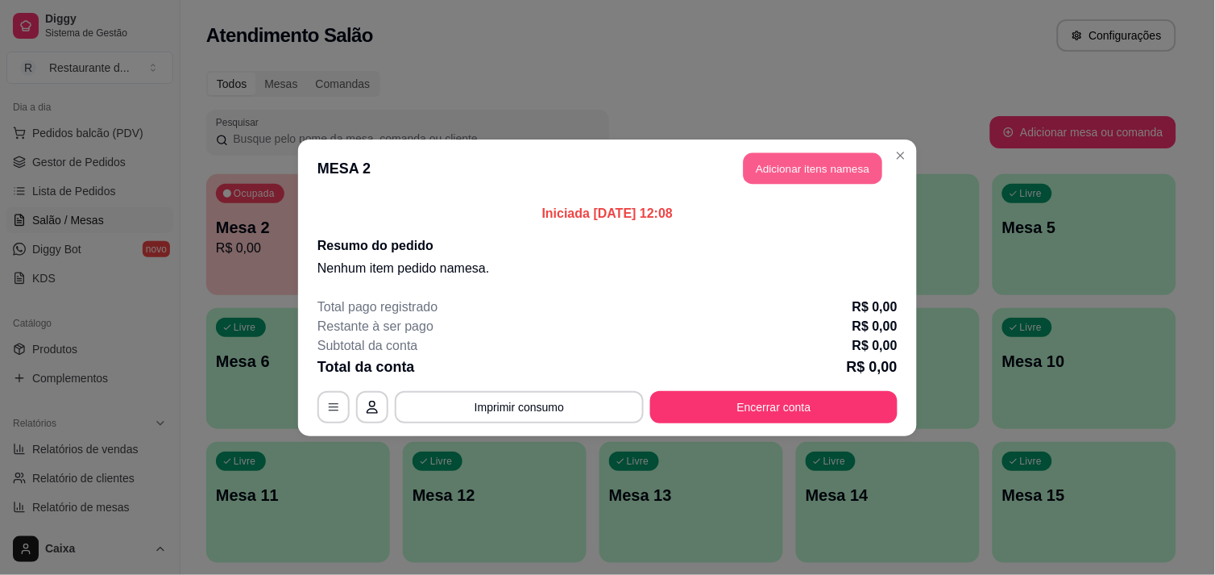
click at [830, 169] on button "Adicionar itens na mesa" at bounding box center [813, 167] width 139 height 31
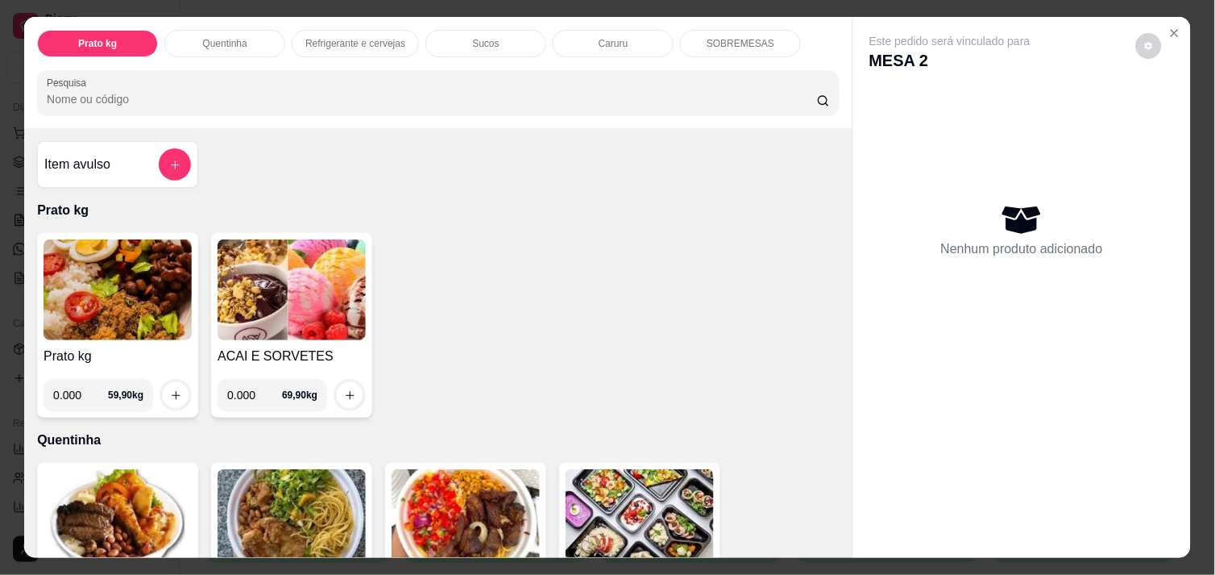
click at [75, 393] on input "0.000" at bounding box center [80, 395] width 55 height 32
type input "0.228"
click at [170, 393] on icon "increase-product-quantity" at bounding box center [176, 395] width 12 height 12
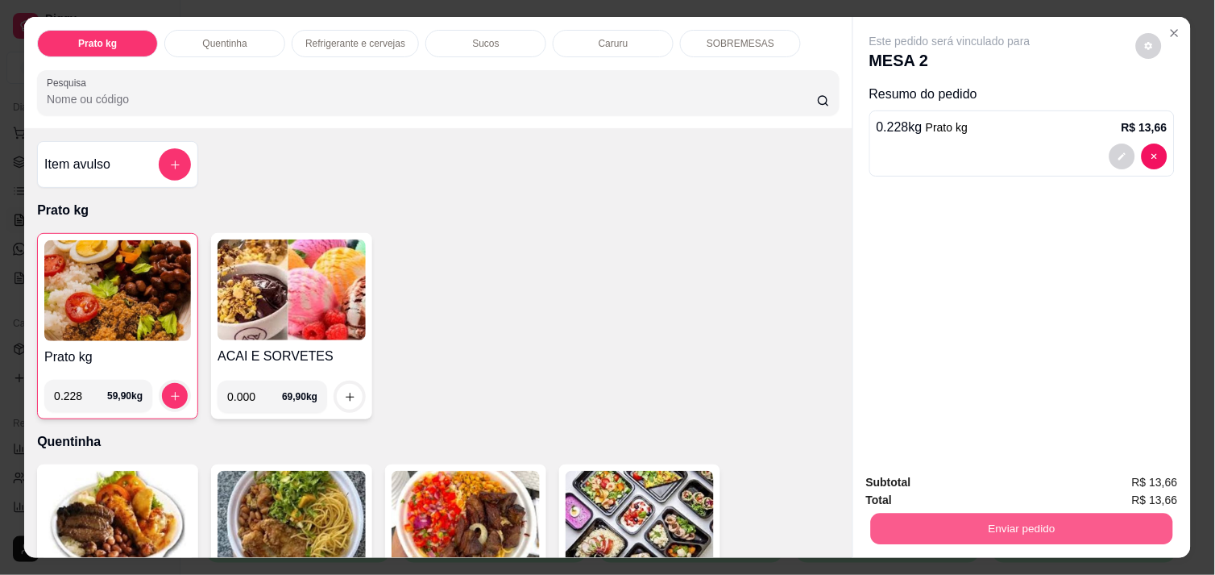
click at [965, 529] on button "Enviar pedido" at bounding box center [1022, 528] width 302 height 31
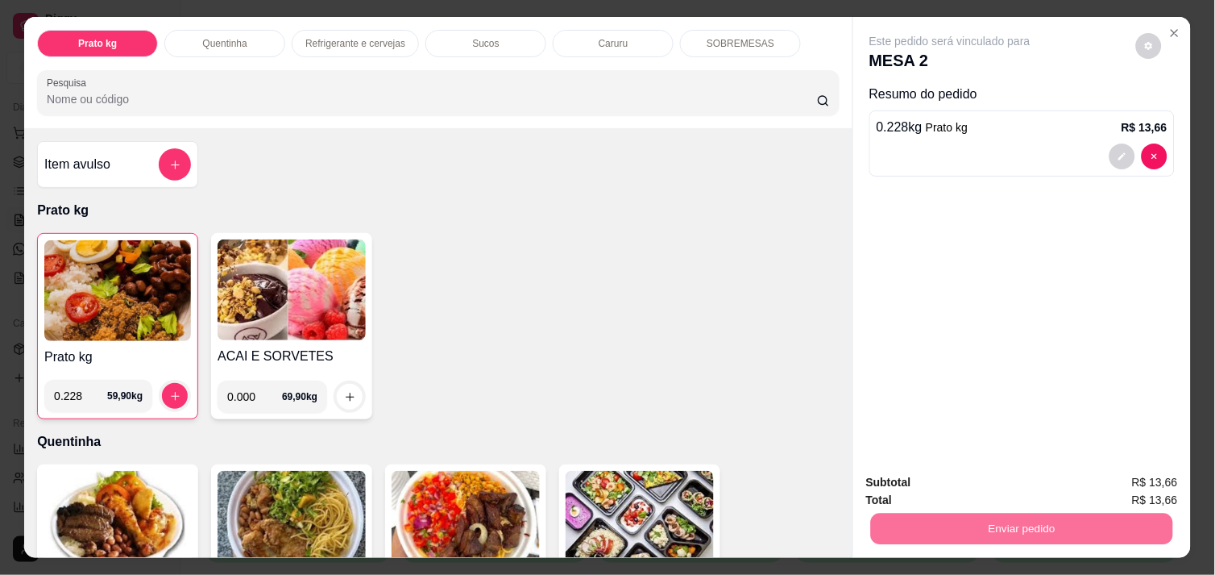
click at [946, 484] on button "Não registrar e enviar pedido" at bounding box center [968, 482] width 163 height 30
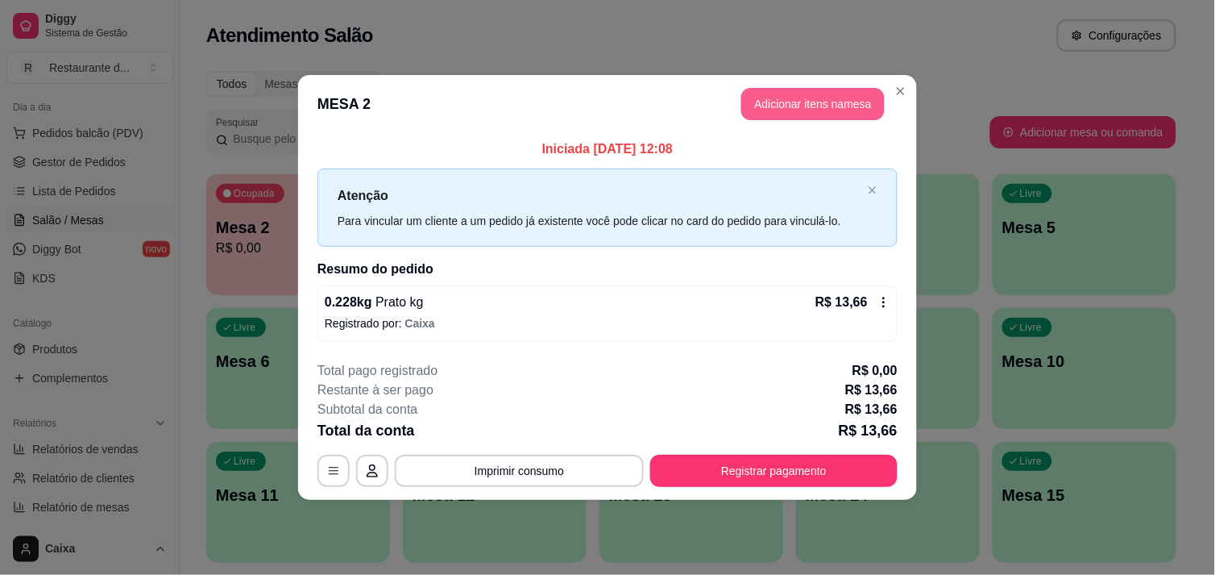
click at [796, 110] on button "Adicionar itens na mesa" at bounding box center [812, 104] width 143 height 32
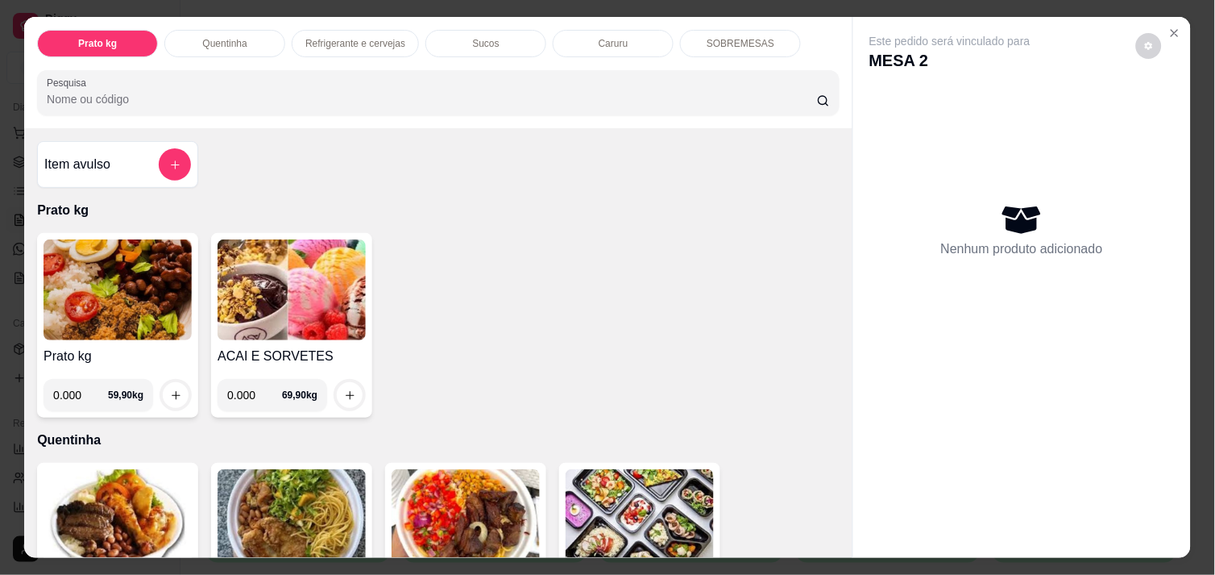
click at [75, 390] on input "0.000" at bounding box center [80, 395] width 55 height 32
type input "0.532"
click at [170, 389] on icon "increase-product-quantity" at bounding box center [176, 395] width 12 height 12
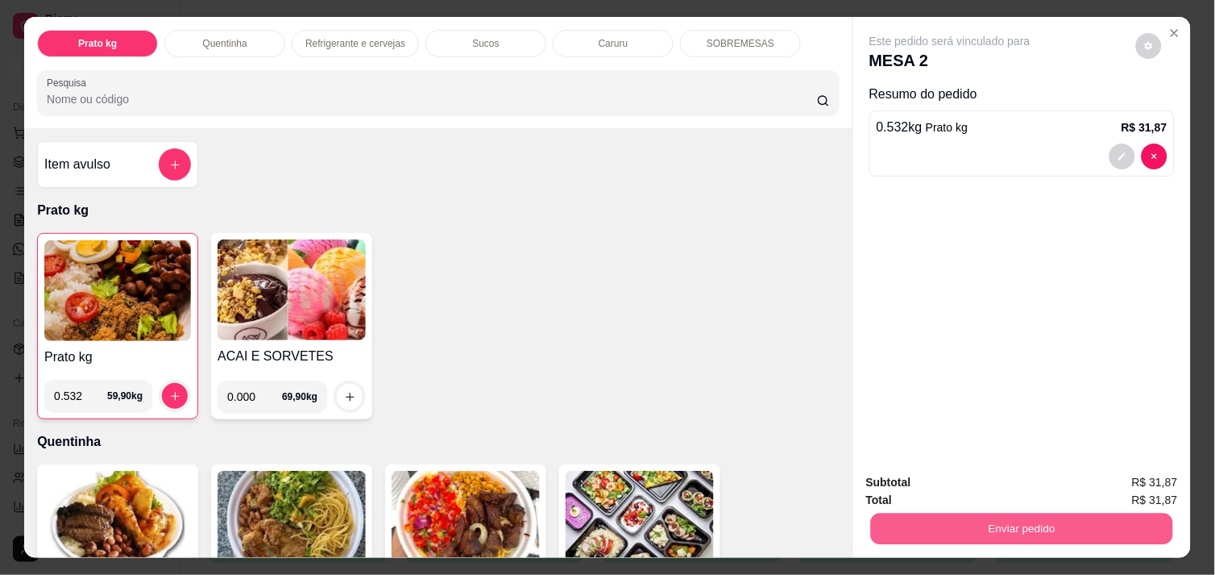
click at [959, 521] on button "Enviar pedido" at bounding box center [1022, 528] width 302 height 31
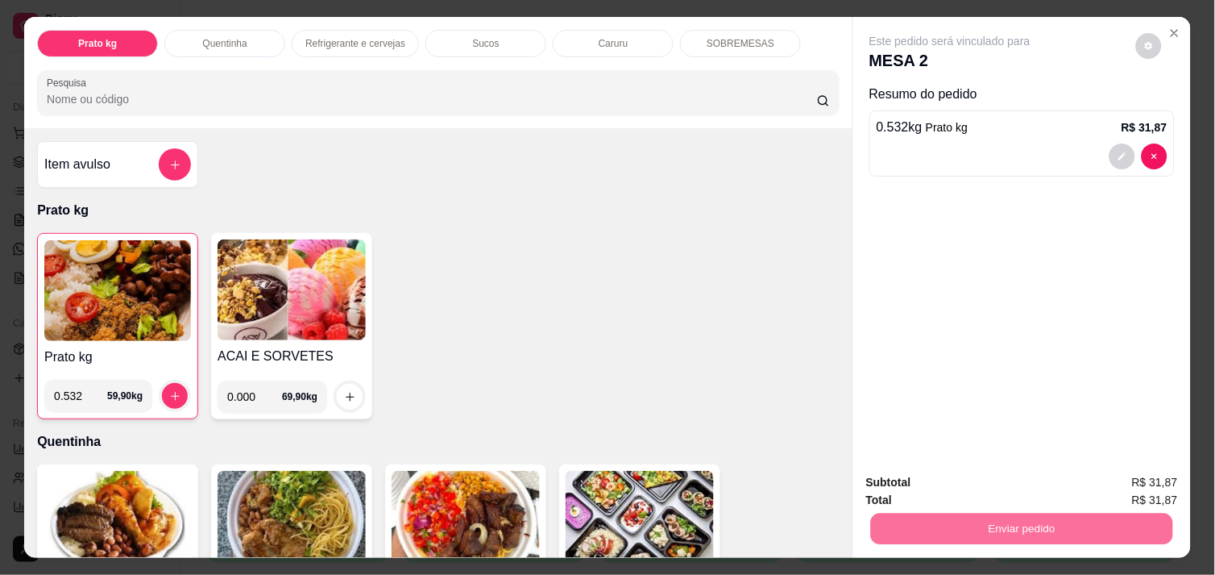
click at [952, 487] on button "Não registrar e enviar pedido" at bounding box center [968, 482] width 163 height 30
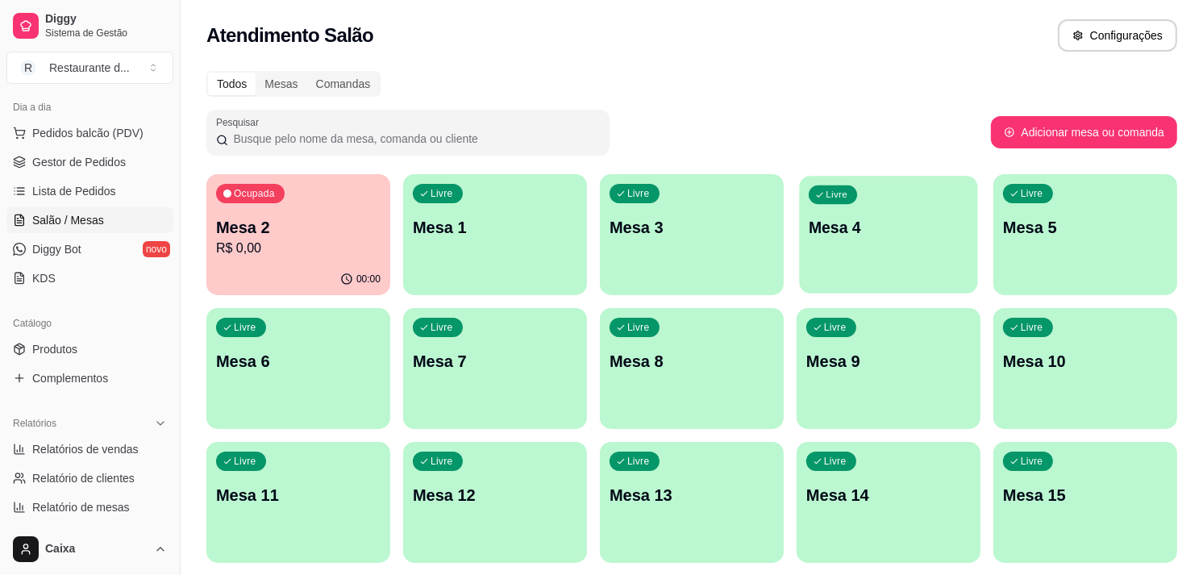
click at [903, 252] on div "Livre Mesa 4" at bounding box center [888, 225] width 178 height 98
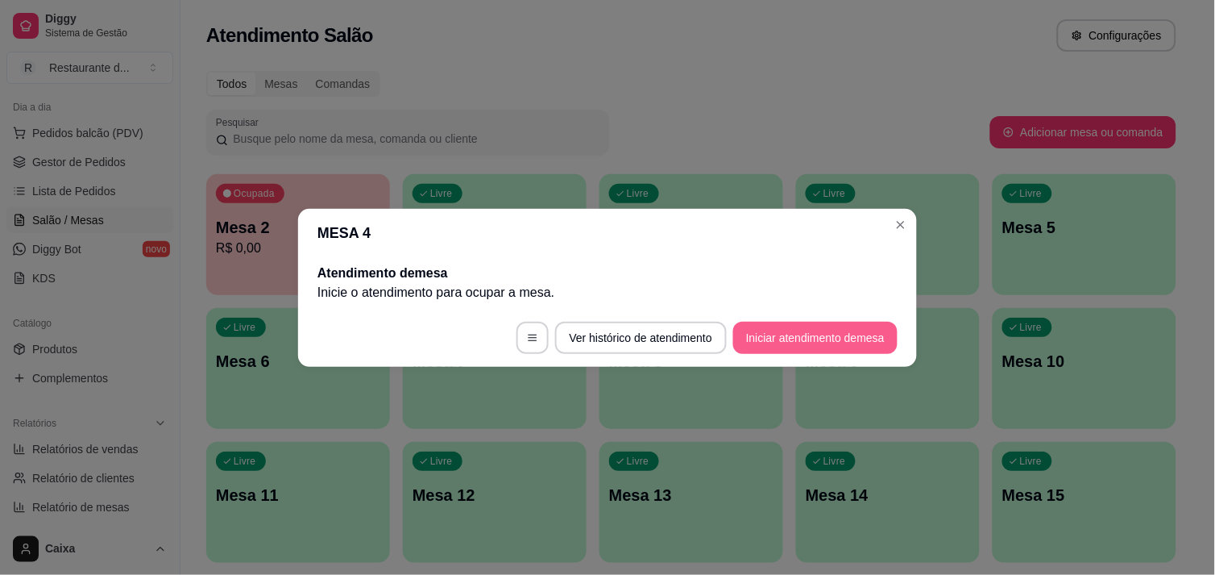
click at [853, 325] on button "Iniciar atendimento de mesa" at bounding box center [815, 338] width 164 height 32
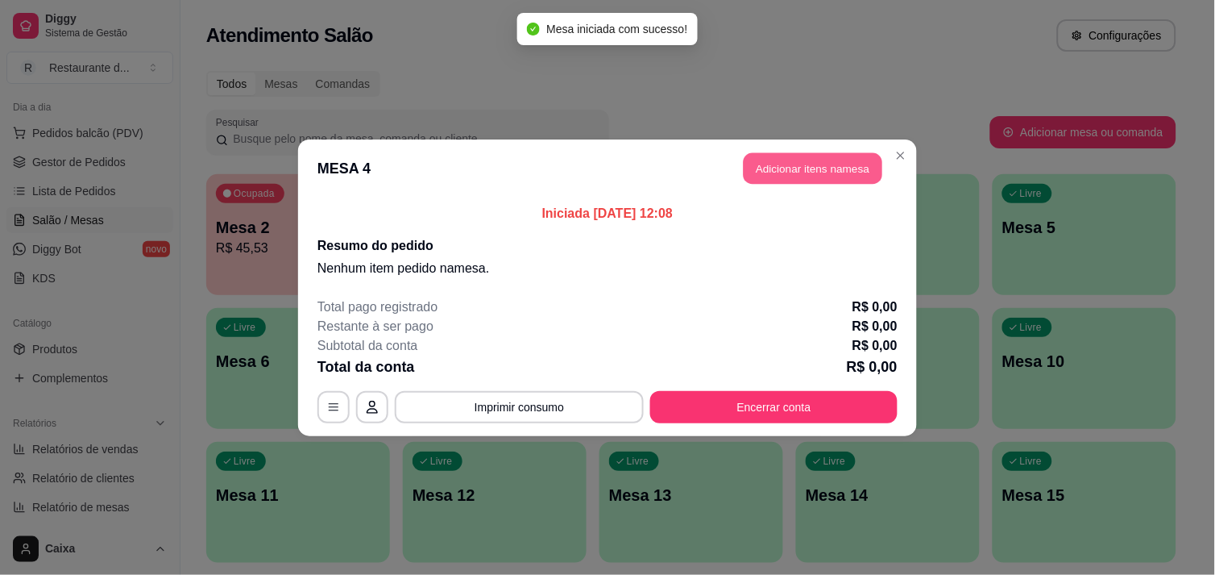
click at [822, 151] on header "MESA 4 Adicionar itens na mesa" at bounding box center [607, 168] width 619 height 58
click at [791, 159] on button "Adicionar itens na mesa" at bounding box center [813, 167] width 139 height 31
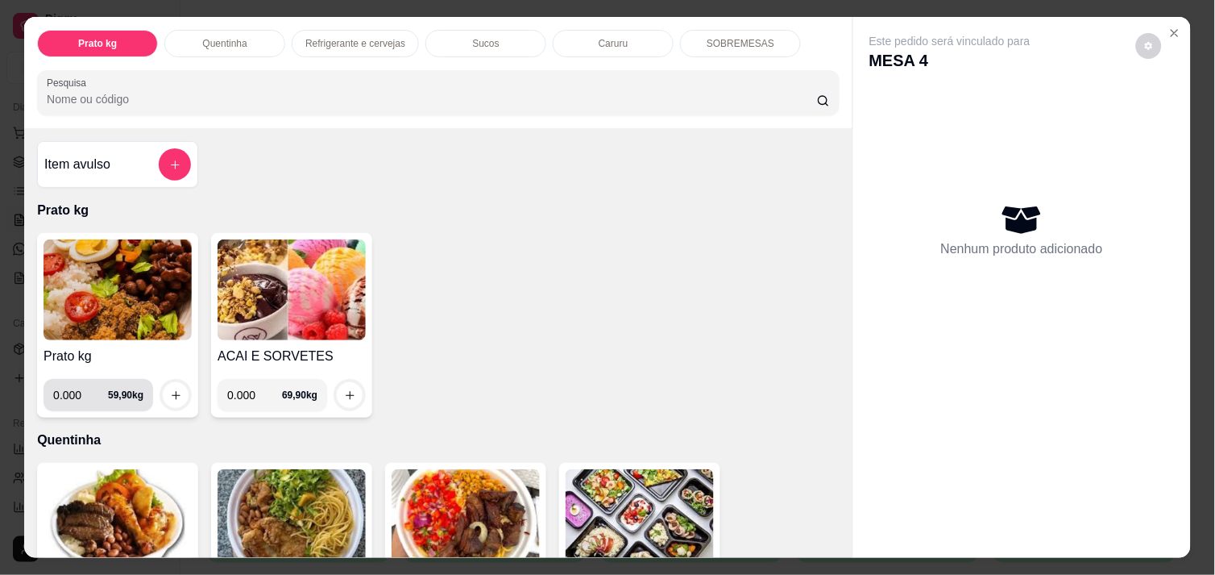
click at [77, 388] on input "0.000" at bounding box center [80, 395] width 55 height 32
type input "0.394"
click at [164, 385] on button "increase-product-quantity" at bounding box center [176, 395] width 25 height 25
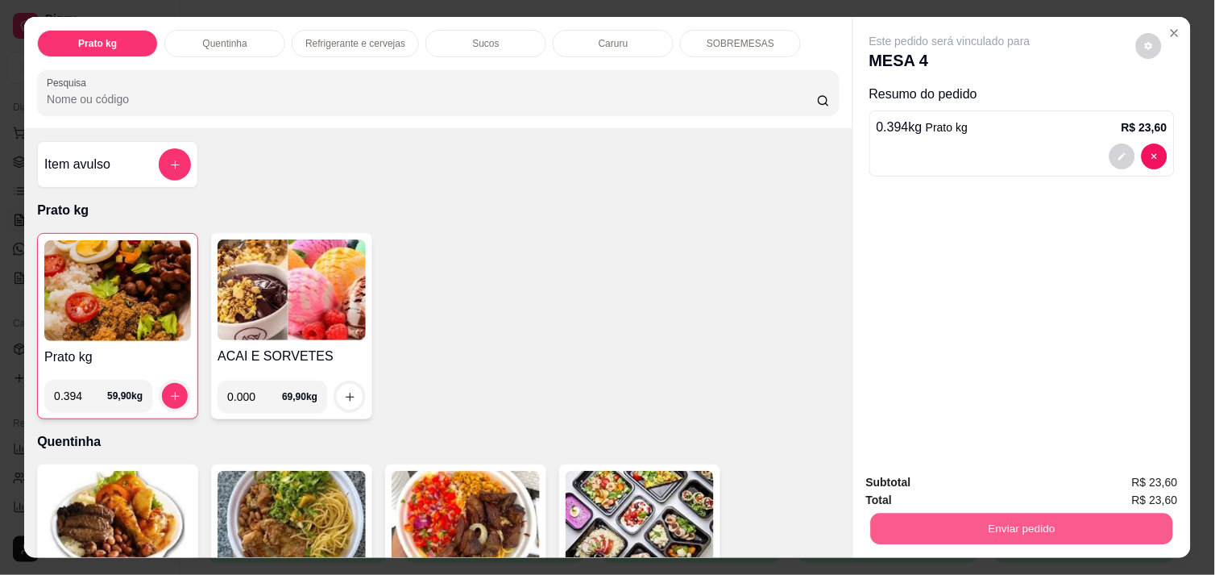
click at [920, 527] on button "Enviar pedido" at bounding box center [1022, 528] width 302 height 31
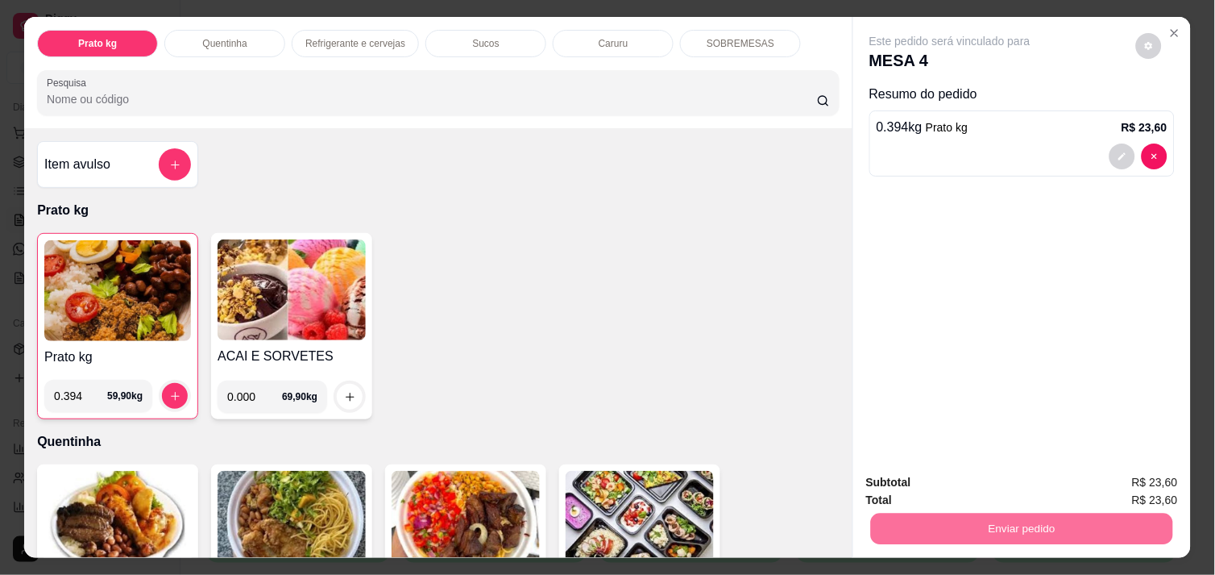
click at [935, 472] on button "Não registrar e enviar pedido" at bounding box center [968, 482] width 163 height 30
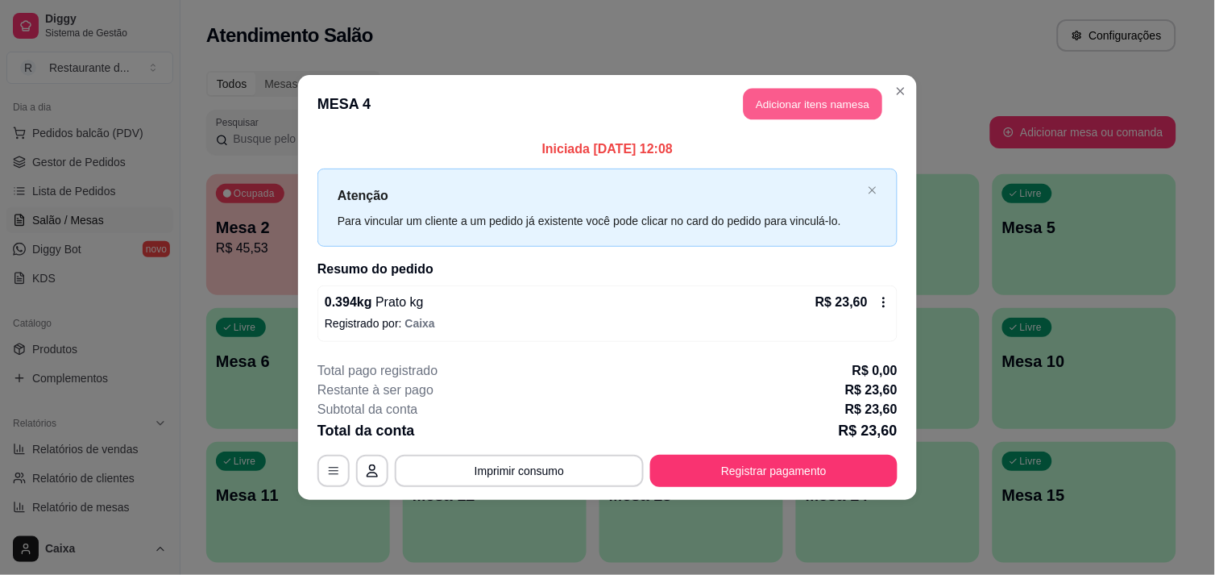
click at [812, 89] on button "Adicionar itens na mesa" at bounding box center [813, 104] width 139 height 31
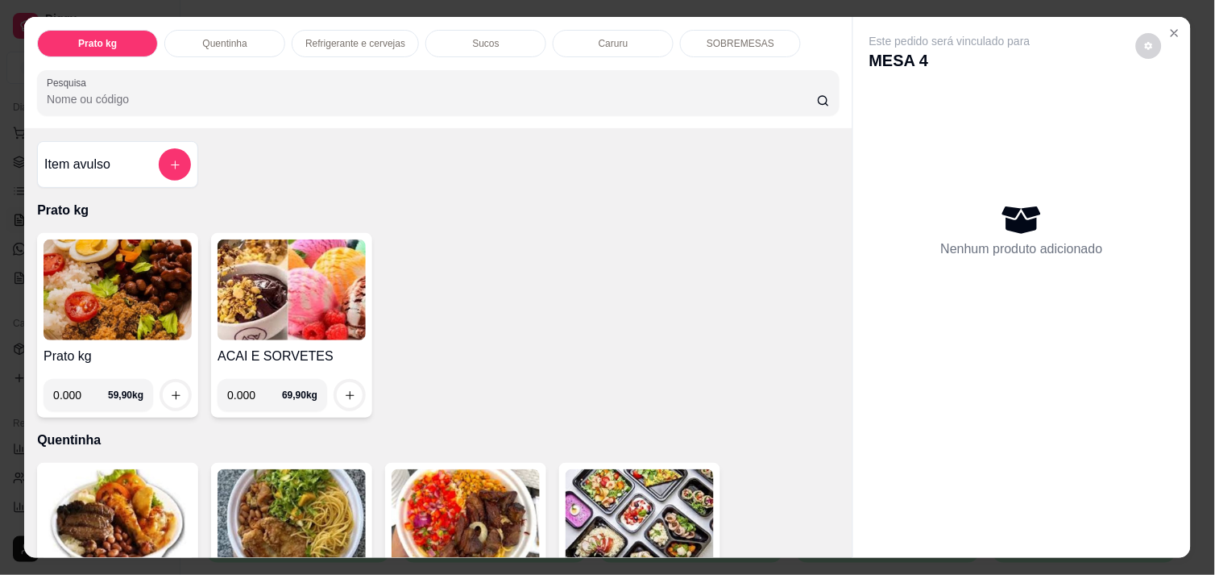
click at [76, 392] on input "0.000" at bounding box center [80, 395] width 55 height 32
type input "0.380"
click at [179, 388] on button "increase-product-quantity" at bounding box center [176, 395] width 25 height 25
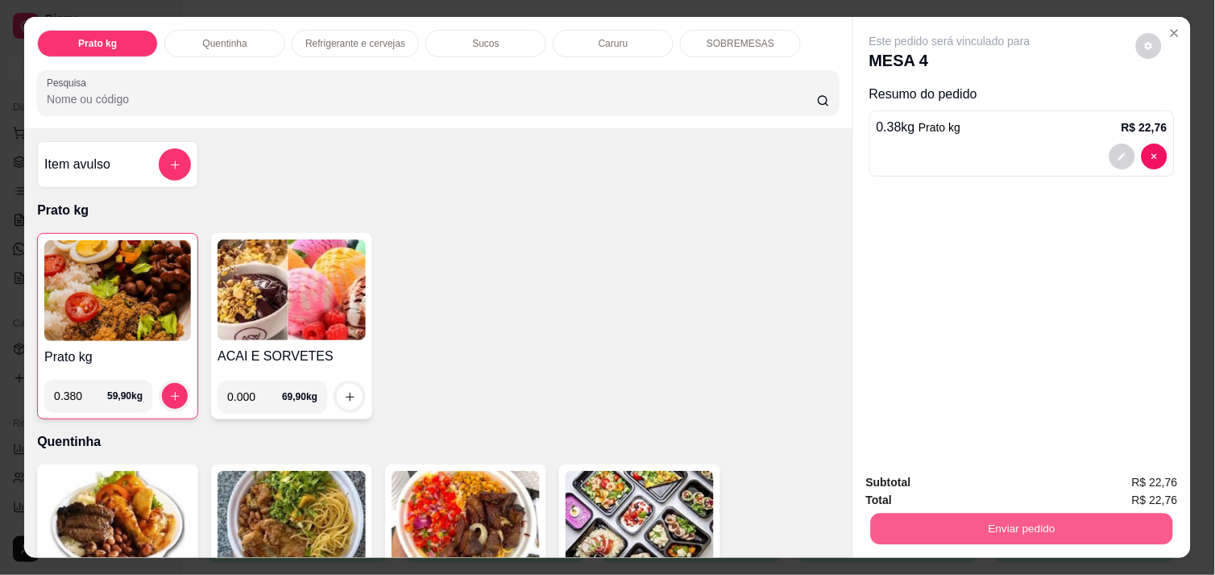
click at [943, 513] on button "Enviar pedido" at bounding box center [1022, 528] width 302 height 31
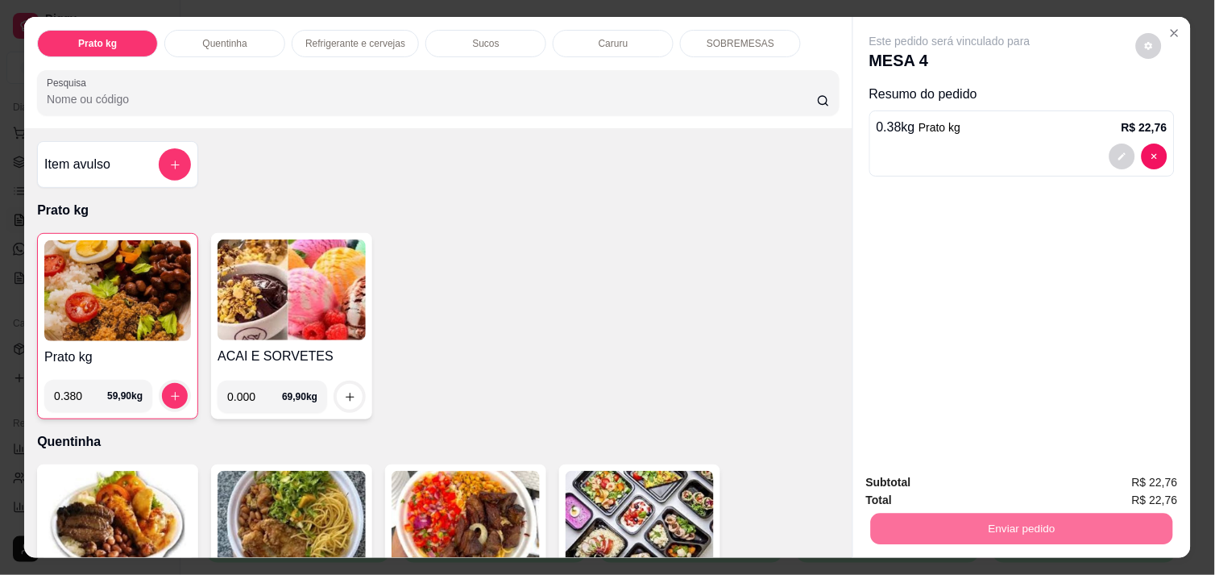
click at [947, 486] on button "Não registrar e enviar pedido" at bounding box center [968, 482] width 163 height 30
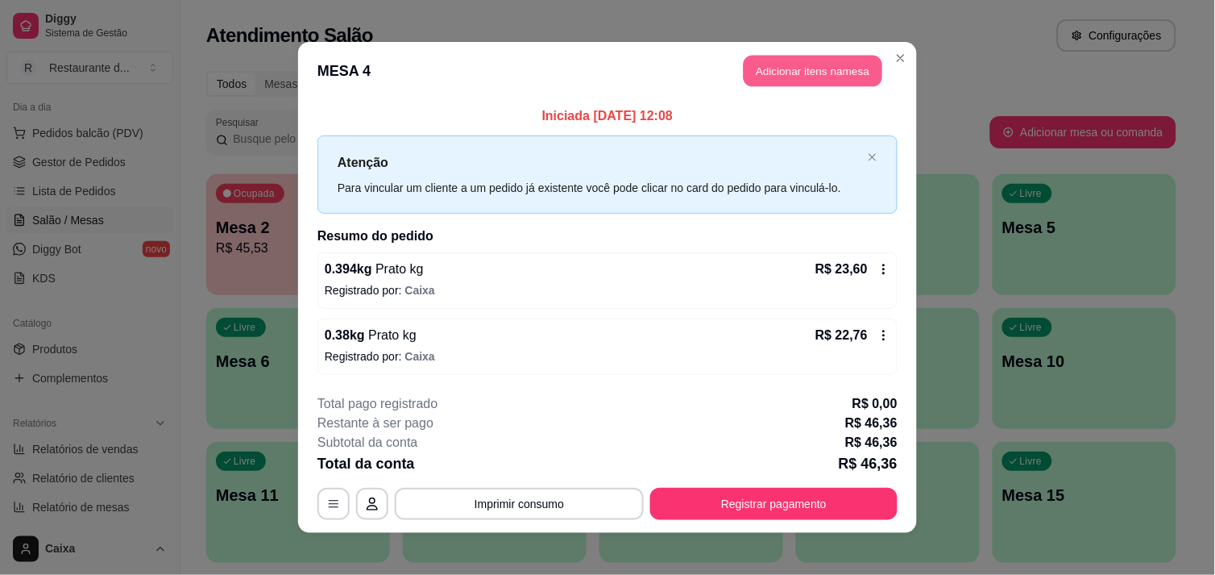
click at [832, 68] on button "Adicionar itens na mesa" at bounding box center [813, 71] width 139 height 31
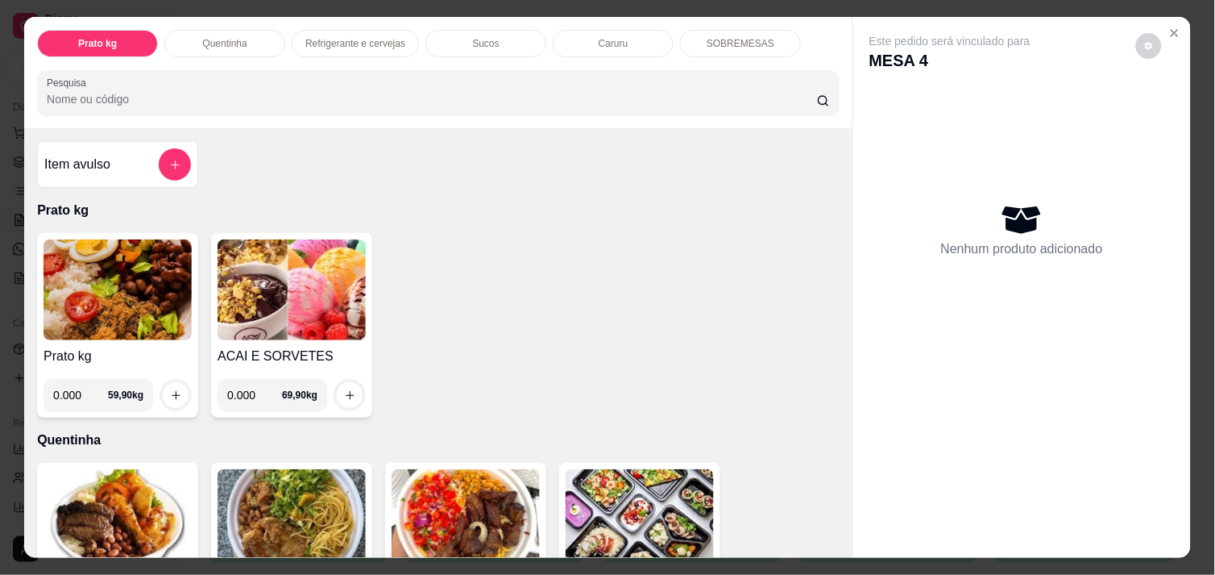
click at [73, 398] on input "0.000" at bounding box center [80, 395] width 55 height 32
type input "0.378"
click at [178, 379] on div at bounding box center [176, 395] width 32 height 32
click at [168, 383] on button "increase-product-quantity" at bounding box center [176, 395] width 25 height 25
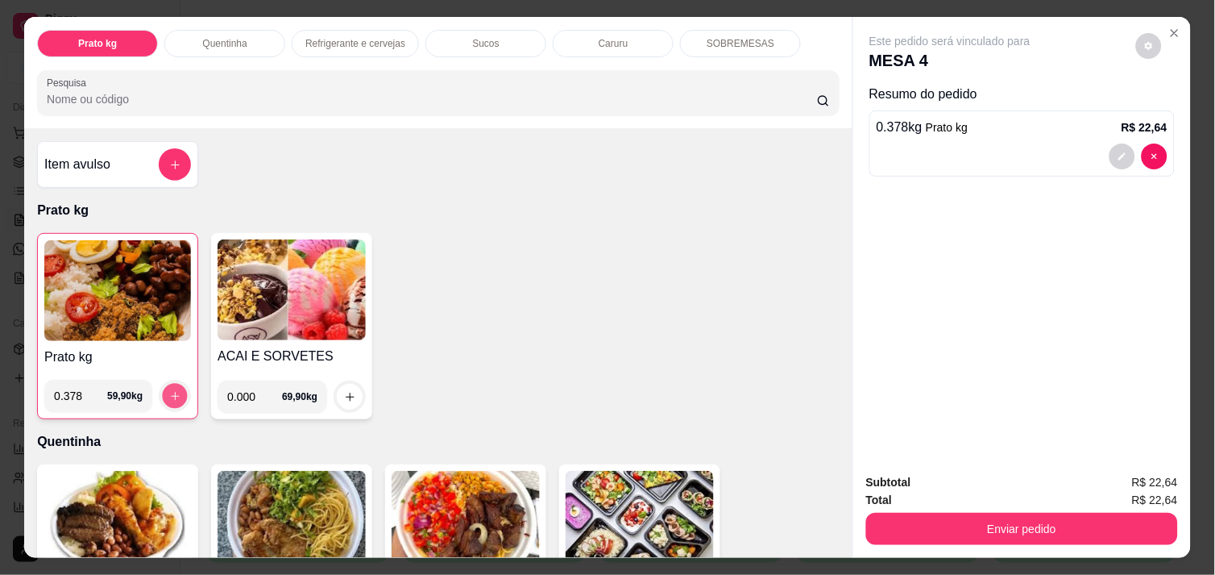
click at [168, 384] on button "increase-product-quantity" at bounding box center [175, 396] width 25 height 25
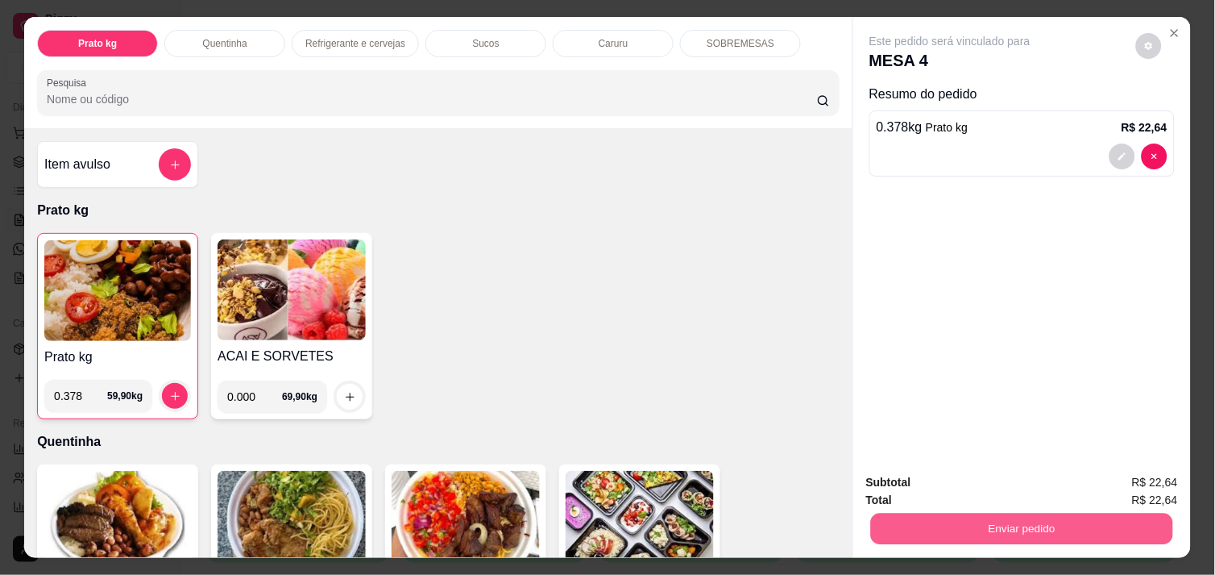
click at [937, 516] on button "Enviar pedido" at bounding box center [1022, 528] width 302 height 31
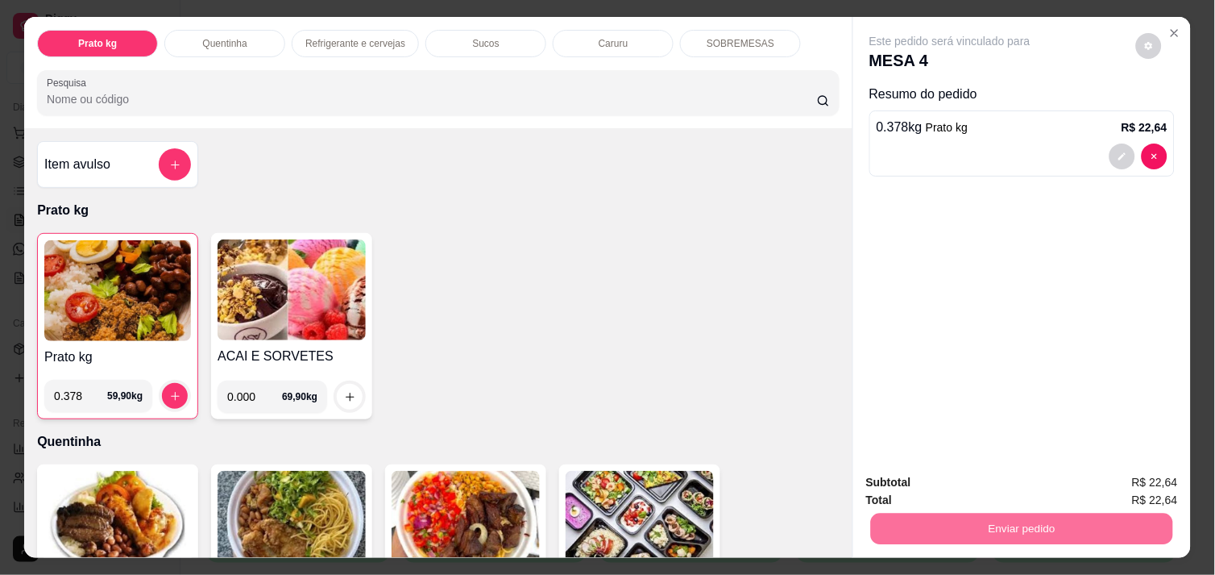
click at [941, 481] on button "Não registrar e enviar pedido" at bounding box center [968, 482] width 163 height 30
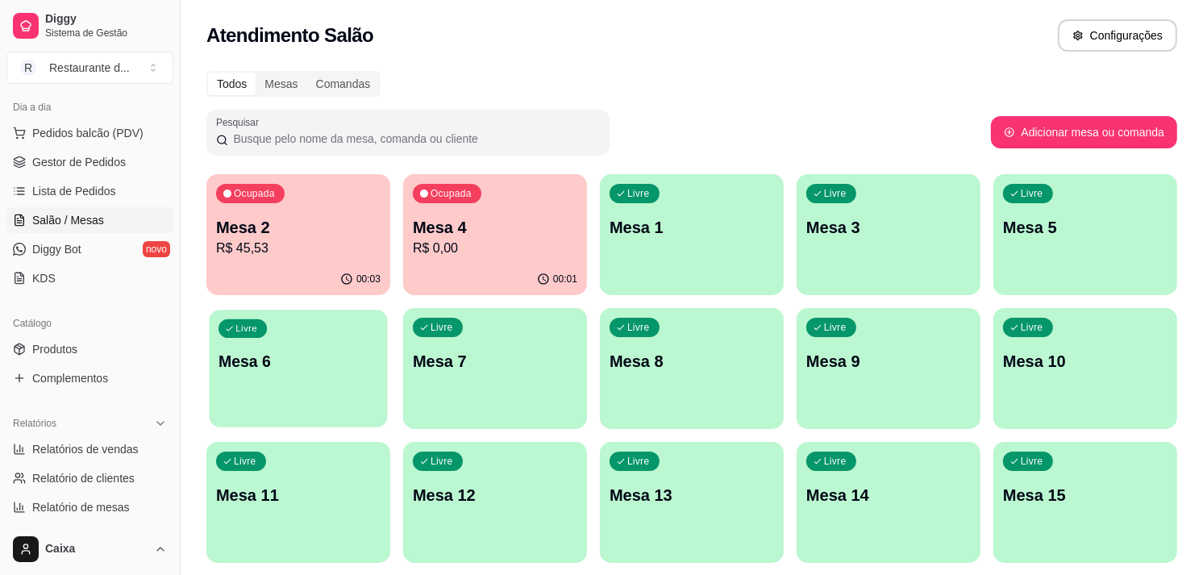
click at [331, 385] on div "Livre Mesa 6" at bounding box center [298, 358] width 178 height 98
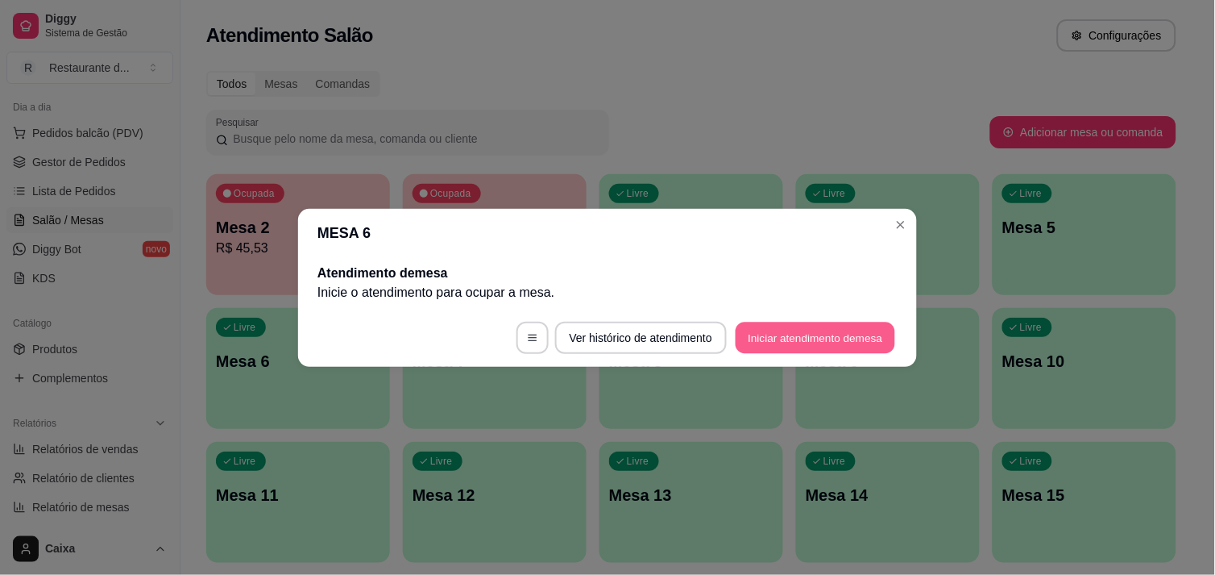
click at [771, 326] on button "Iniciar atendimento de mesa" at bounding box center [816, 337] width 160 height 31
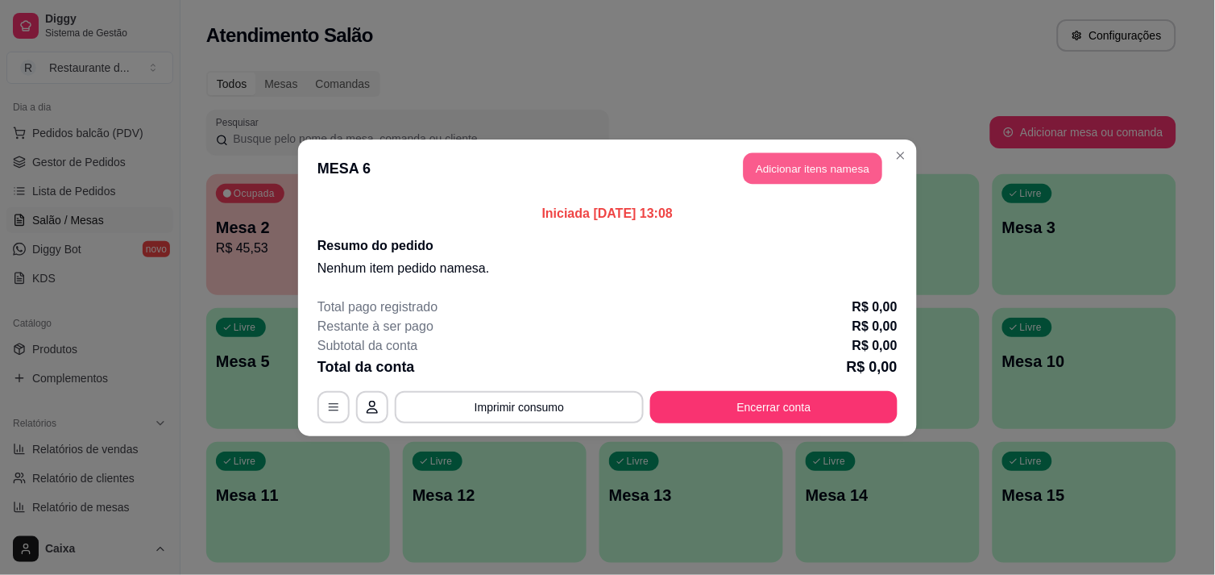
click at [795, 171] on button "Adicionar itens na mesa" at bounding box center [813, 167] width 139 height 31
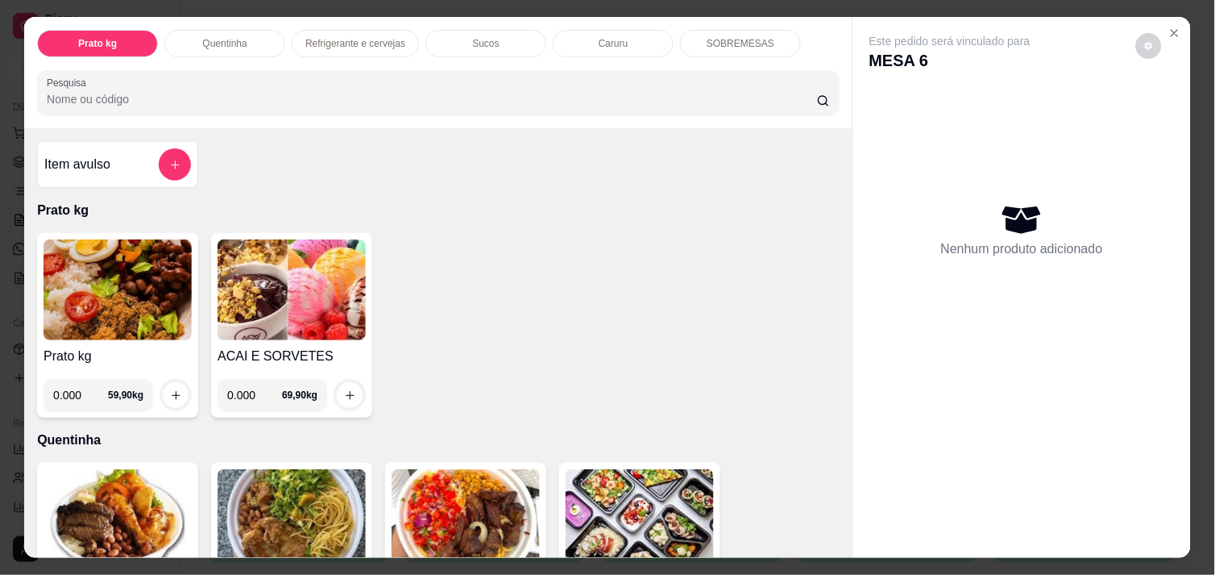
click at [83, 393] on input "0.000" at bounding box center [80, 395] width 55 height 32
type input "0.236"
click at [168, 383] on button "increase-product-quantity" at bounding box center [176, 395] width 25 height 25
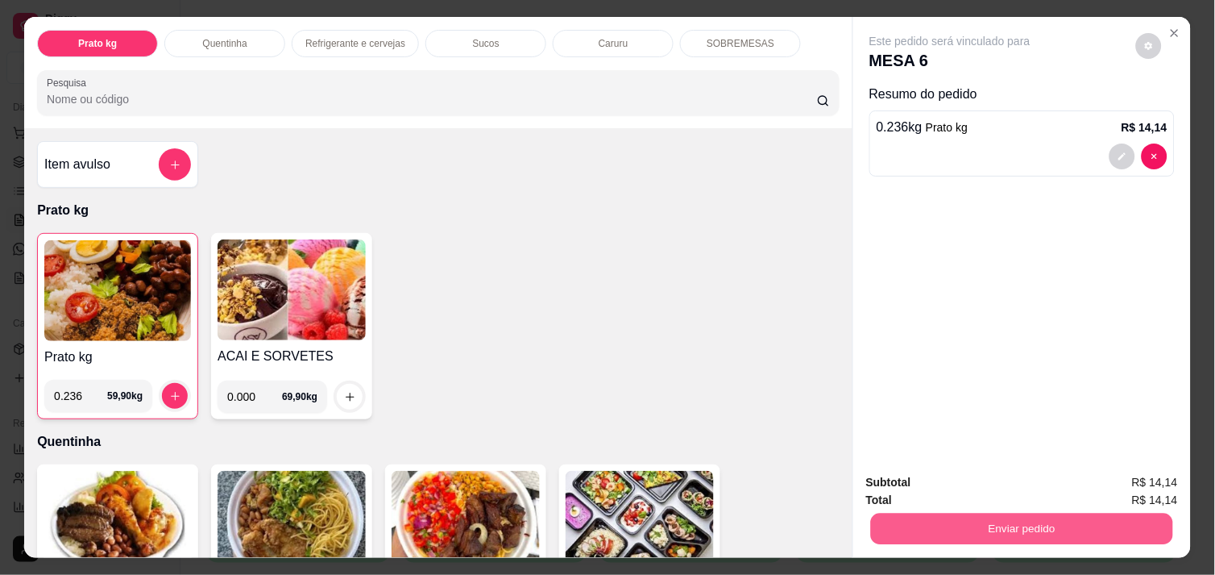
click at [992, 516] on button "Enviar pedido" at bounding box center [1022, 528] width 302 height 31
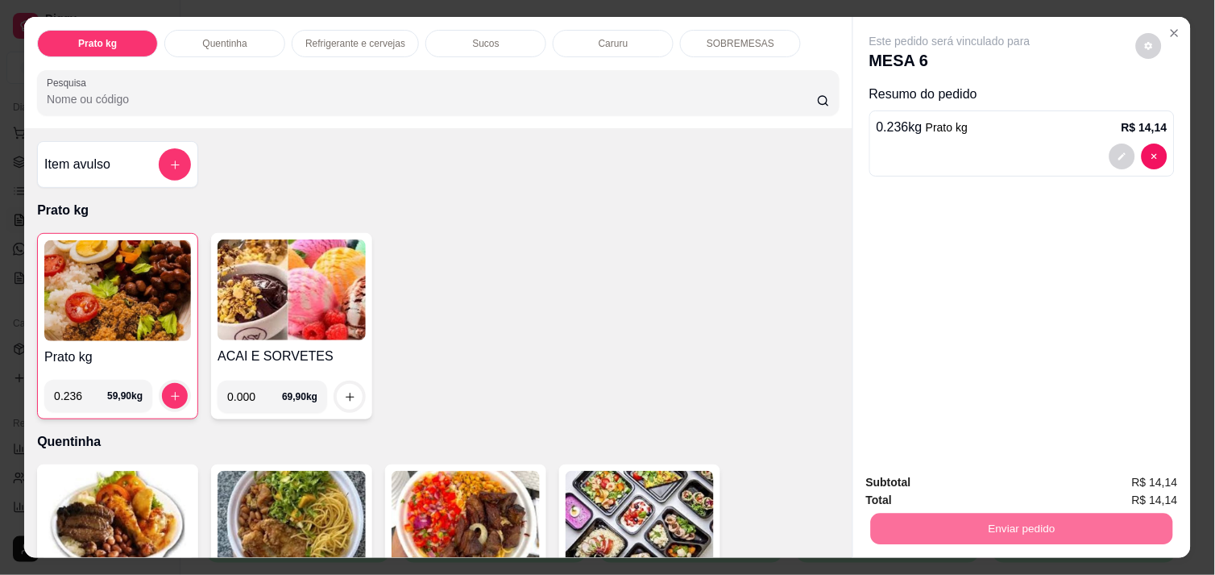
click at [980, 490] on button "Não registrar e enviar pedido" at bounding box center [968, 482] width 163 height 30
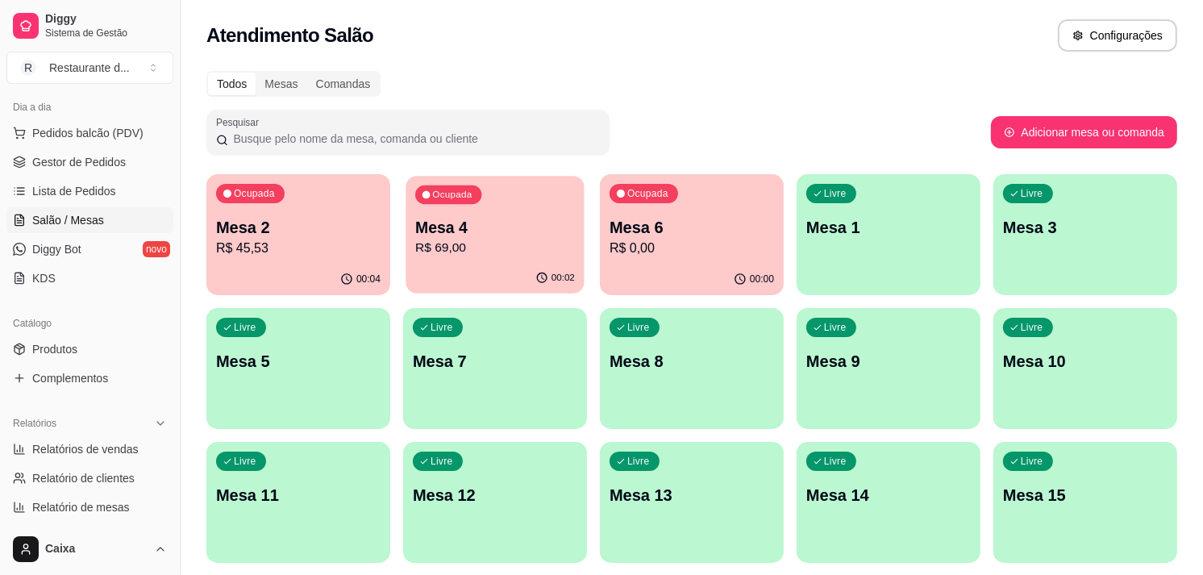
click at [480, 244] on p "R$ 69,00" at bounding box center [495, 248] width 160 height 19
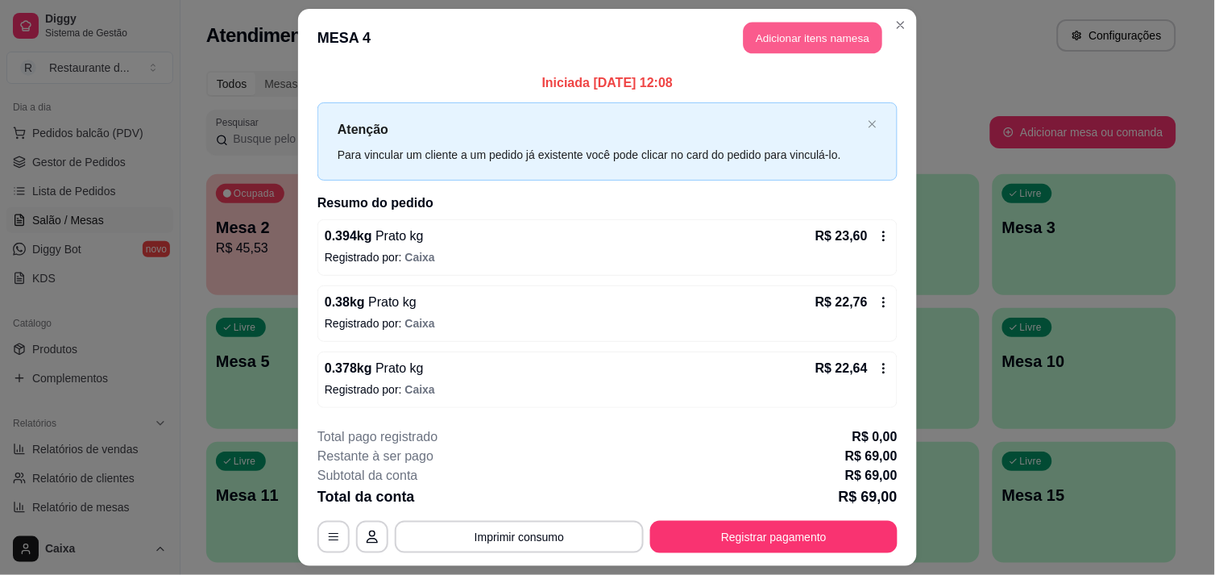
click at [779, 34] on button "Adicionar itens na mesa" at bounding box center [813, 38] width 139 height 31
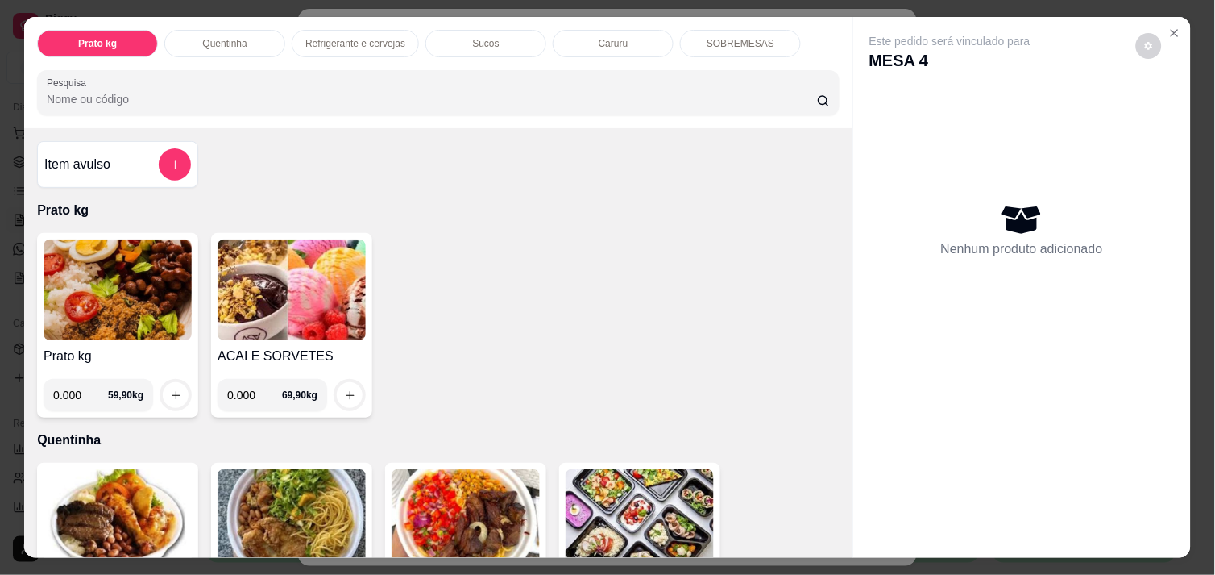
click at [78, 391] on input "0.000" at bounding box center [80, 395] width 55 height 32
type input "0.424"
click at [170, 391] on icon "increase-product-quantity" at bounding box center [176, 395] width 12 height 12
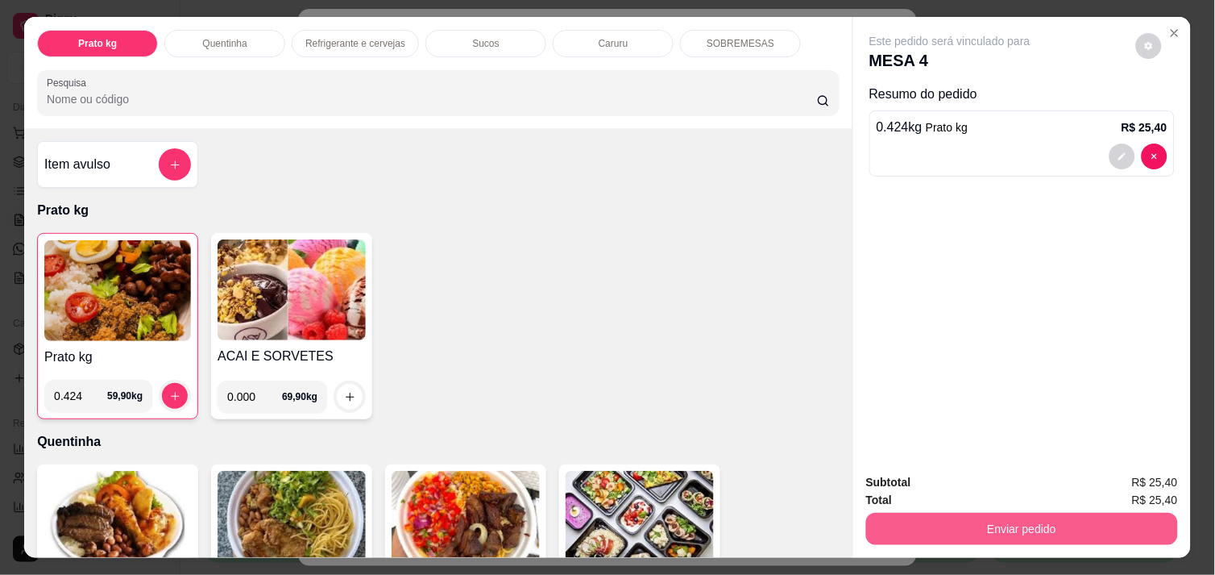
click at [937, 529] on button "Enviar pedido" at bounding box center [1022, 529] width 312 height 32
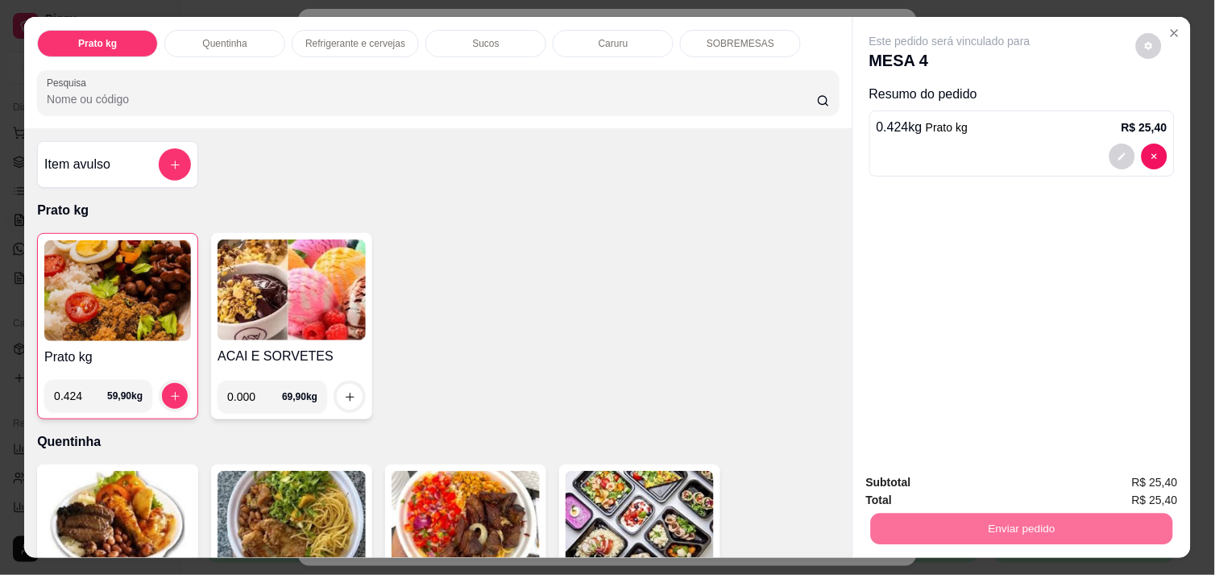
click at [939, 486] on button "Não registrar e enviar pedido" at bounding box center [968, 482] width 163 height 30
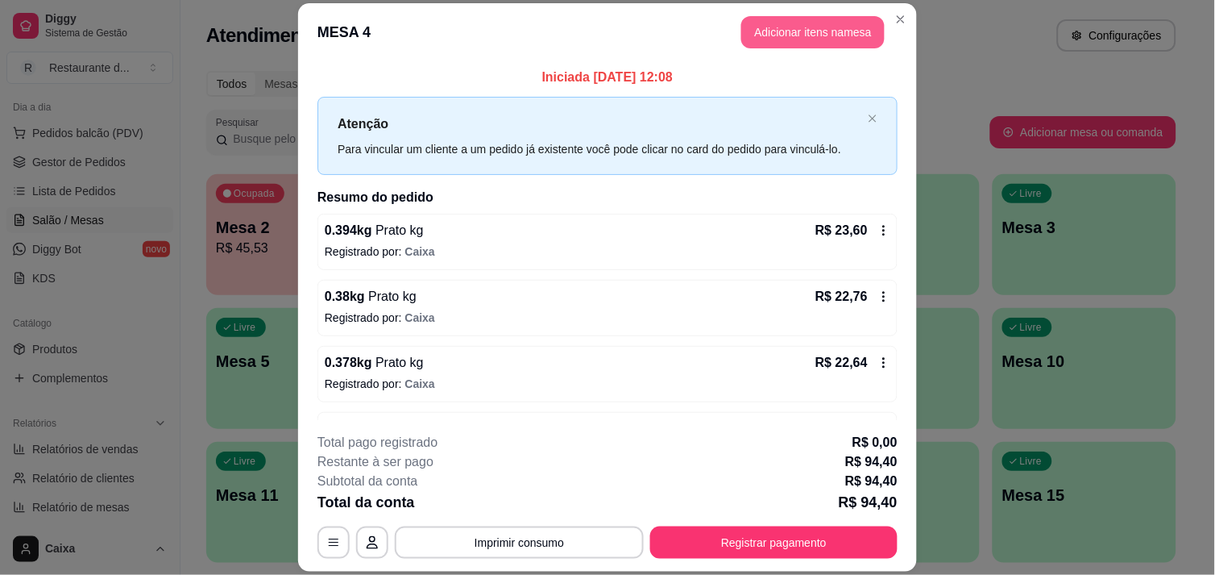
drag, startPoint x: 824, startPoint y: 61, endPoint x: 814, endPoint y: 29, distance: 33.7
click at [814, 29] on section "**********" at bounding box center [607, 287] width 619 height 569
click at [814, 29] on button "Adicionar itens na mesa" at bounding box center [812, 32] width 143 height 32
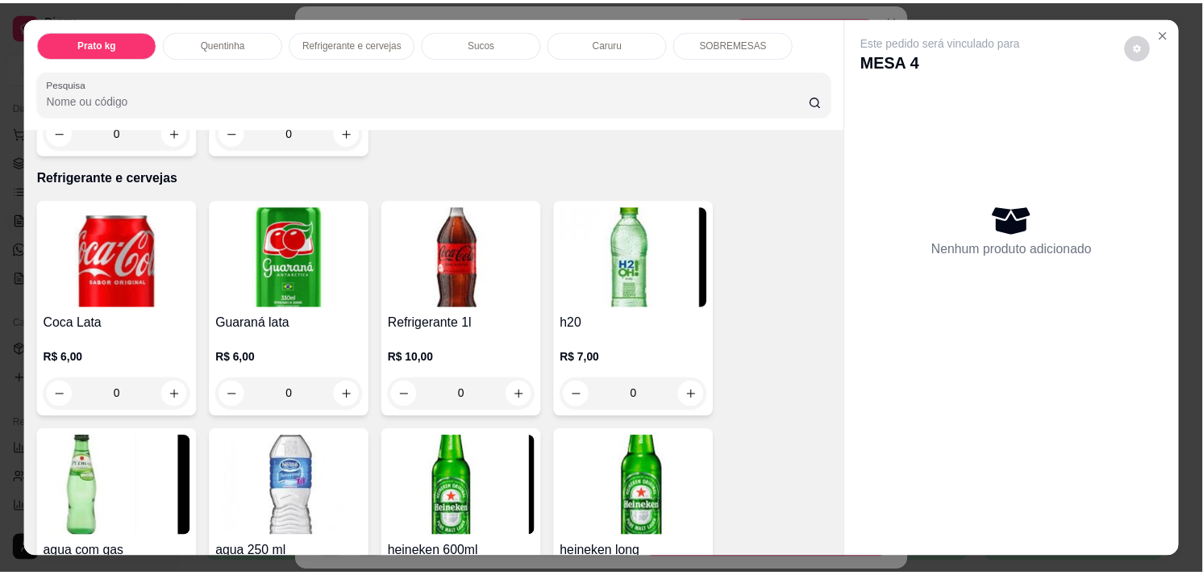
scroll to position [859, 0]
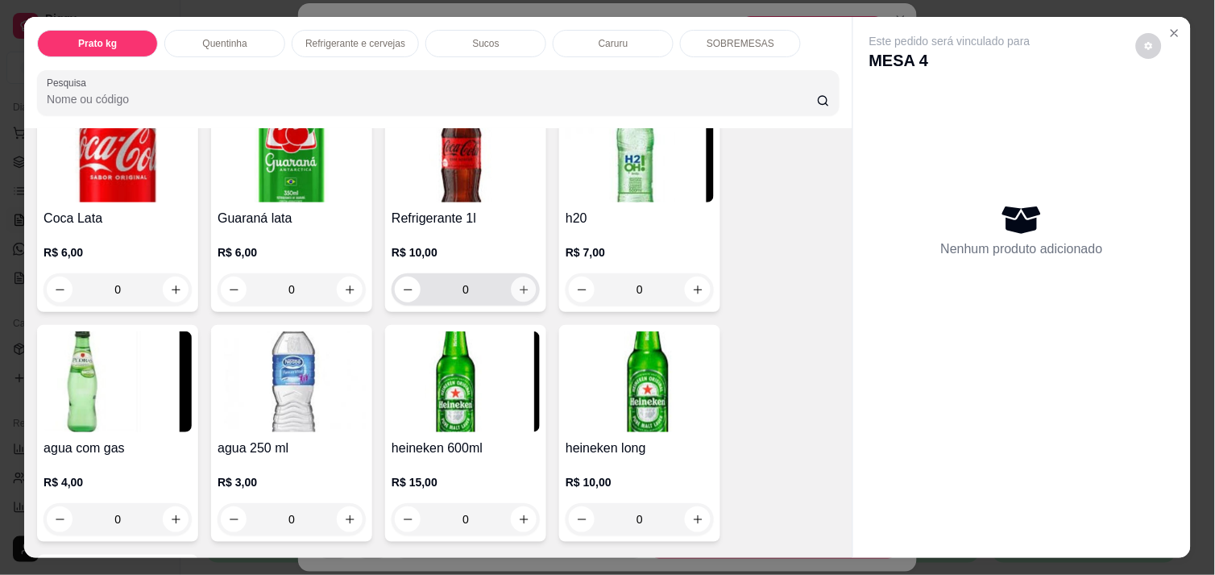
click at [514, 277] on button "increase-product-quantity" at bounding box center [524, 289] width 25 height 25
type input "1"
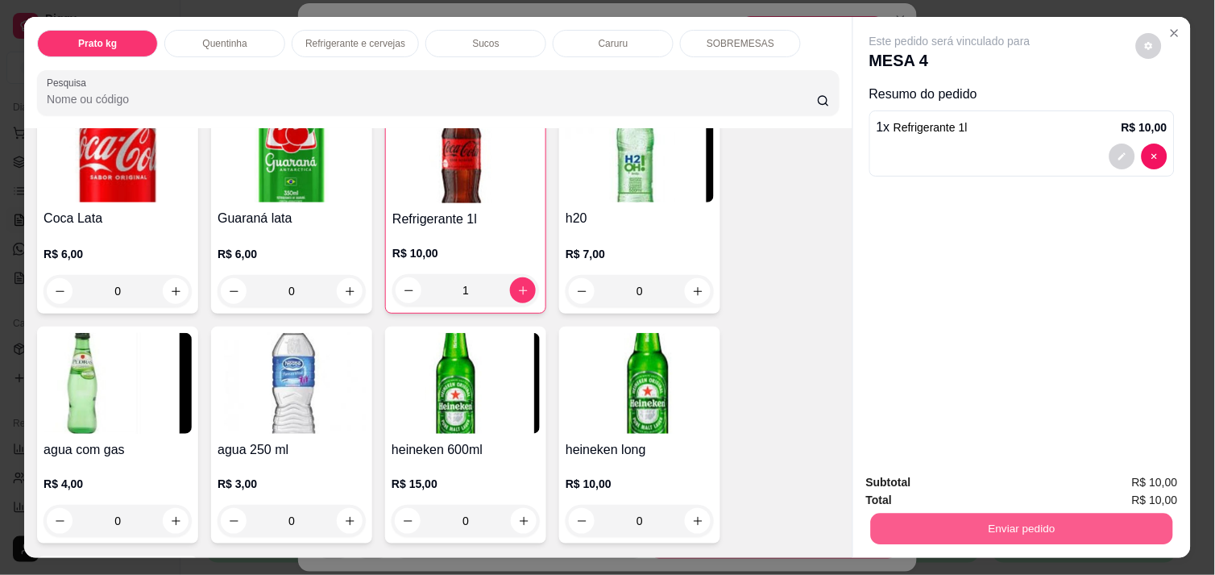
click at [1107, 513] on button "Enviar pedido" at bounding box center [1022, 528] width 302 height 31
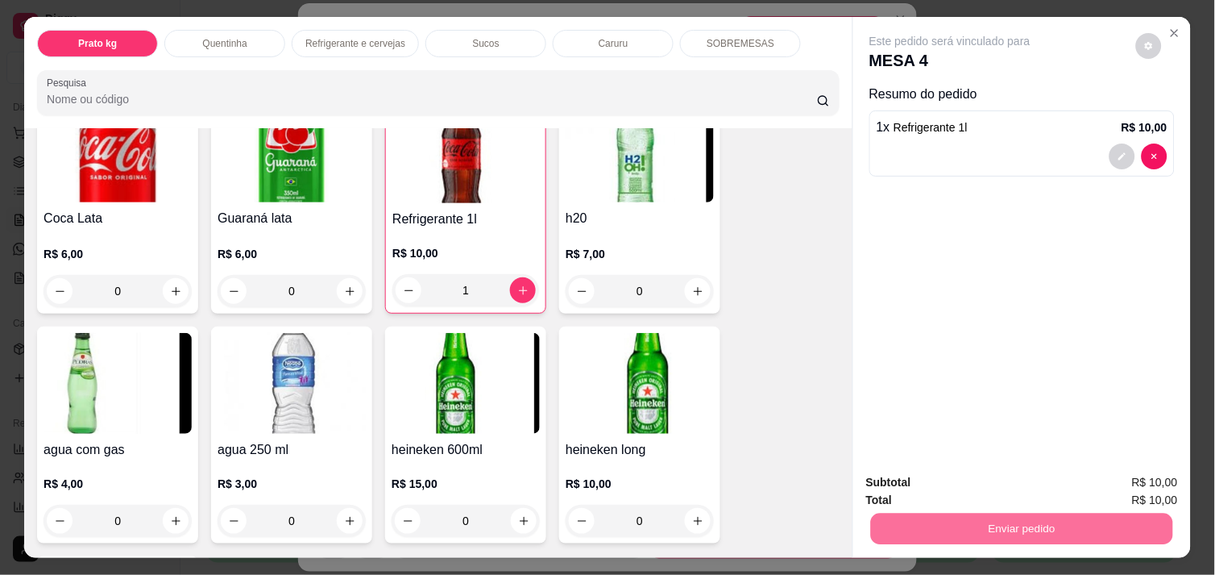
click at [982, 479] on button "Não registrar e enviar pedido" at bounding box center [968, 482] width 163 height 30
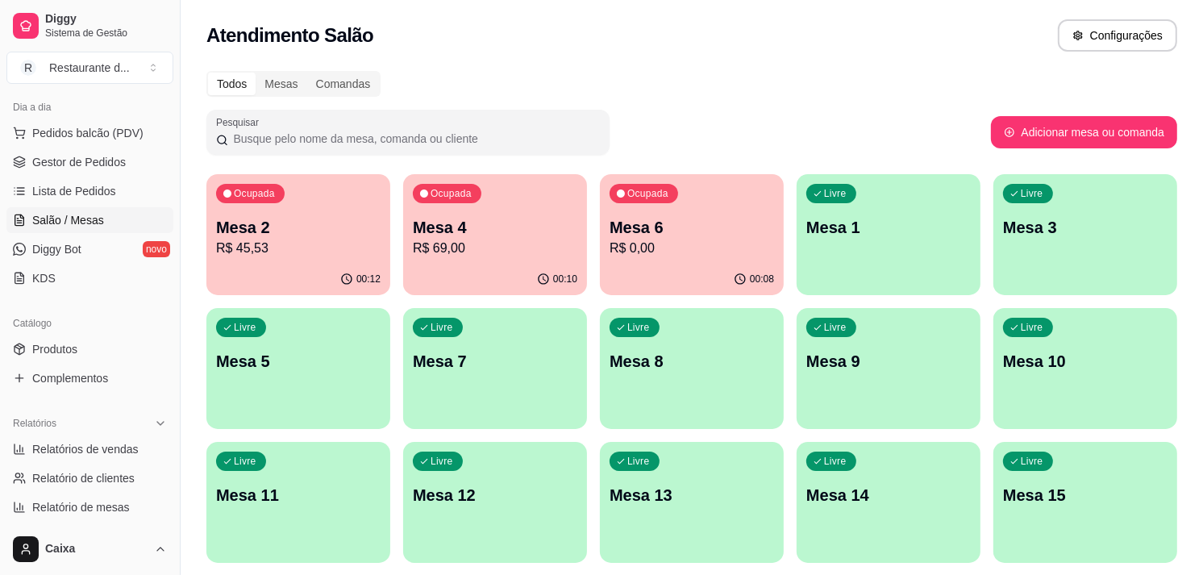
click at [669, 221] on p "Mesa 6" at bounding box center [692, 228] width 160 height 22
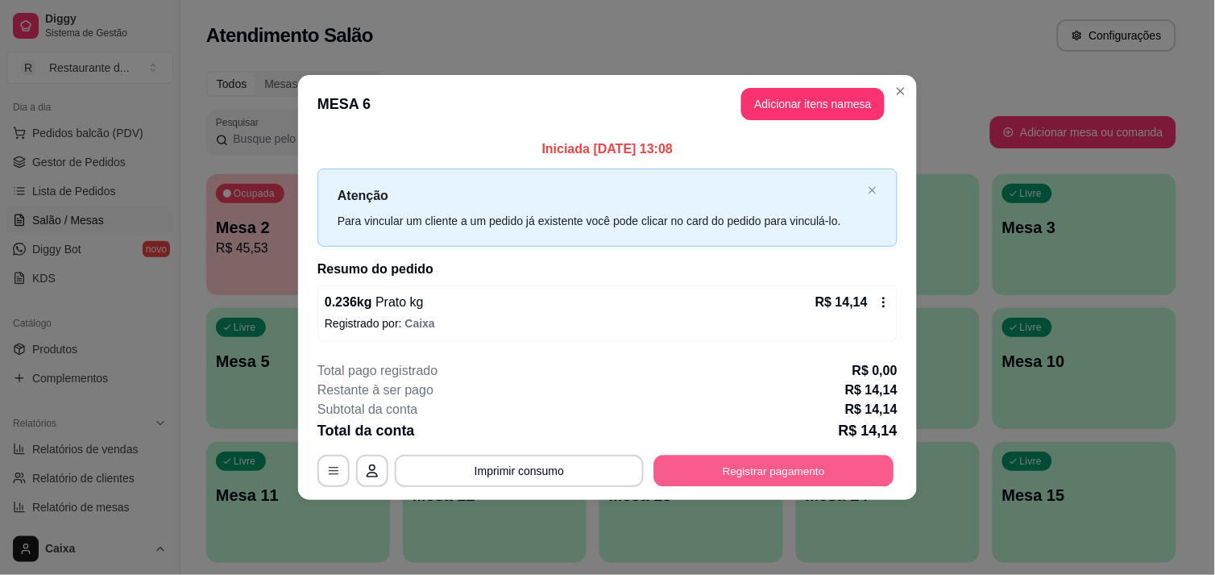
click at [758, 473] on button "Registrar pagamento" at bounding box center [774, 470] width 240 height 31
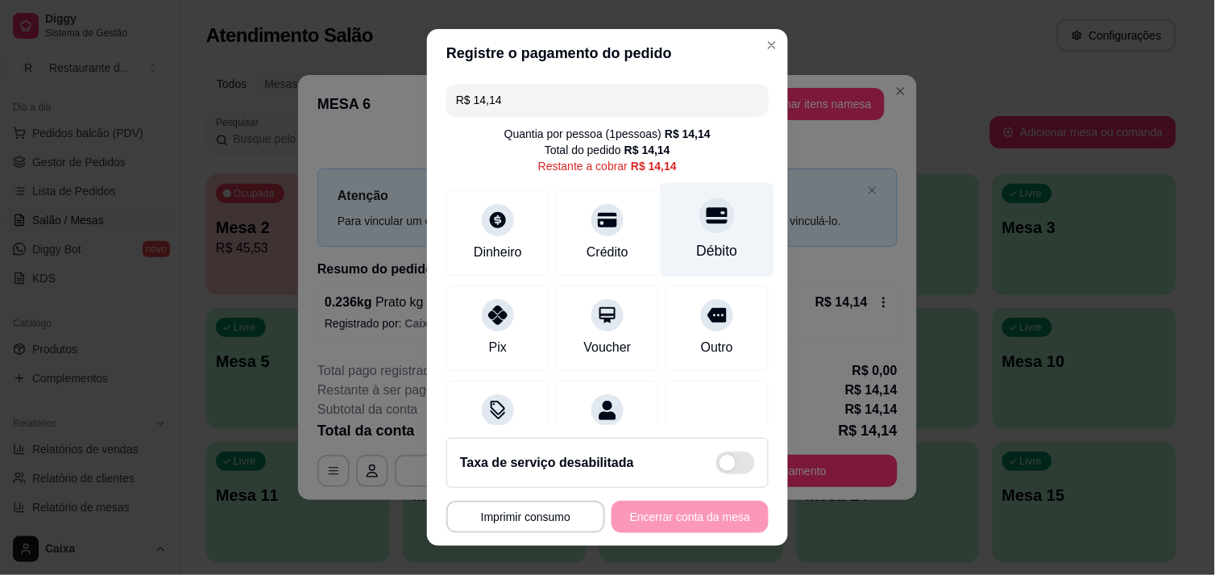
click at [670, 220] on div "Débito" at bounding box center [718, 229] width 114 height 94
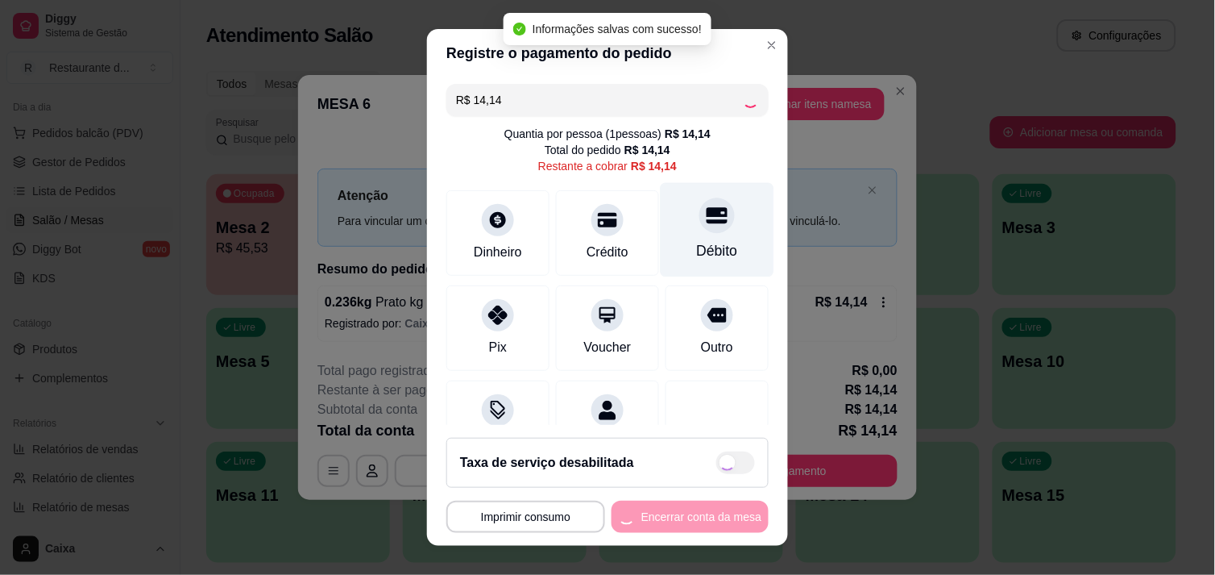
type input "R$ 0,00"
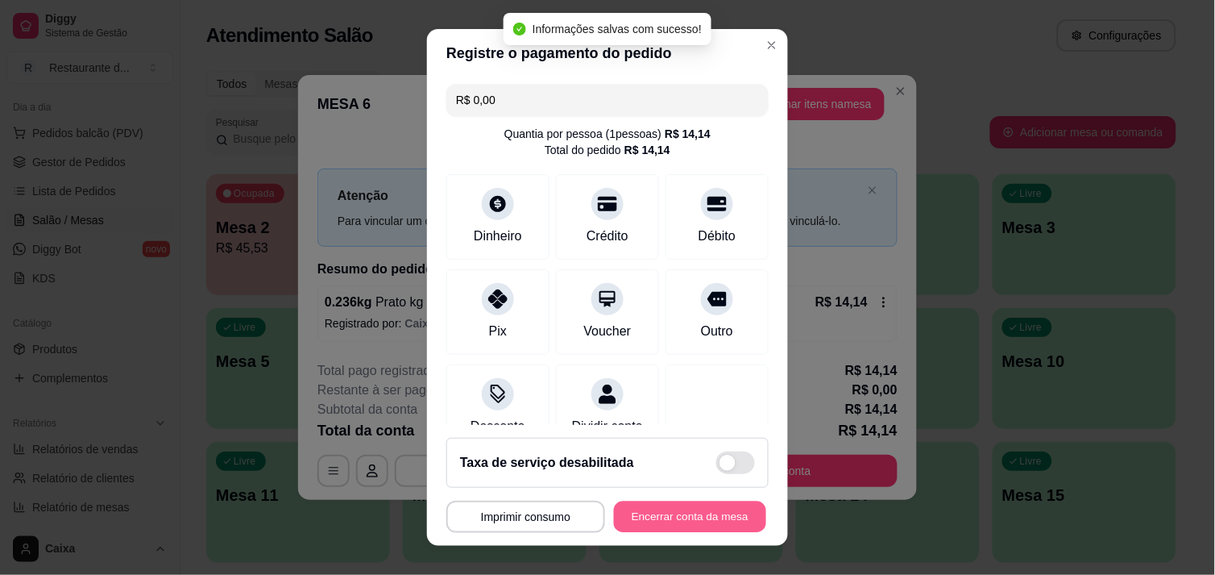
click at [687, 517] on button "Encerrar conta da mesa" at bounding box center [690, 516] width 152 height 31
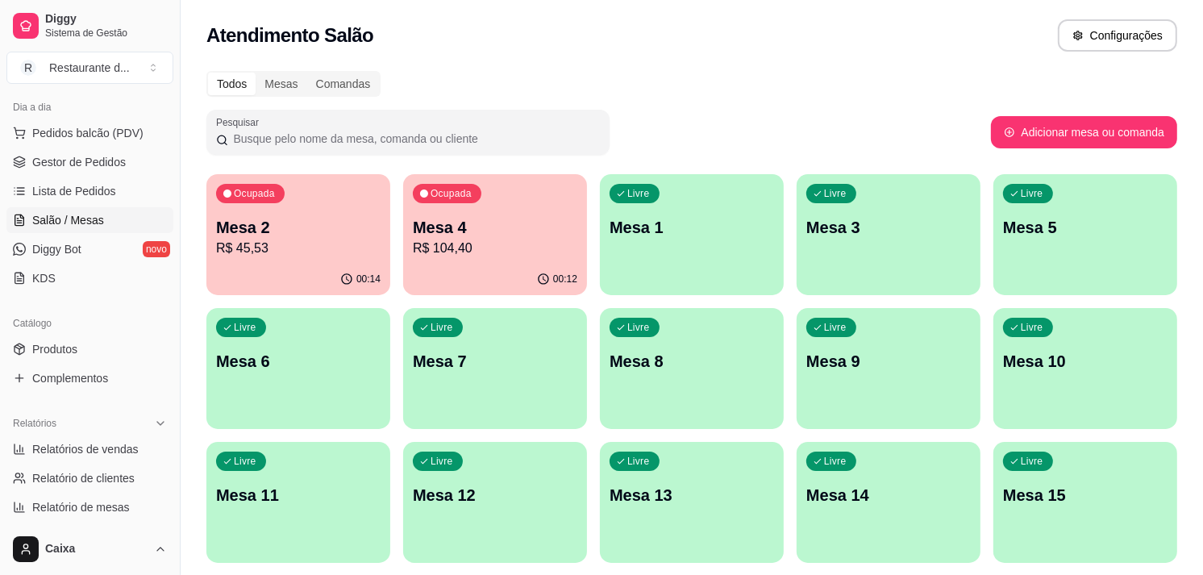
click at [687, 517] on div "Livre Mesa 13" at bounding box center [692, 493] width 184 height 102
click at [476, 239] on p "R$ 104,40" at bounding box center [495, 248] width 160 height 19
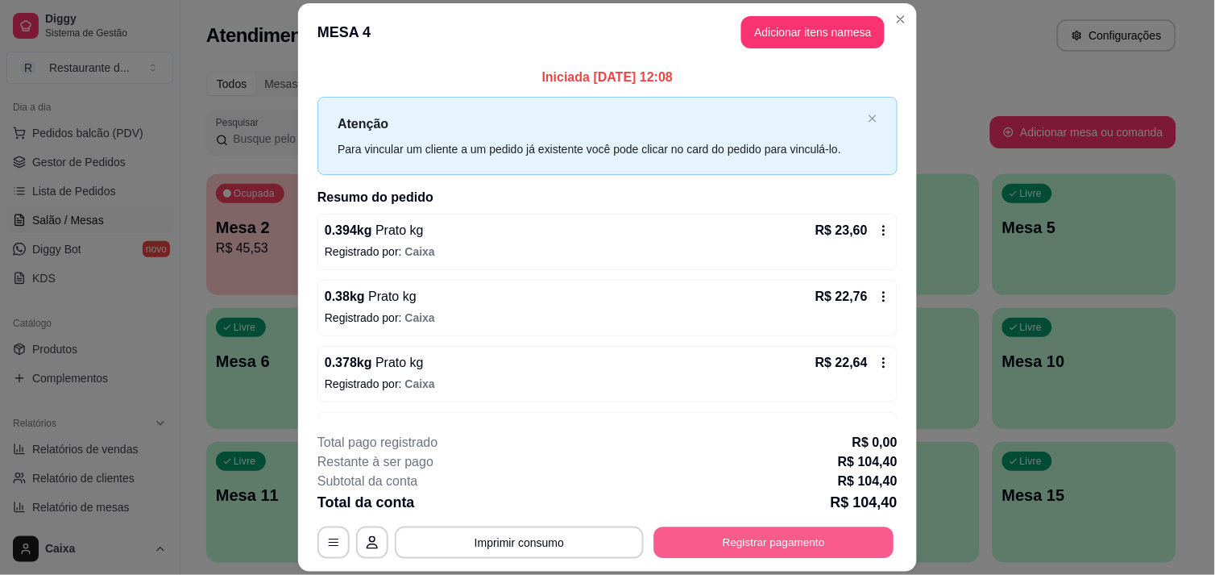
click at [759, 538] on button "Registrar pagamento" at bounding box center [774, 542] width 240 height 31
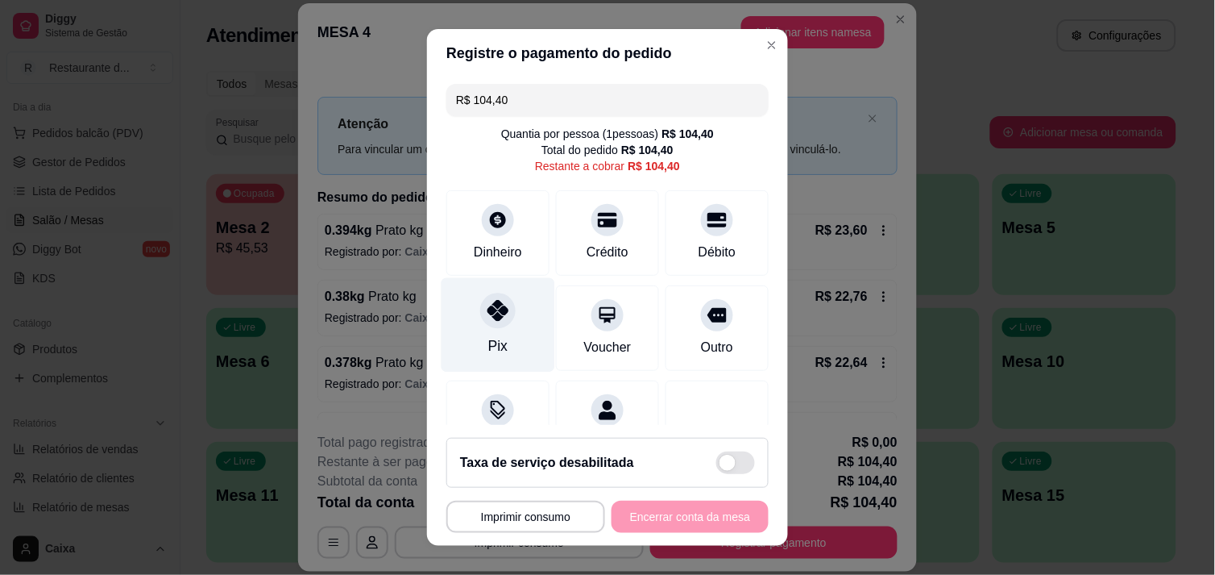
click at [488, 303] on icon at bounding box center [498, 310] width 21 height 21
type input "R$ 0,00"
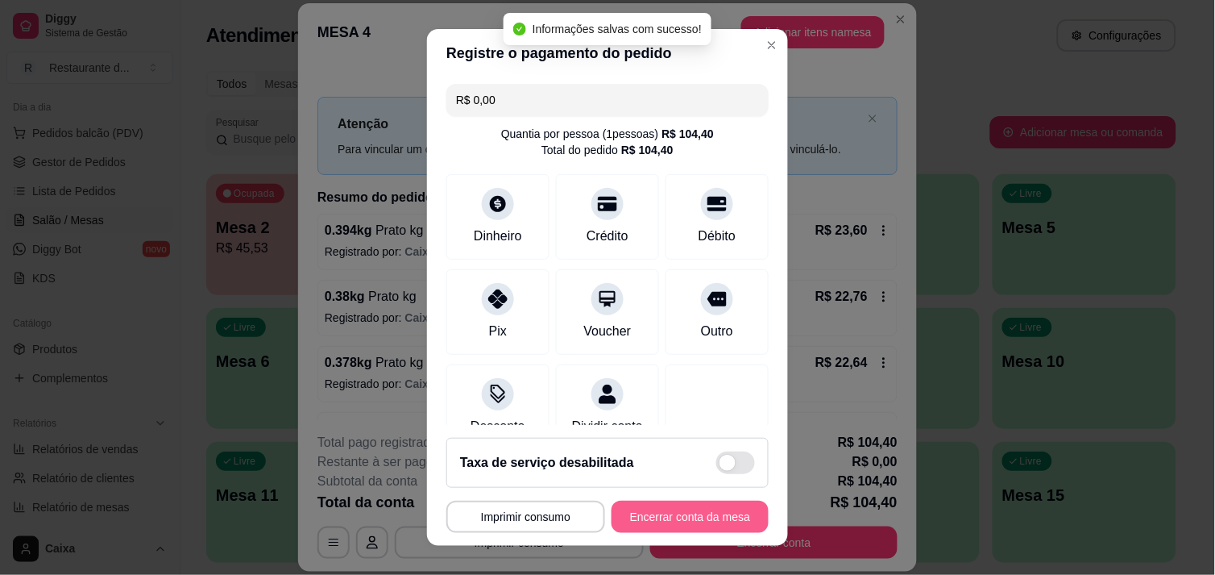
click at [641, 516] on button "Encerrar conta da mesa" at bounding box center [690, 517] width 157 height 32
